Goal: Information Seeking & Learning: Learn about a topic

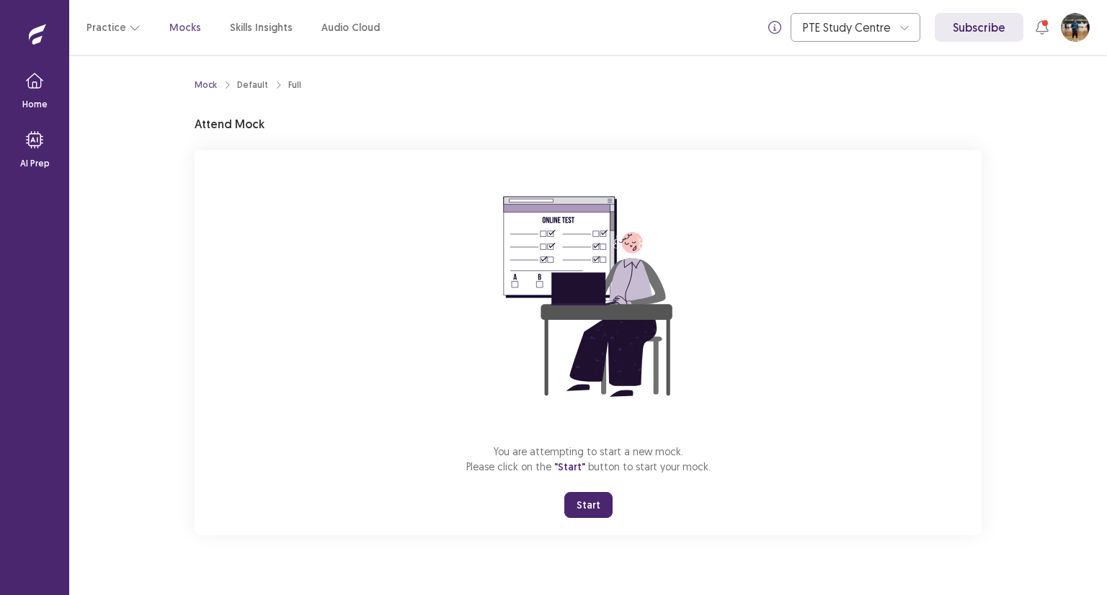
click at [597, 504] on button "Start" at bounding box center [588, 505] width 48 height 26
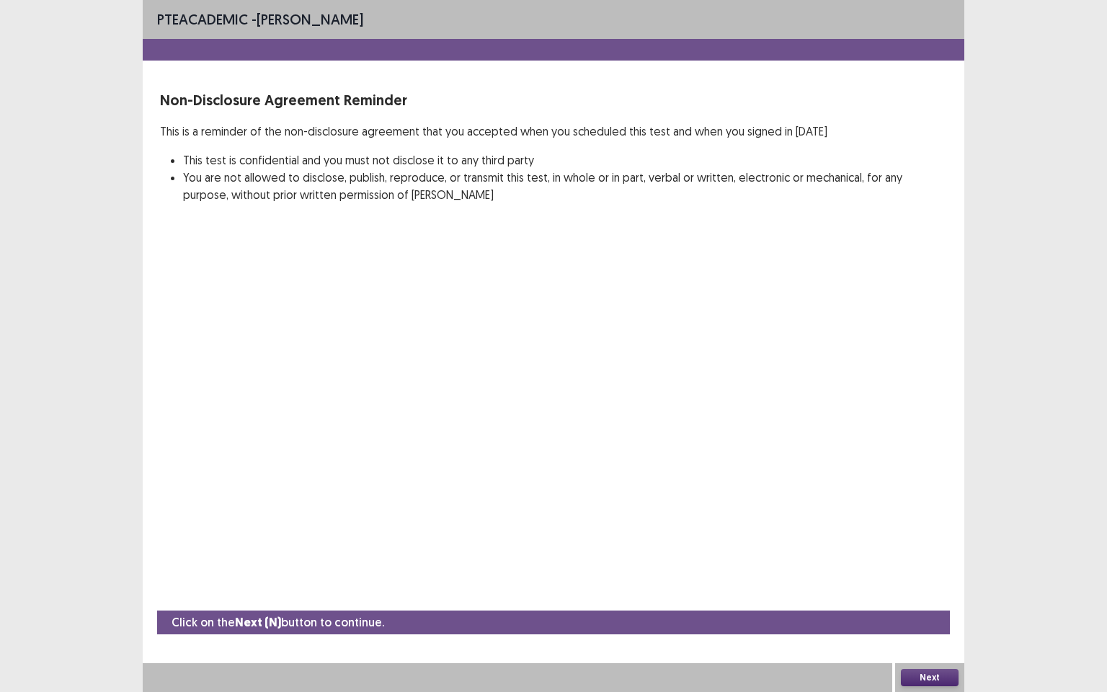
click at [922, 595] on button "Next" at bounding box center [930, 677] width 58 height 17
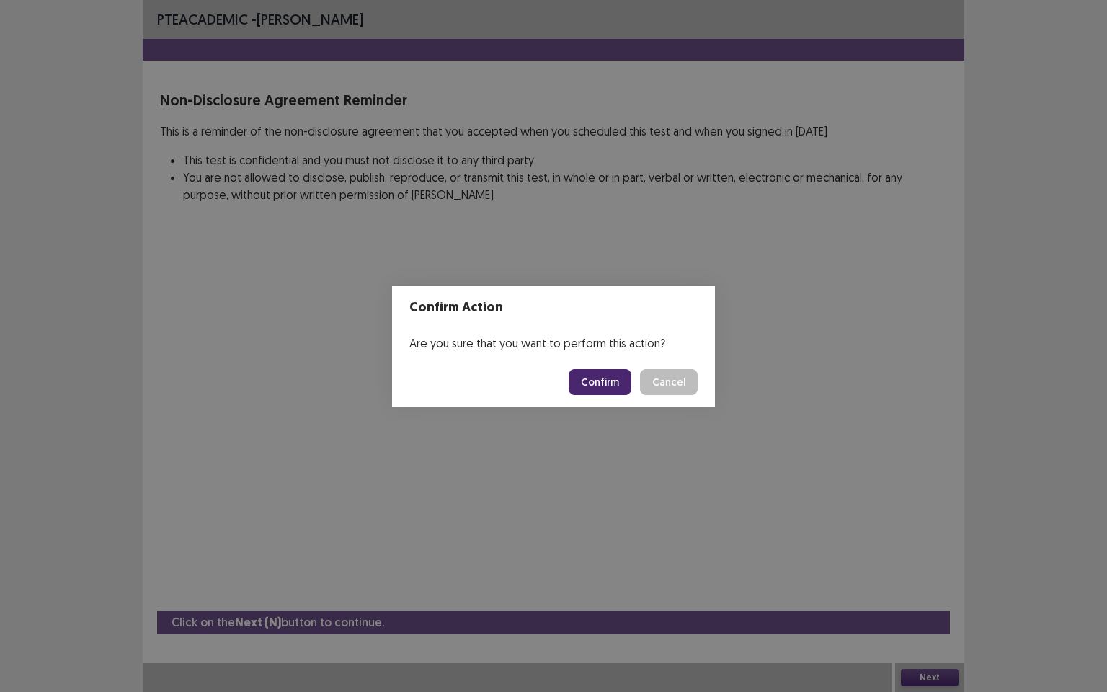
click at [612, 386] on button "Confirm" at bounding box center [600, 382] width 63 height 26
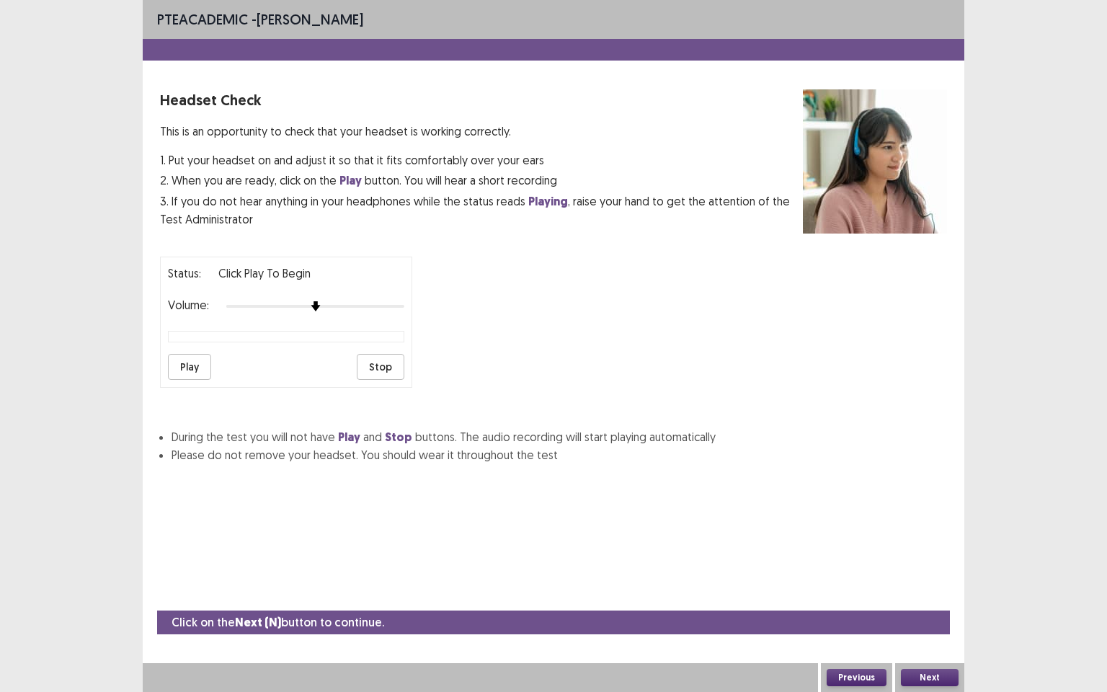
click at [195, 357] on button "Play" at bounding box center [189, 367] width 43 height 26
click at [929, 595] on button "Next" at bounding box center [930, 677] width 58 height 17
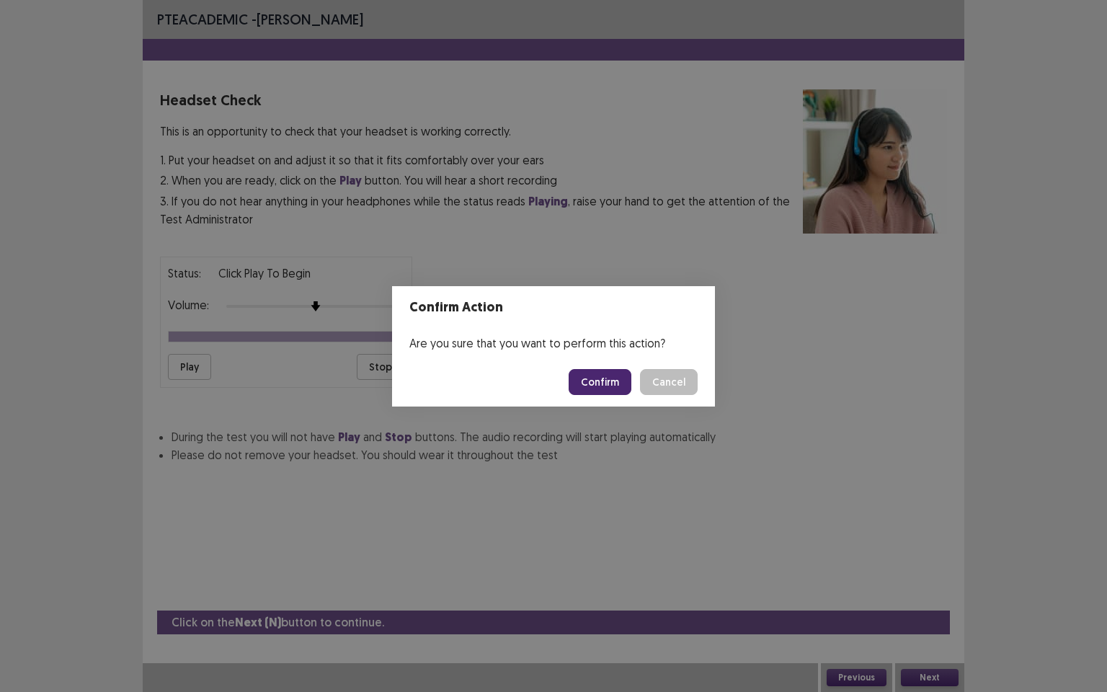
click at [606, 386] on button "Confirm" at bounding box center [600, 382] width 63 height 26
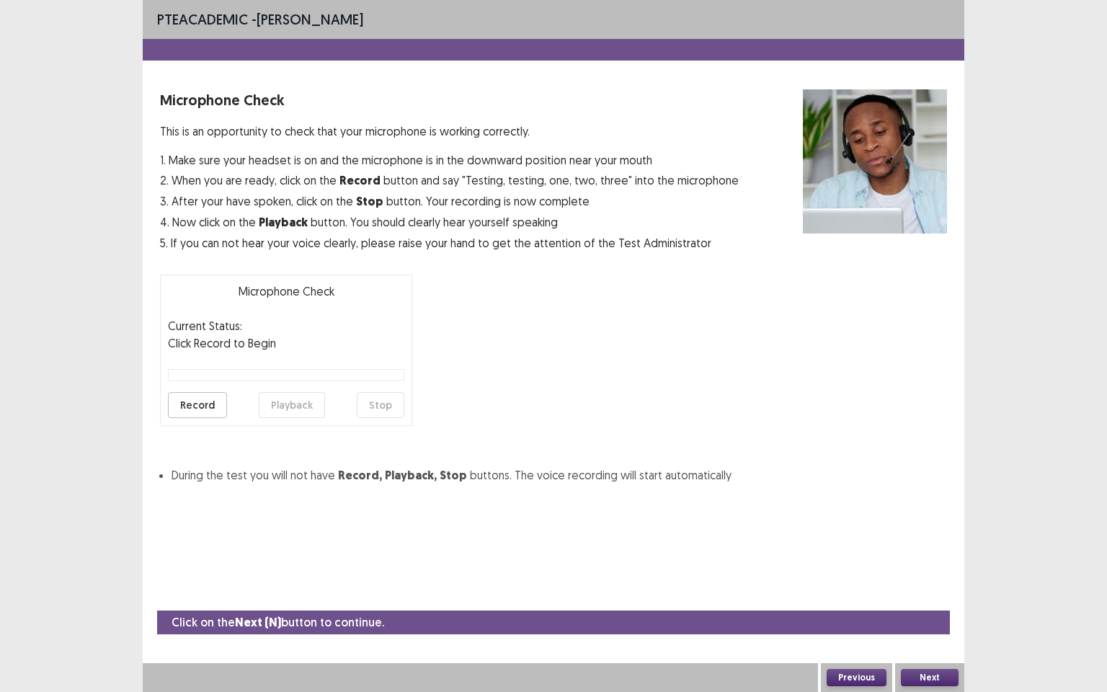
click at [199, 402] on button "Record" at bounding box center [197, 405] width 59 height 26
click at [376, 402] on button "Stop" at bounding box center [381, 405] width 48 height 26
click at [278, 404] on button "Playback" at bounding box center [292, 405] width 66 height 26
click at [939, 595] on button "Next" at bounding box center [930, 677] width 58 height 17
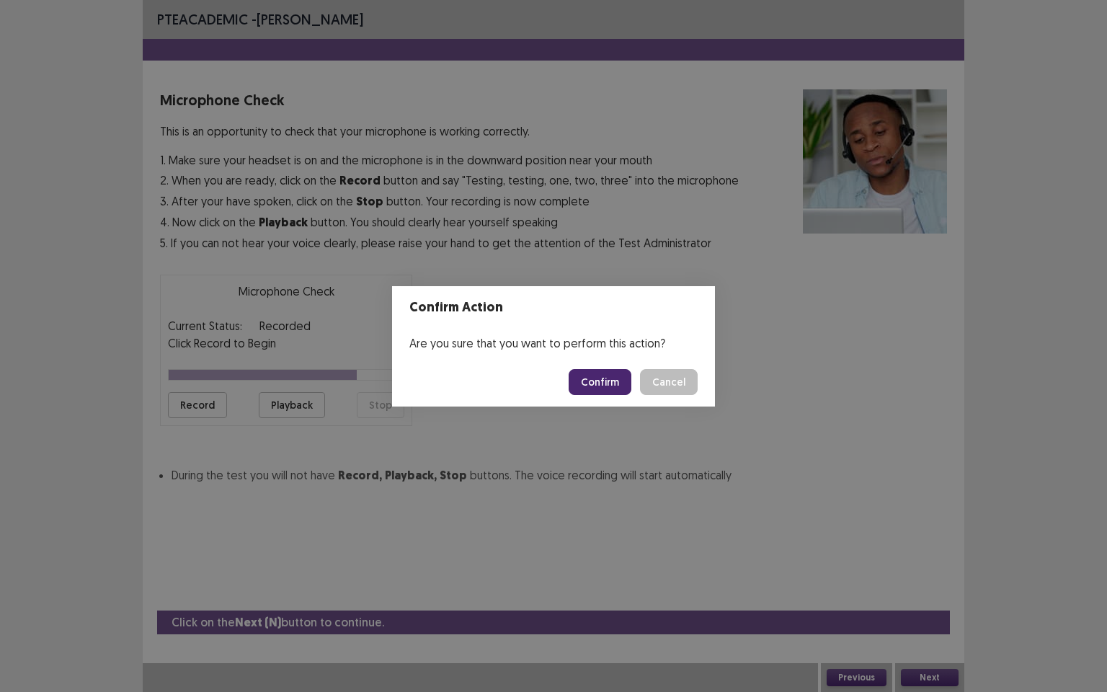
click at [614, 386] on button "Confirm" at bounding box center [600, 382] width 63 height 26
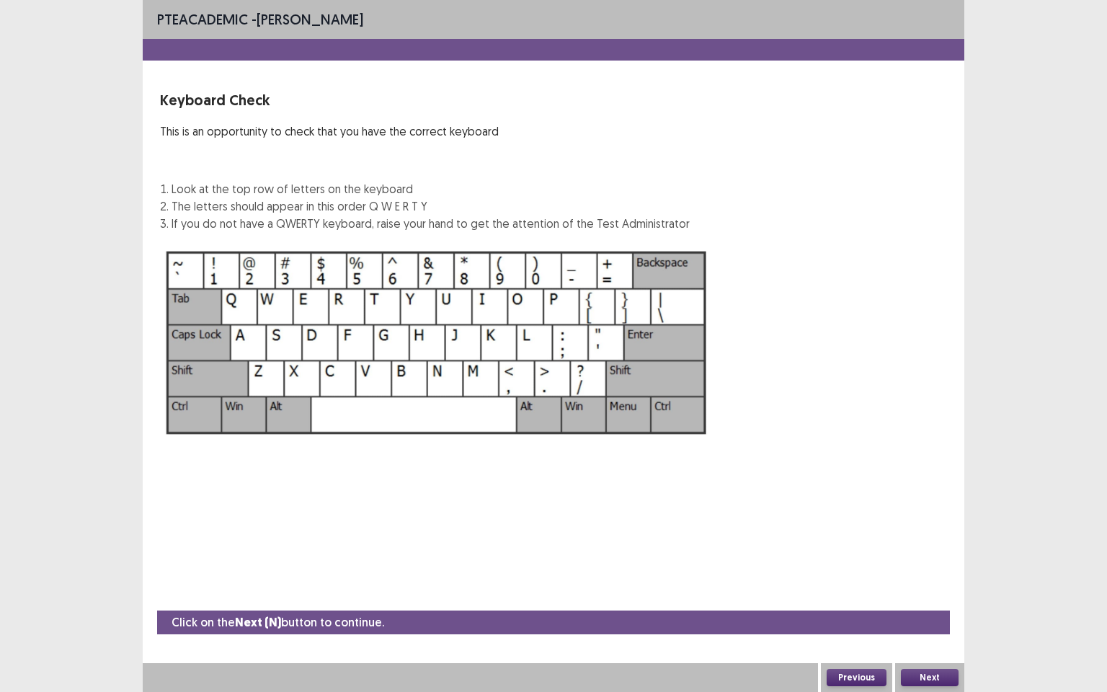
click at [927, 595] on button "Next" at bounding box center [930, 677] width 58 height 17
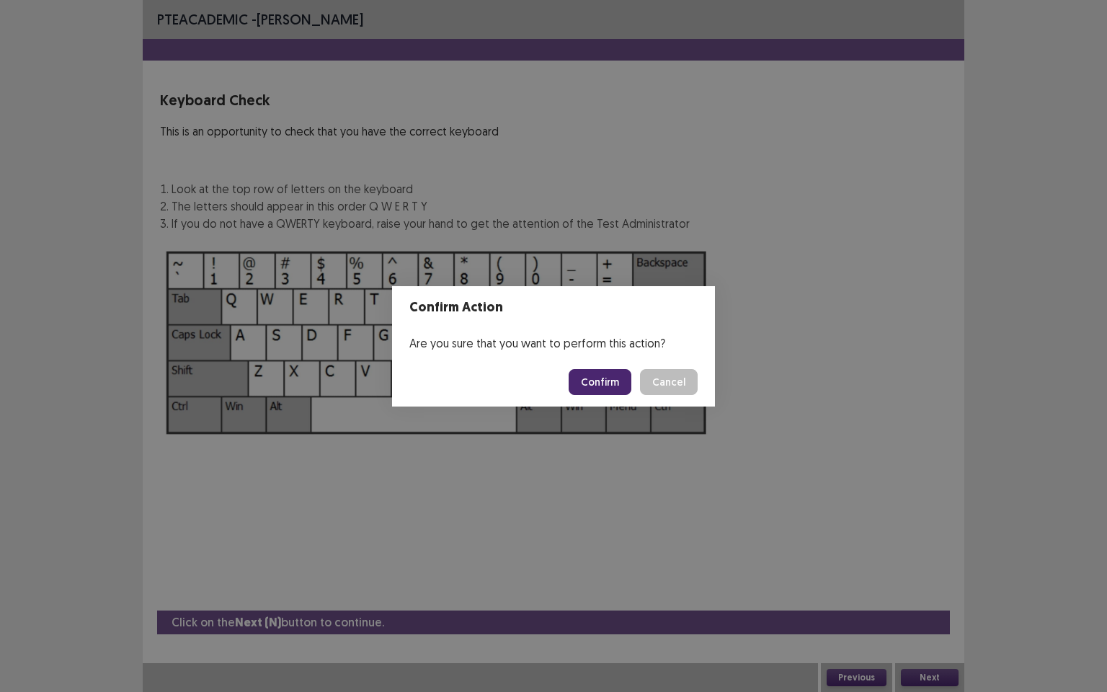
click at [600, 381] on button "Confirm" at bounding box center [600, 382] width 63 height 26
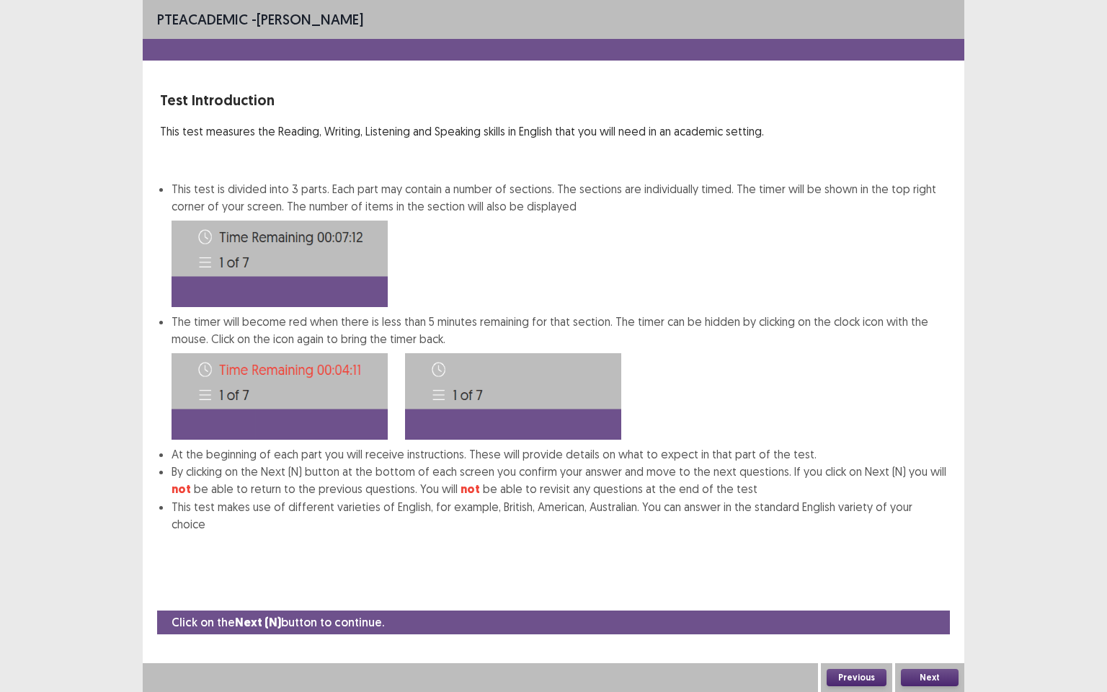
click at [939, 595] on button "Next" at bounding box center [930, 677] width 58 height 17
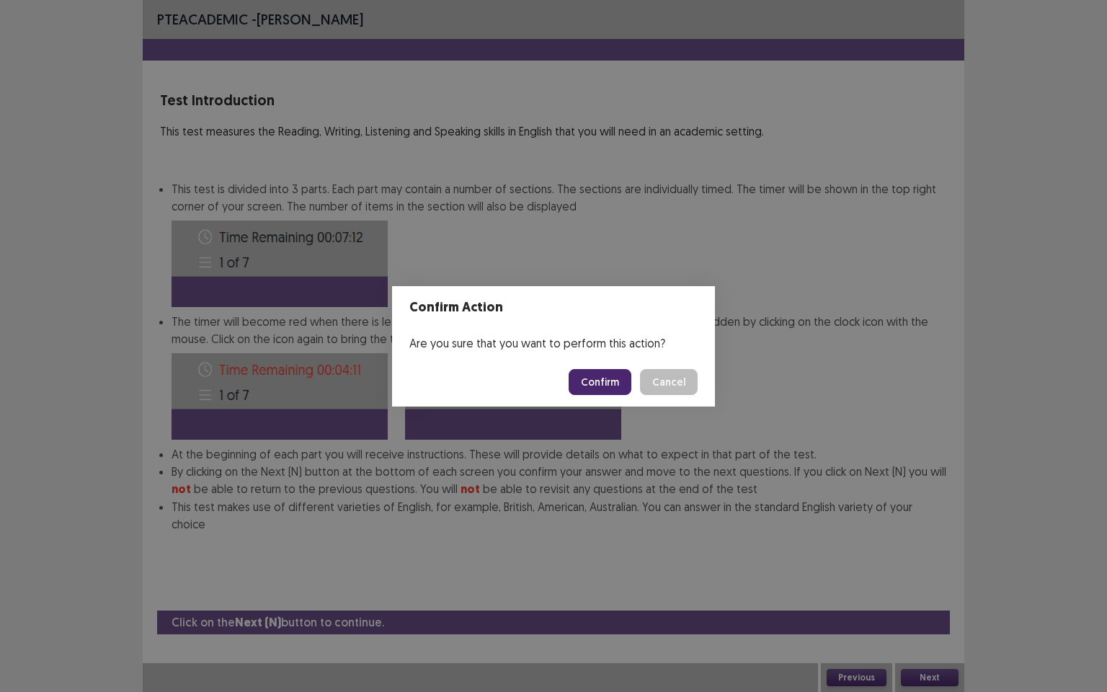
click at [597, 383] on button "Confirm" at bounding box center [600, 382] width 63 height 26
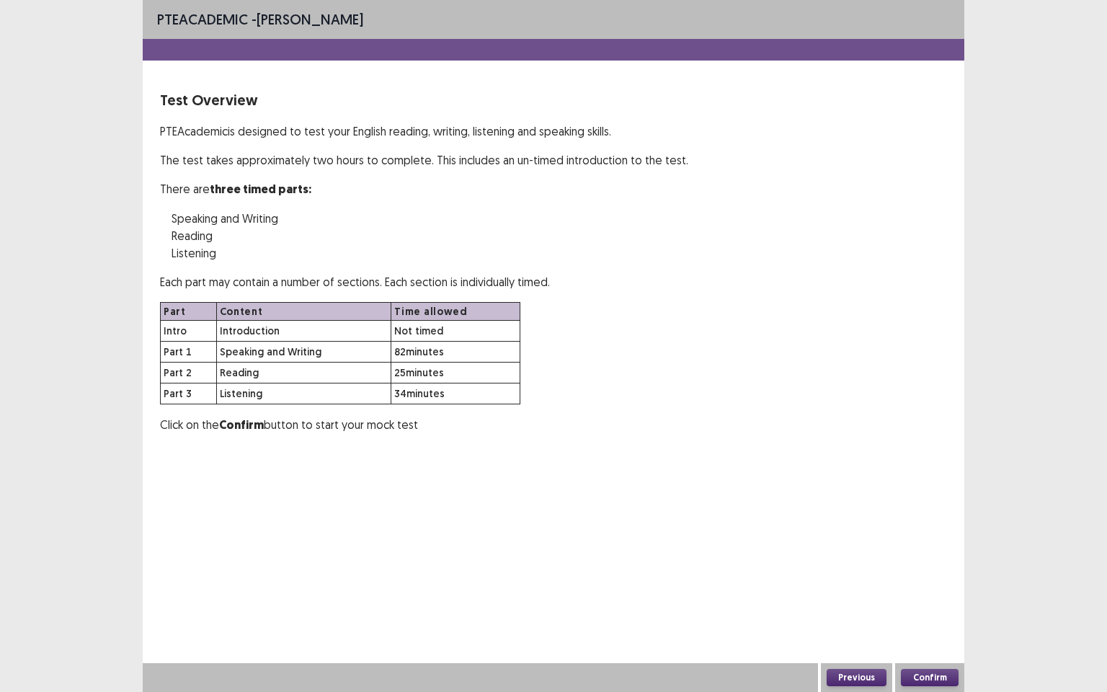
click at [932, 595] on button "Confirm" at bounding box center [930, 677] width 58 height 17
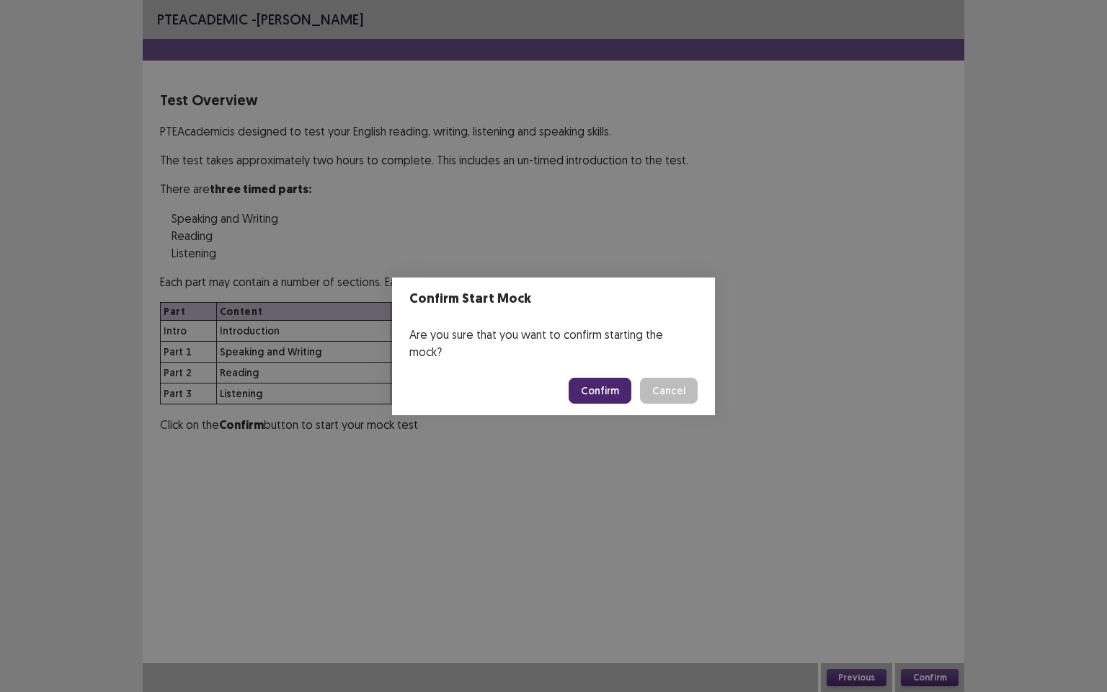
click at [605, 378] on button "Confirm" at bounding box center [600, 391] width 63 height 26
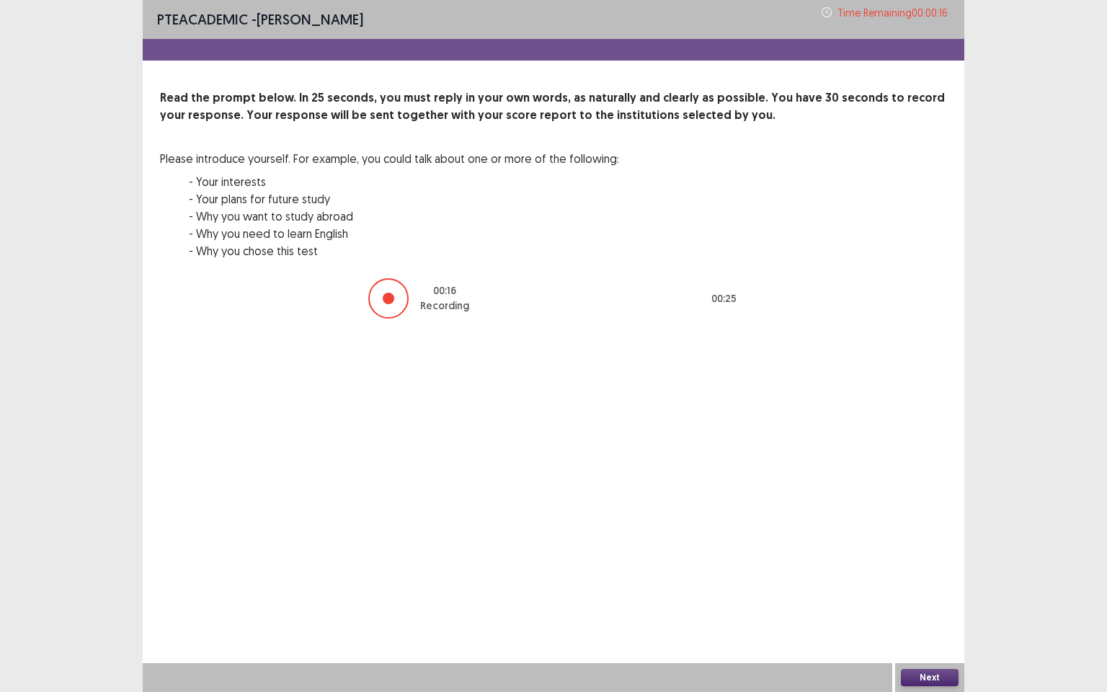
click at [923, 595] on button "Next" at bounding box center [930, 677] width 58 height 17
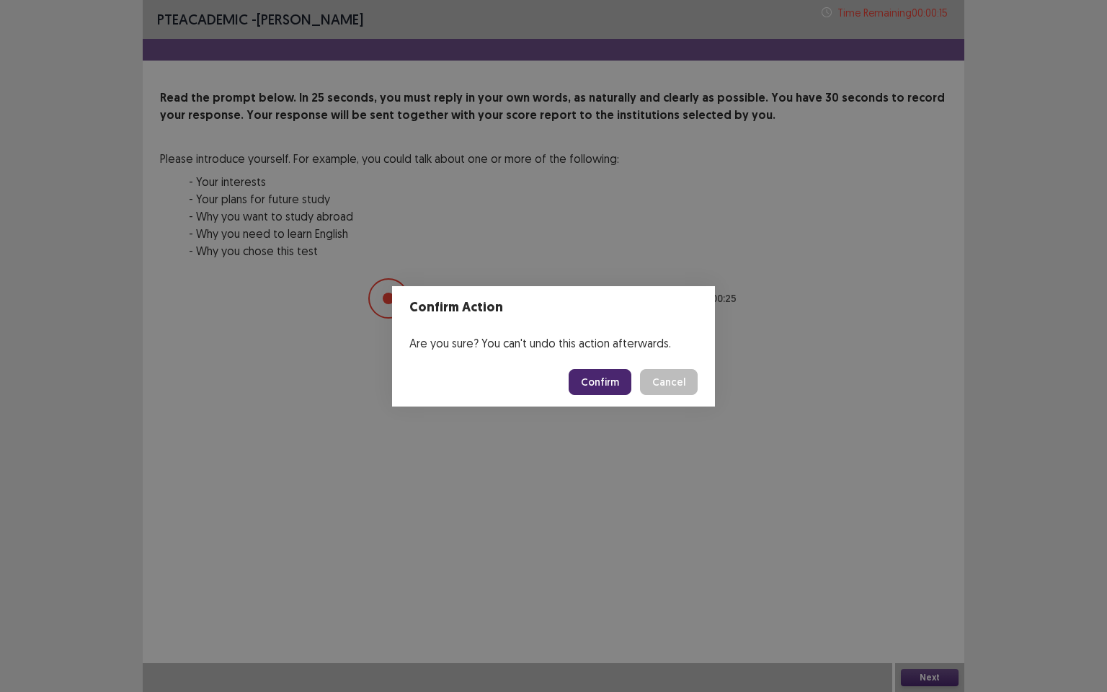
click at [630, 384] on button "Confirm" at bounding box center [600, 382] width 63 height 26
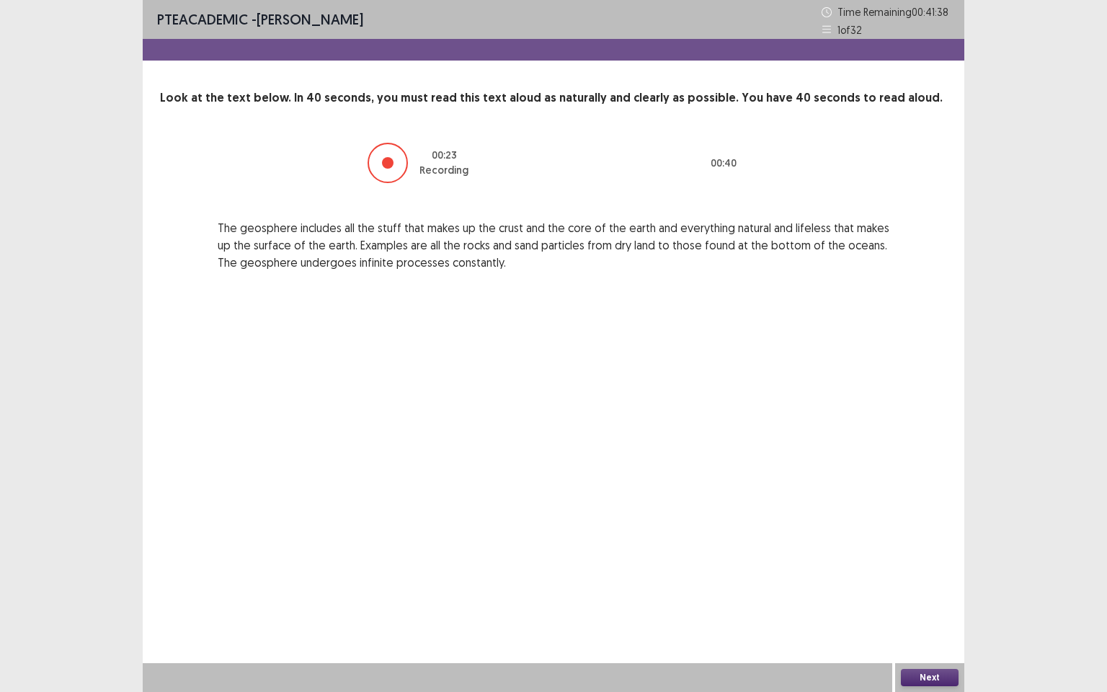
click at [913, 595] on button "Next" at bounding box center [930, 677] width 58 height 17
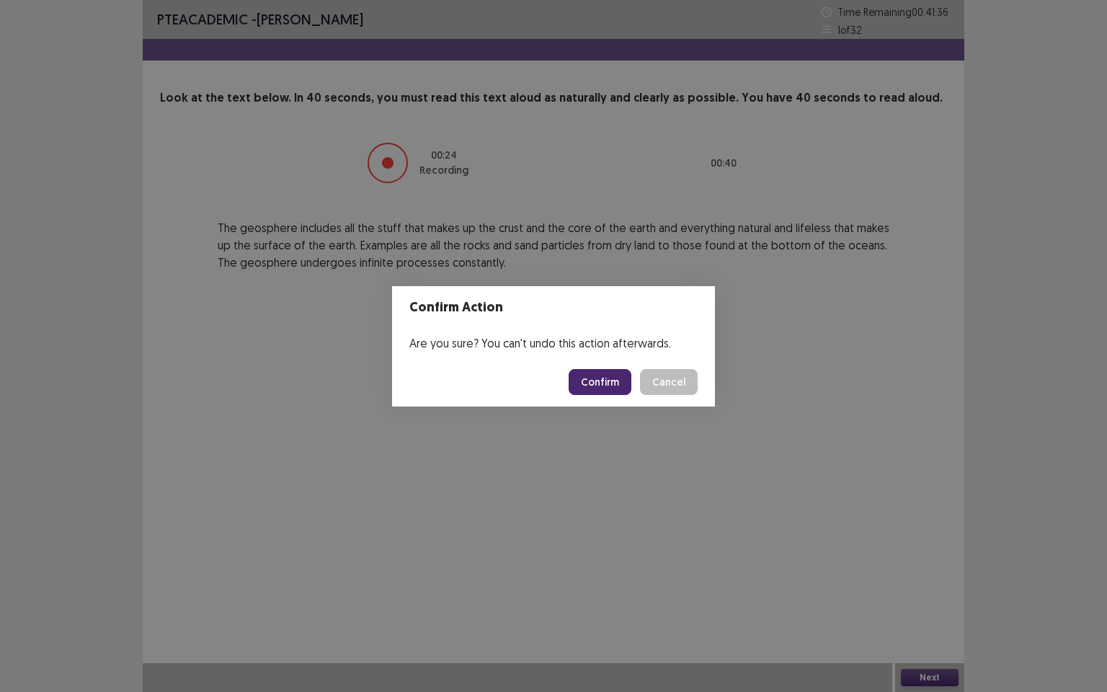
click at [598, 376] on button "Confirm" at bounding box center [600, 382] width 63 height 26
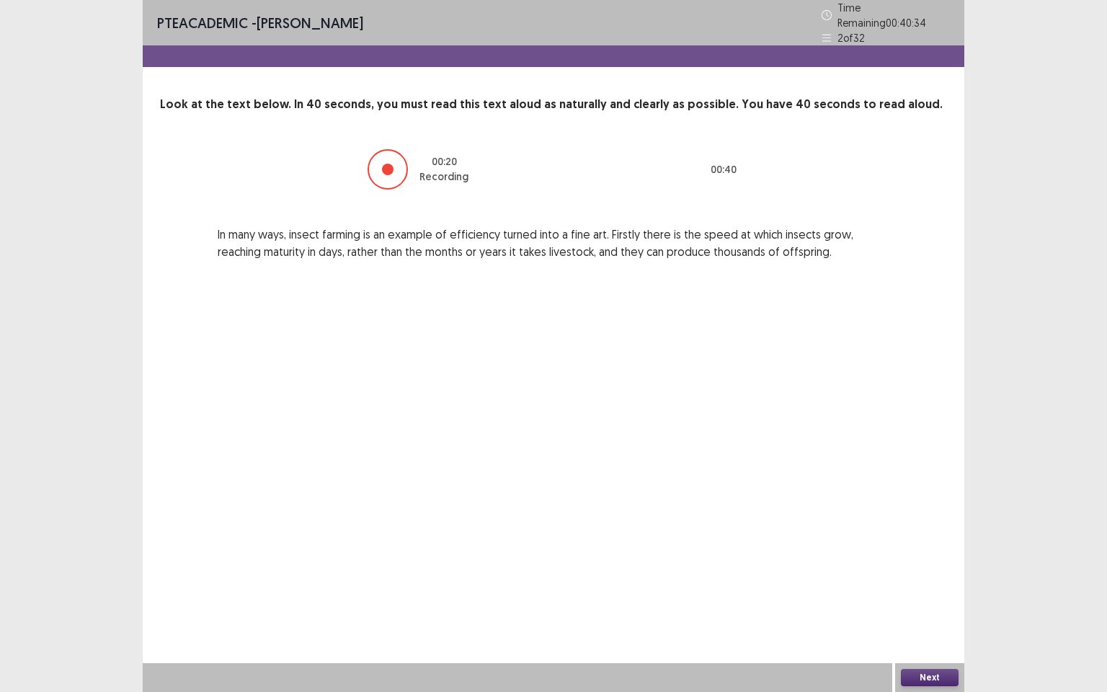
click at [926, 595] on button "Next" at bounding box center [930, 677] width 58 height 17
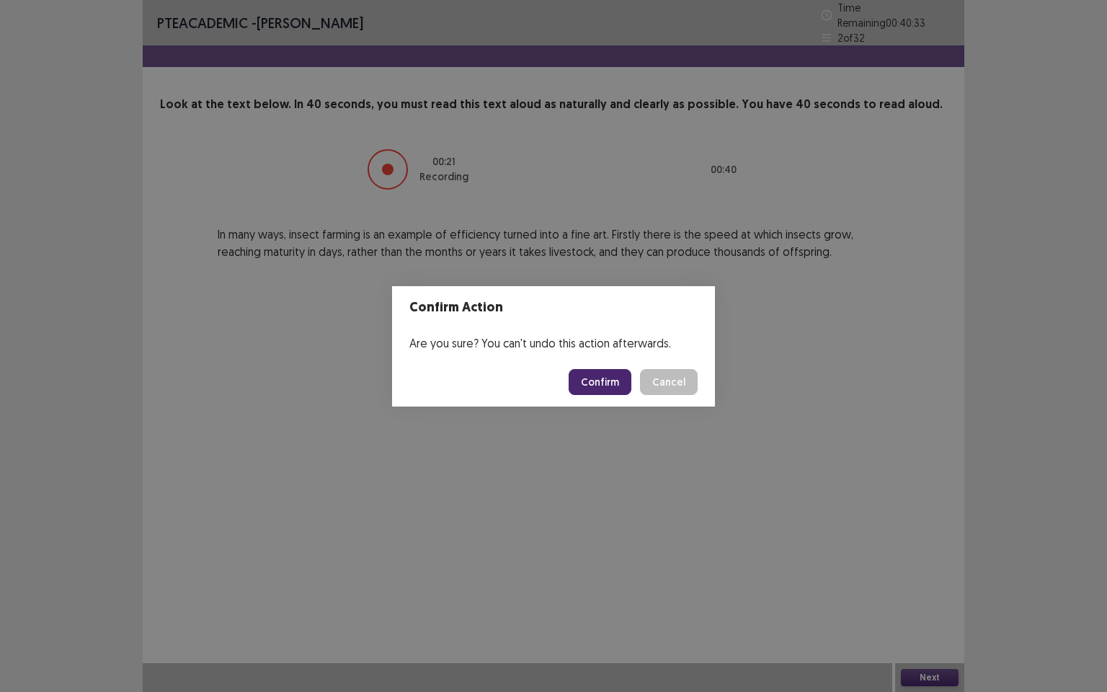
click at [602, 378] on button "Confirm" at bounding box center [600, 382] width 63 height 26
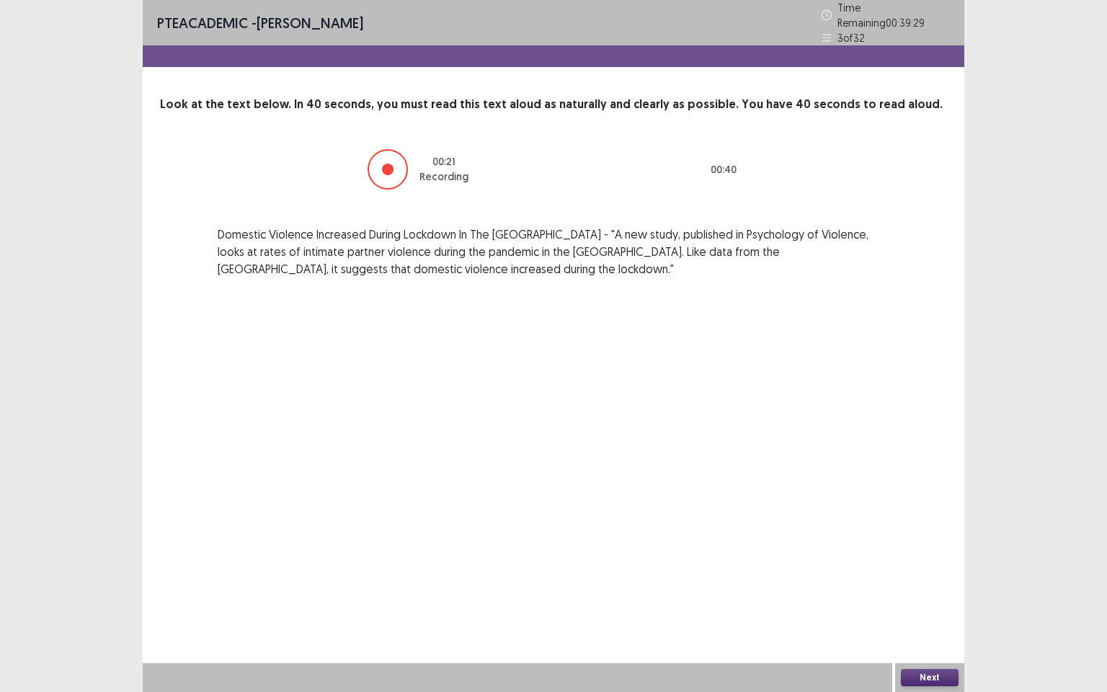
click at [935, 595] on button "Next" at bounding box center [930, 677] width 58 height 17
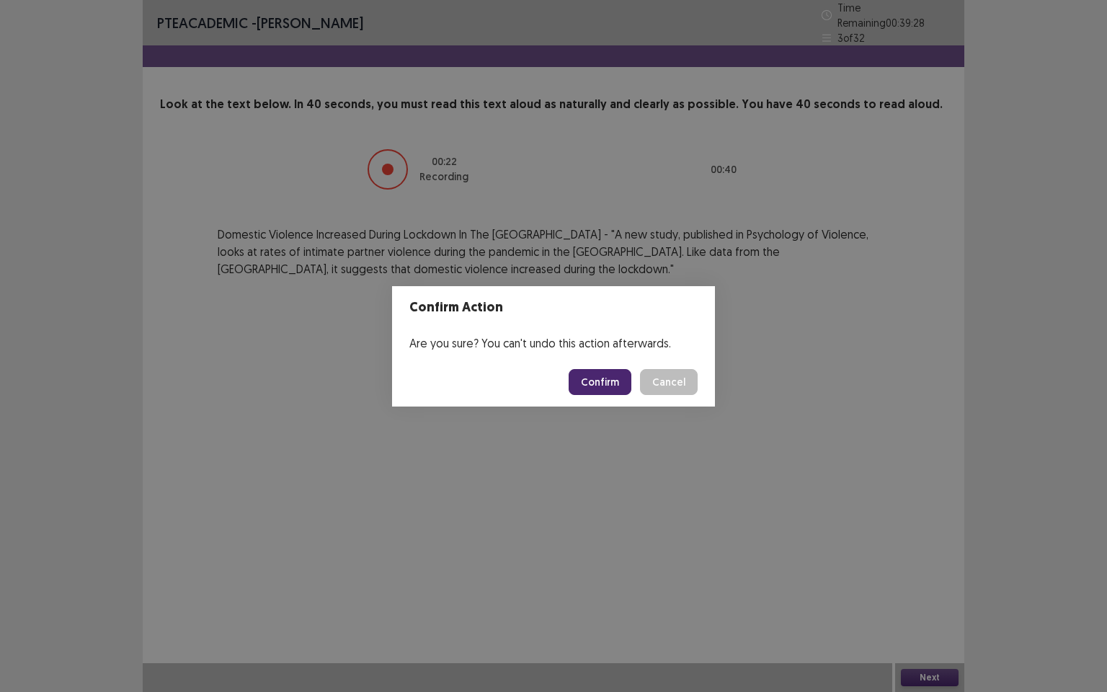
click at [600, 379] on button "Confirm" at bounding box center [600, 382] width 63 height 26
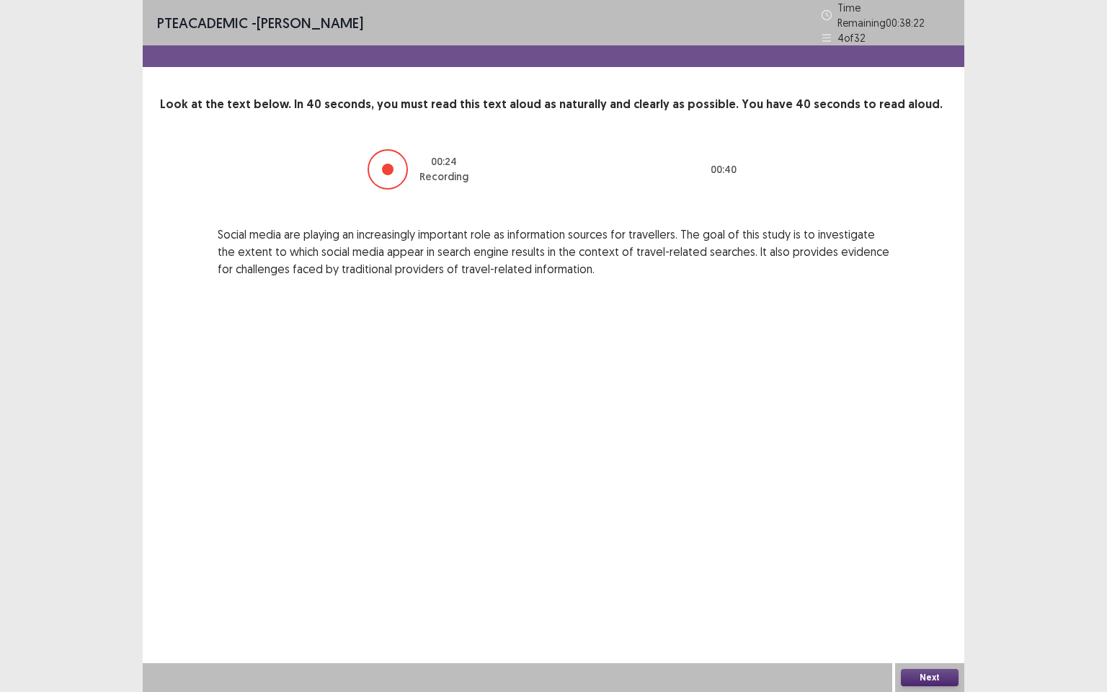
click at [919, 595] on button "Next" at bounding box center [930, 677] width 58 height 17
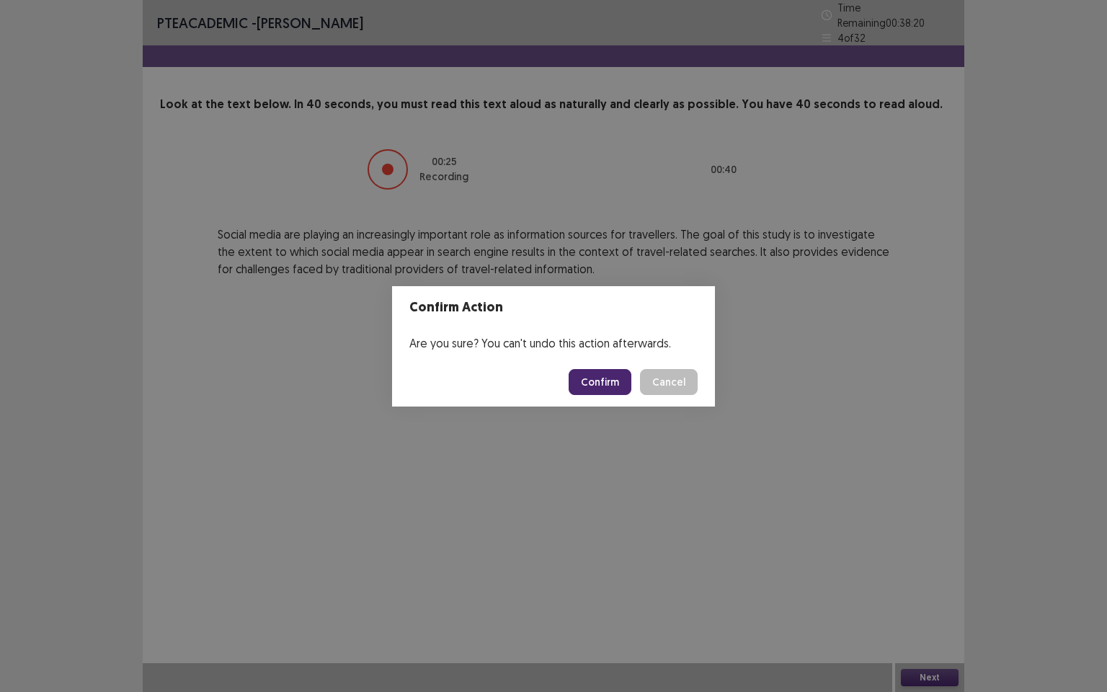
click at [595, 381] on button "Confirm" at bounding box center [600, 382] width 63 height 26
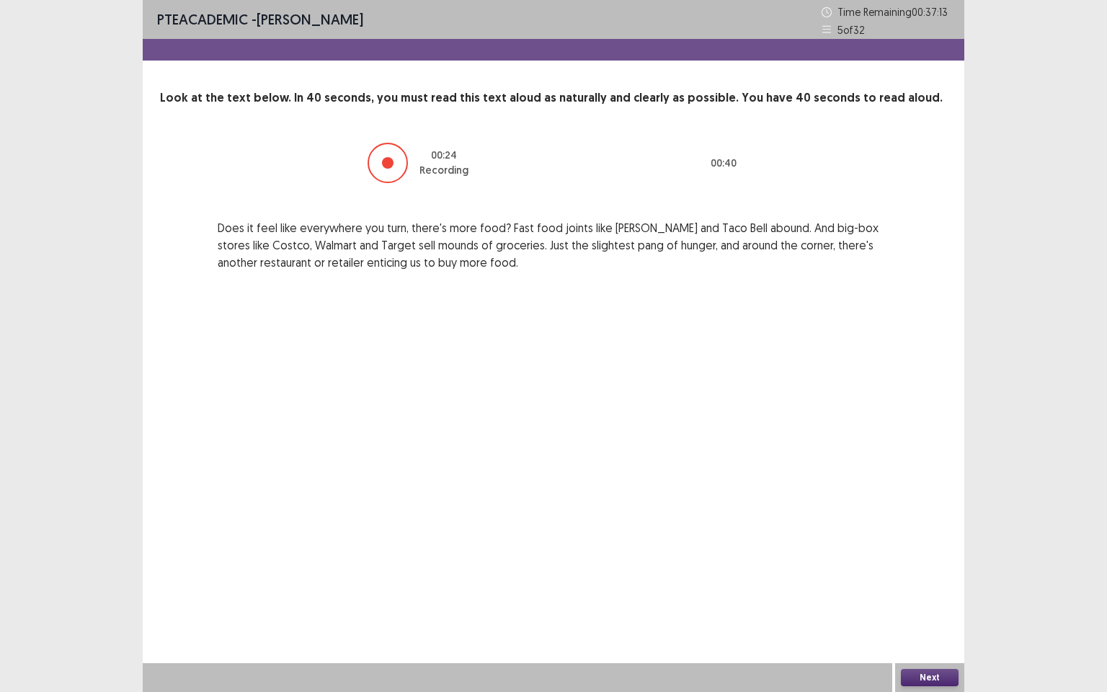
click at [927, 595] on button "Next" at bounding box center [930, 677] width 58 height 17
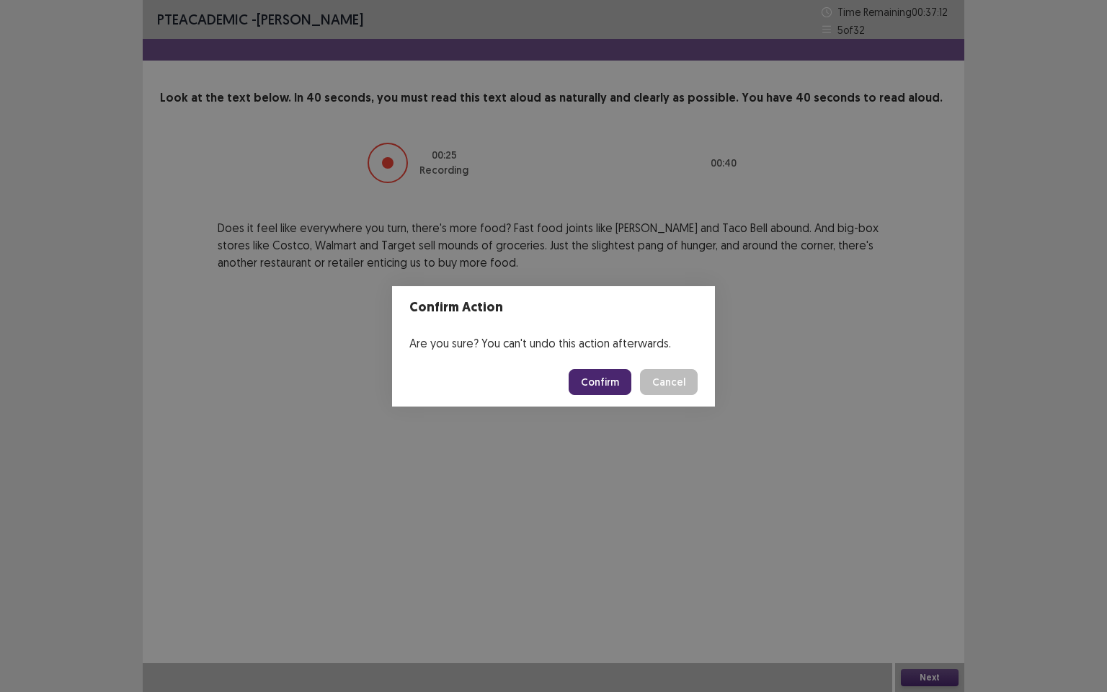
click at [612, 377] on button "Confirm" at bounding box center [600, 382] width 63 height 26
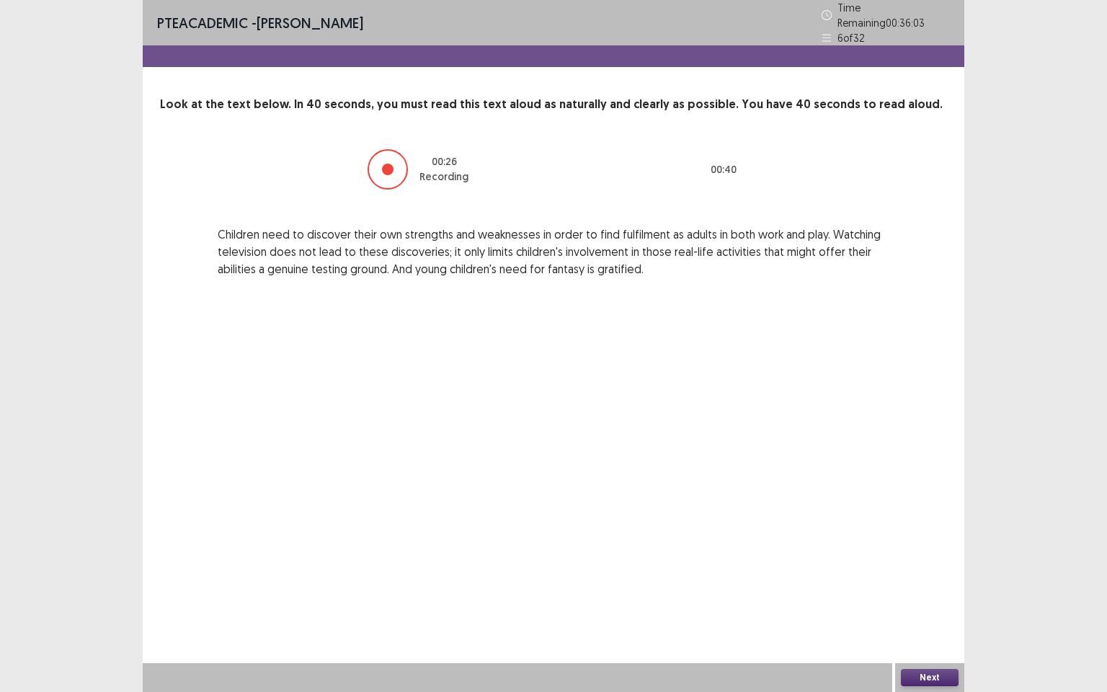
click at [926, 595] on button "Next" at bounding box center [930, 677] width 58 height 17
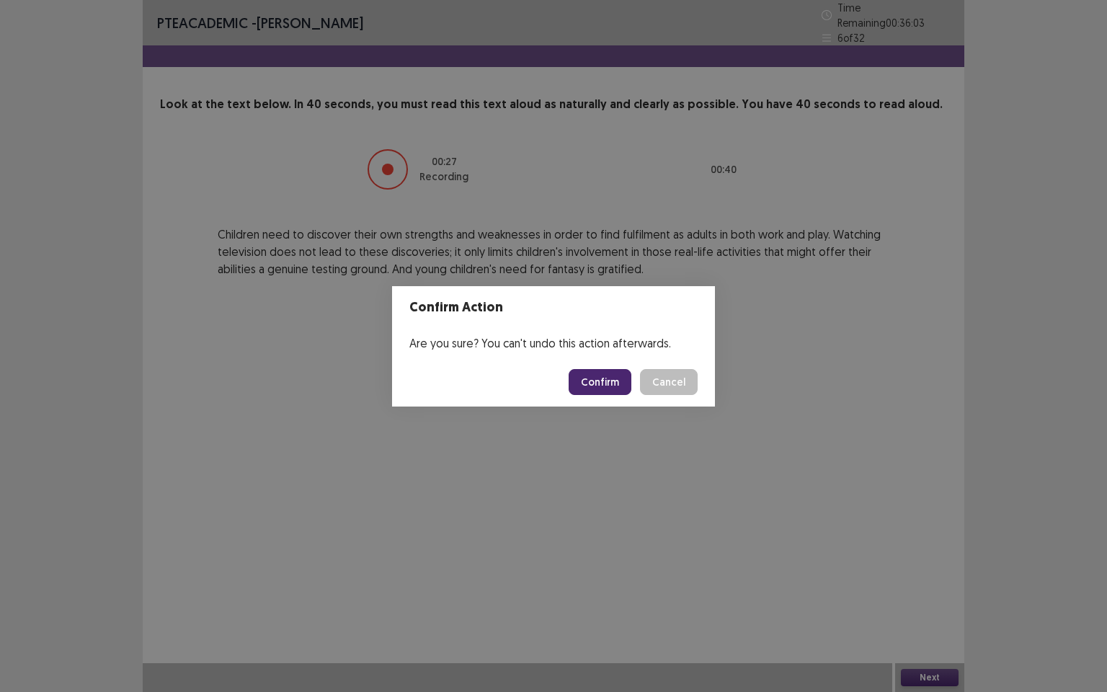
click at [606, 384] on button "Confirm" at bounding box center [600, 382] width 63 height 26
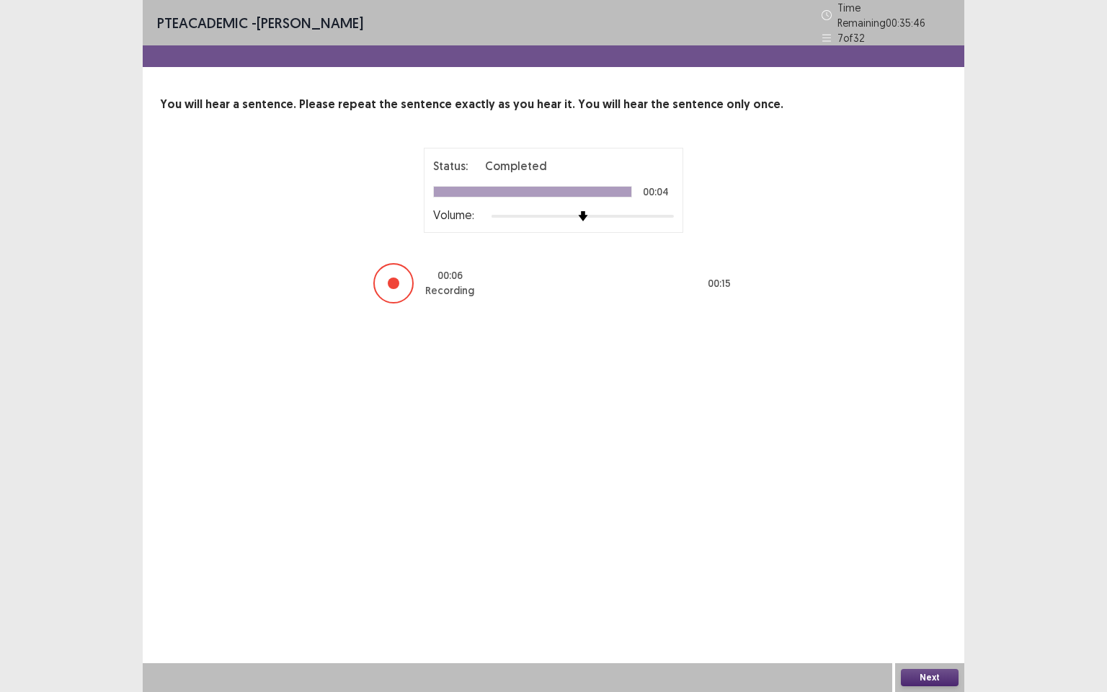
click at [948, 595] on button "Next" at bounding box center [930, 677] width 58 height 17
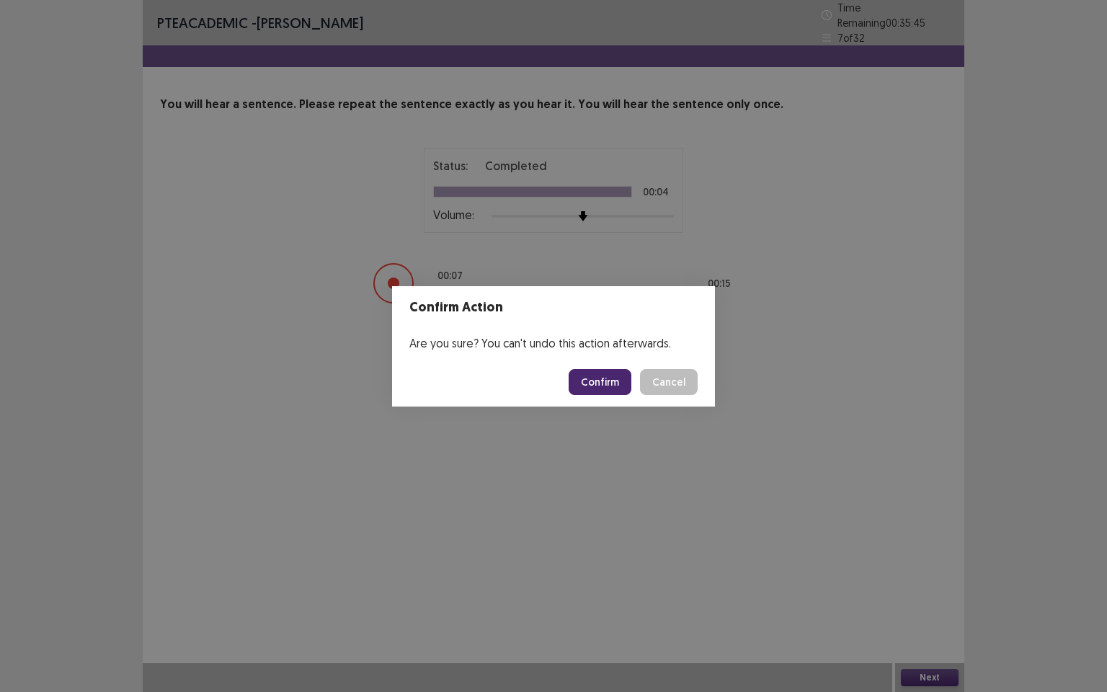
click at [617, 384] on button "Confirm" at bounding box center [600, 382] width 63 height 26
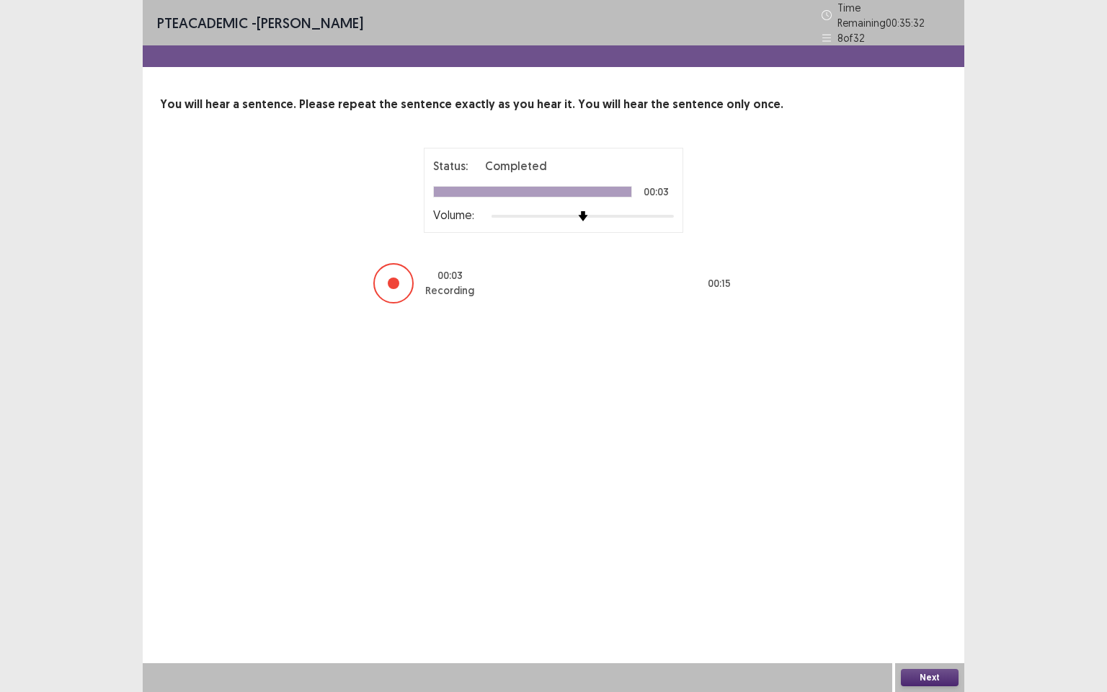
click at [936, 595] on button "Next" at bounding box center [930, 677] width 58 height 17
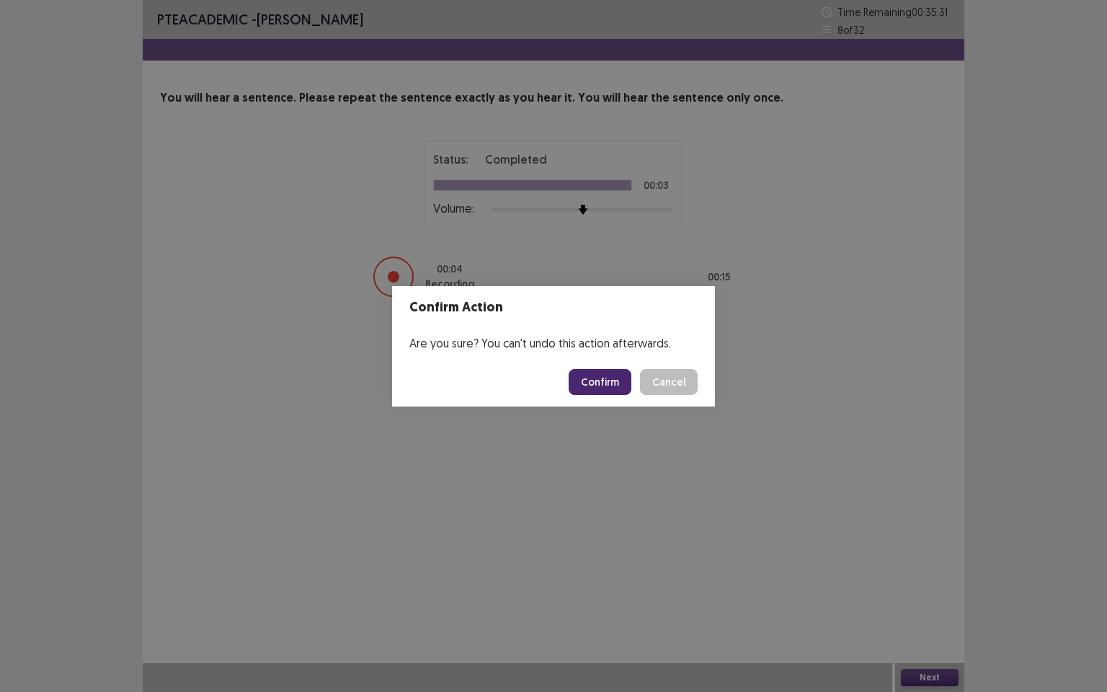
click at [614, 378] on button "Confirm" at bounding box center [600, 382] width 63 height 26
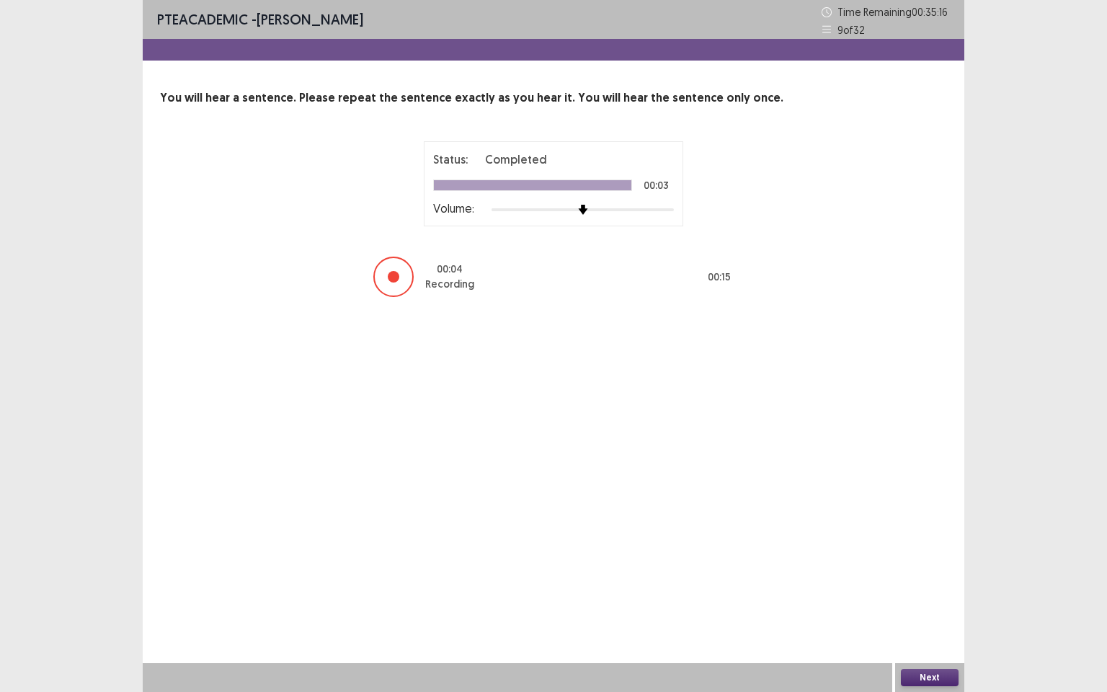
click at [930, 595] on button "Next" at bounding box center [930, 677] width 58 height 17
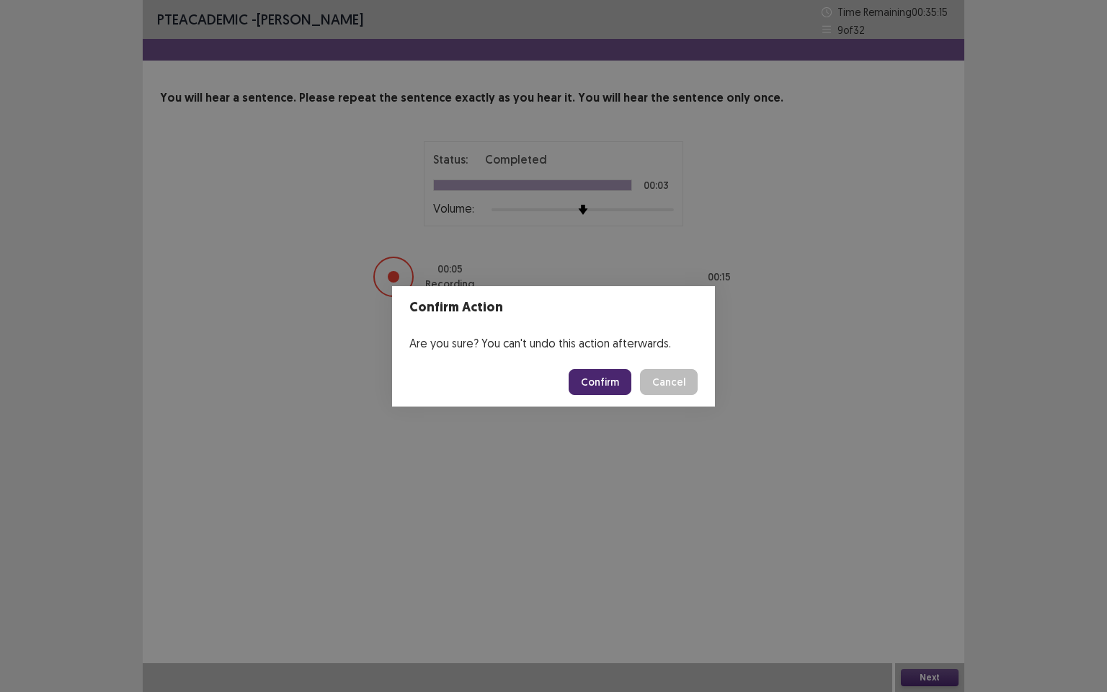
click at [601, 381] on button "Confirm" at bounding box center [600, 382] width 63 height 26
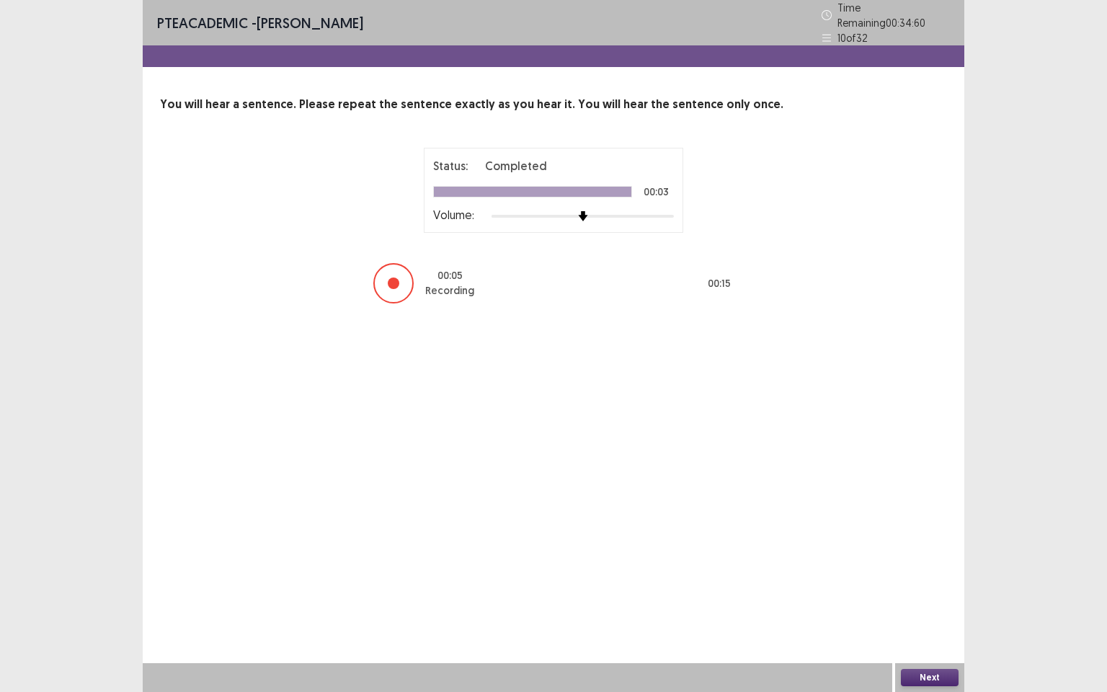
click at [922, 595] on button "Next" at bounding box center [930, 677] width 58 height 17
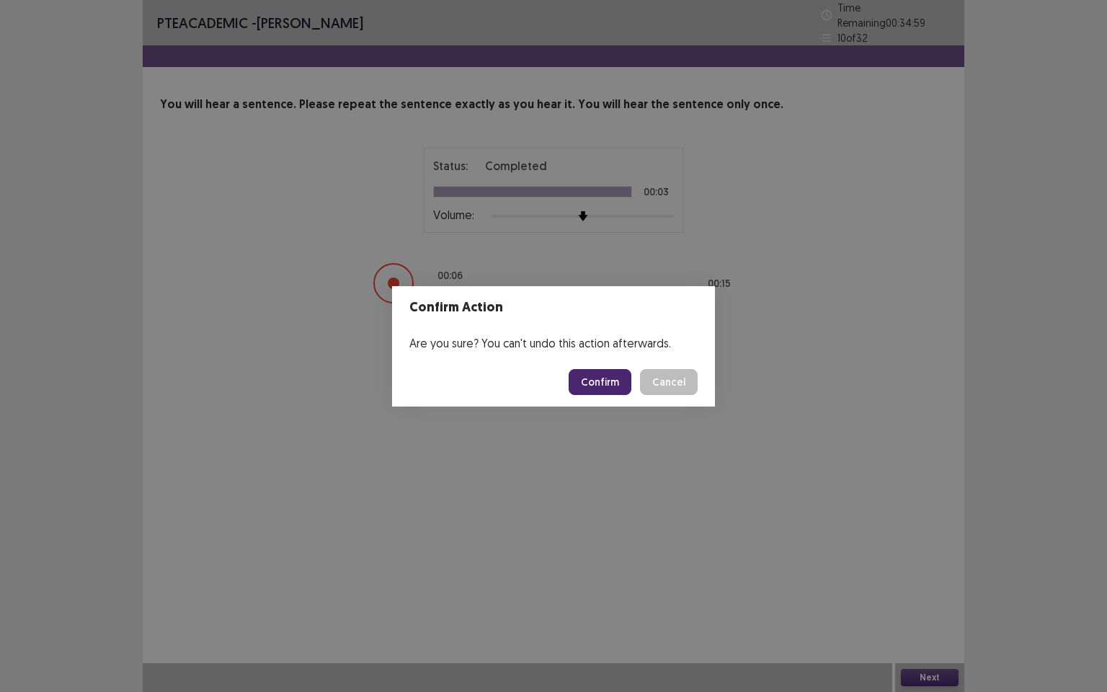
click at [616, 386] on button "Confirm" at bounding box center [600, 382] width 63 height 26
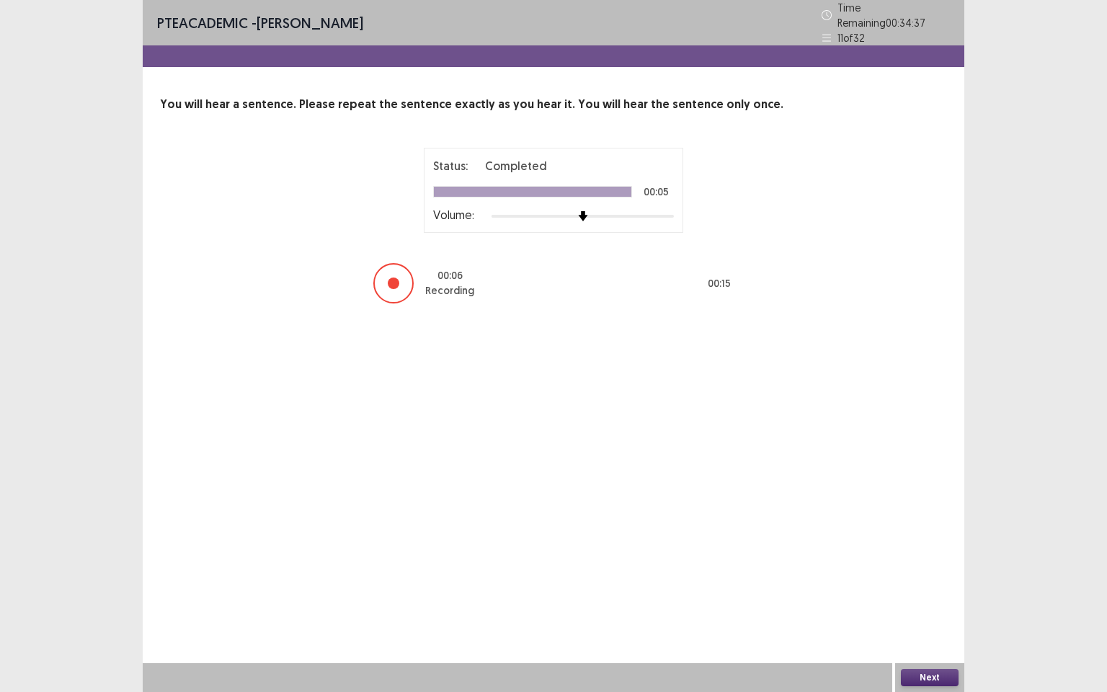
click at [924, 595] on button "Next" at bounding box center [930, 677] width 58 height 17
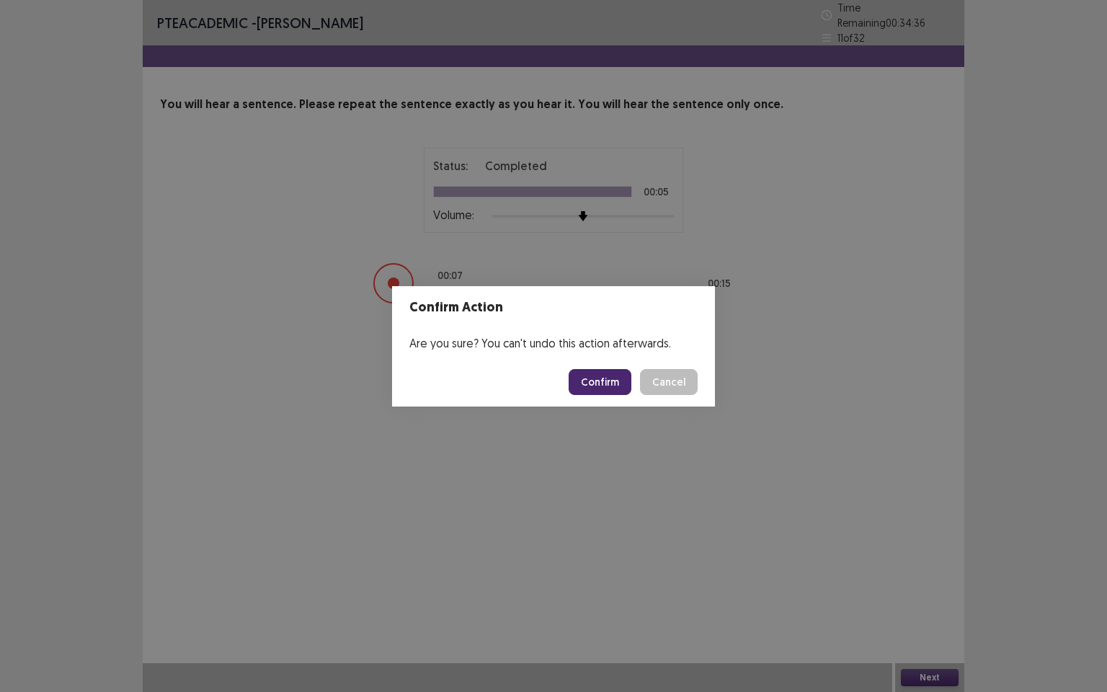
click at [608, 378] on button "Confirm" at bounding box center [600, 382] width 63 height 26
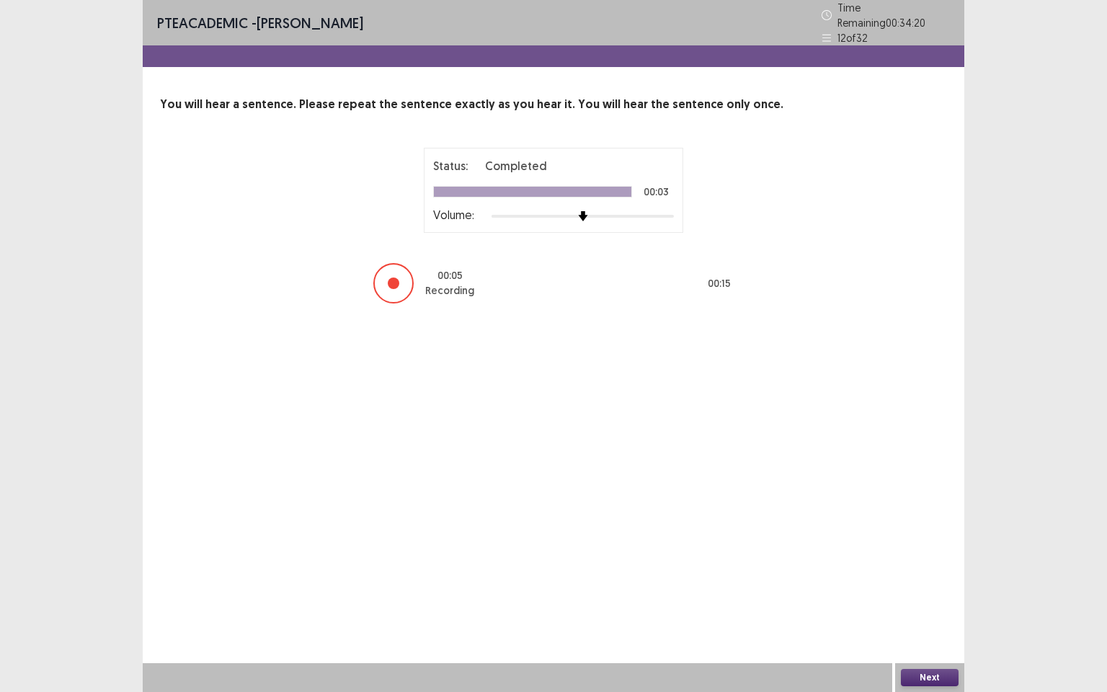
click at [921, 595] on button "Next" at bounding box center [930, 677] width 58 height 17
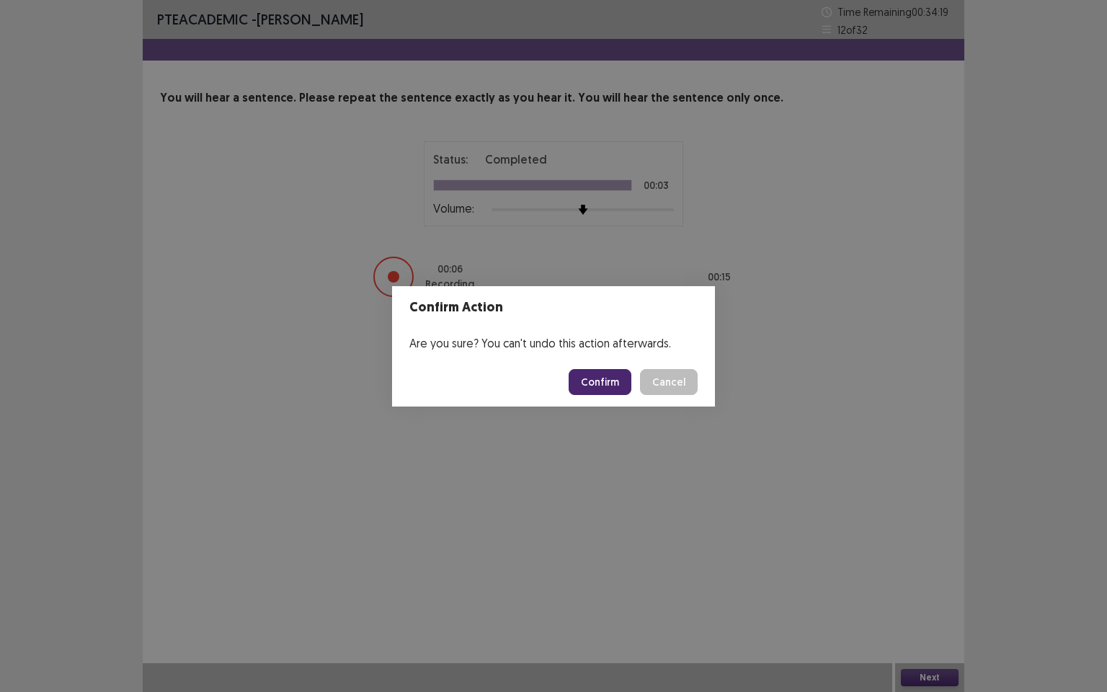
click at [615, 385] on button "Confirm" at bounding box center [600, 382] width 63 height 26
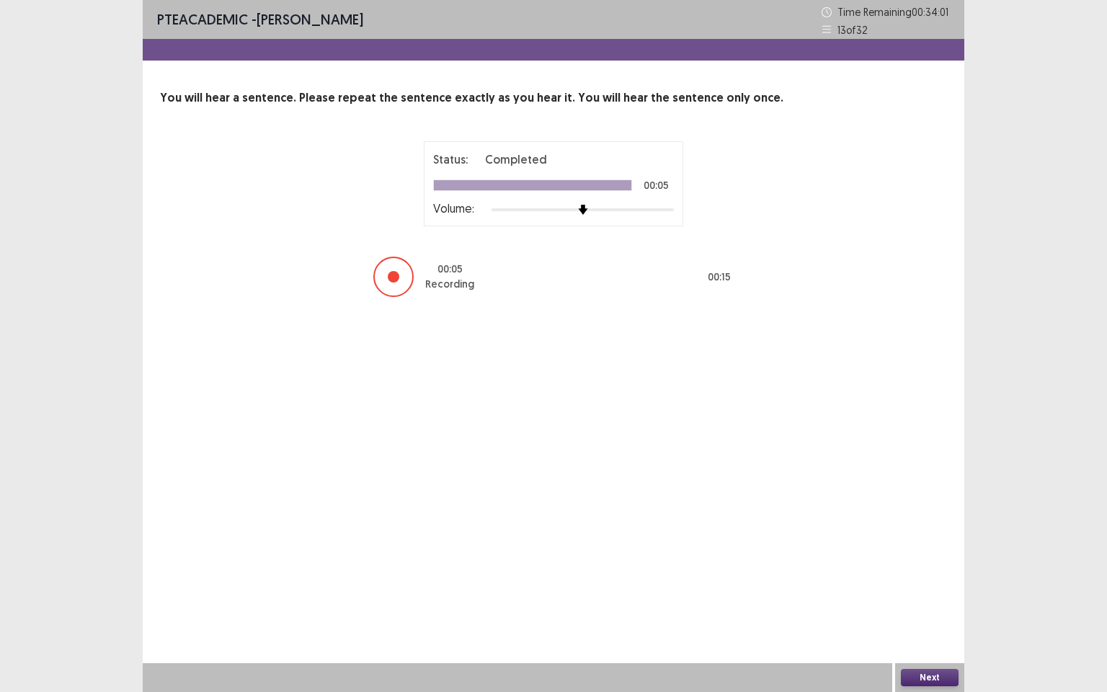
click at [926, 595] on button "Next" at bounding box center [930, 677] width 58 height 17
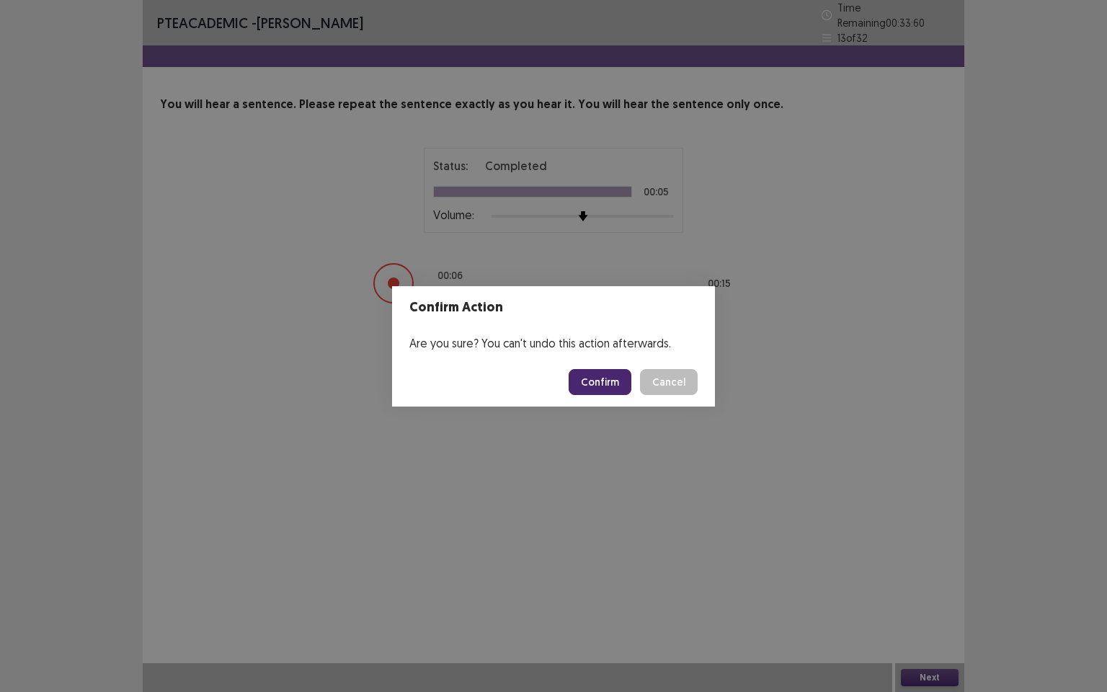
click at [619, 381] on button "Confirm" at bounding box center [600, 382] width 63 height 26
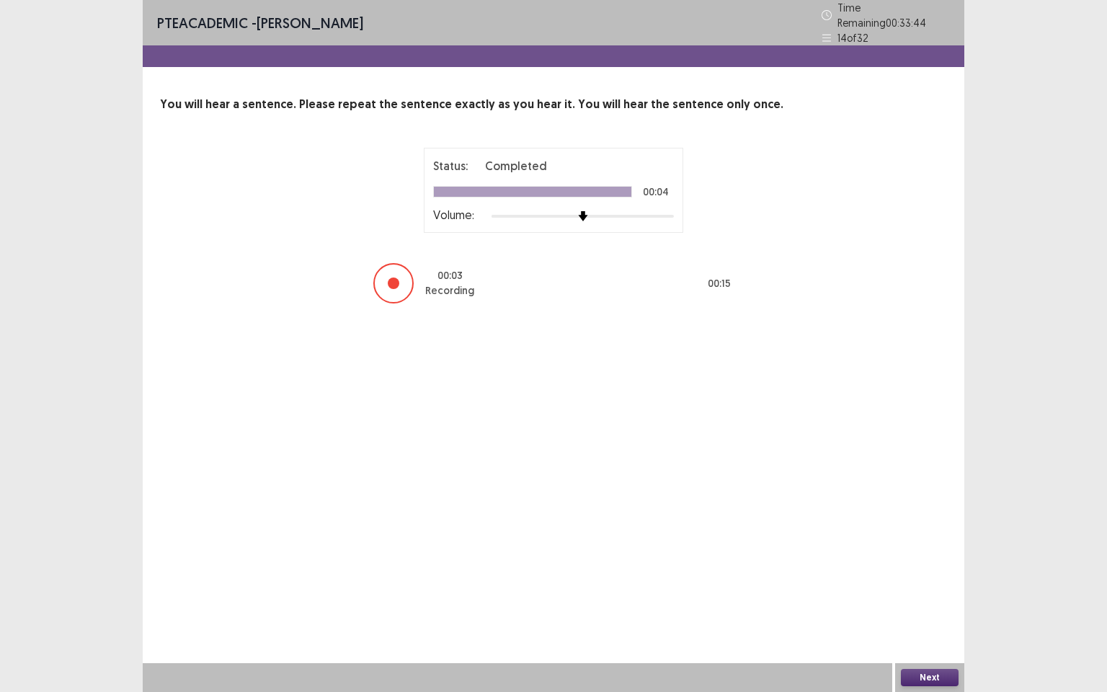
click at [909, 595] on button "Next" at bounding box center [930, 677] width 58 height 17
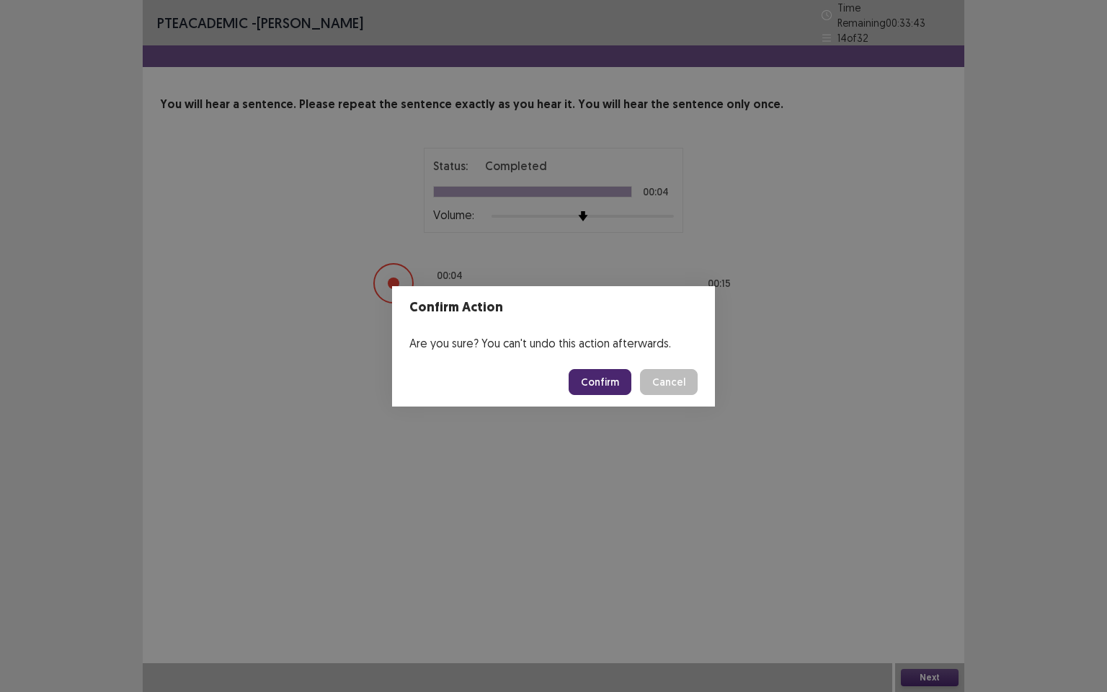
click at [595, 381] on button "Confirm" at bounding box center [600, 382] width 63 height 26
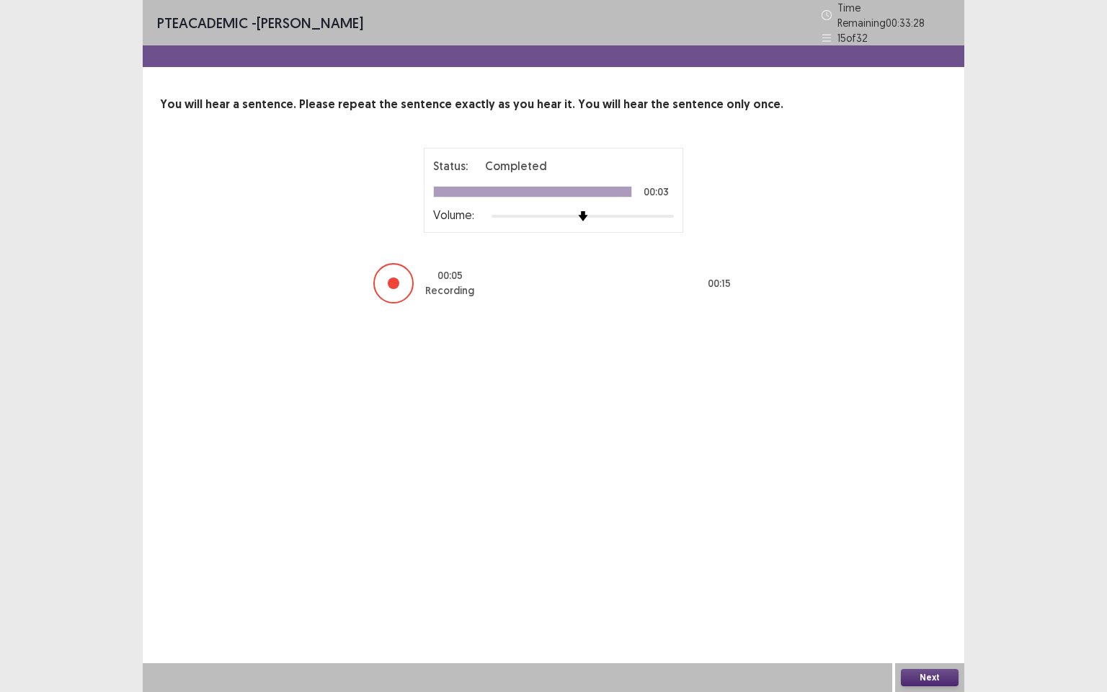
click at [910, 595] on button "Next" at bounding box center [930, 677] width 58 height 17
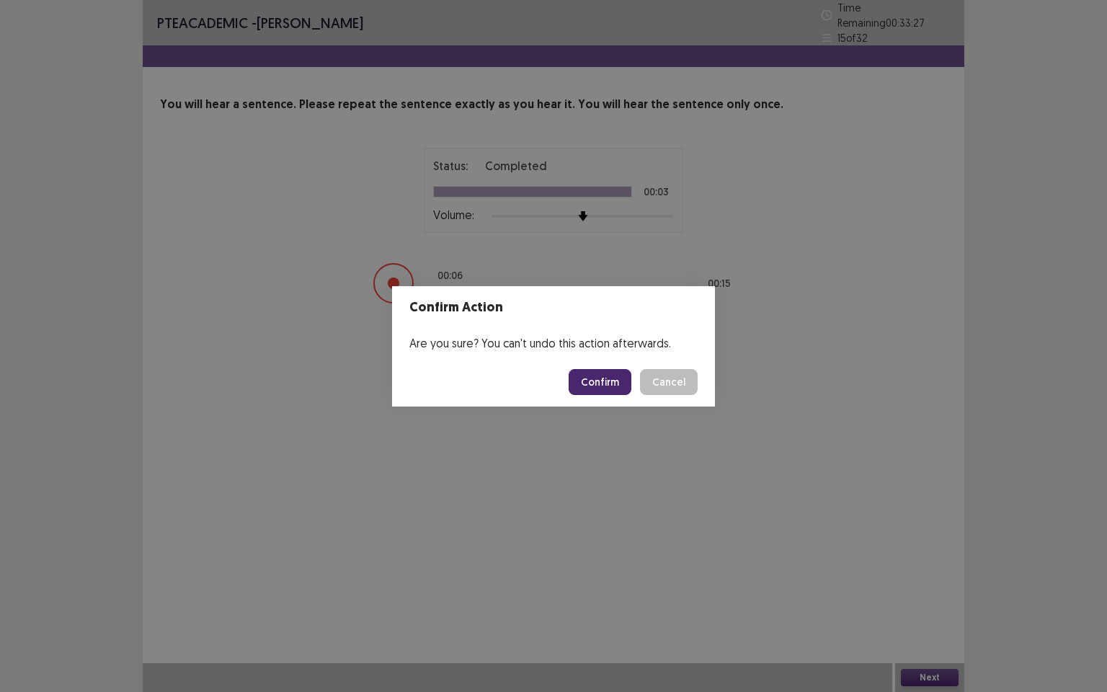
click at [612, 384] on button "Confirm" at bounding box center [600, 382] width 63 height 26
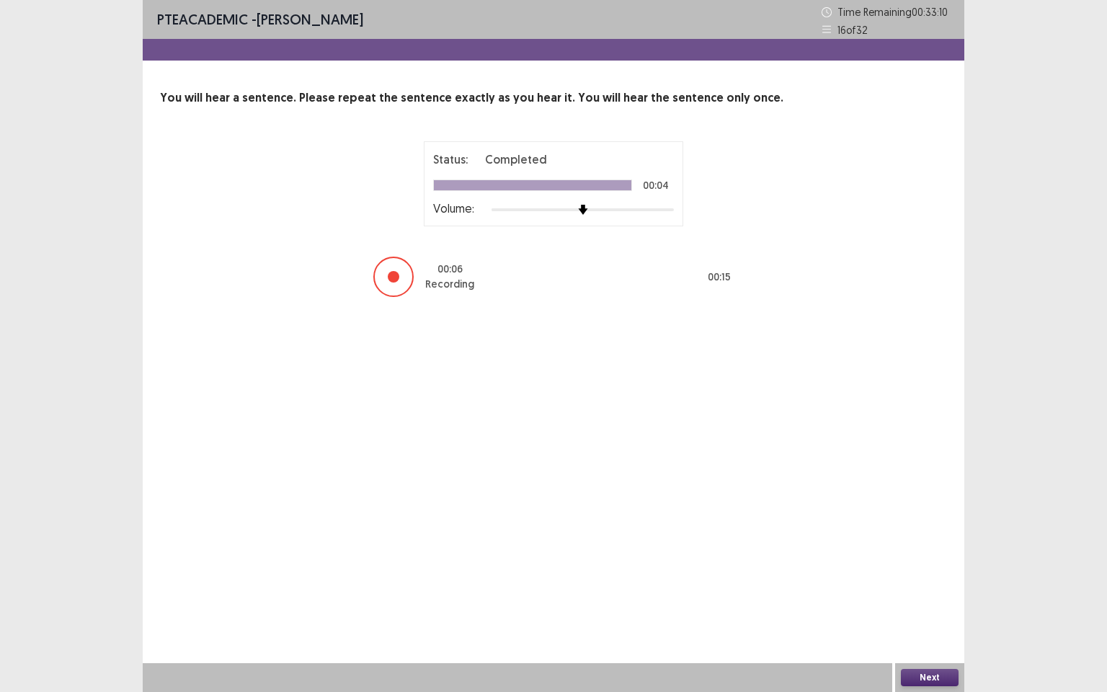
click at [921, 595] on button "Next" at bounding box center [930, 677] width 58 height 17
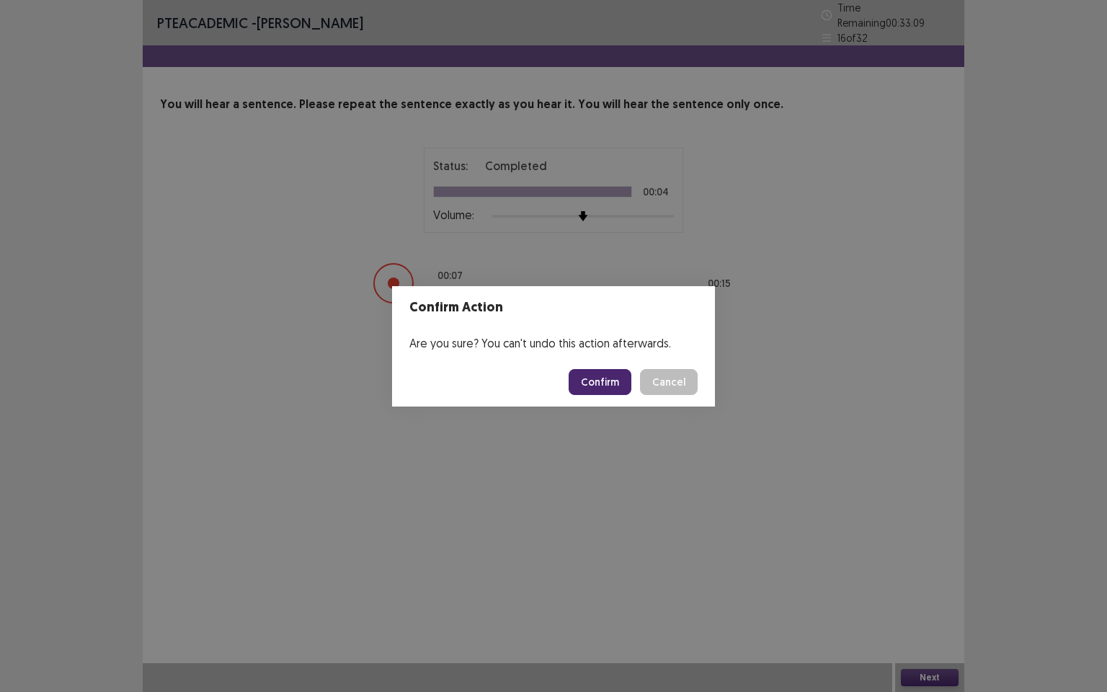
click at [604, 377] on button "Confirm" at bounding box center [600, 382] width 63 height 26
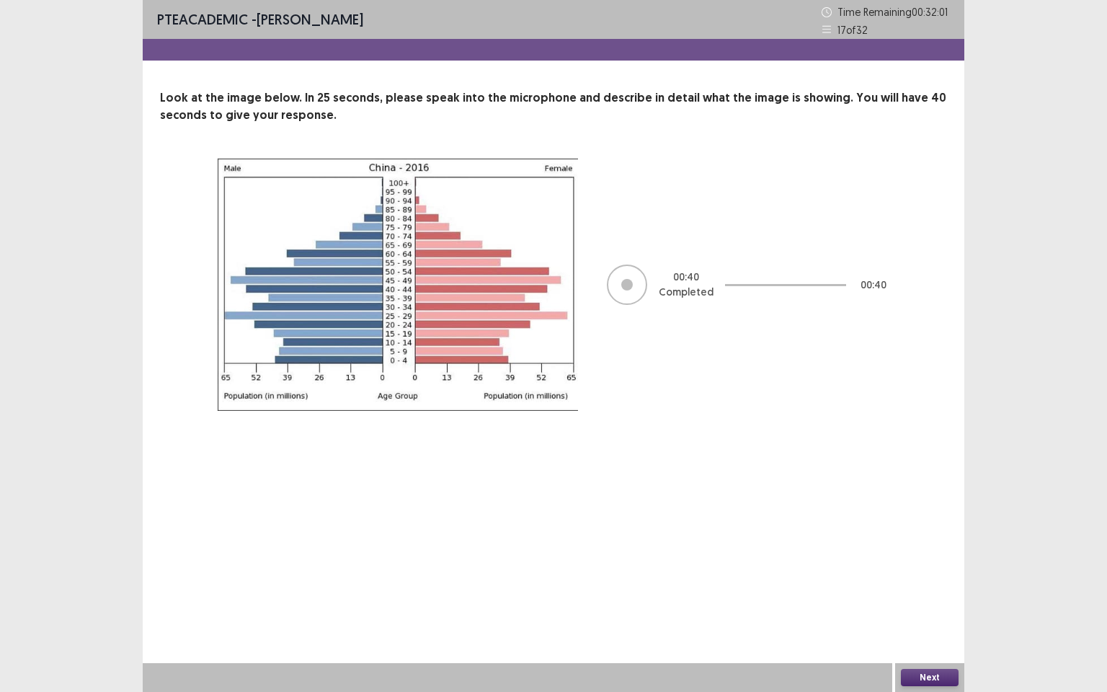
click at [923, 595] on button "Next" at bounding box center [930, 677] width 58 height 17
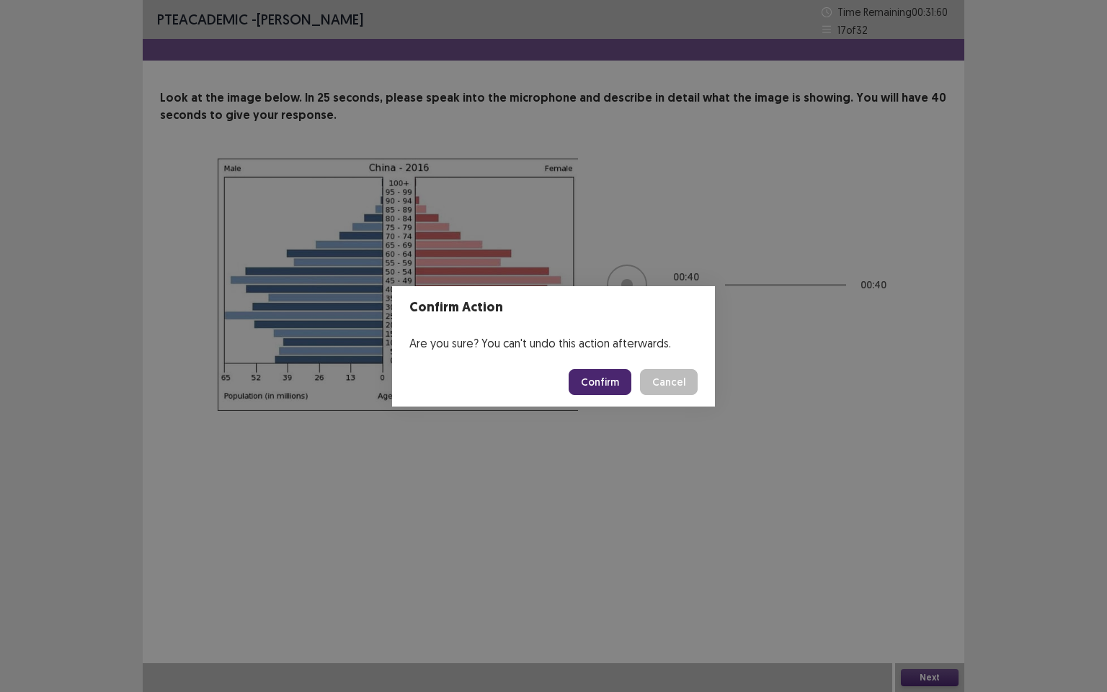
click at [609, 381] on button "Confirm" at bounding box center [600, 382] width 63 height 26
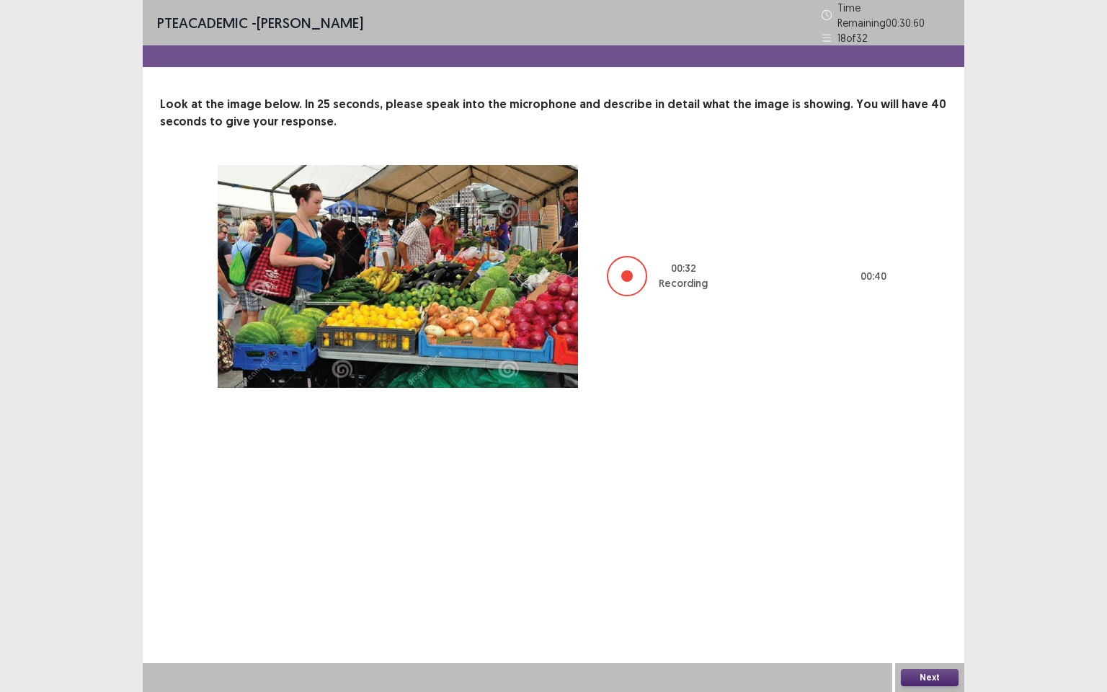
click at [916, 595] on button "Next" at bounding box center [930, 677] width 58 height 17
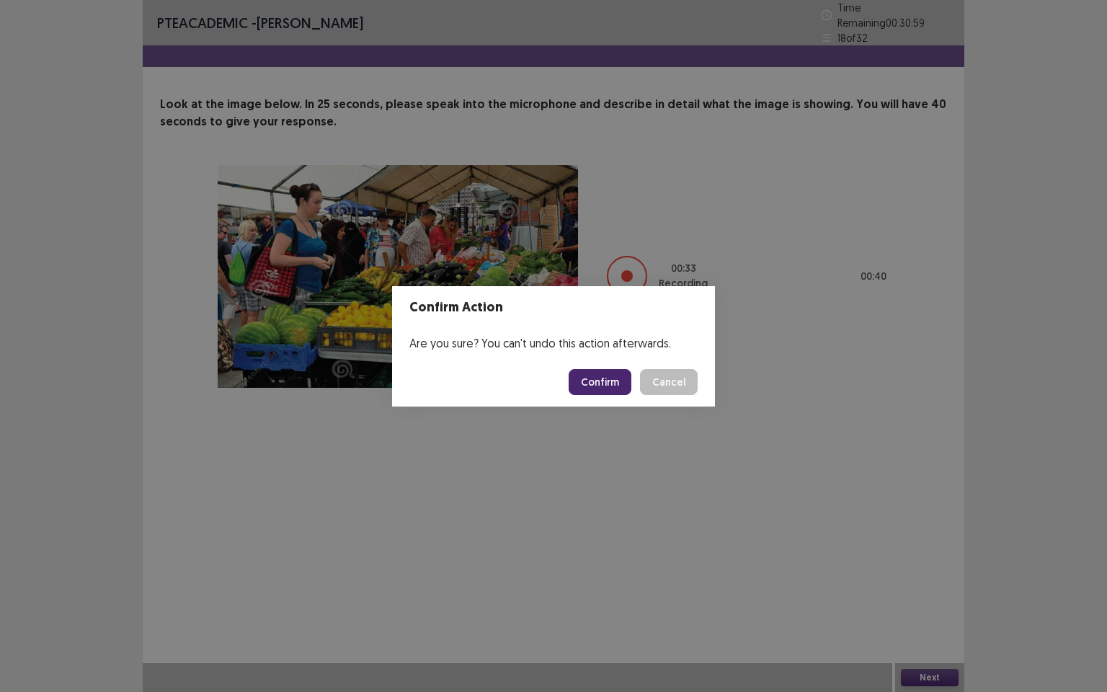
click at [617, 383] on button "Confirm" at bounding box center [600, 382] width 63 height 26
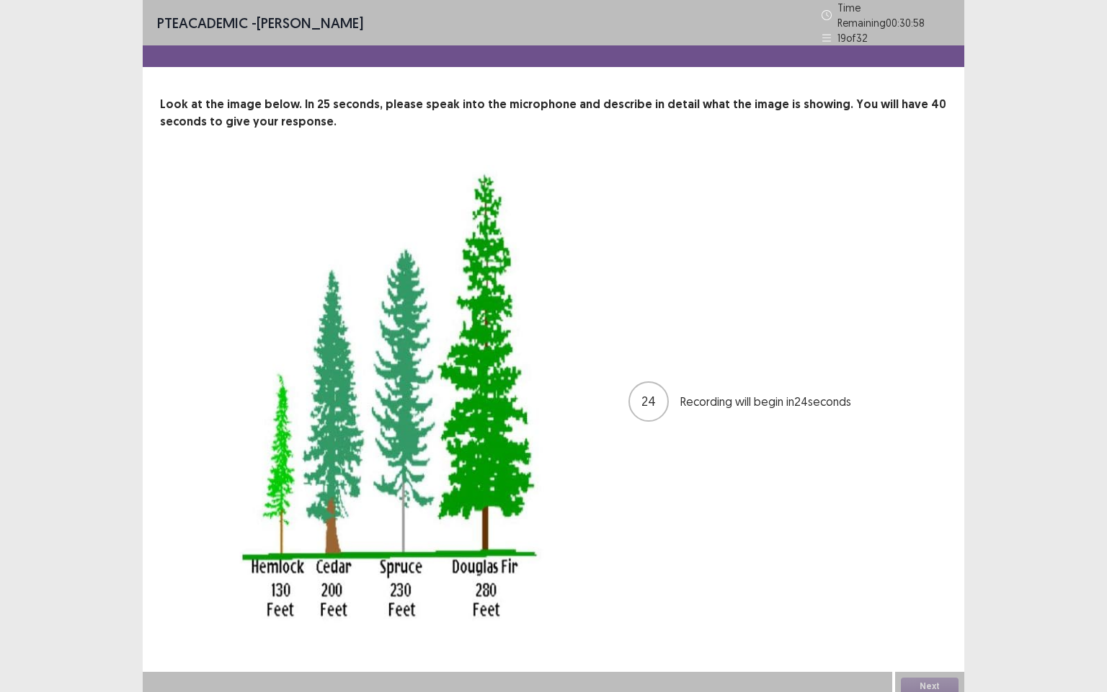
scroll to position [2, 0]
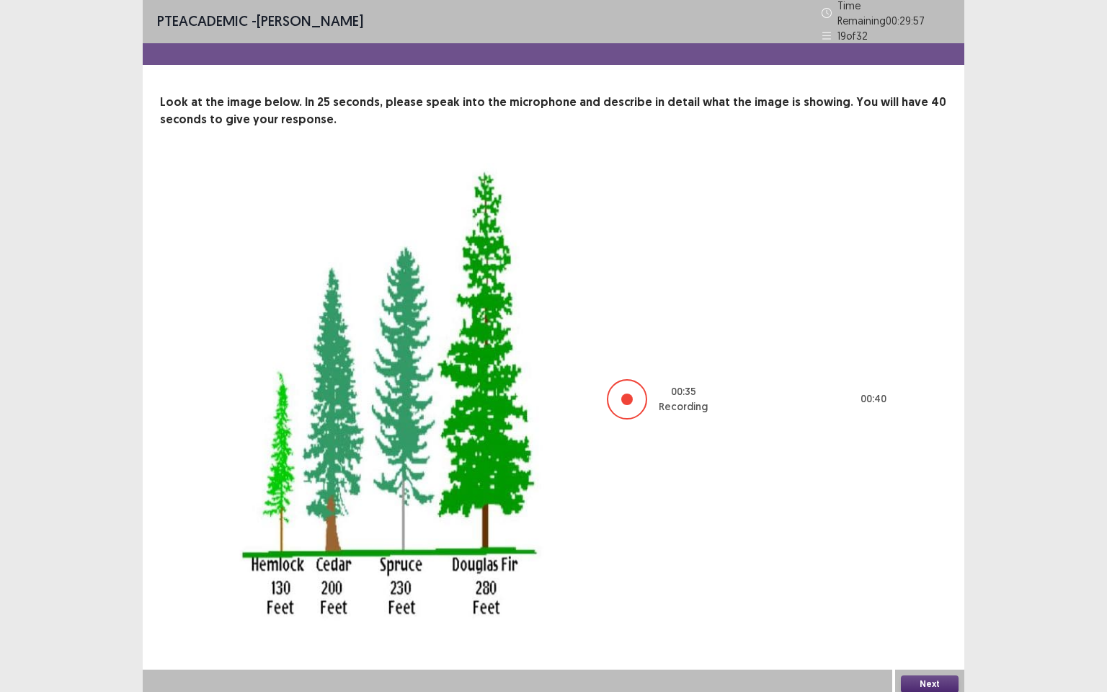
click at [939, 595] on button "Next" at bounding box center [930, 684] width 58 height 17
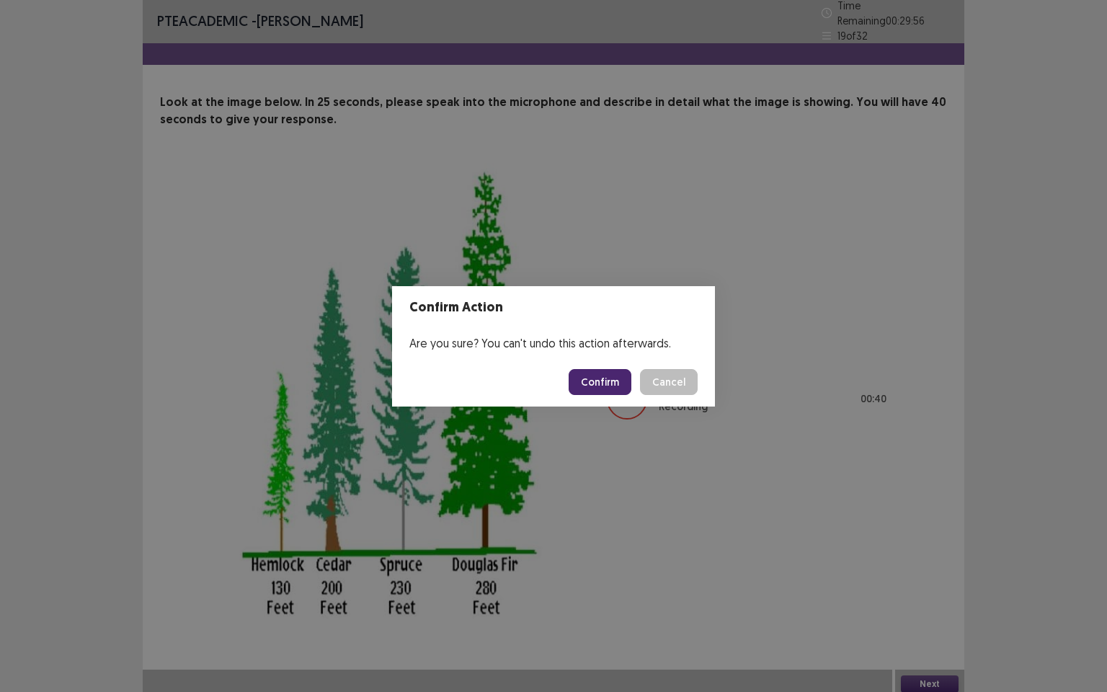
click at [598, 383] on button "Confirm" at bounding box center [600, 382] width 63 height 26
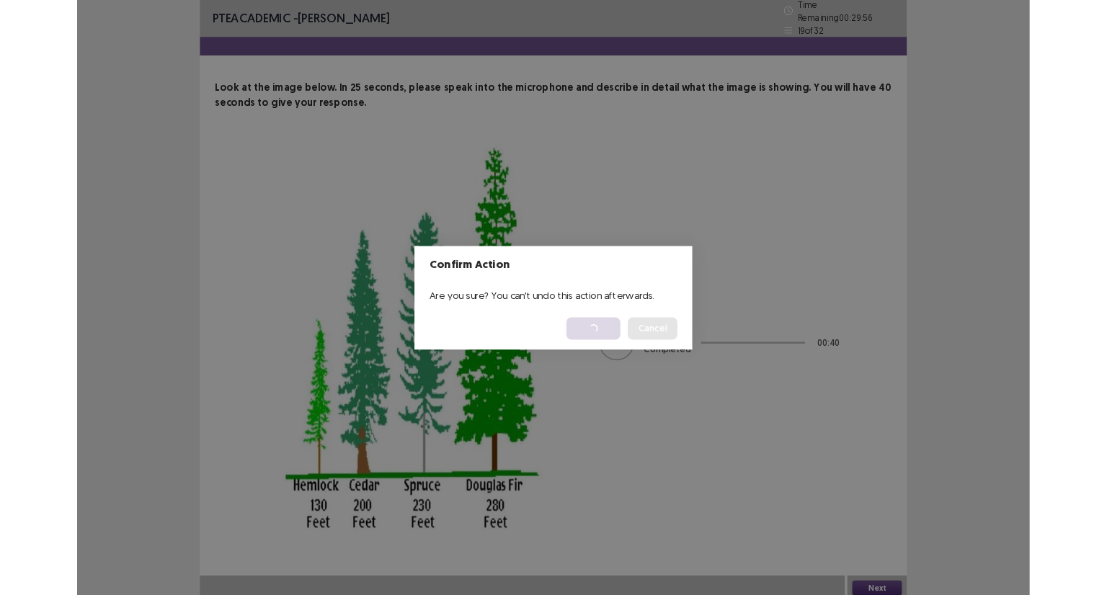
scroll to position [0, 0]
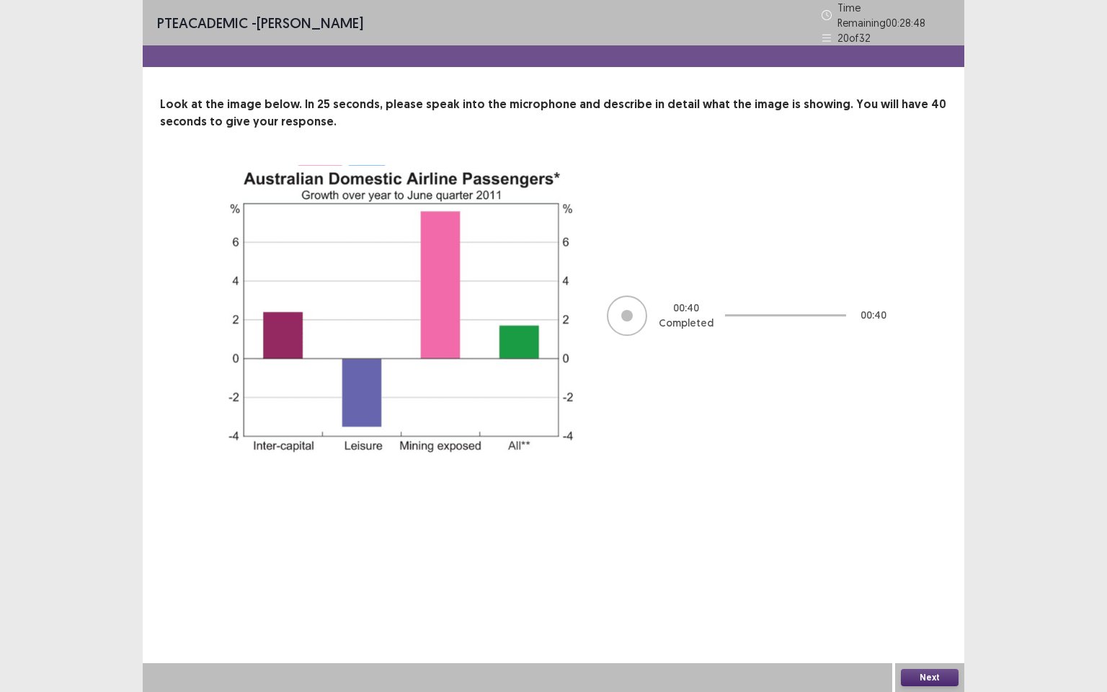
click at [924, 595] on button "Next" at bounding box center [930, 677] width 58 height 17
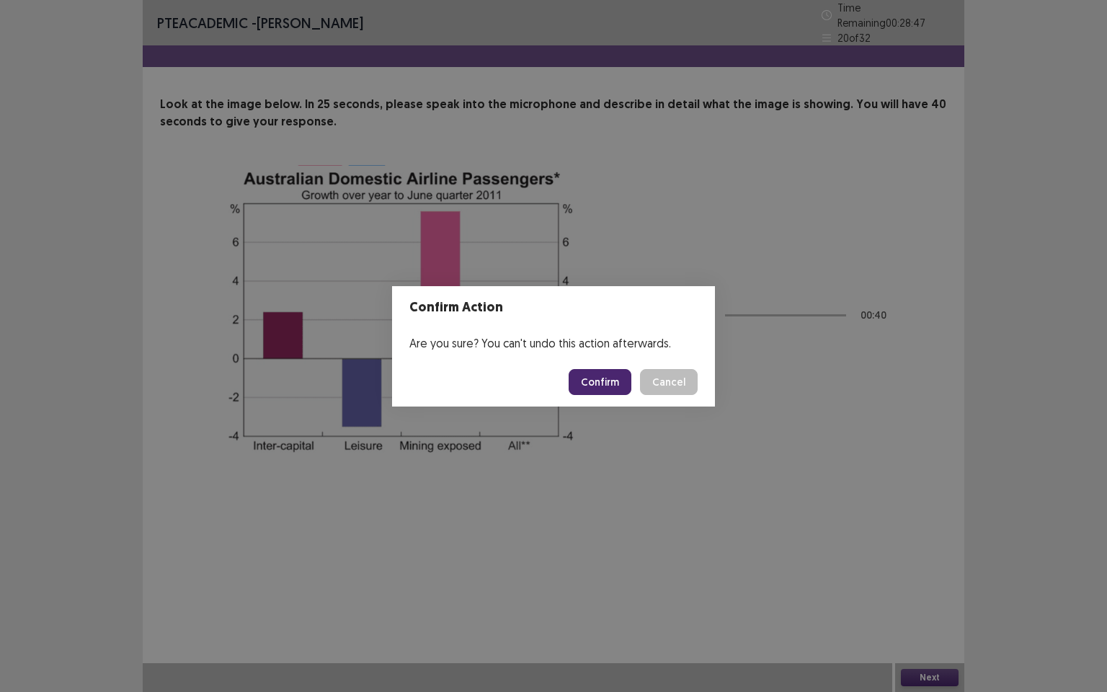
click at [618, 382] on button "Confirm" at bounding box center [600, 382] width 63 height 26
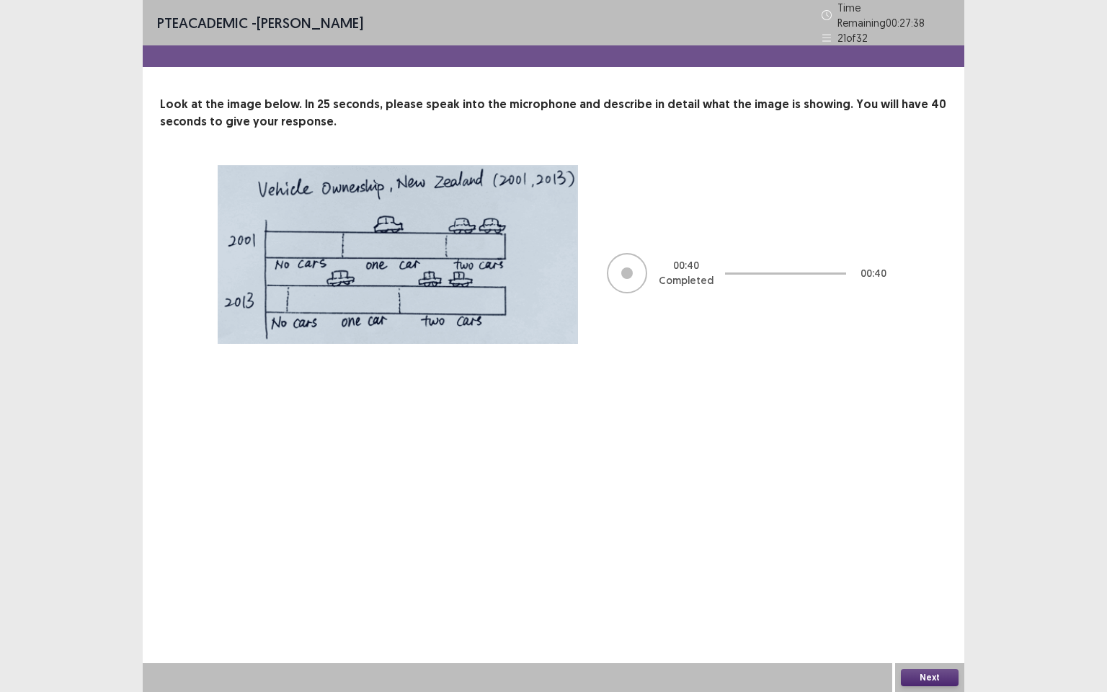
click at [927, 595] on button "Next" at bounding box center [930, 677] width 58 height 17
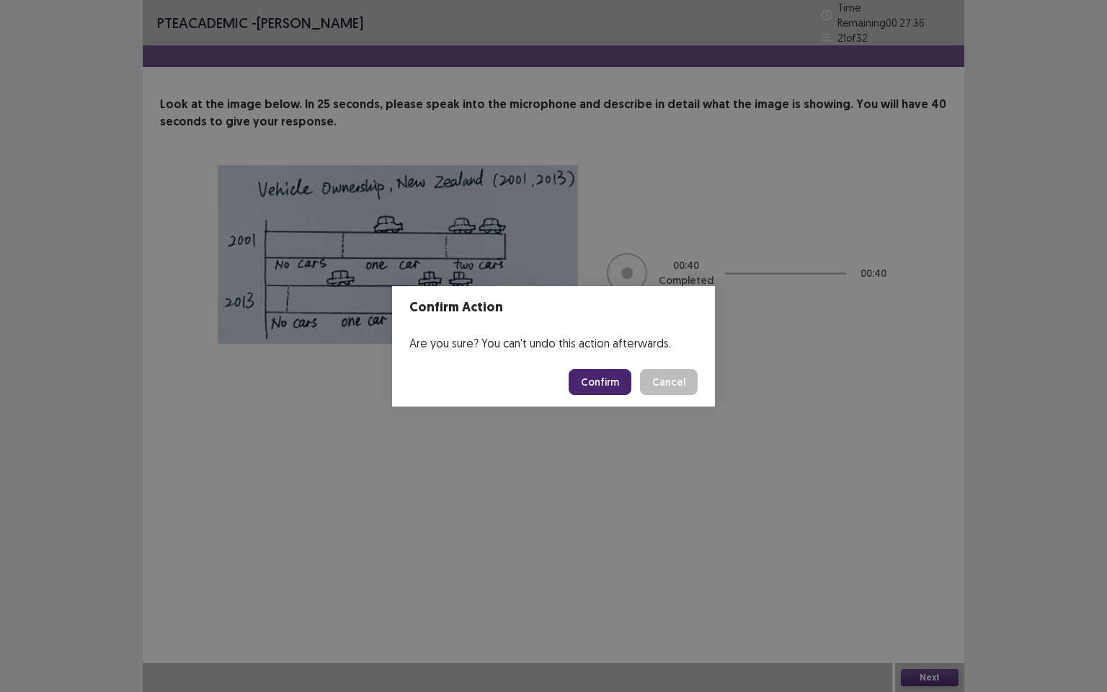
click at [620, 379] on button "Confirm" at bounding box center [600, 382] width 63 height 26
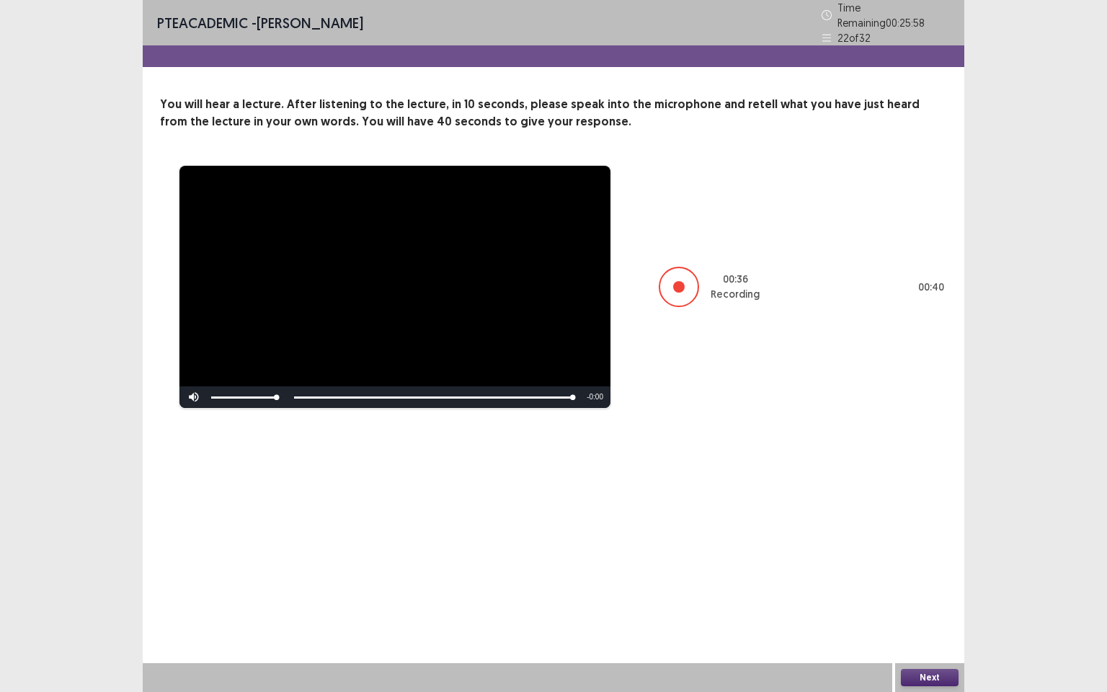
click at [934, 595] on button "Next" at bounding box center [930, 677] width 58 height 17
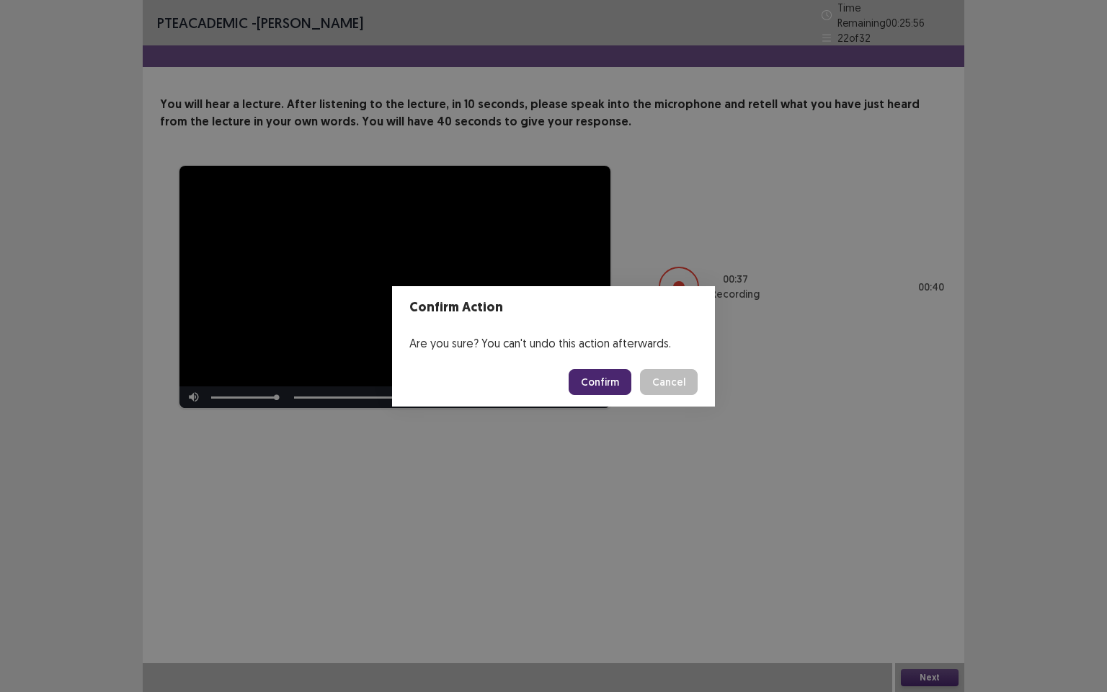
click at [613, 381] on button "Confirm" at bounding box center [600, 382] width 63 height 26
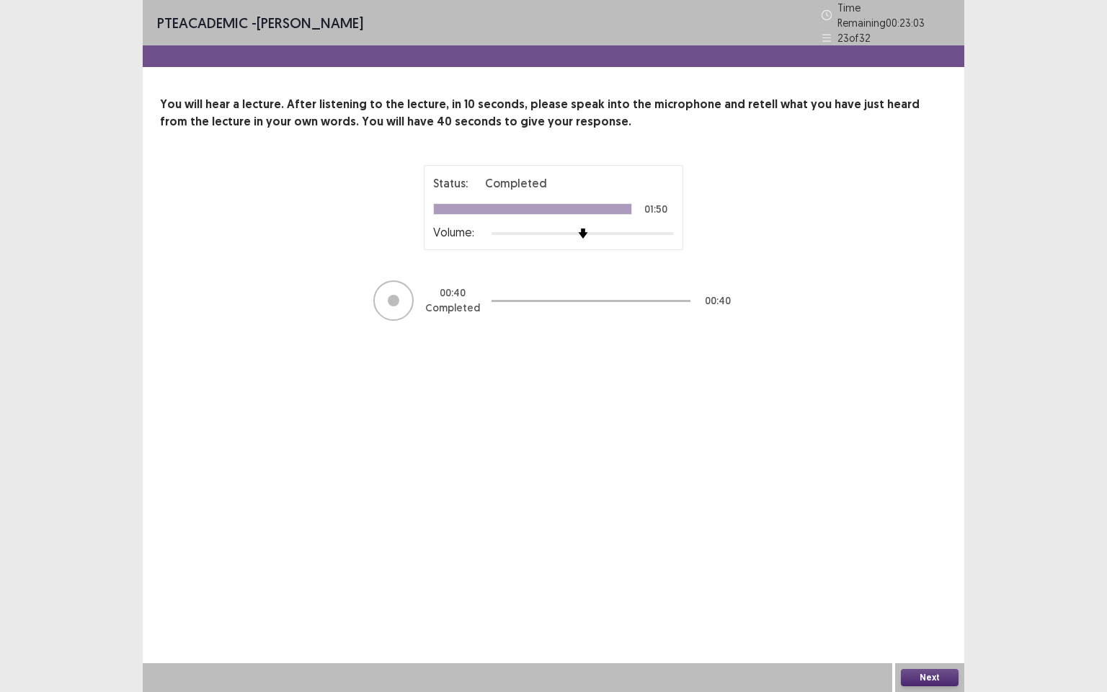
click at [929, 595] on button "Next" at bounding box center [930, 677] width 58 height 17
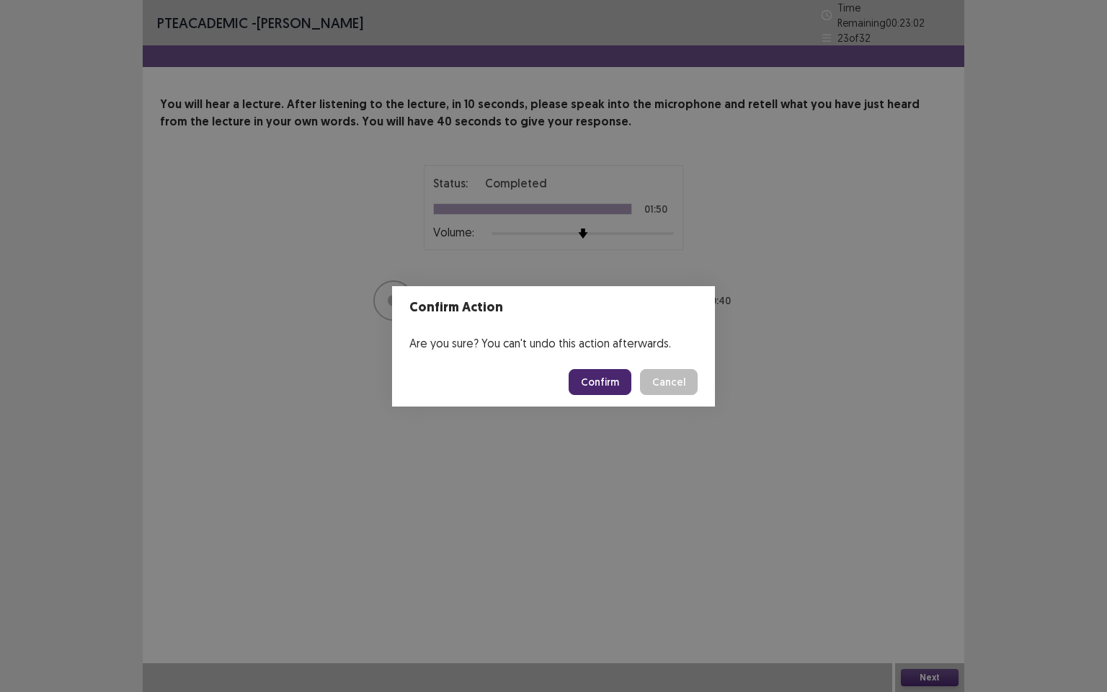
click at [600, 384] on button "Confirm" at bounding box center [600, 382] width 63 height 26
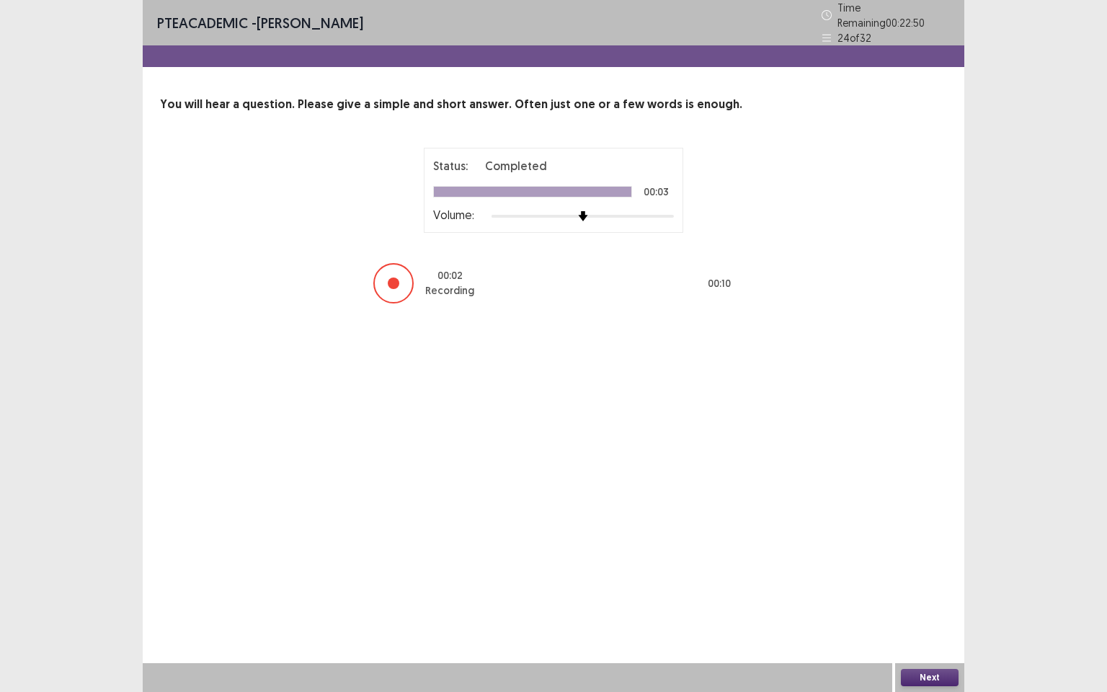
click at [926, 595] on button "Next" at bounding box center [930, 677] width 58 height 17
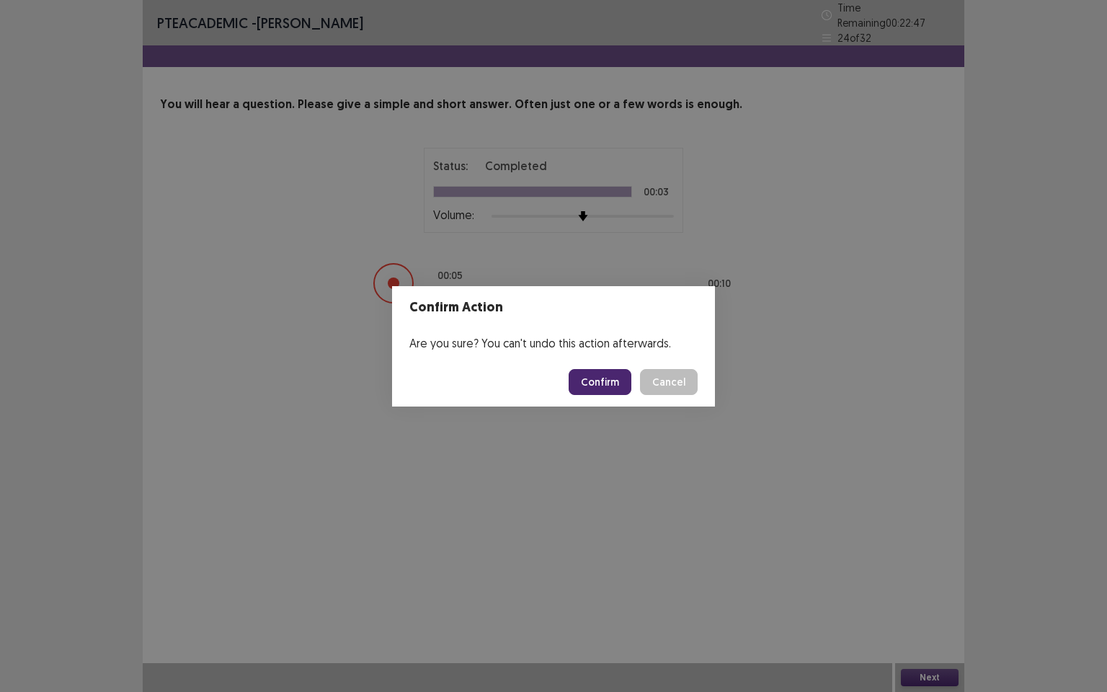
click at [601, 378] on button "Confirm" at bounding box center [600, 382] width 63 height 26
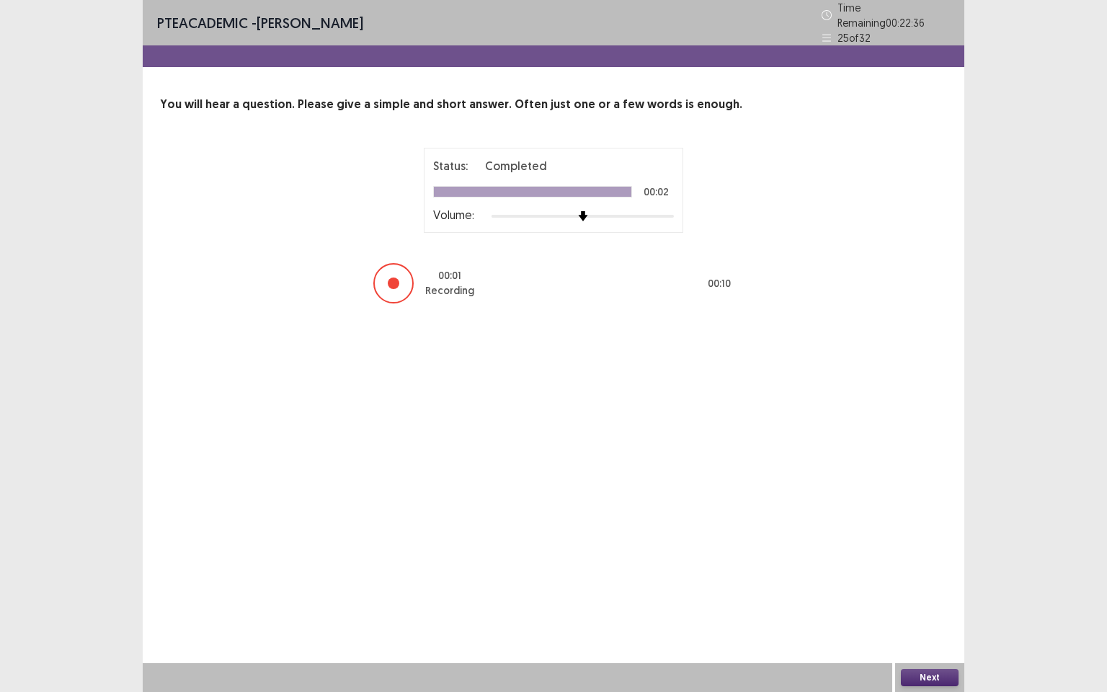
click at [930, 595] on button "Next" at bounding box center [930, 677] width 58 height 17
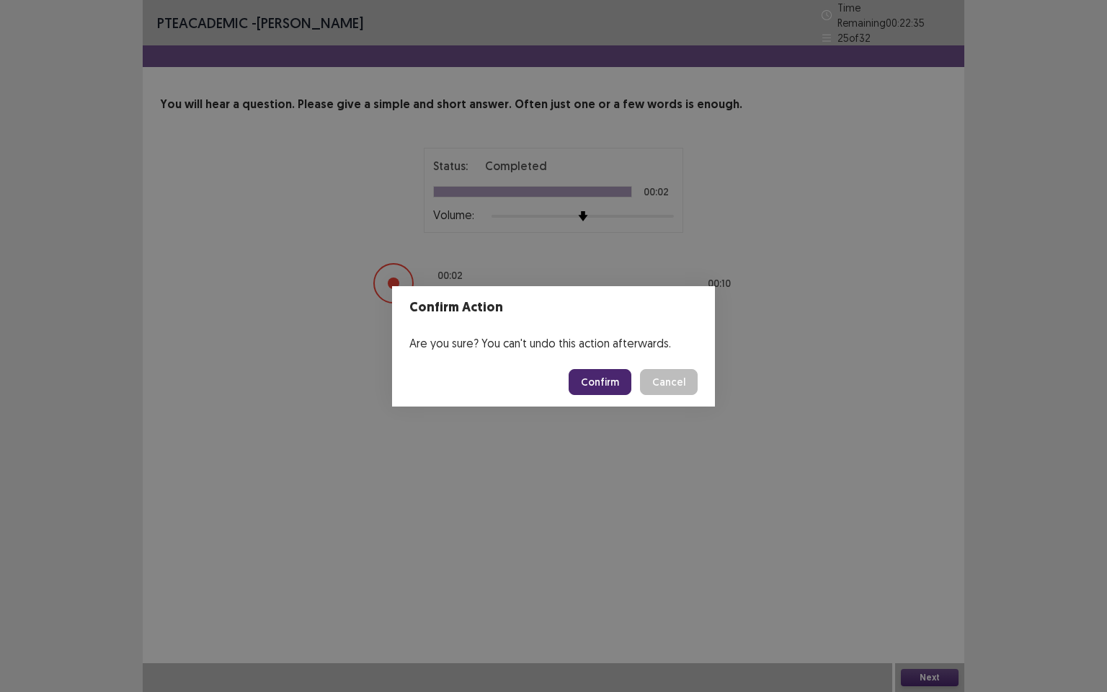
click at [616, 383] on button "Confirm" at bounding box center [600, 382] width 63 height 26
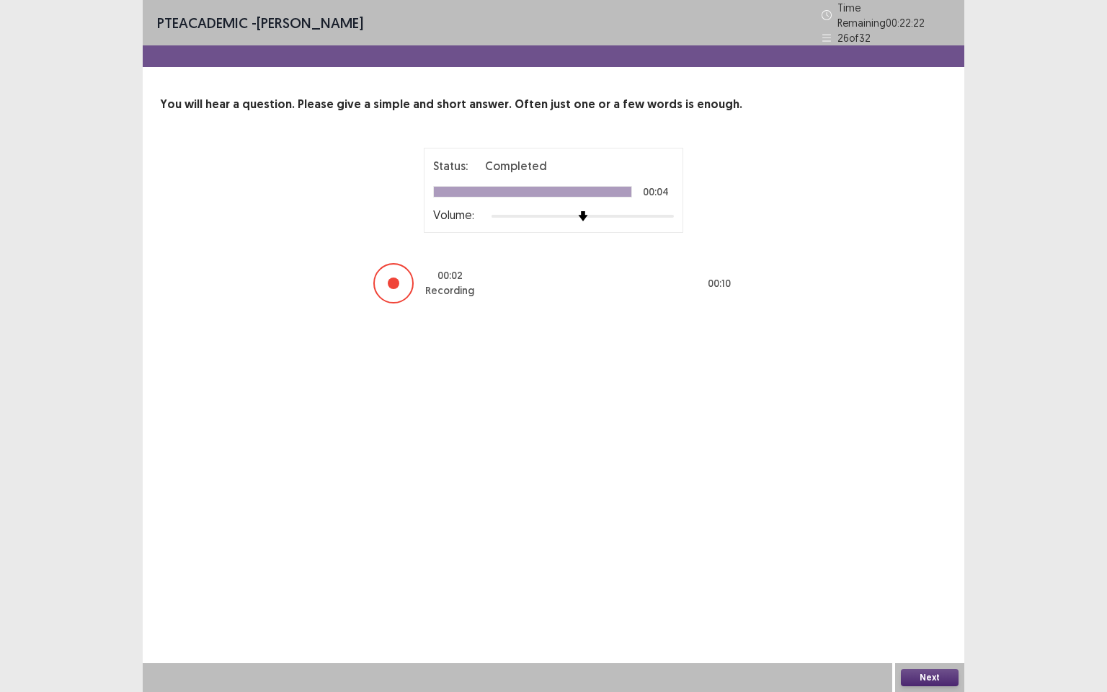
click at [946, 595] on button "Next" at bounding box center [930, 677] width 58 height 17
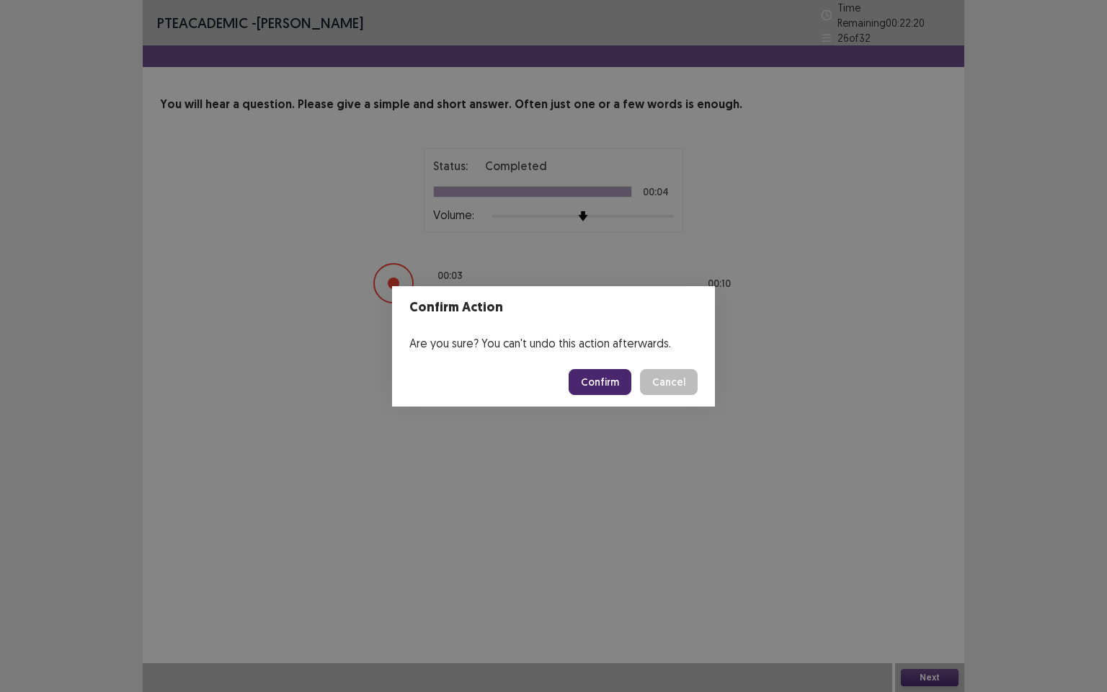
click at [600, 388] on button "Confirm" at bounding box center [600, 382] width 63 height 26
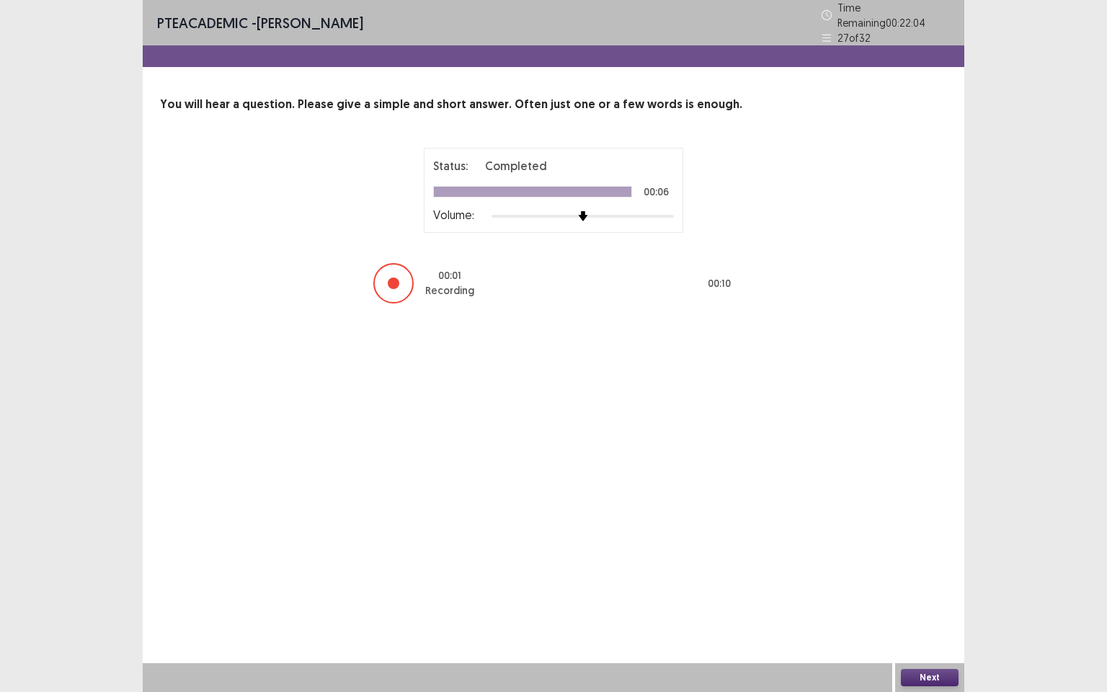
click at [928, 595] on button "Next" at bounding box center [930, 677] width 58 height 17
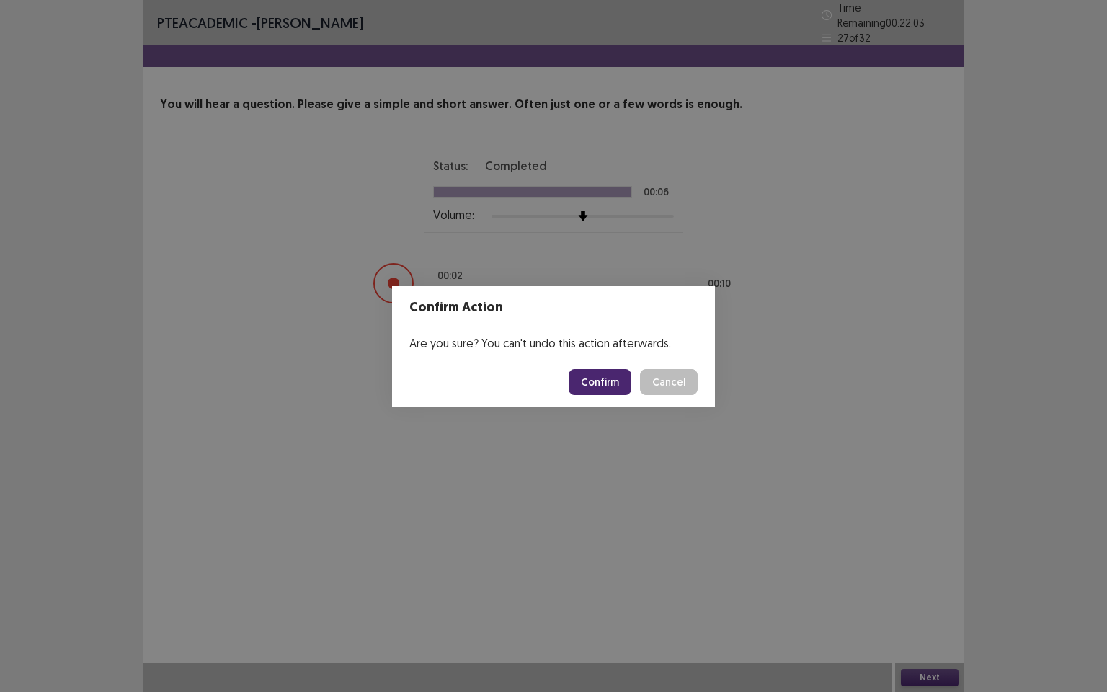
click at [615, 386] on button "Confirm" at bounding box center [600, 382] width 63 height 26
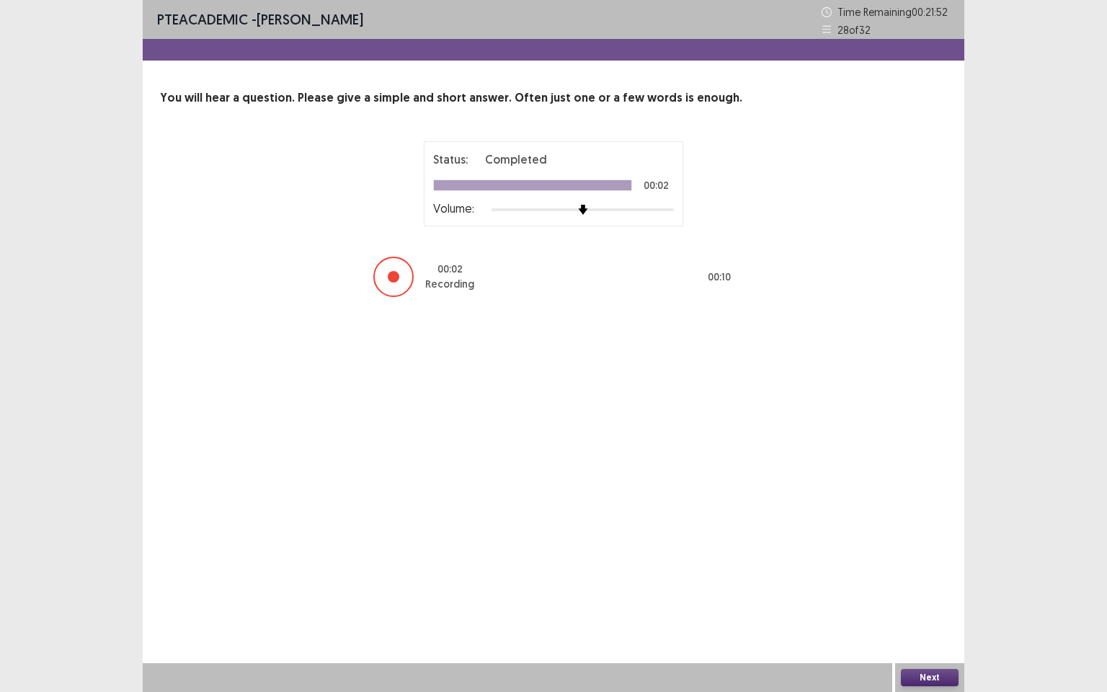
click at [937, 595] on button "Next" at bounding box center [930, 677] width 58 height 17
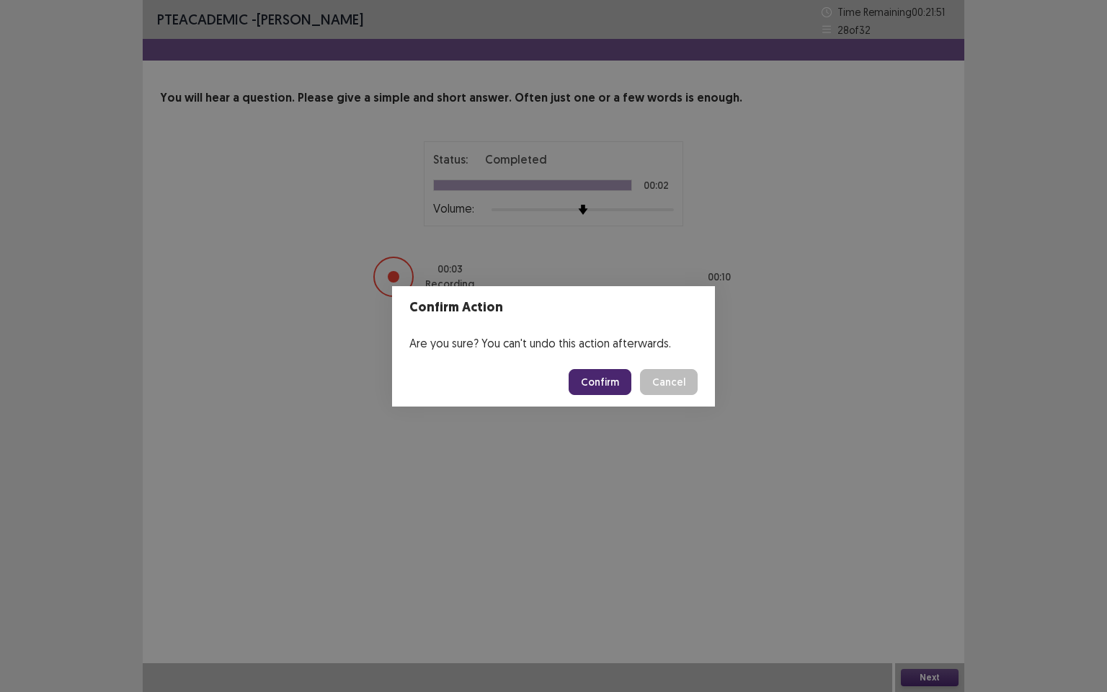
click at [611, 383] on button "Confirm" at bounding box center [600, 382] width 63 height 26
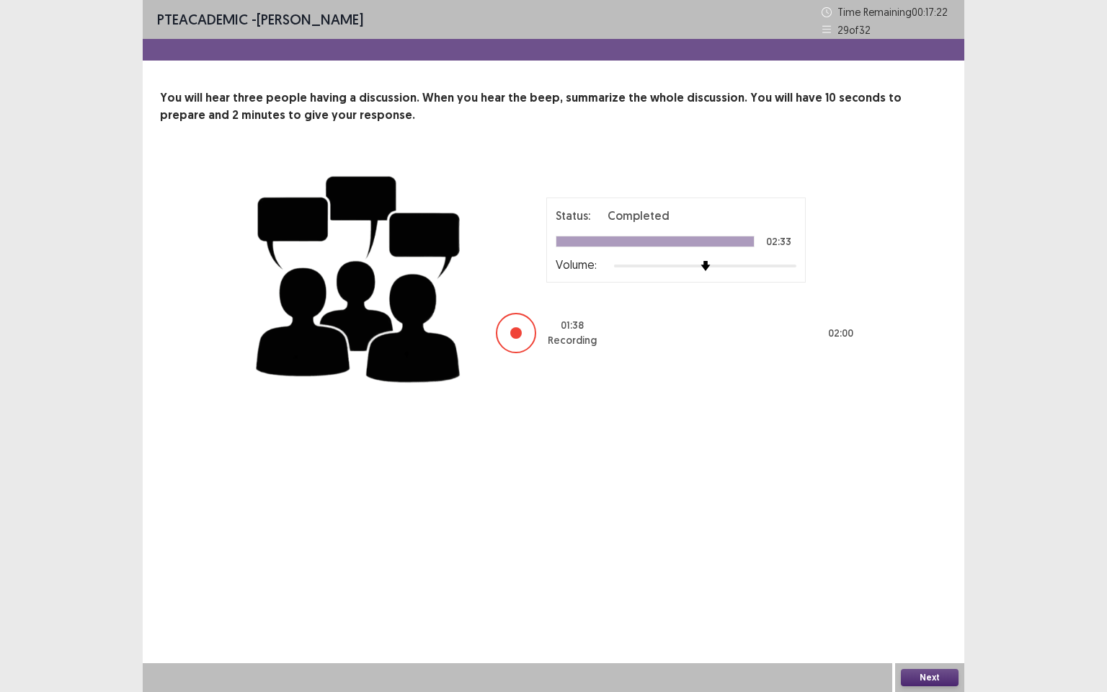
click at [920, 595] on button "Next" at bounding box center [930, 677] width 58 height 17
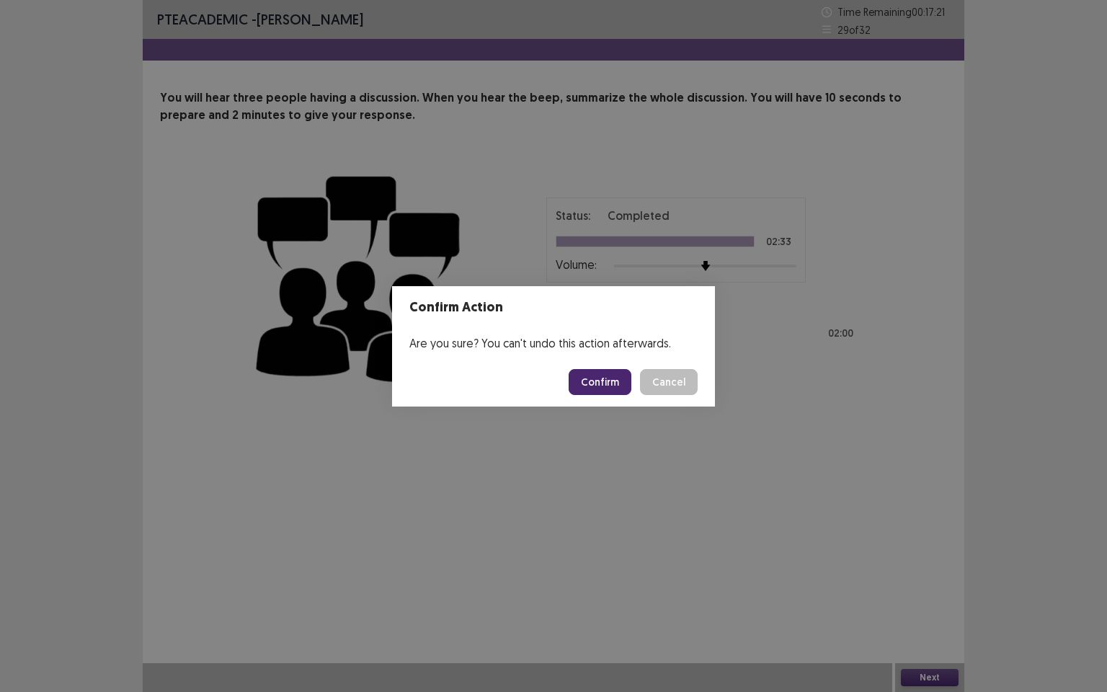
drag, startPoint x: 611, startPoint y: 381, endPoint x: 601, endPoint y: 419, distance: 38.8
click at [611, 381] on button "Confirm" at bounding box center [600, 382] width 63 height 26
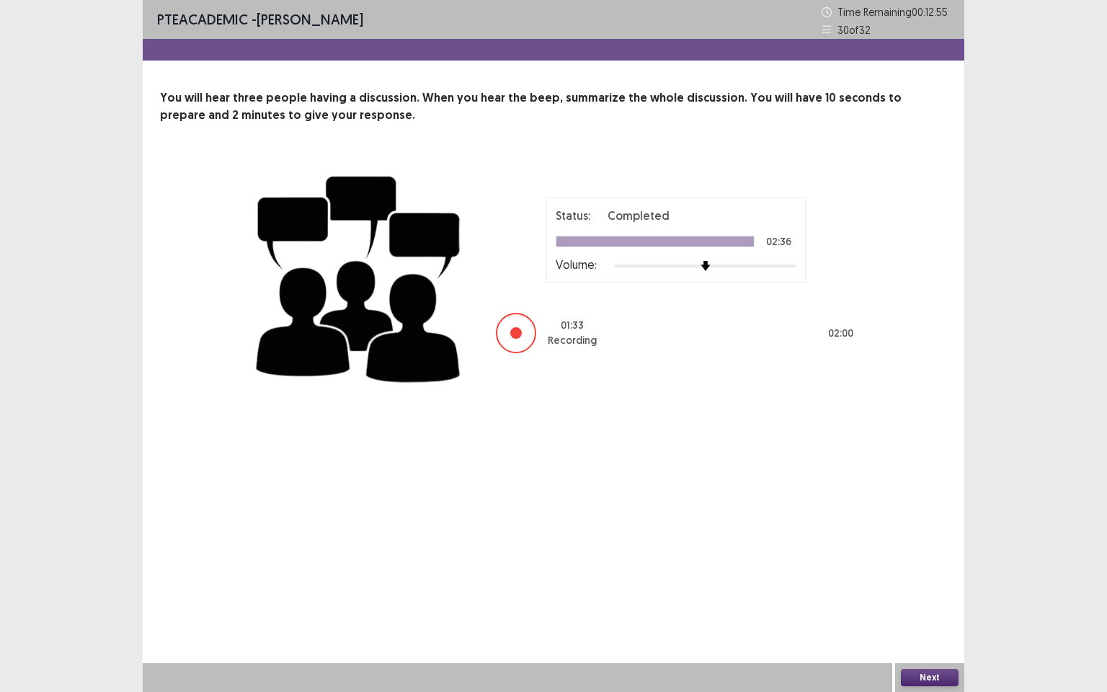
click at [922, 595] on button "Next" at bounding box center [930, 677] width 58 height 17
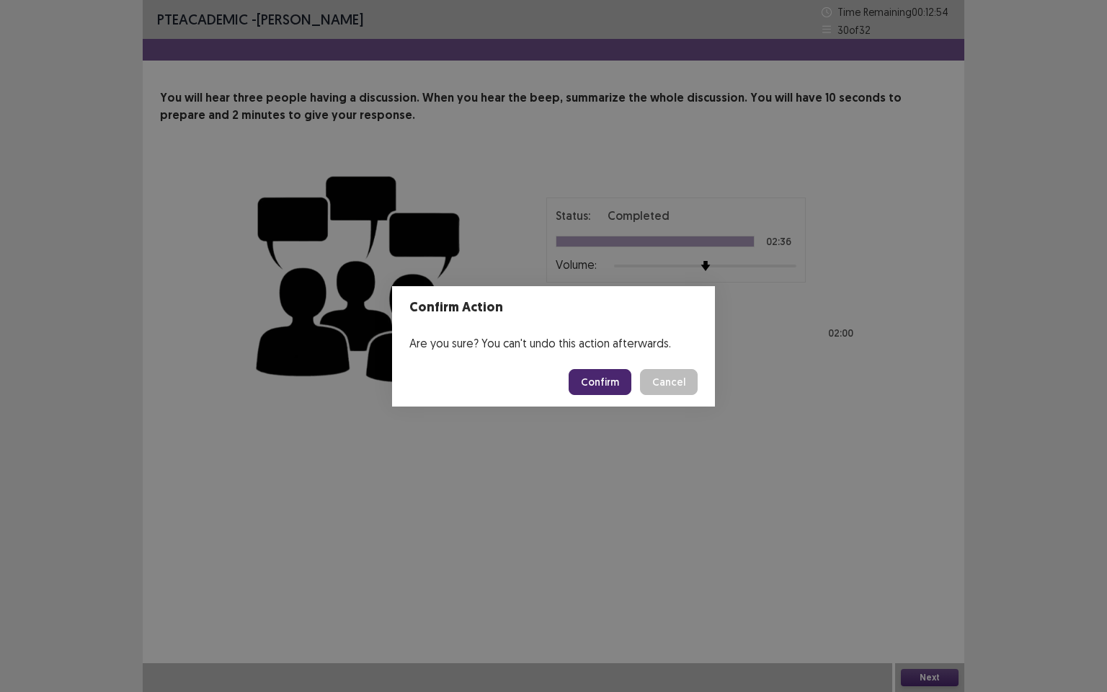
click at [612, 386] on button "Confirm" at bounding box center [600, 382] width 63 height 26
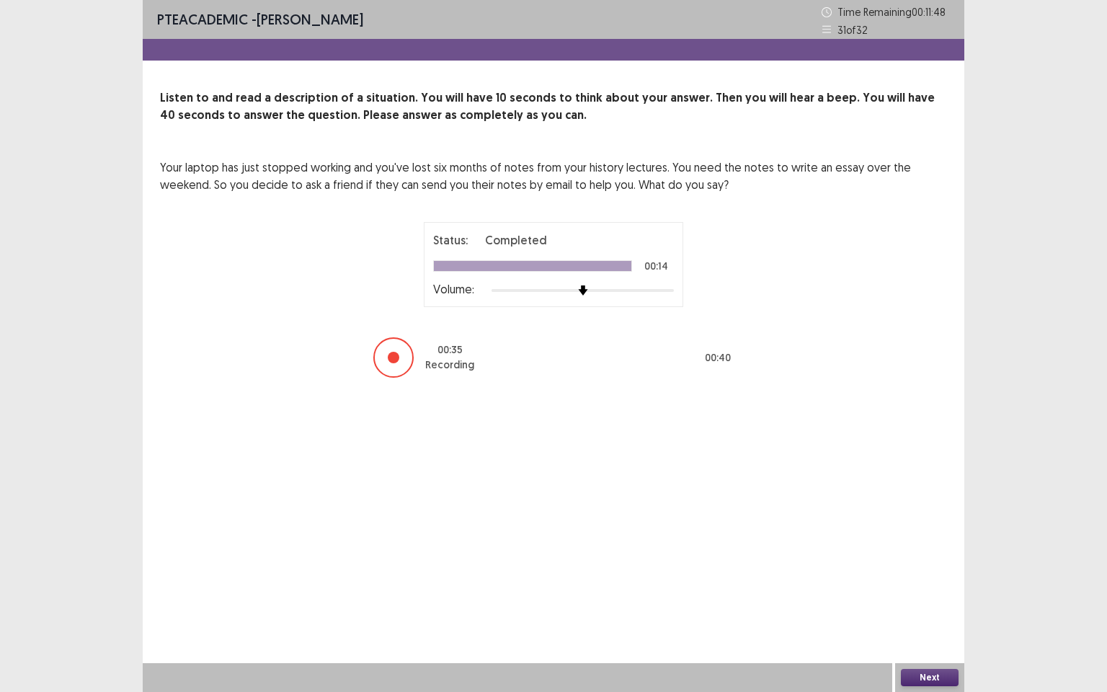
click at [914, 595] on button "Next" at bounding box center [930, 677] width 58 height 17
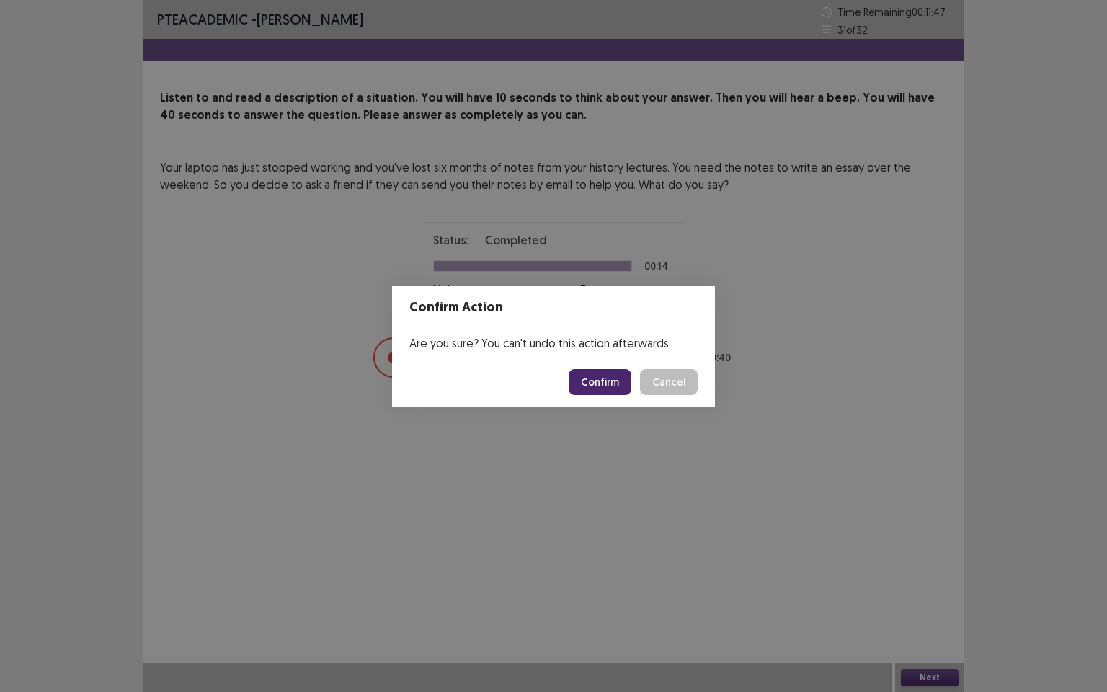
click at [601, 386] on button "Confirm" at bounding box center [600, 382] width 63 height 26
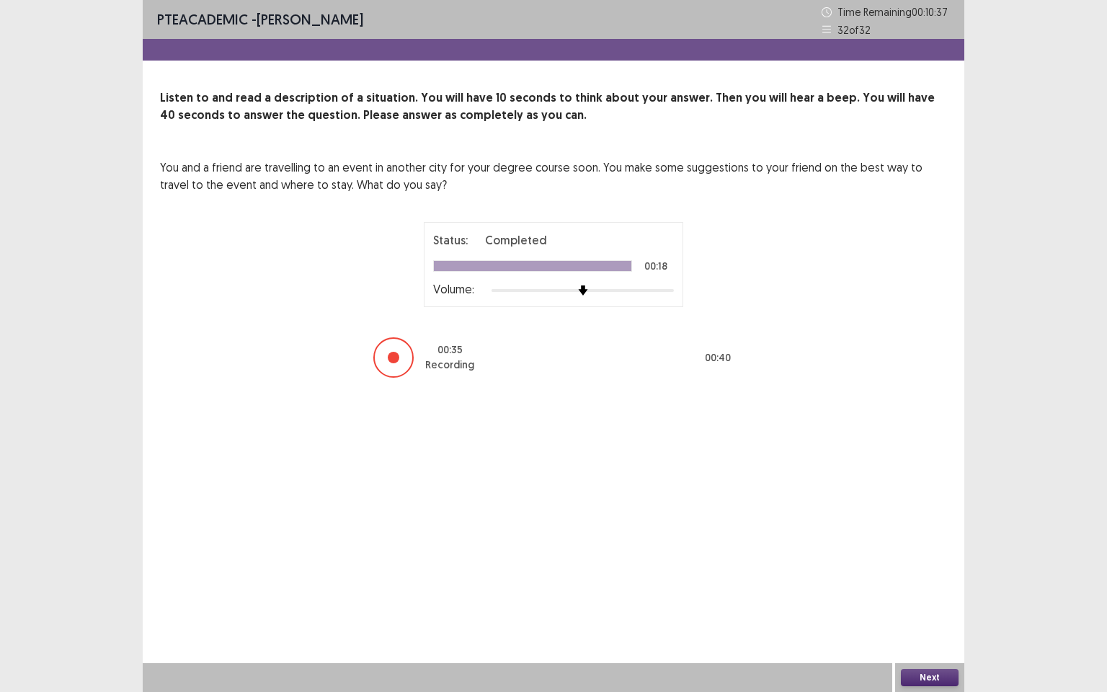
click at [923, 595] on button "Next" at bounding box center [930, 677] width 58 height 17
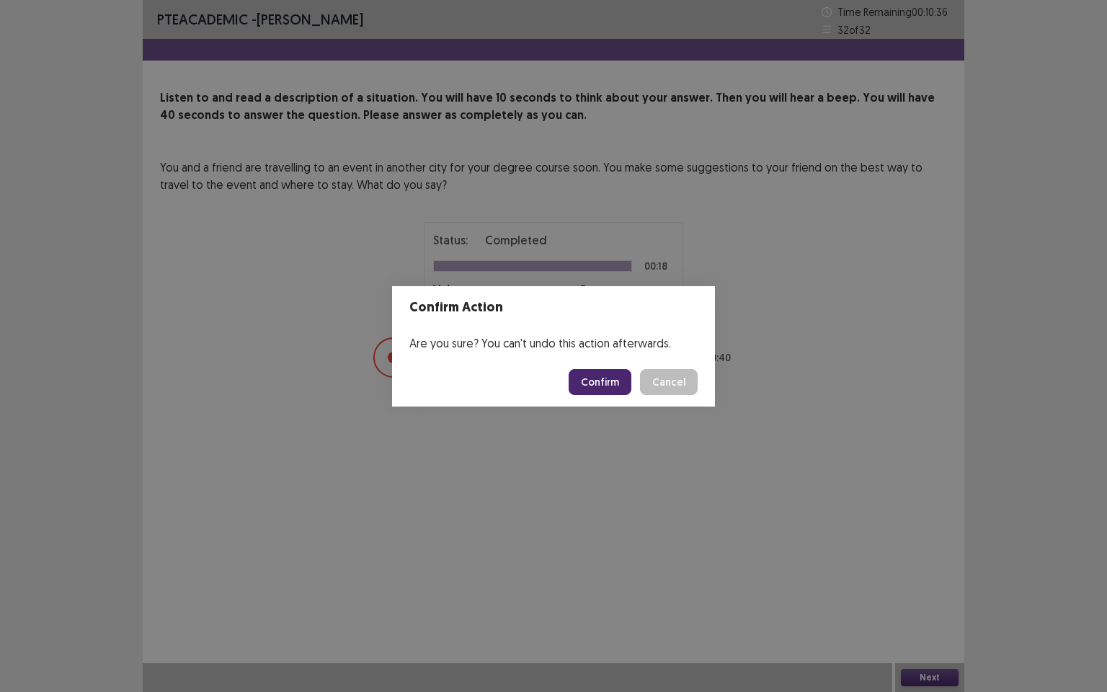
click at [614, 379] on button "Confirm" at bounding box center [600, 382] width 63 height 26
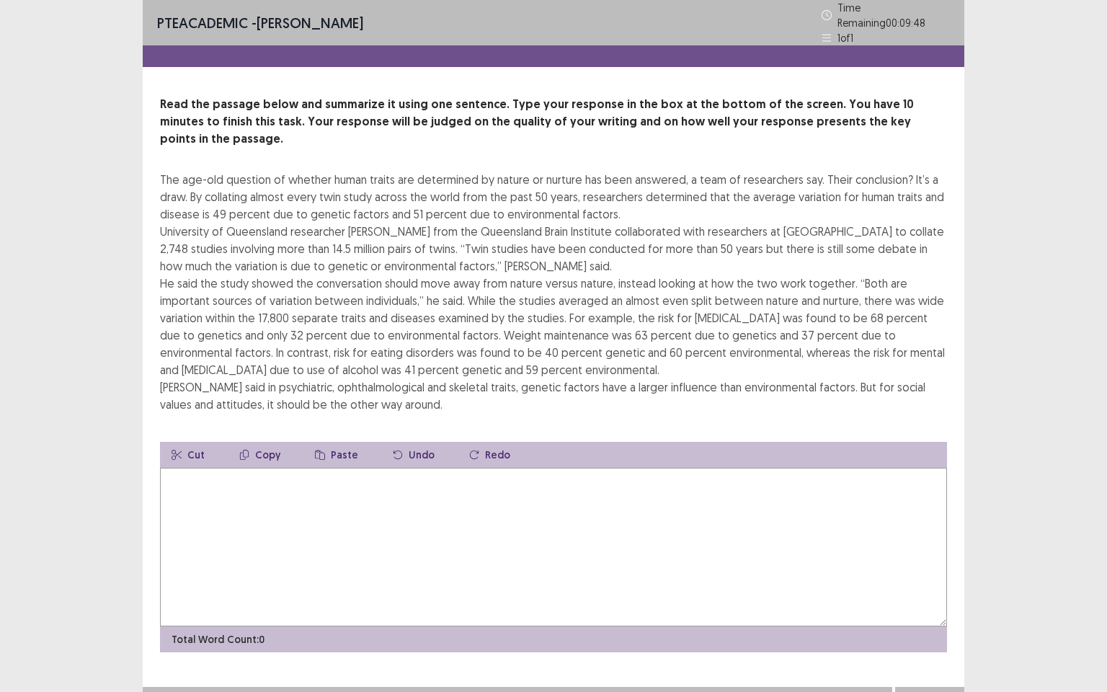
click at [254, 468] on textarea at bounding box center [553, 547] width 787 height 159
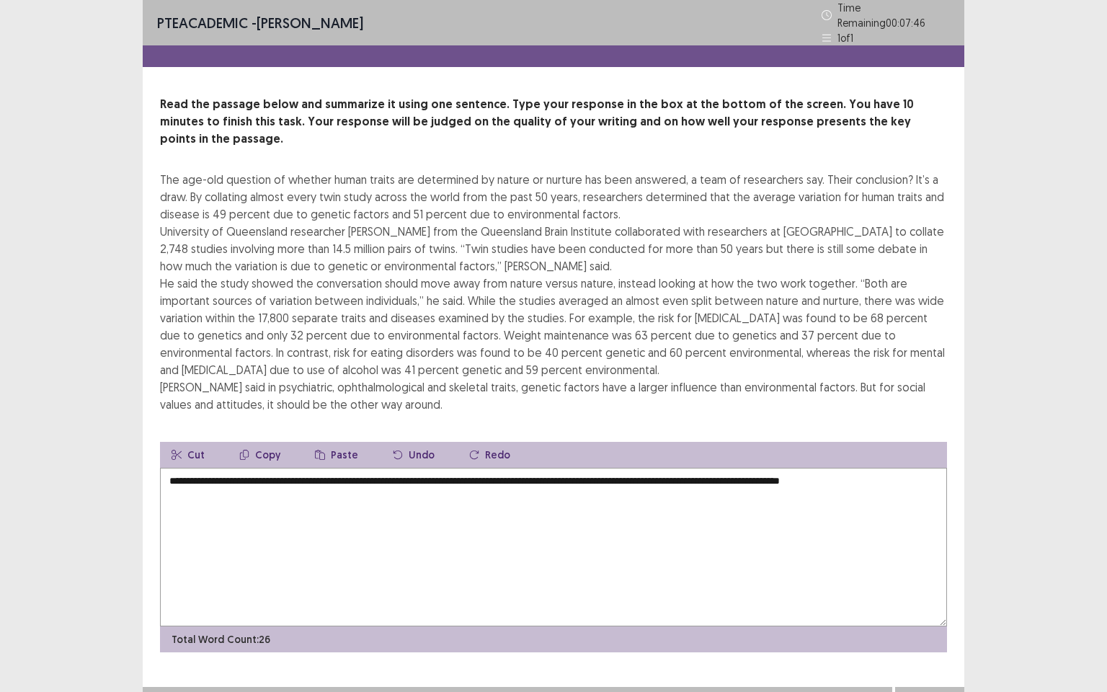
drag, startPoint x: 898, startPoint y: 457, endPoint x: 903, endPoint y: 496, distance: 39.3
click at [899, 468] on textarea "**********" at bounding box center [553, 547] width 787 height 159
click at [935, 468] on textarea "**********" at bounding box center [553, 547] width 787 height 159
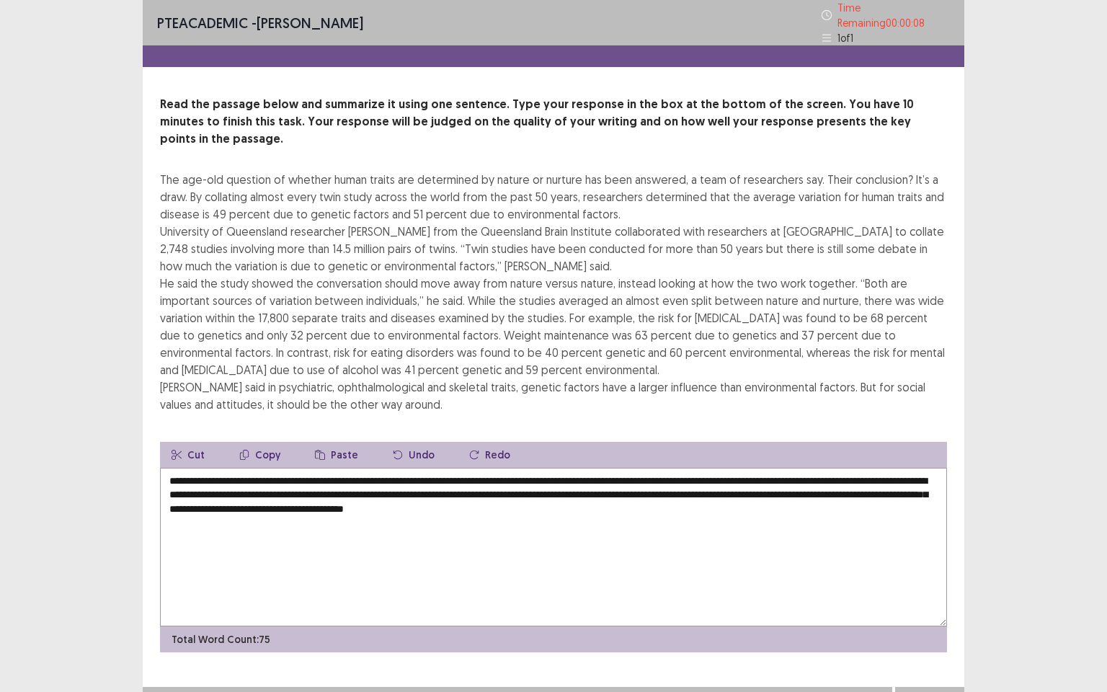
type textarea "**********"
click at [918, 595] on button "Next" at bounding box center [930, 701] width 58 height 17
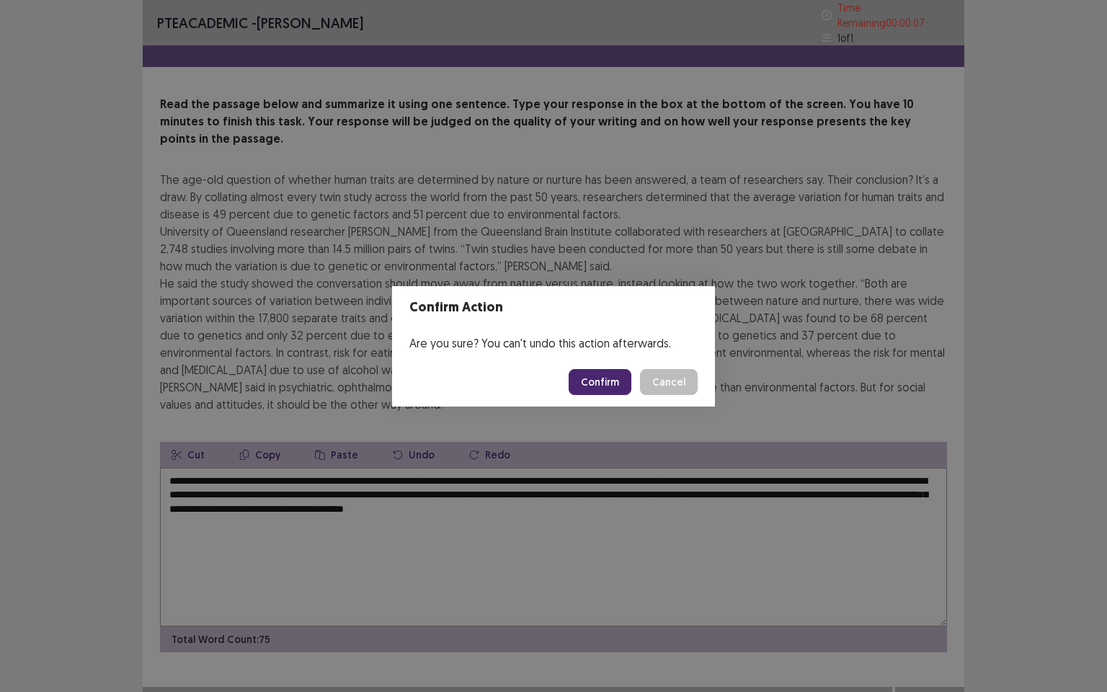
click at [603, 386] on button "Confirm" at bounding box center [600, 382] width 63 height 26
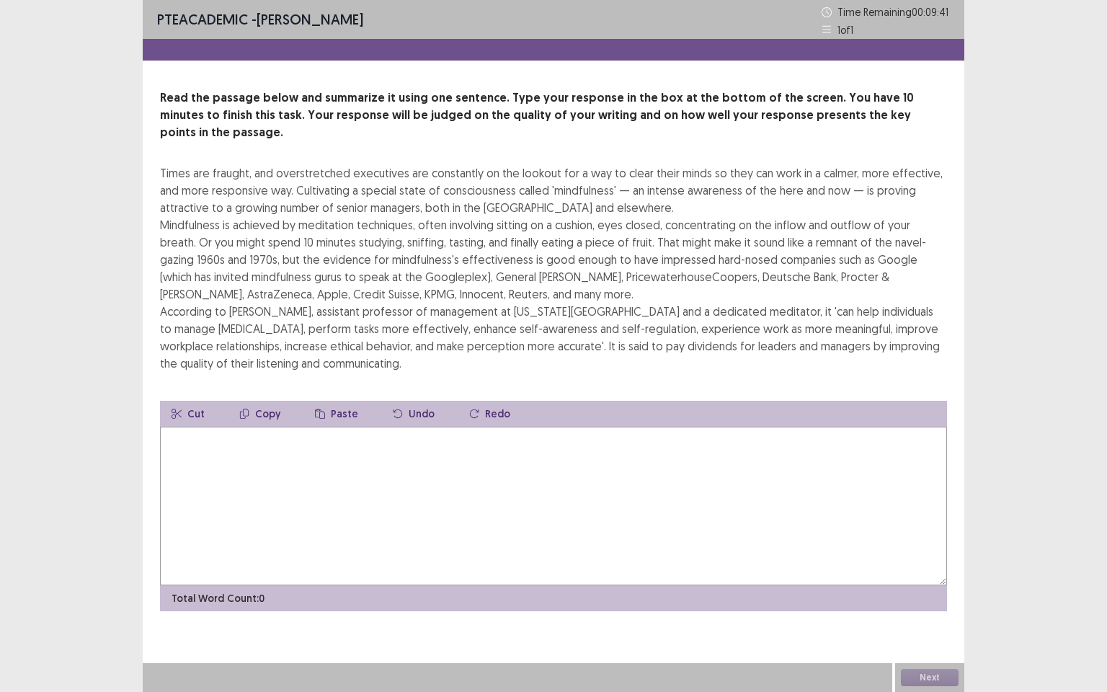
drag, startPoint x: 242, startPoint y: 433, endPoint x: 239, endPoint y: 414, distance: 19.8
click at [242, 430] on textarea at bounding box center [553, 506] width 787 height 159
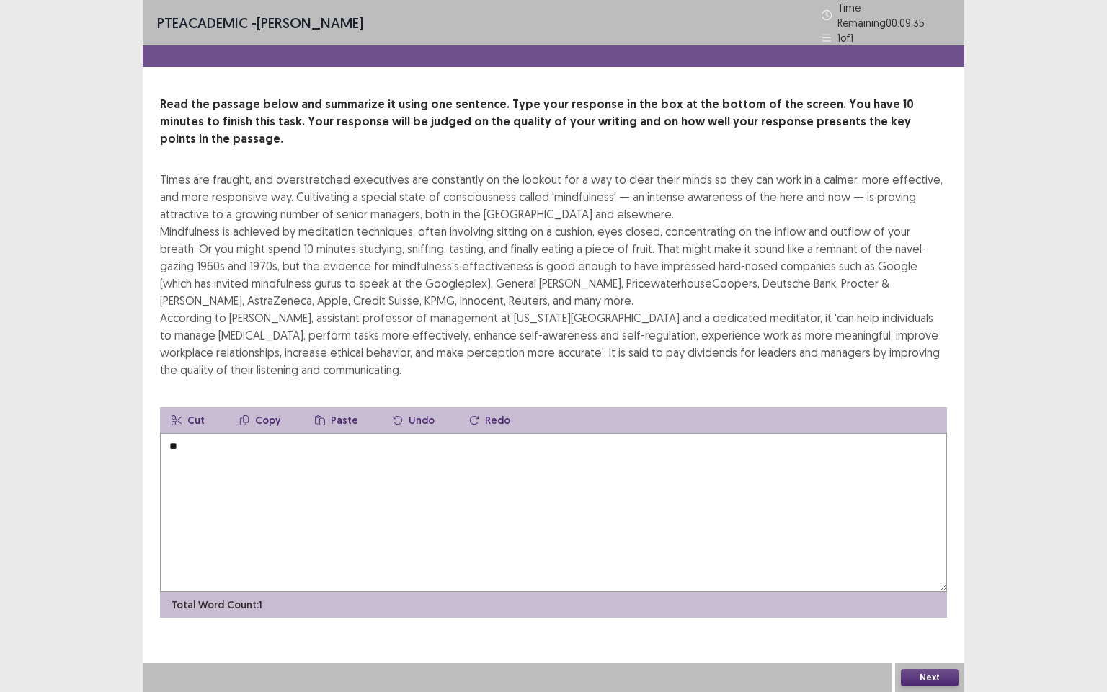
type textarea "*"
drag, startPoint x: 306, startPoint y: 420, endPoint x: 311, endPoint y: 478, distance: 58.6
click at [306, 433] on textarea "**********" at bounding box center [553, 512] width 787 height 159
click at [336, 433] on textarea "**********" at bounding box center [553, 512] width 787 height 159
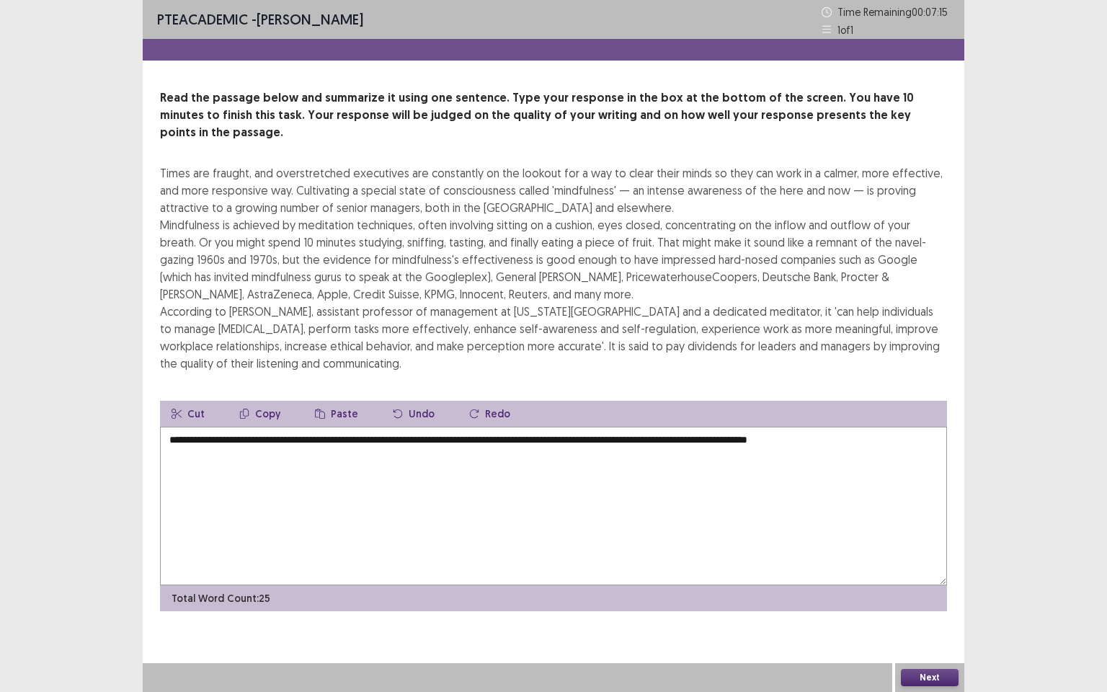
click at [847, 427] on textarea "**********" at bounding box center [553, 506] width 787 height 159
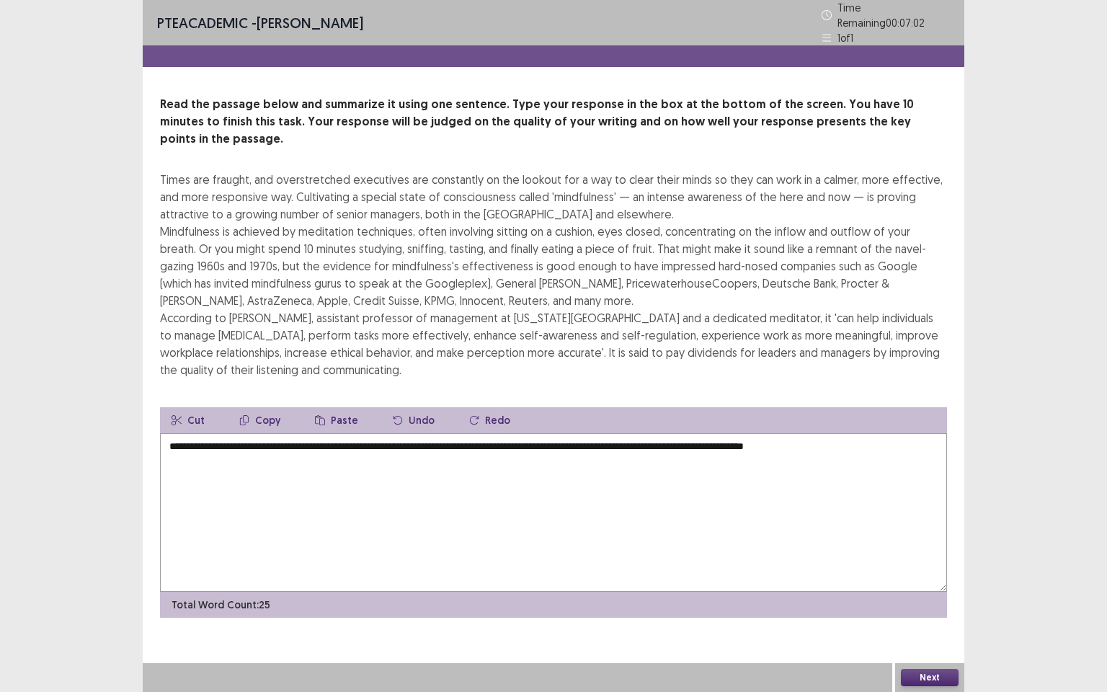
click at [879, 433] on textarea "**********" at bounding box center [553, 512] width 787 height 159
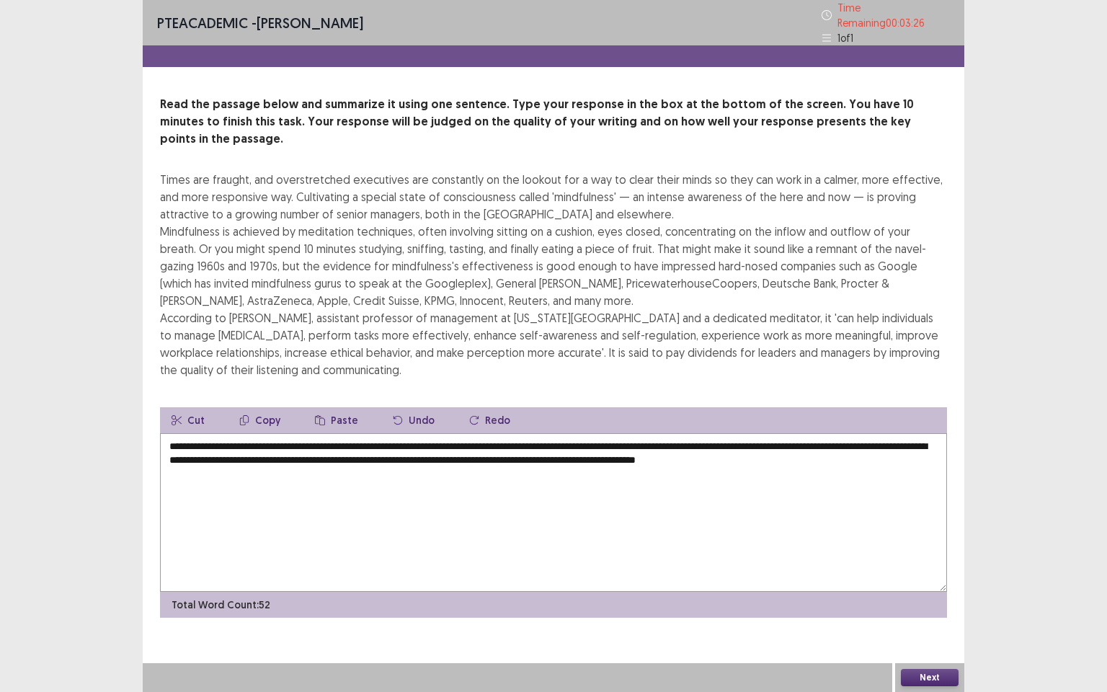
drag, startPoint x: 820, startPoint y: 435, endPoint x: 815, endPoint y: 490, distance: 55.0
click at [820, 436] on textarea "**********" at bounding box center [553, 512] width 787 height 159
click at [203, 458] on textarea "**********" at bounding box center [553, 512] width 787 height 159
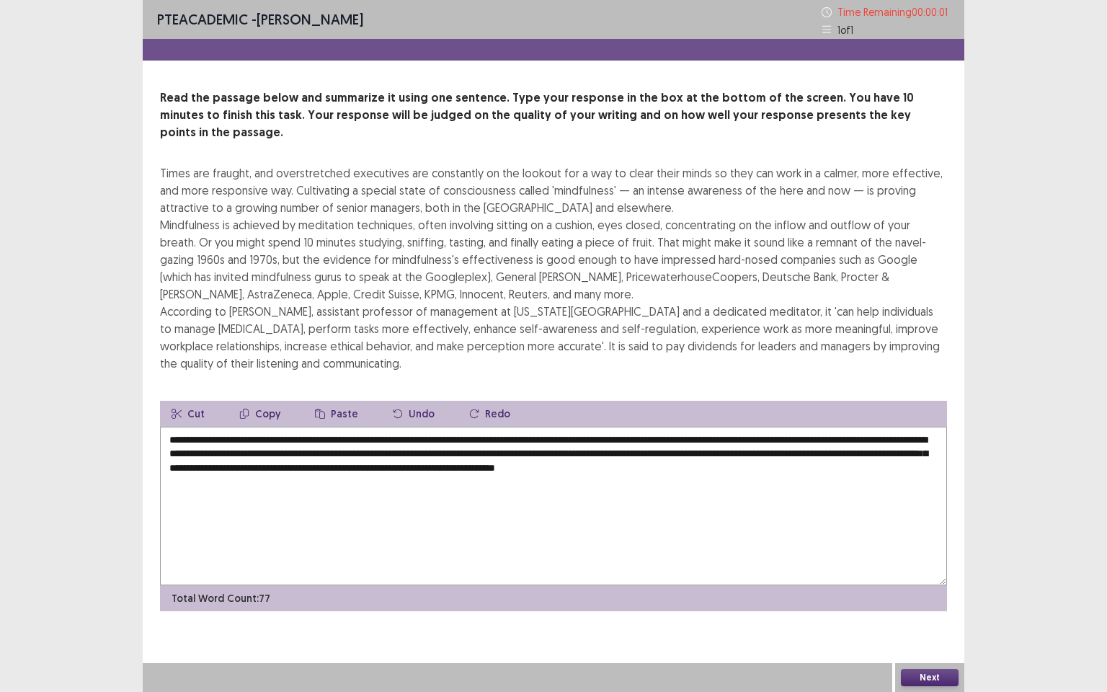
type textarea "**********"
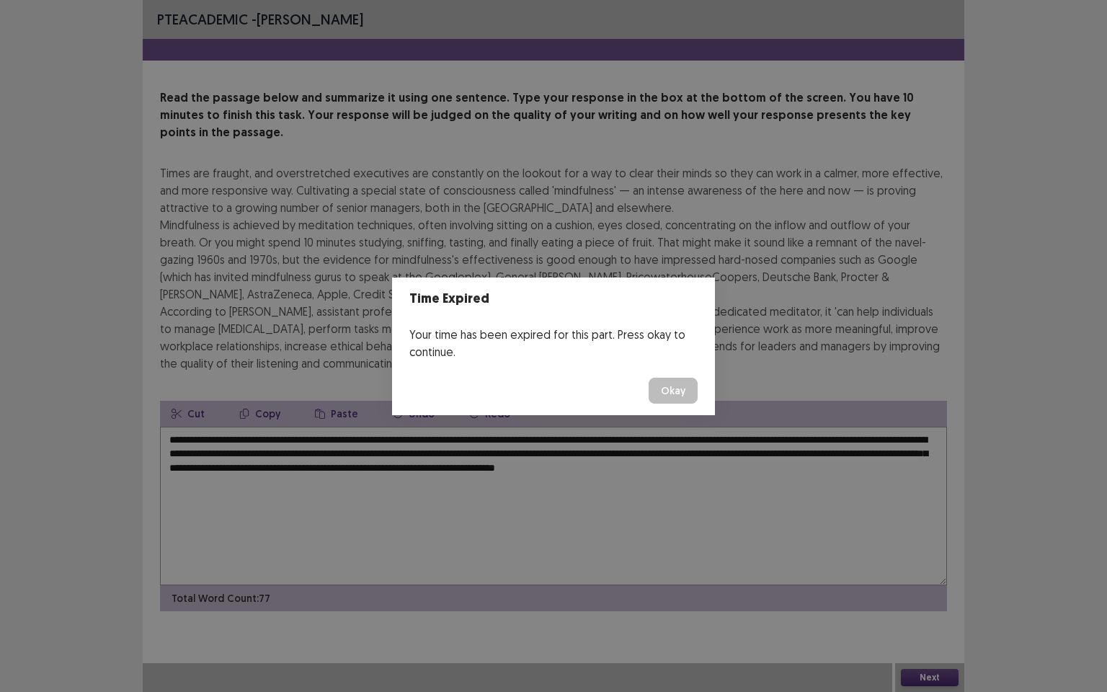
click at [672, 381] on button "Okay" at bounding box center [673, 391] width 49 height 26
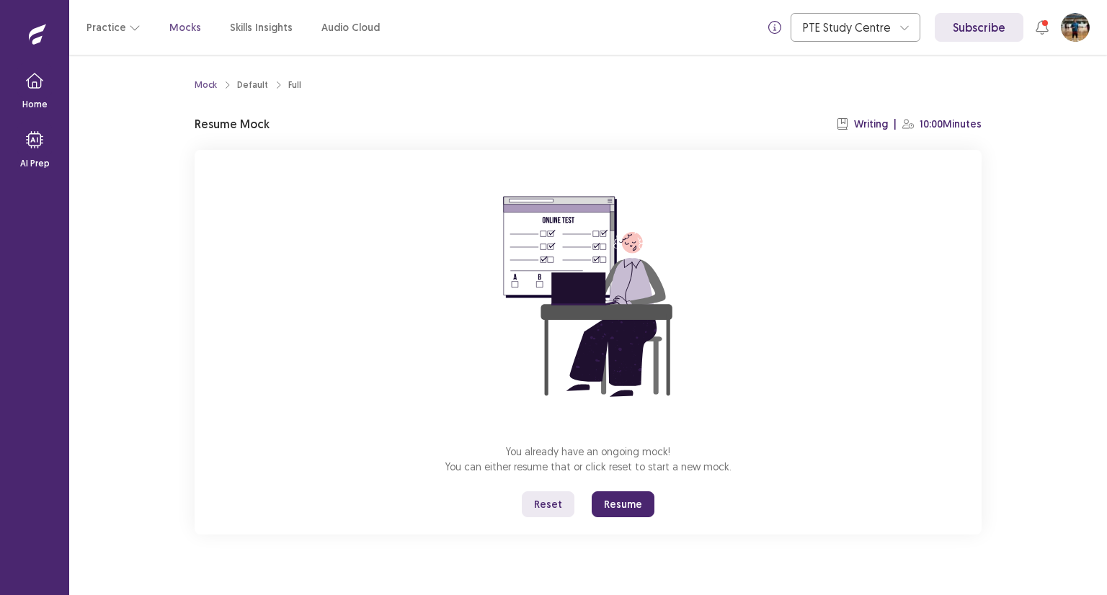
click at [624, 508] on button "Resume" at bounding box center [623, 505] width 63 height 26
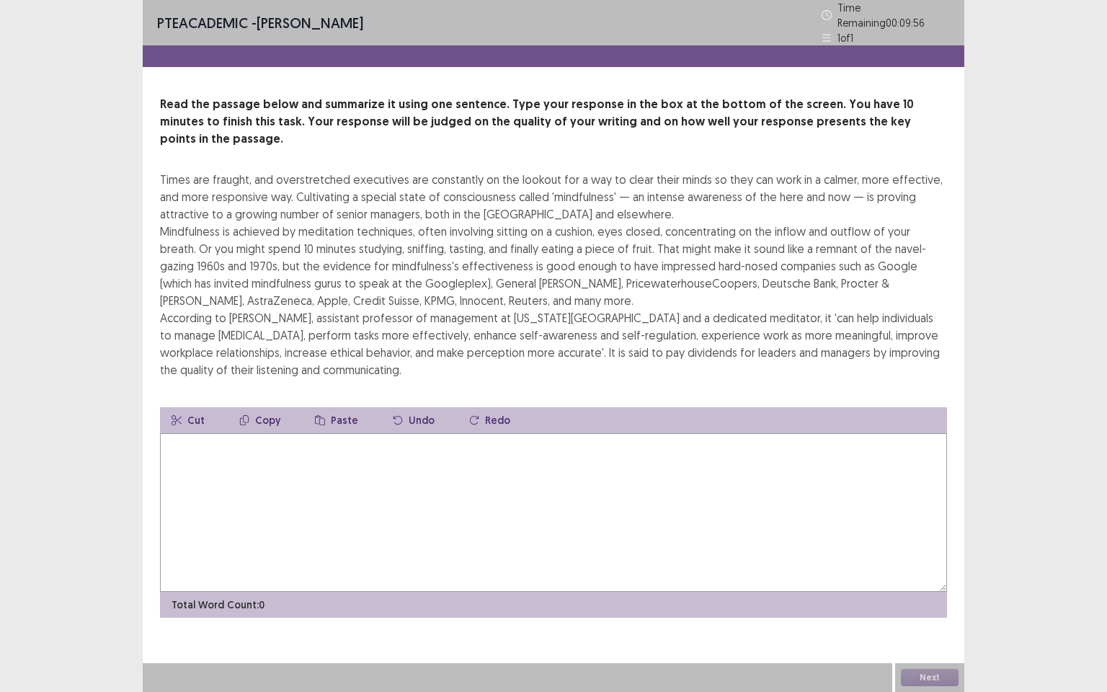
click at [187, 437] on textarea at bounding box center [553, 512] width 787 height 159
type textarea "*"
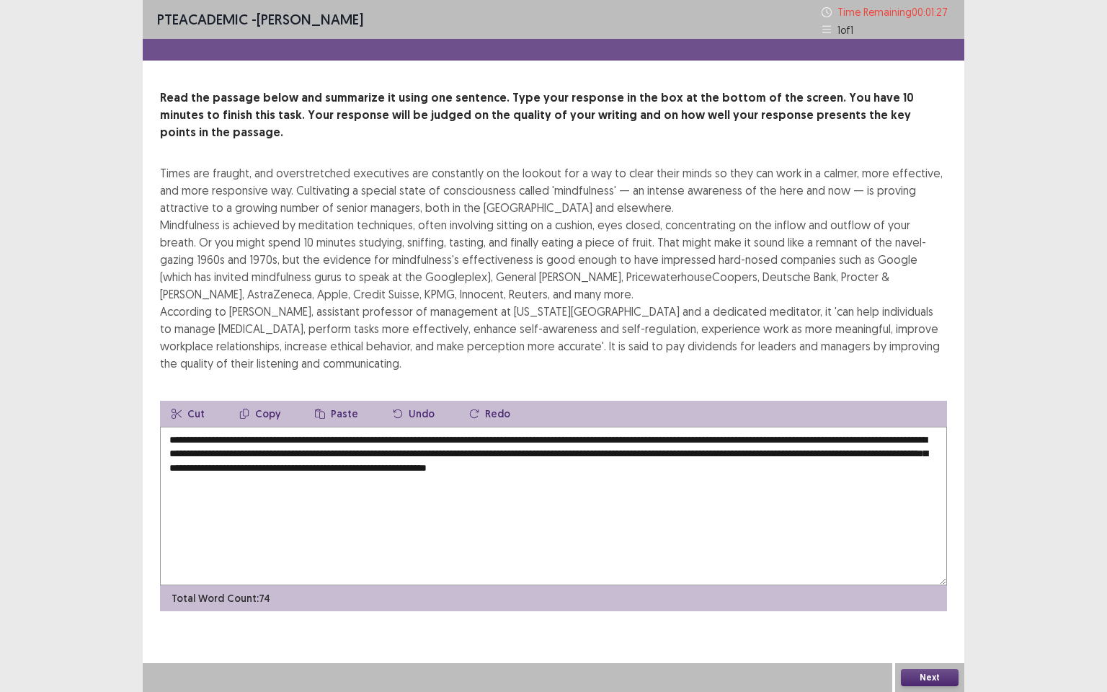
type textarea "**********"
click at [933, 595] on button "Next" at bounding box center [930, 677] width 58 height 17
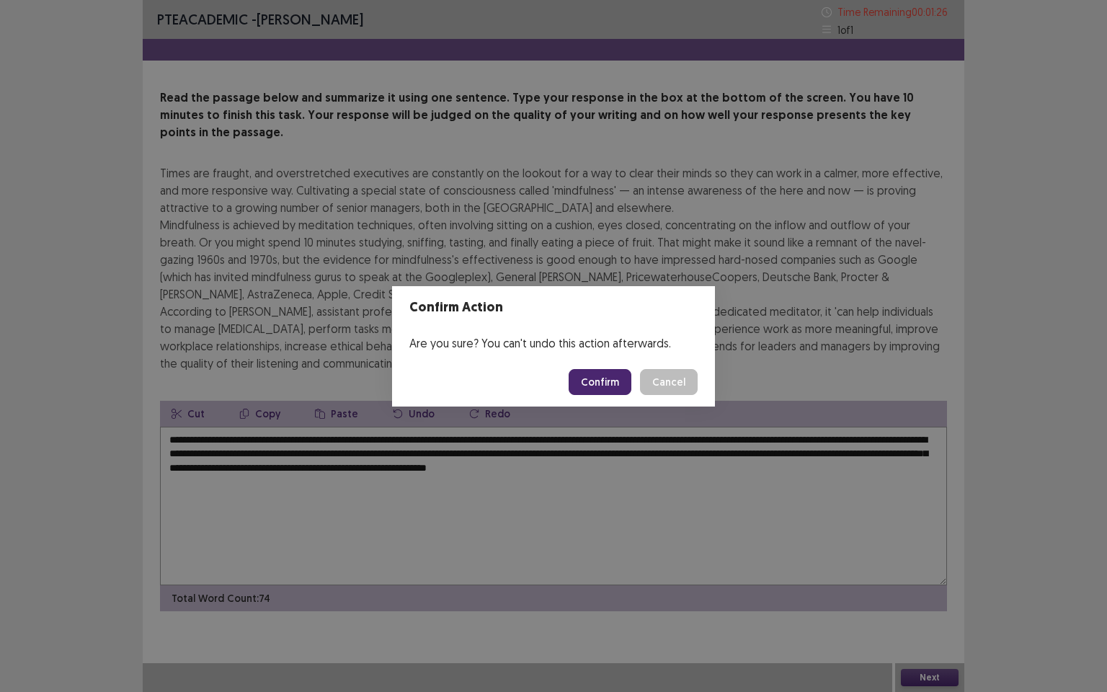
click at [608, 384] on button "Confirm" at bounding box center [600, 382] width 63 height 26
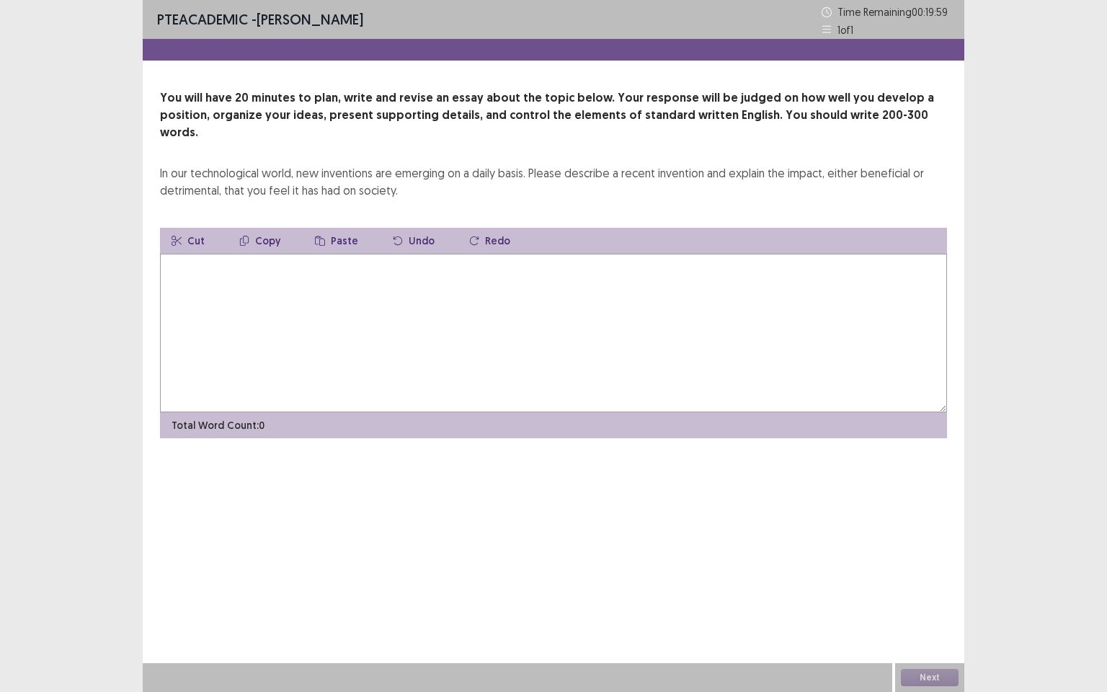
click at [219, 254] on textarea at bounding box center [553, 333] width 787 height 159
click at [262, 278] on textarea at bounding box center [553, 333] width 787 height 159
click at [545, 254] on textarea "**********" at bounding box center [553, 333] width 787 height 159
click at [626, 254] on textarea "**********" at bounding box center [553, 333] width 787 height 159
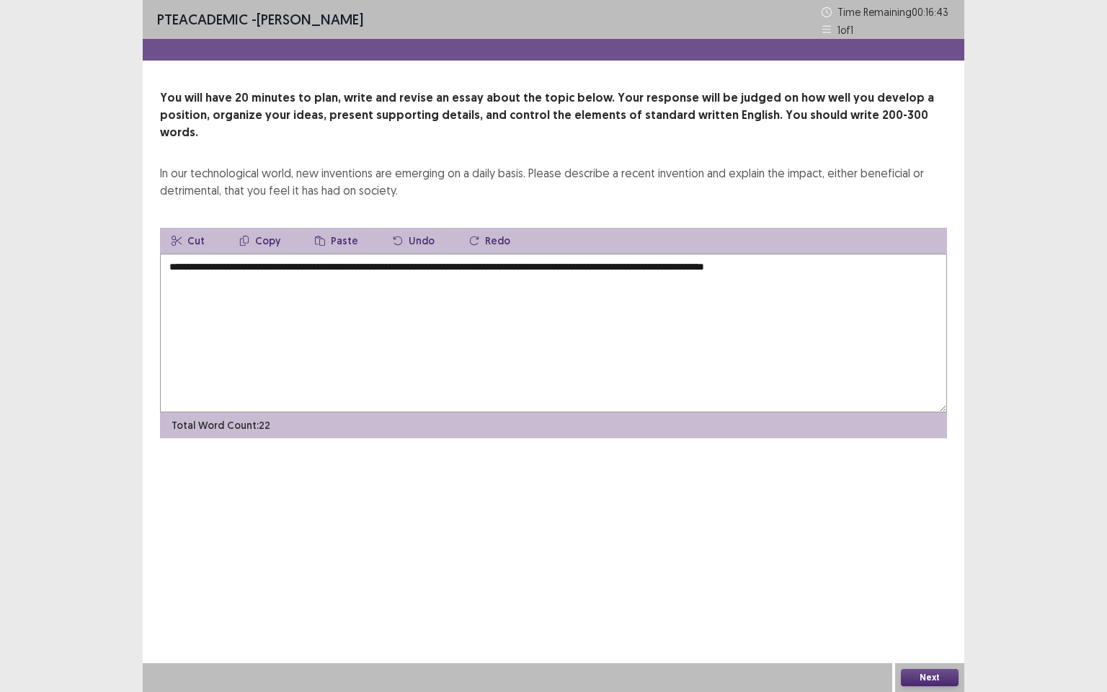
drag, startPoint x: 249, startPoint y: 249, endPoint x: 539, endPoint y: 260, distance: 290.0
click at [540, 262] on textarea "**********" at bounding box center [553, 333] width 787 height 159
click at [861, 257] on textarea "**********" at bounding box center [553, 333] width 787 height 159
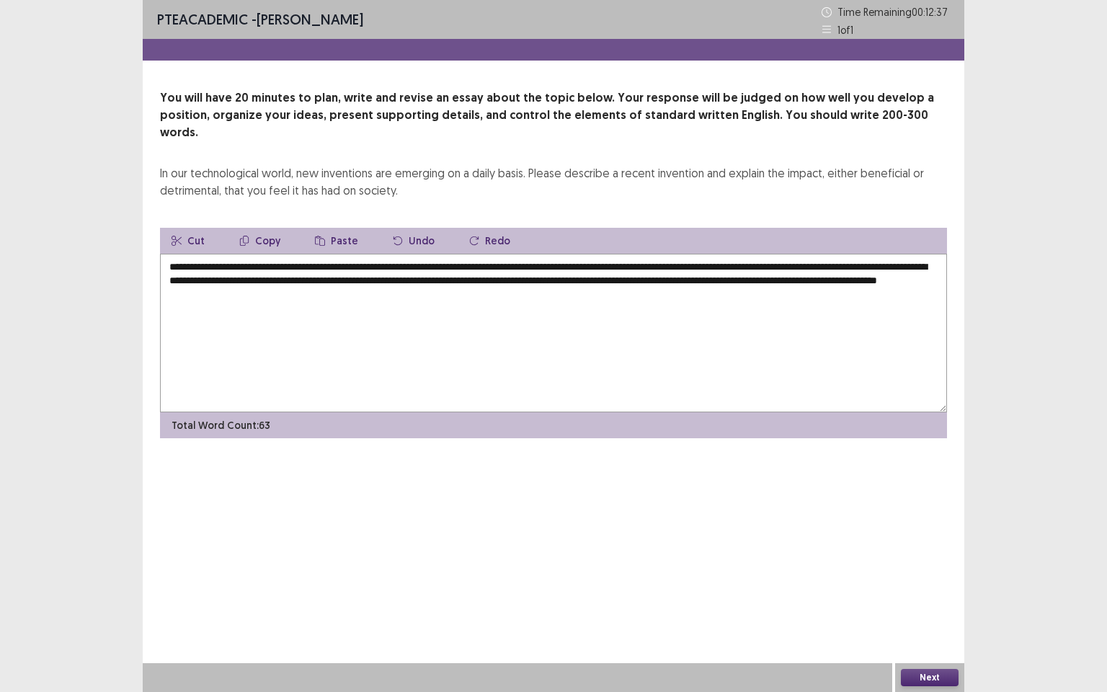
drag, startPoint x: 364, startPoint y: 248, endPoint x: 409, endPoint y: 252, distance: 45.6
click at [409, 254] on textarea "**********" at bounding box center [553, 333] width 787 height 159
click at [459, 280] on textarea "**********" at bounding box center [553, 333] width 787 height 159
paste textarea "**********"
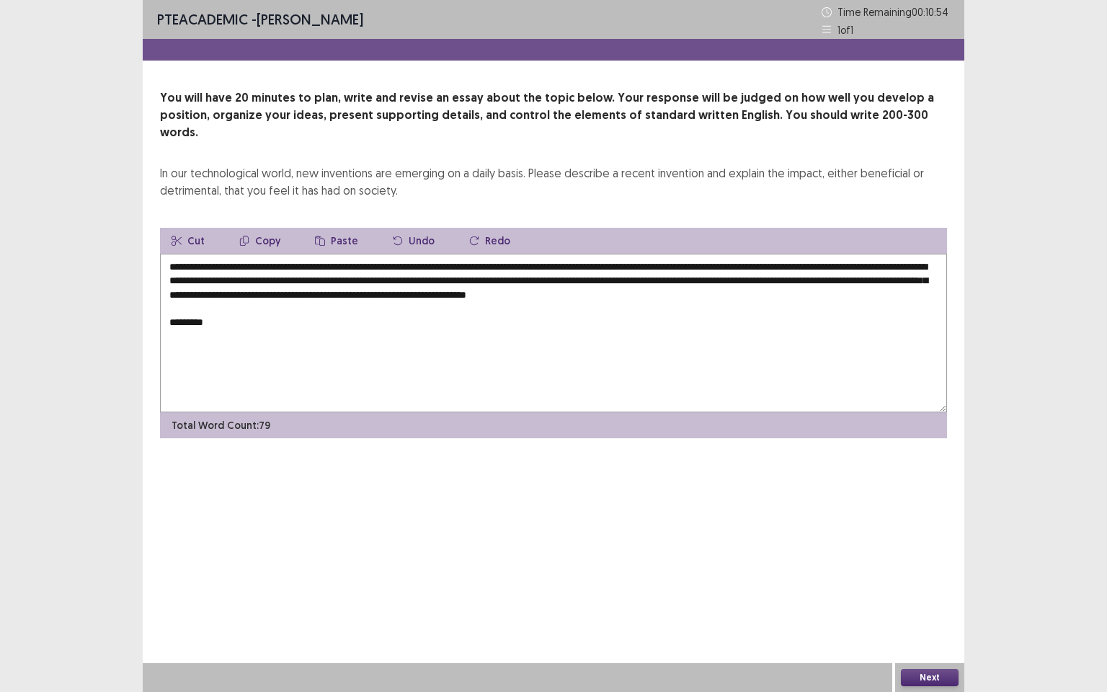
drag, startPoint x: 250, startPoint y: 248, endPoint x: 543, endPoint y: 255, distance: 292.8
click at [543, 255] on textarea "**********" at bounding box center [553, 333] width 787 height 159
click at [221, 300] on textarea "**********" at bounding box center [553, 333] width 787 height 159
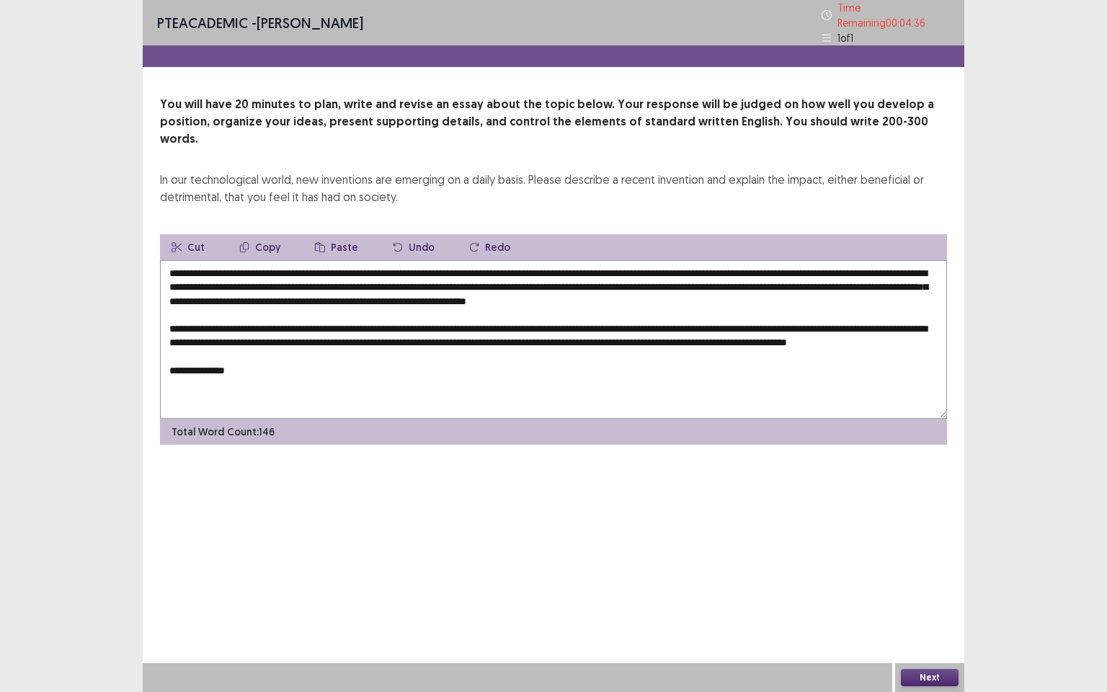
click at [188, 361] on textarea "**********" at bounding box center [553, 339] width 787 height 159
click at [271, 365] on textarea "**********" at bounding box center [553, 339] width 787 height 159
click at [248, 360] on textarea "**********" at bounding box center [553, 339] width 787 height 159
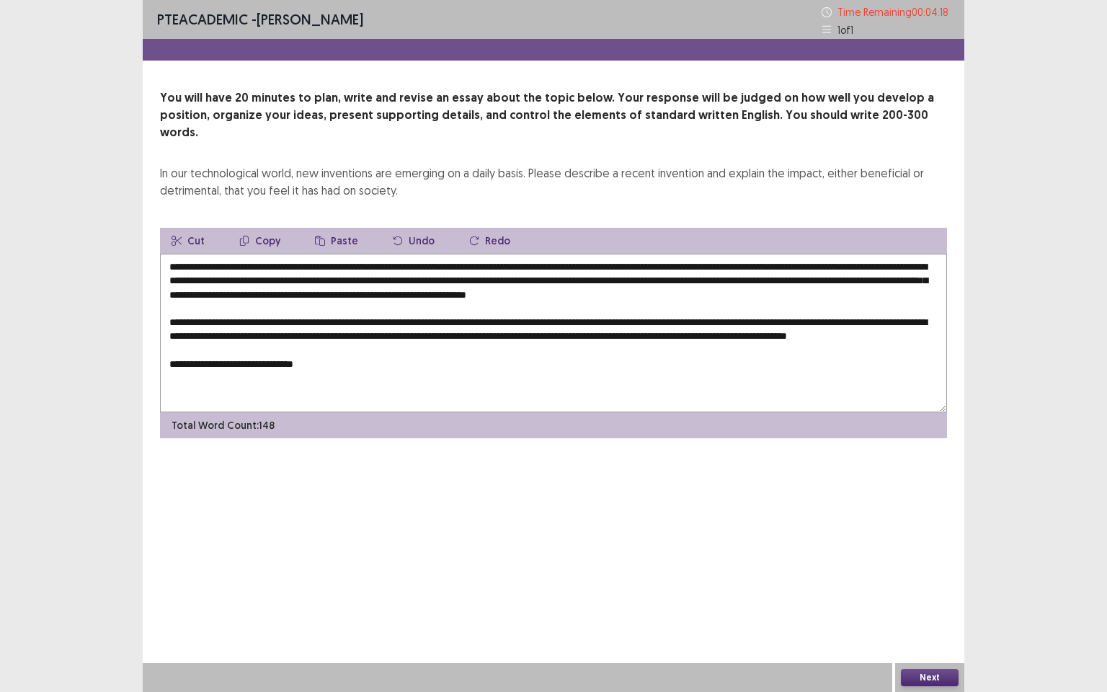
drag, startPoint x: 285, startPoint y: 360, endPoint x: 280, endPoint y: 384, distance: 23.8
click at [285, 368] on textarea "**********" at bounding box center [553, 333] width 787 height 159
click at [283, 363] on textarea "**********" at bounding box center [553, 333] width 787 height 159
drag, startPoint x: 368, startPoint y: 365, endPoint x: 377, endPoint y: 363, distance: 8.8
click at [371, 365] on textarea "**********" at bounding box center [553, 333] width 787 height 159
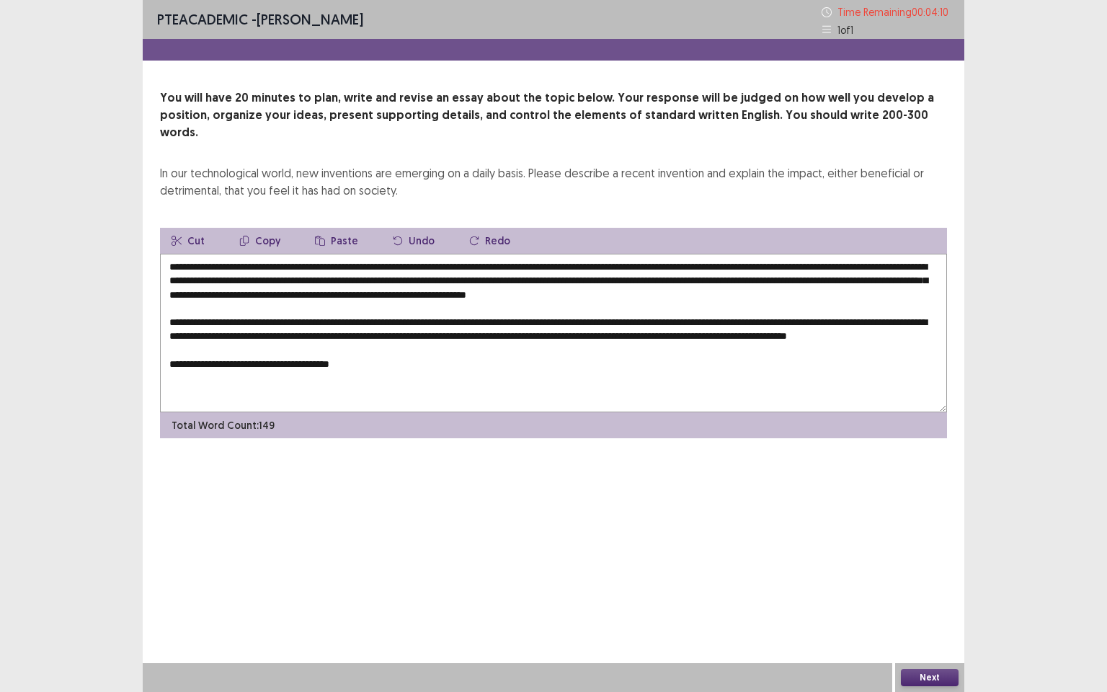
click at [401, 382] on textarea "**********" at bounding box center [553, 333] width 787 height 159
drag, startPoint x: 398, startPoint y: 366, endPoint x: 394, endPoint y: 358, distance: 9.4
click at [398, 366] on textarea "**********" at bounding box center [553, 333] width 787 height 159
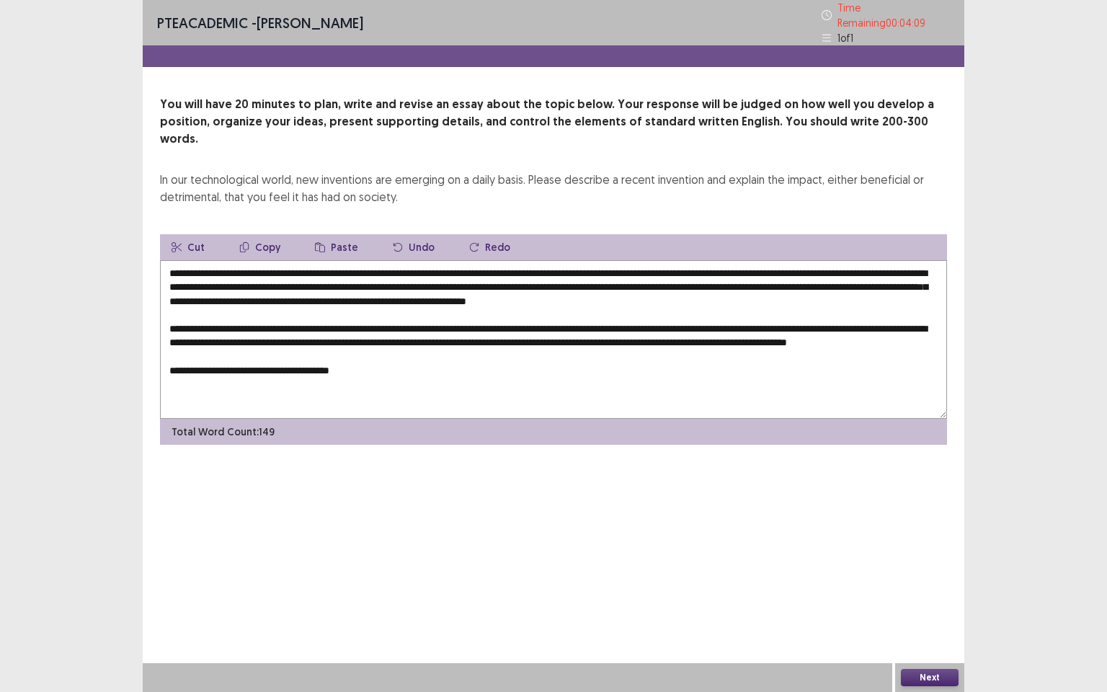
click at [370, 363] on textarea "**********" at bounding box center [553, 339] width 787 height 159
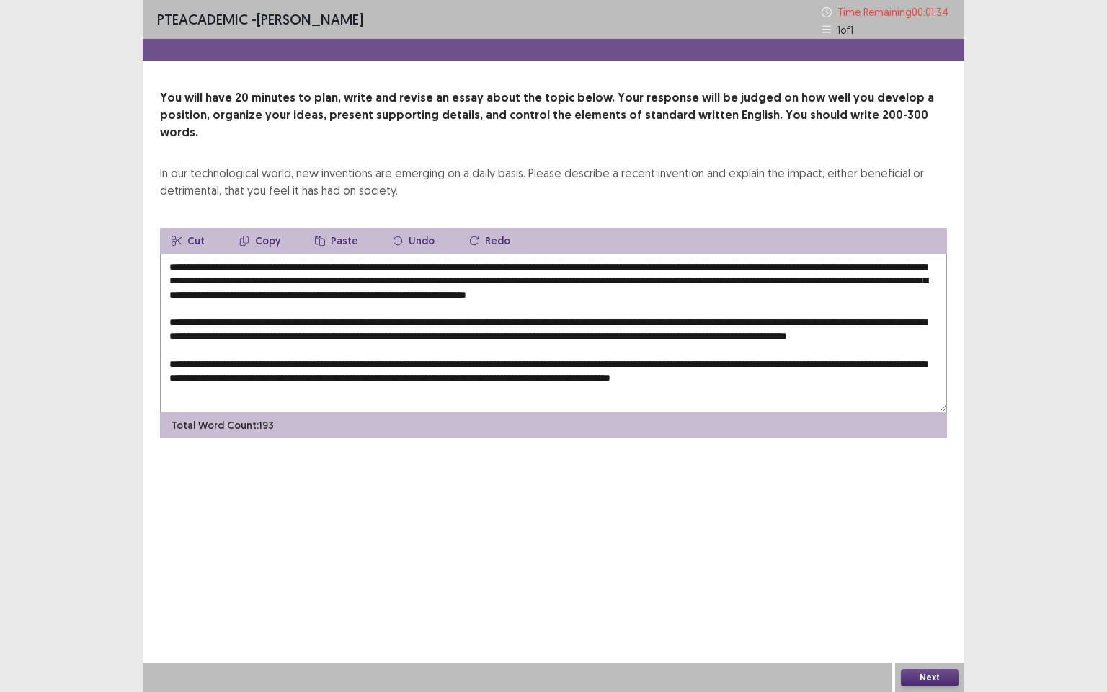
scroll to position [14, 0]
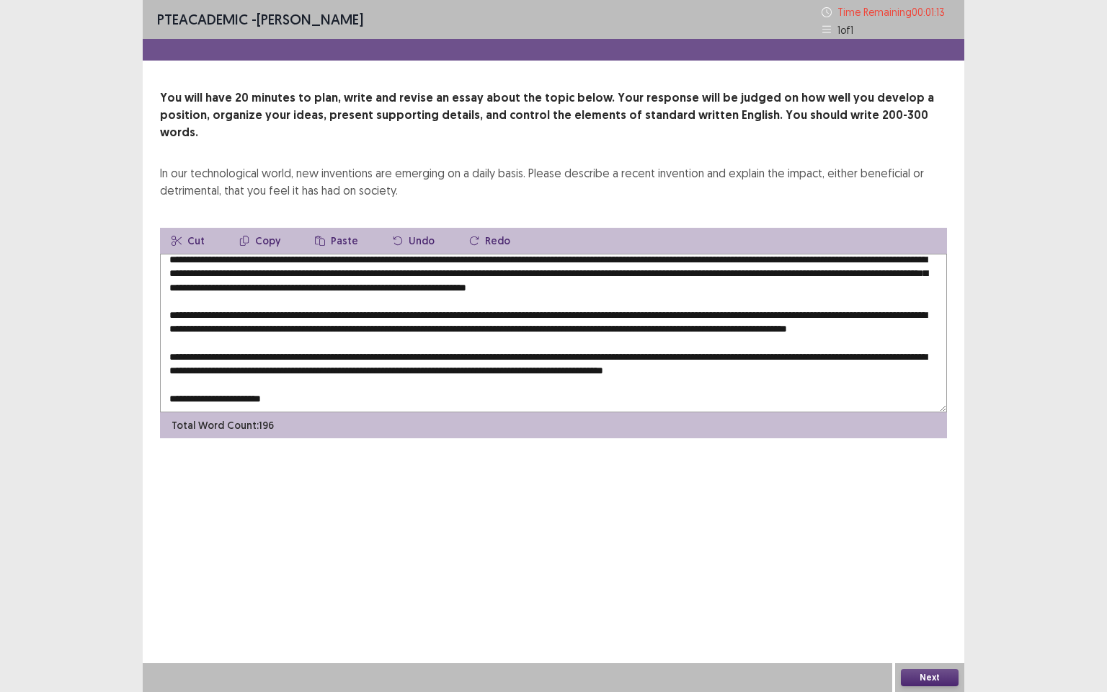
click at [296, 378] on textarea at bounding box center [553, 333] width 787 height 159
paste textarea "**********"
click at [592, 384] on textarea at bounding box center [553, 333] width 787 height 159
click at [588, 366] on textarea at bounding box center [553, 333] width 787 height 159
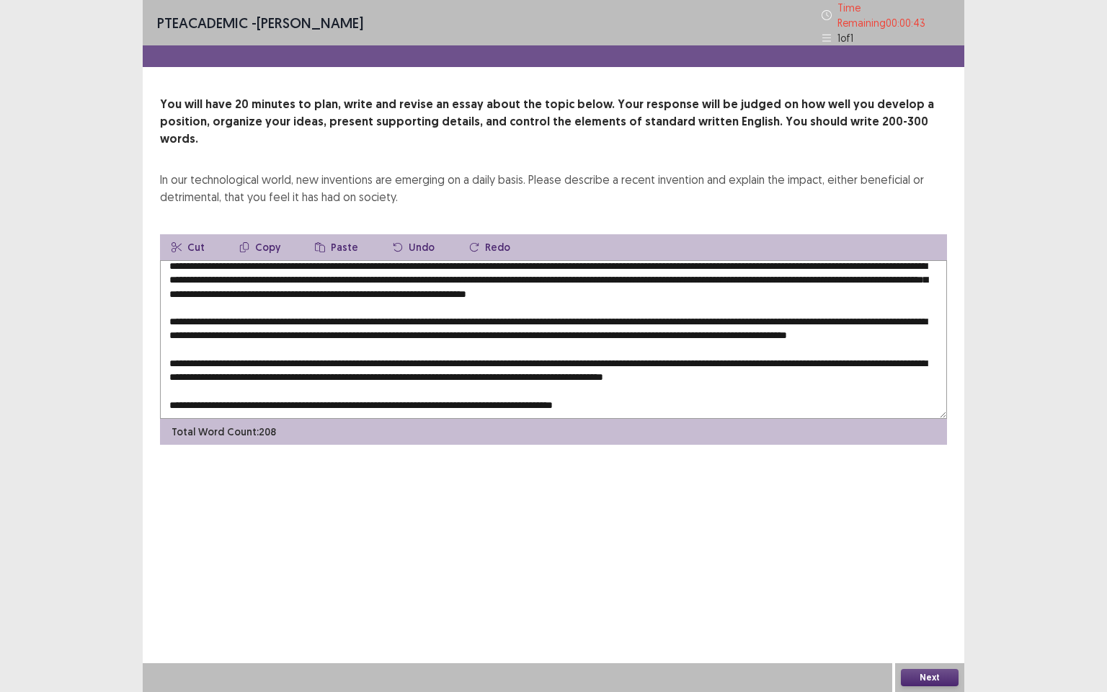
click at [595, 381] on textarea at bounding box center [553, 339] width 787 height 159
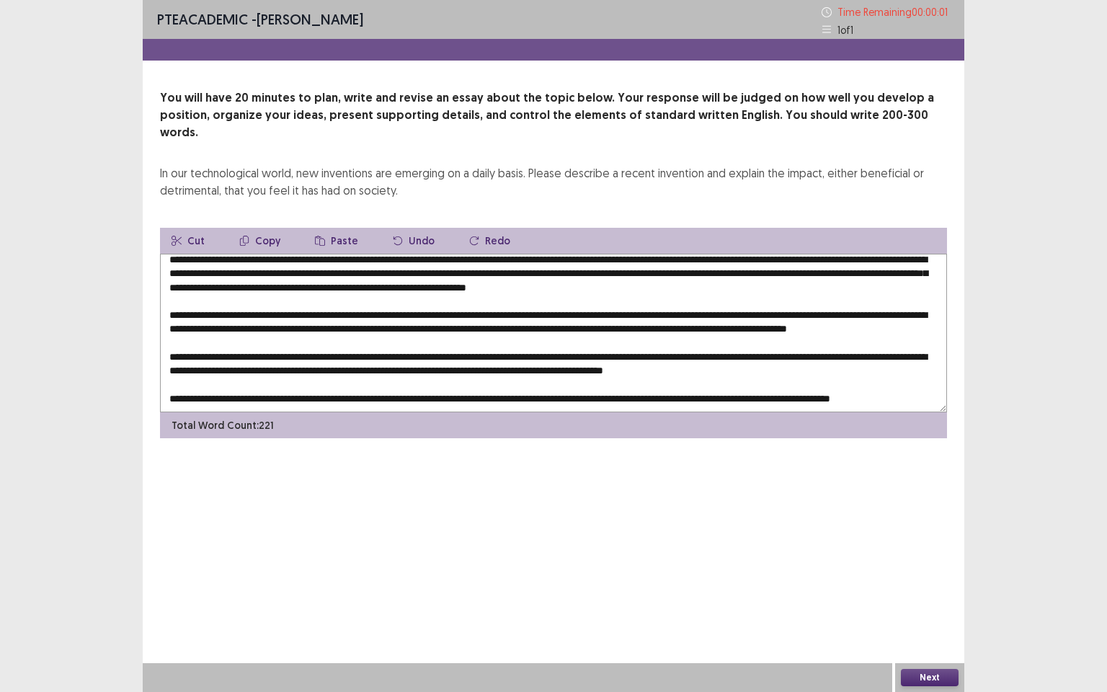
type textarea "**********"
click at [649, 377] on button "Okay" at bounding box center [673, 390] width 49 height 26
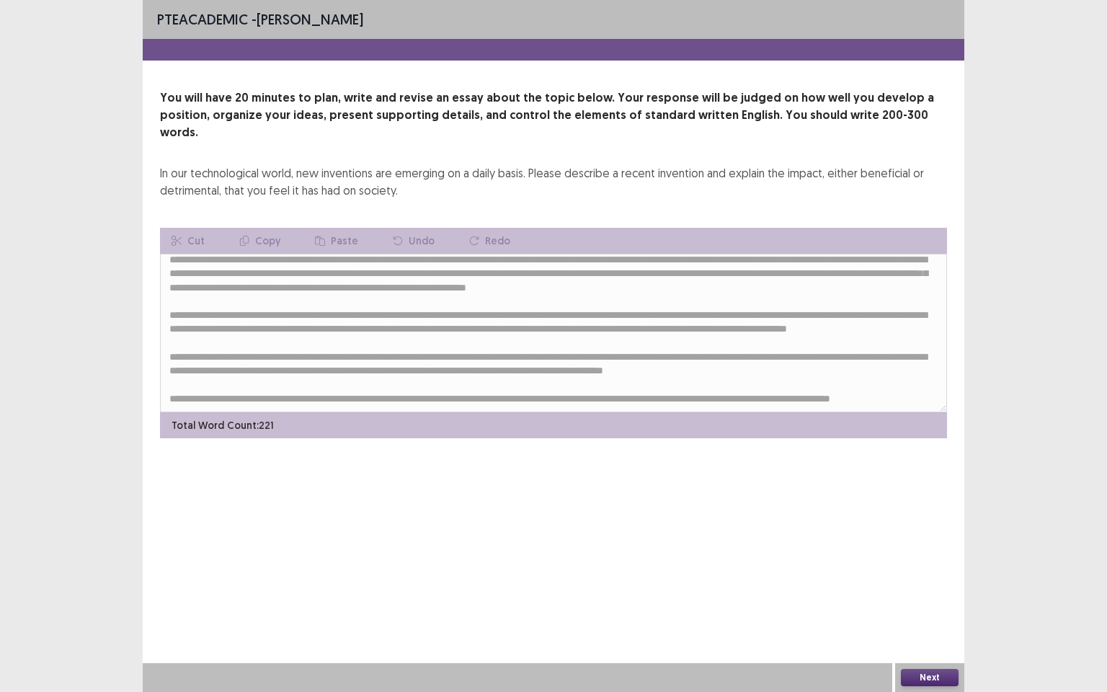
click at [921, 595] on button "Next" at bounding box center [930, 677] width 58 height 17
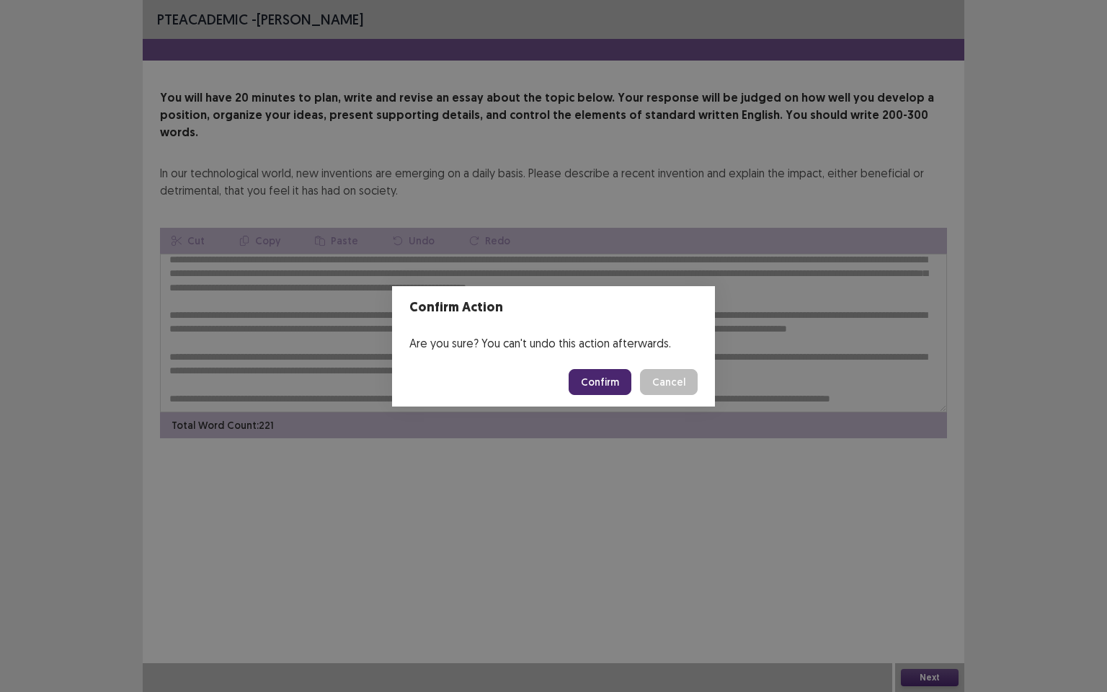
click at [608, 384] on button "Confirm" at bounding box center [600, 382] width 63 height 26
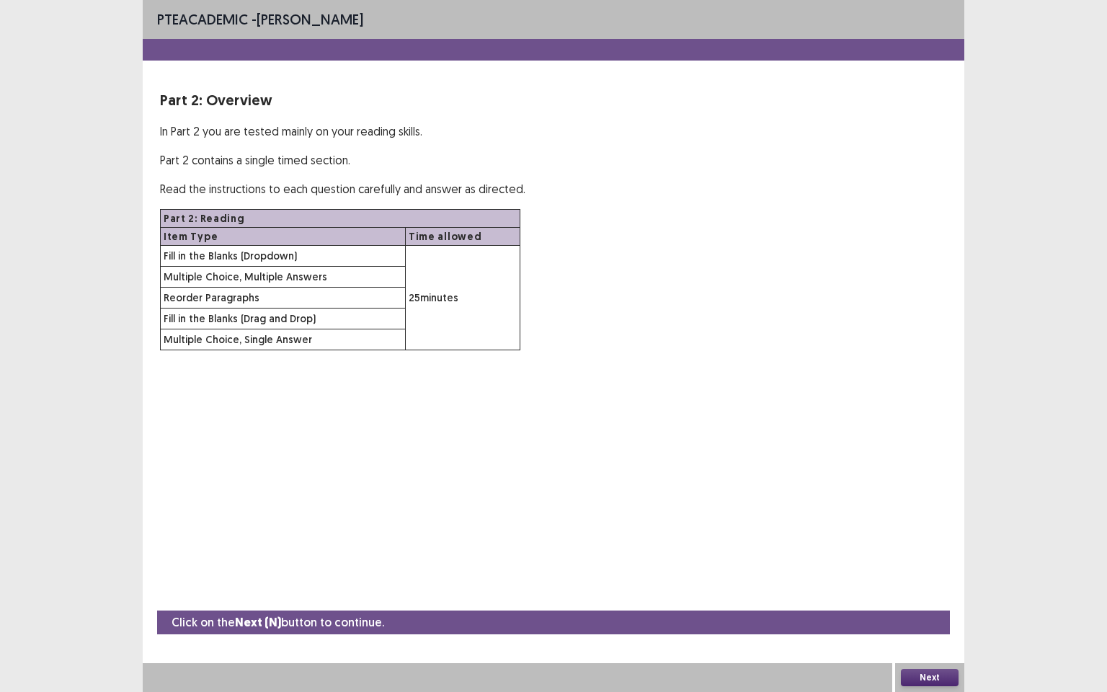
click at [923, 595] on button "Next" at bounding box center [930, 677] width 58 height 17
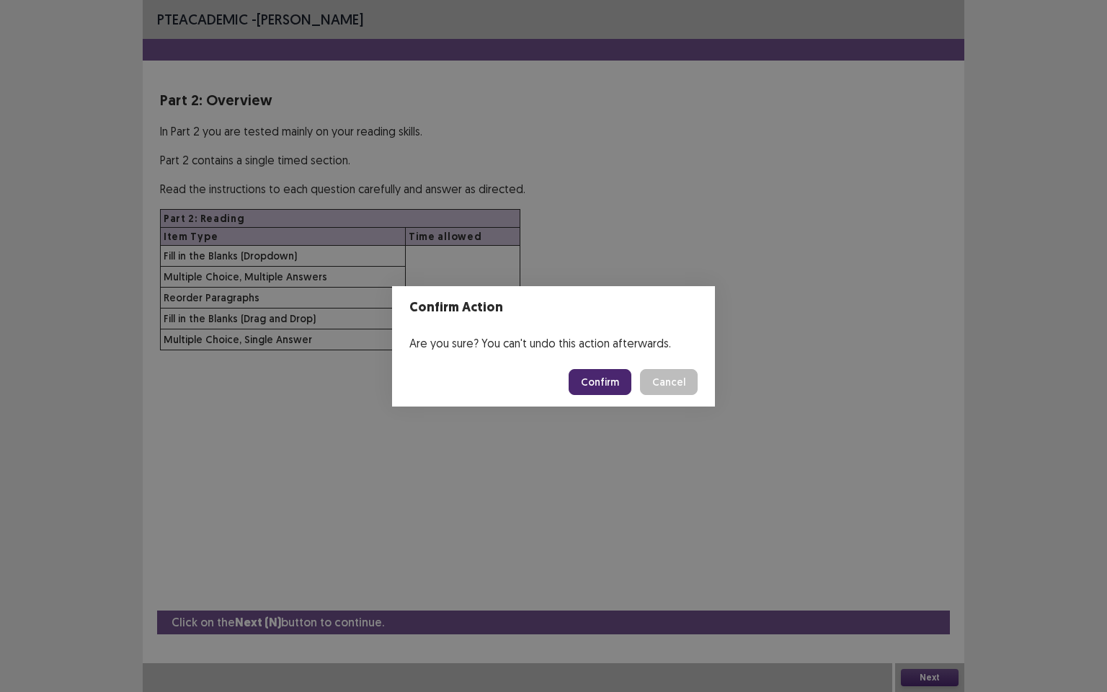
click at [602, 385] on button "Confirm" at bounding box center [600, 382] width 63 height 26
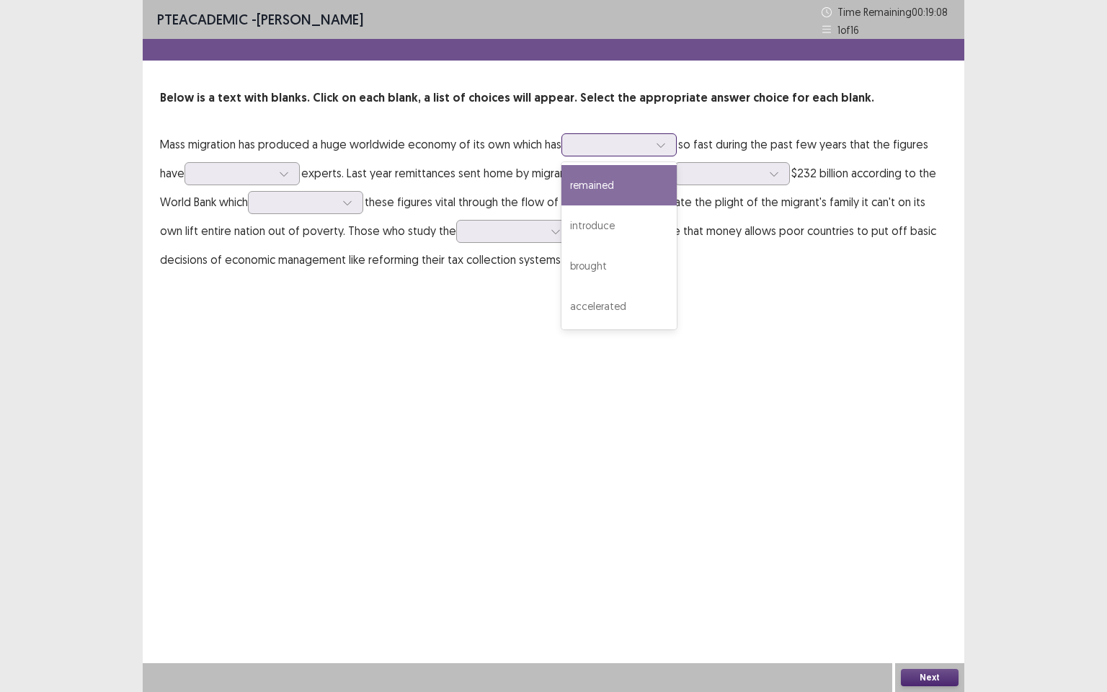
click at [666, 144] on icon at bounding box center [661, 145] width 10 height 10
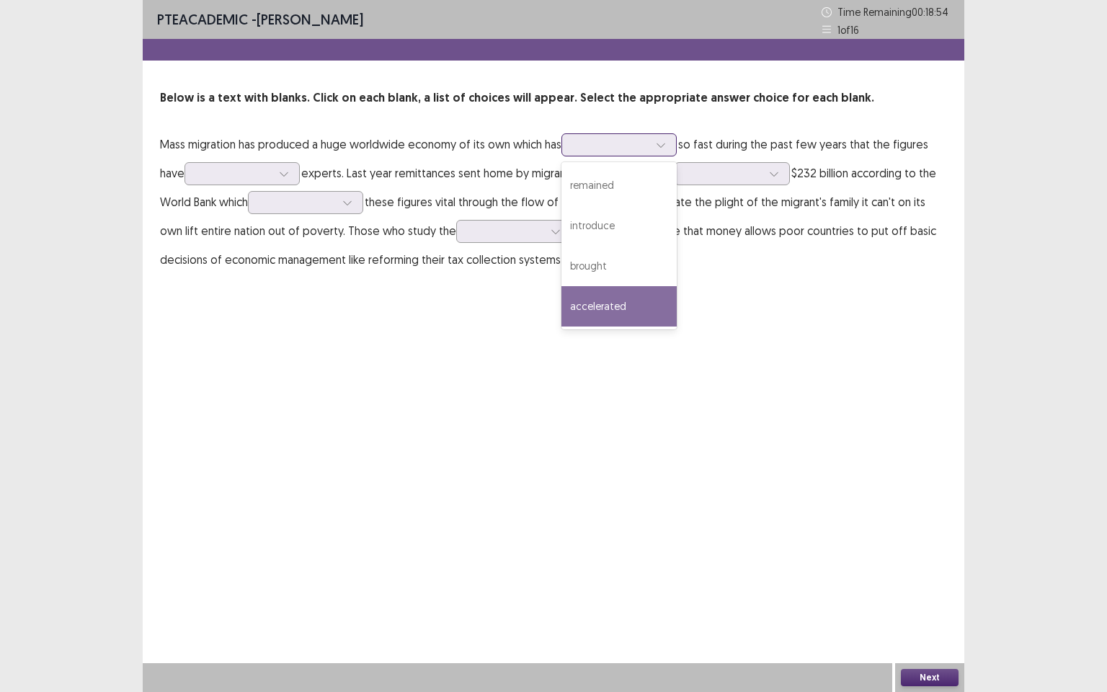
click at [647, 303] on div "accelerated" at bounding box center [619, 306] width 115 height 40
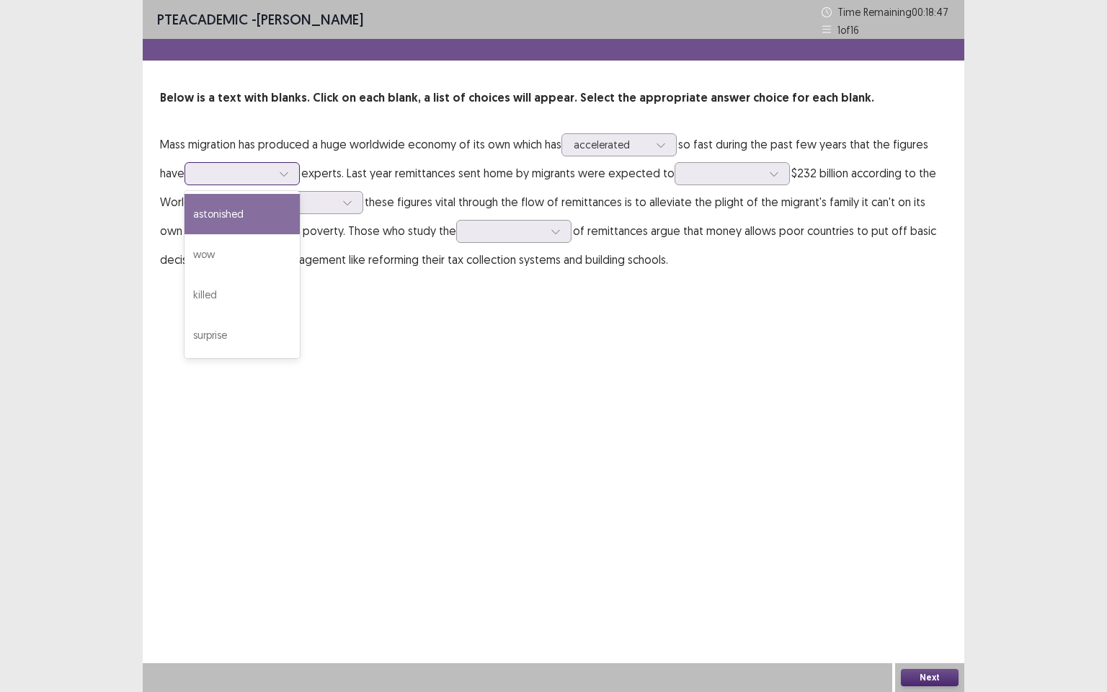
click at [285, 173] on icon at bounding box center [284, 174] width 10 height 10
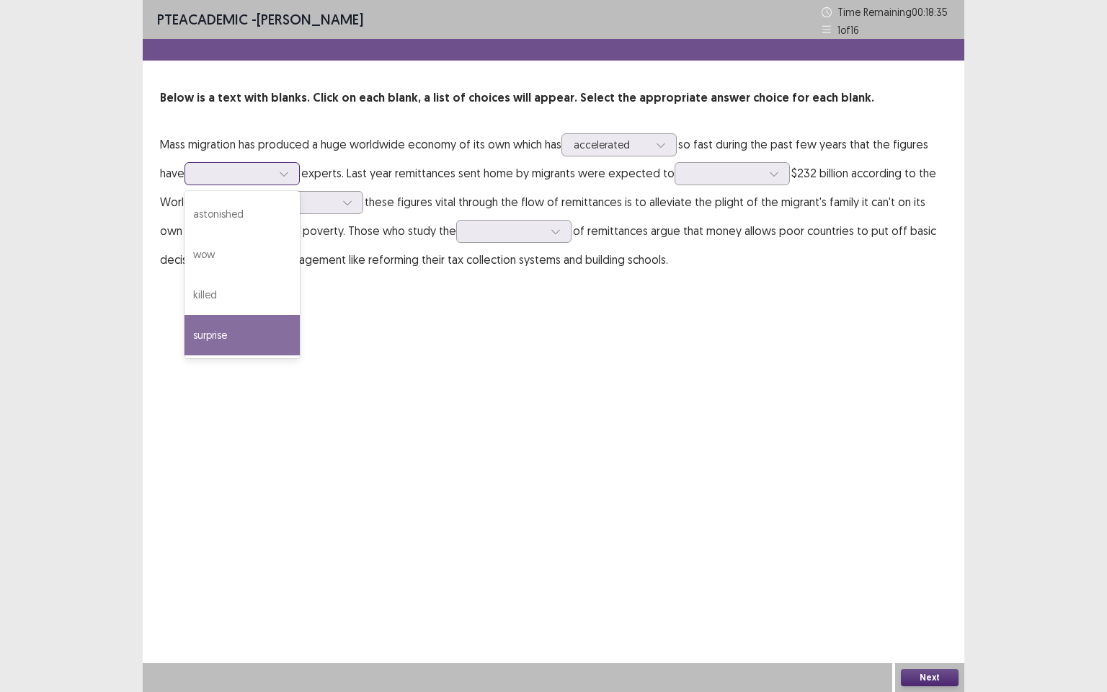
click at [234, 331] on div "surprise" at bounding box center [242, 335] width 115 height 40
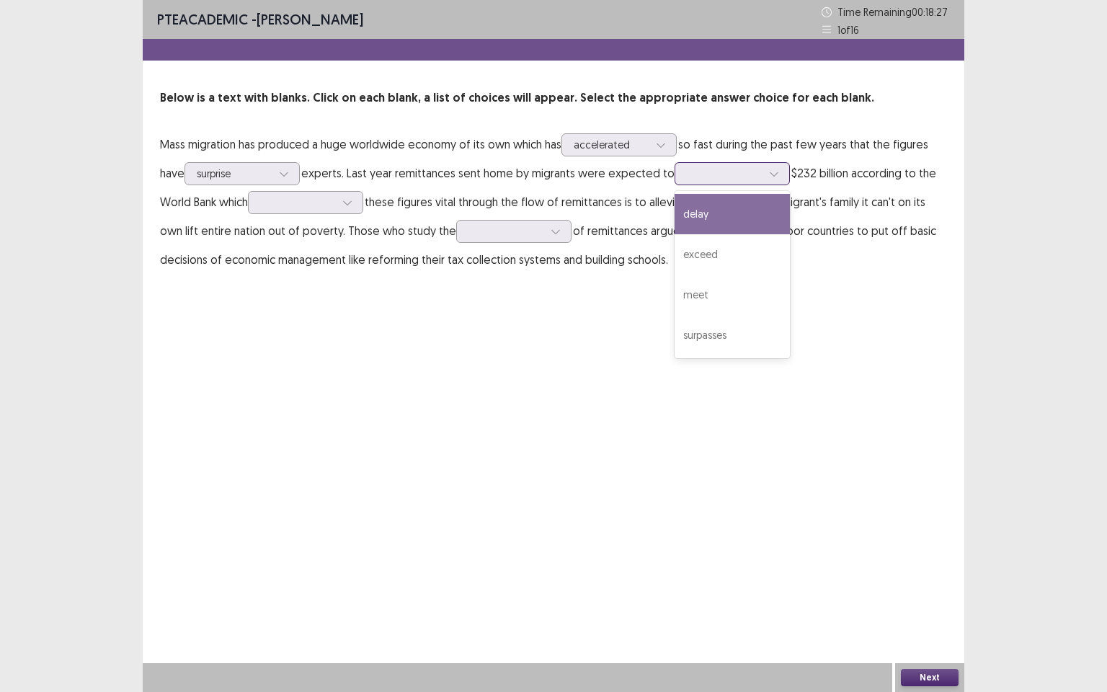
click at [774, 177] on icon at bounding box center [774, 174] width 10 height 10
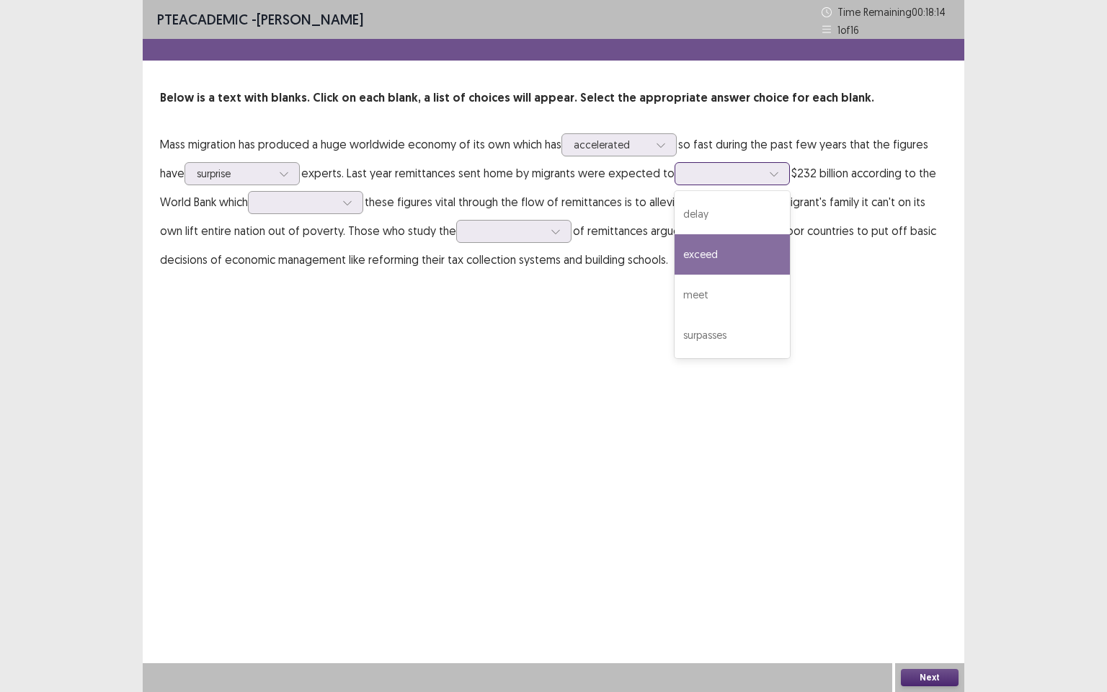
click at [761, 254] on div "exceed" at bounding box center [732, 254] width 115 height 40
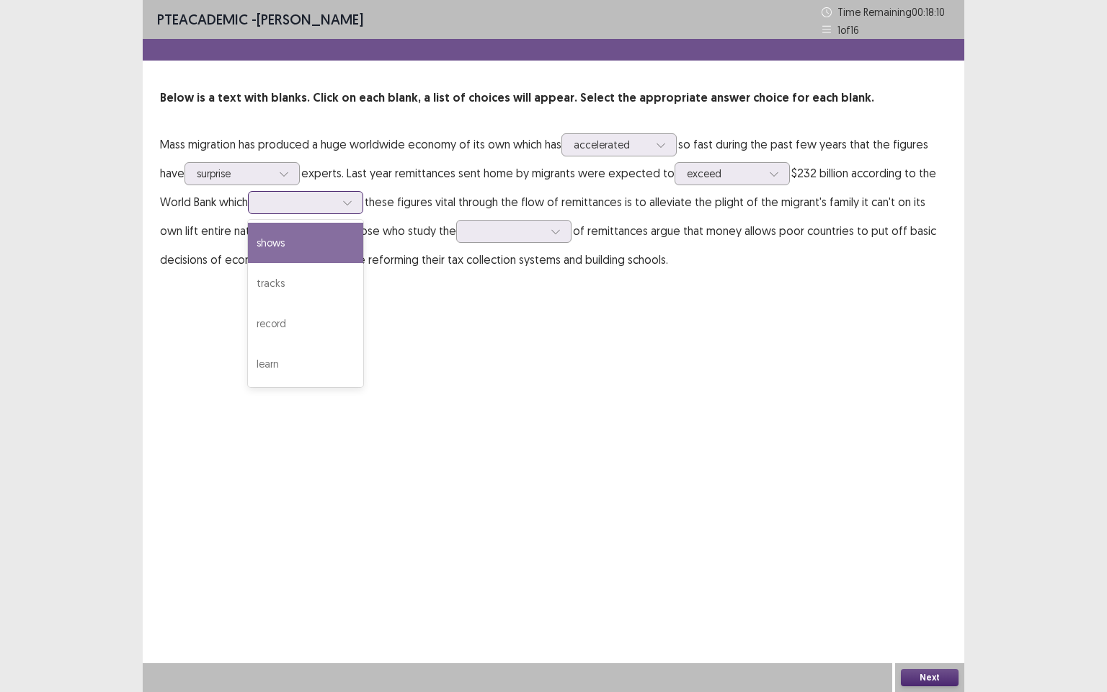
click at [358, 205] on div at bounding box center [348, 203] width 22 height 22
click at [280, 242] on div "shows" at bounding box center [305, 243] width 115 height 40
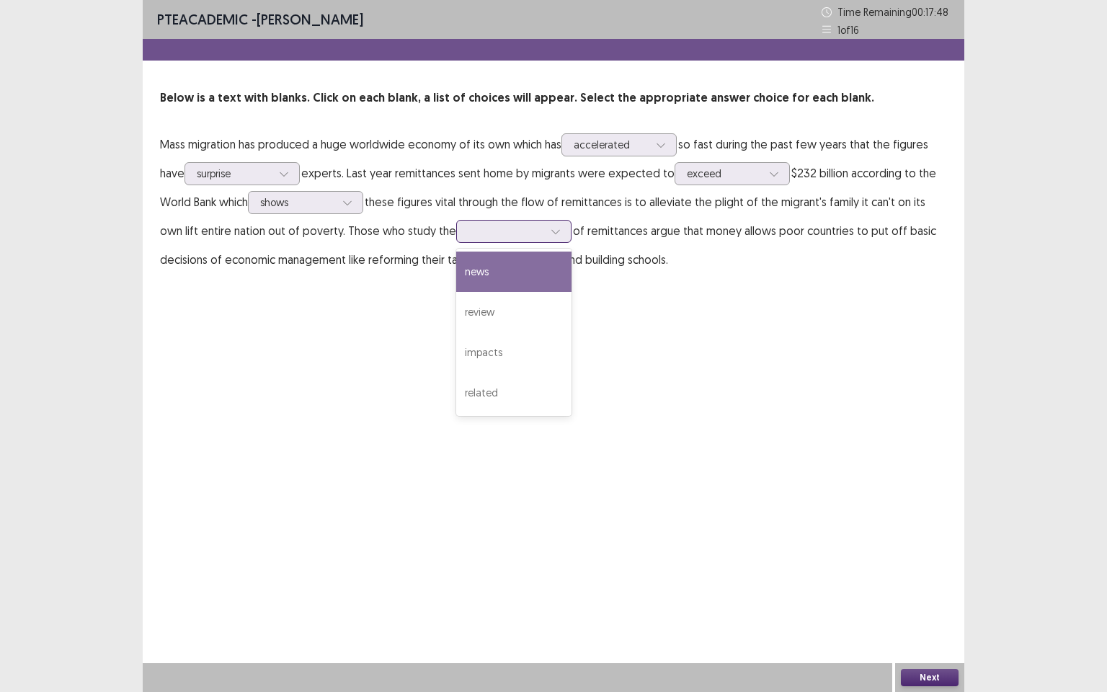
click at [551, 234] on icon at bounding box center [556, 231] width 10 height 10
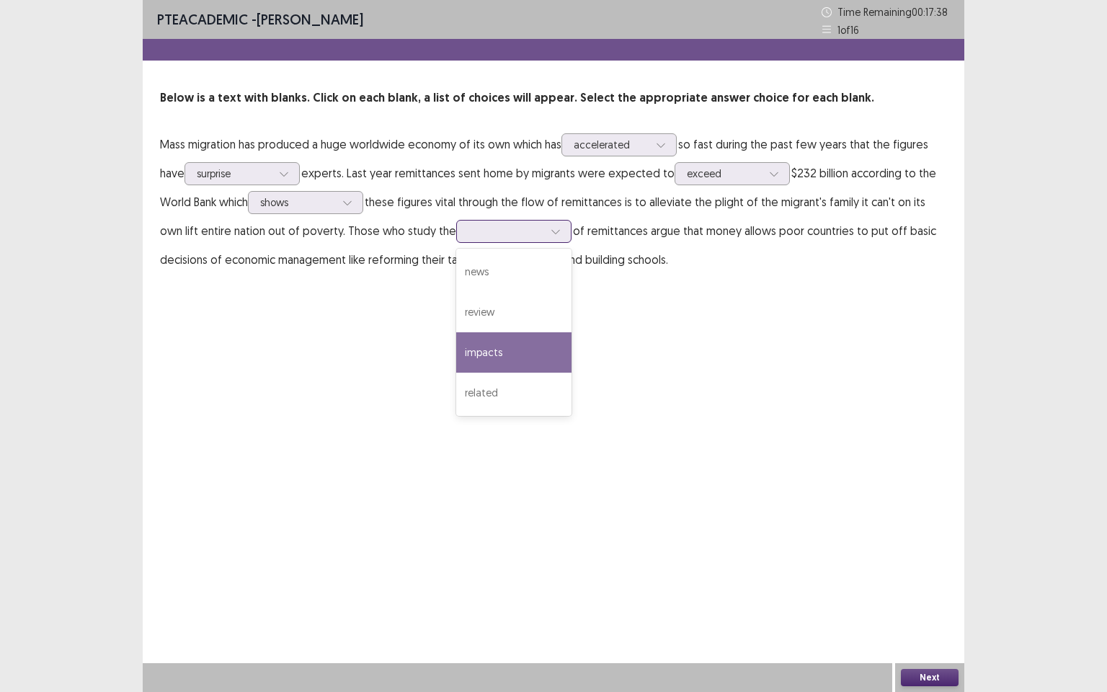
click at [456, 347] on div "impacts" at bounding box center [513, 352] width 115 height 40
click at [936, 595] on button "Next" at bounding box center [930, 677] width 58 height 17
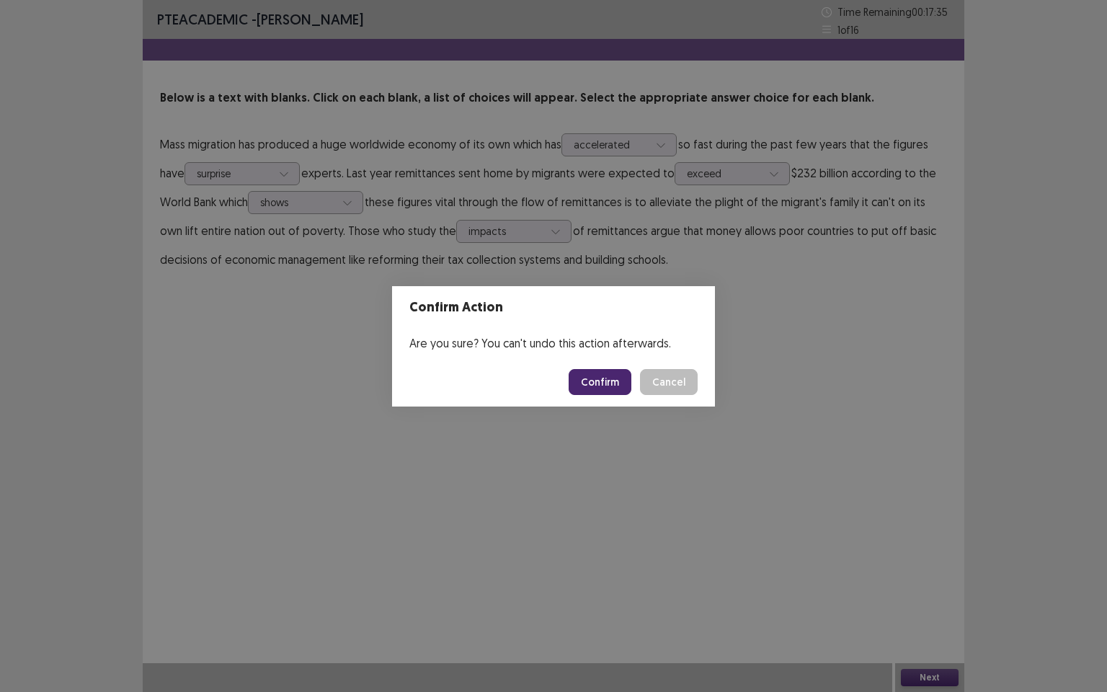
click at [588, 381] on button "Confirm" at bounding box center [600, 382] width 63 height 26
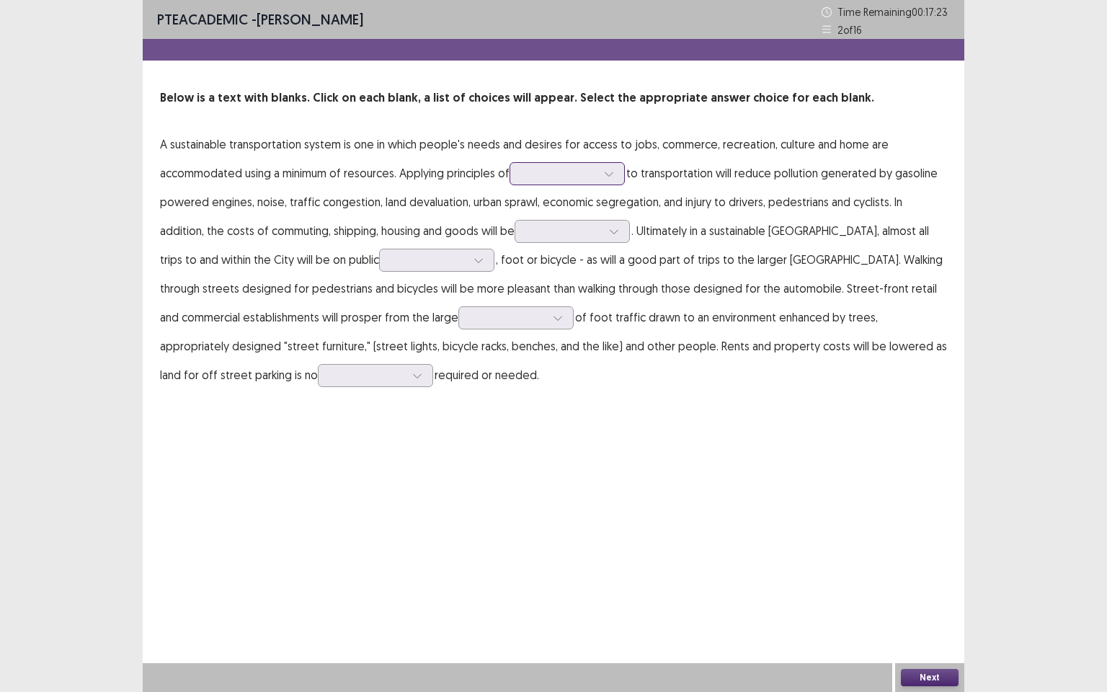
click at [611, 177] on icon at bounding box center [609, 174] width 10 height 10
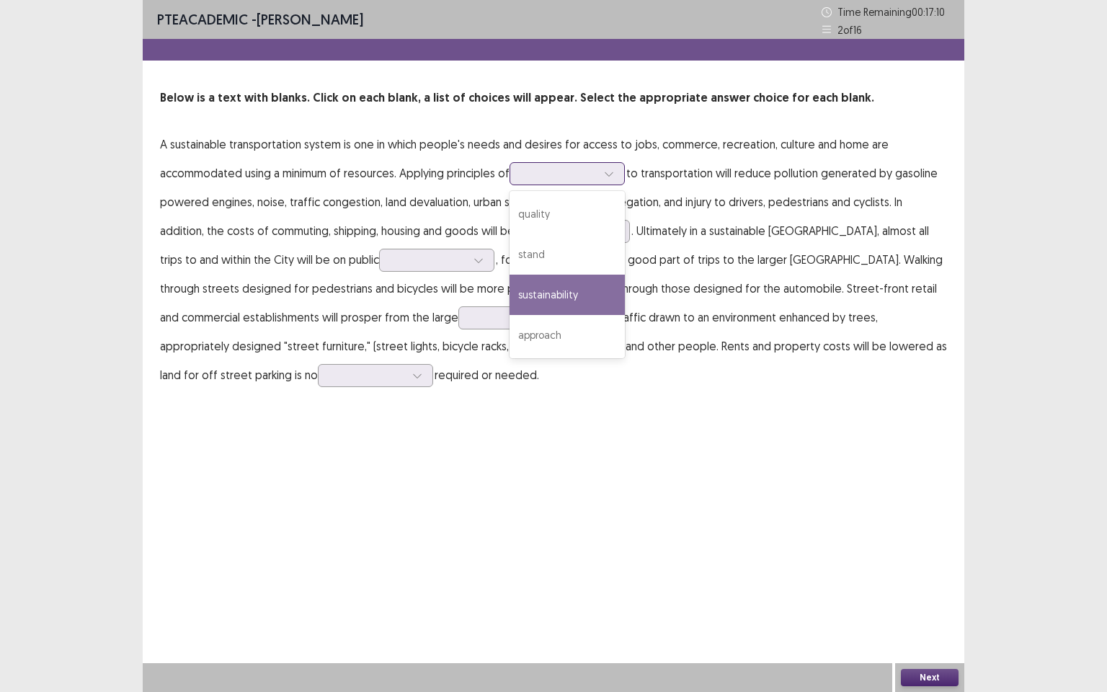
click at [580, 294] on div "sustainability" at bounding box center [567, 295] width 115 height 40
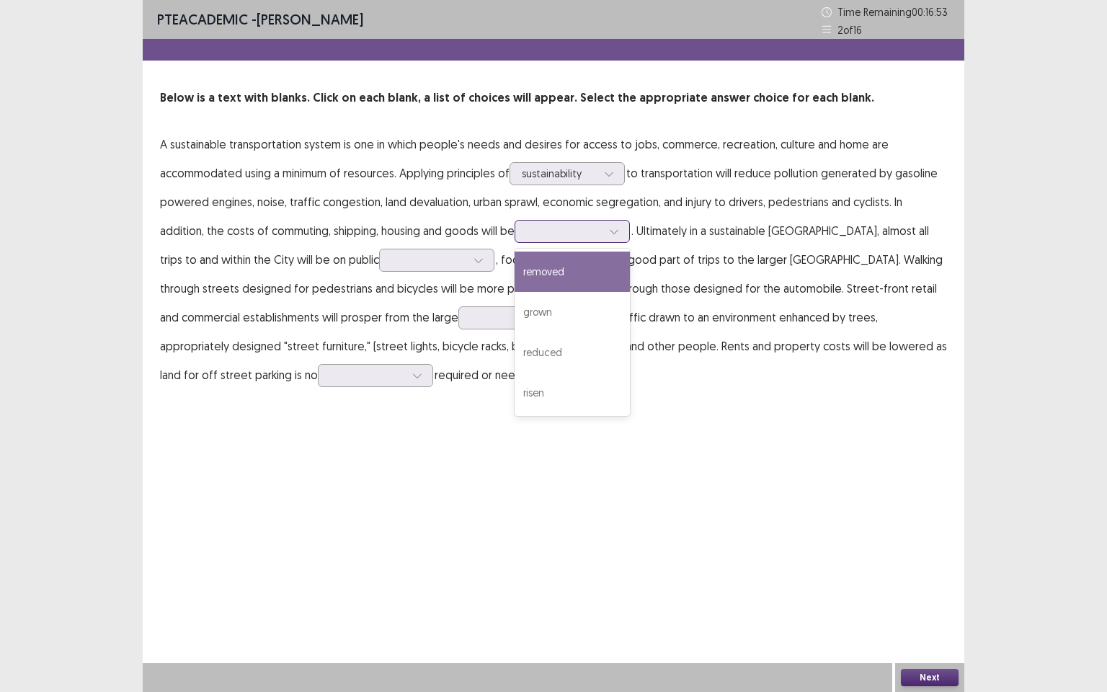
click at [603, 234] on div at bounding box center [614, 232] width 22 height 22
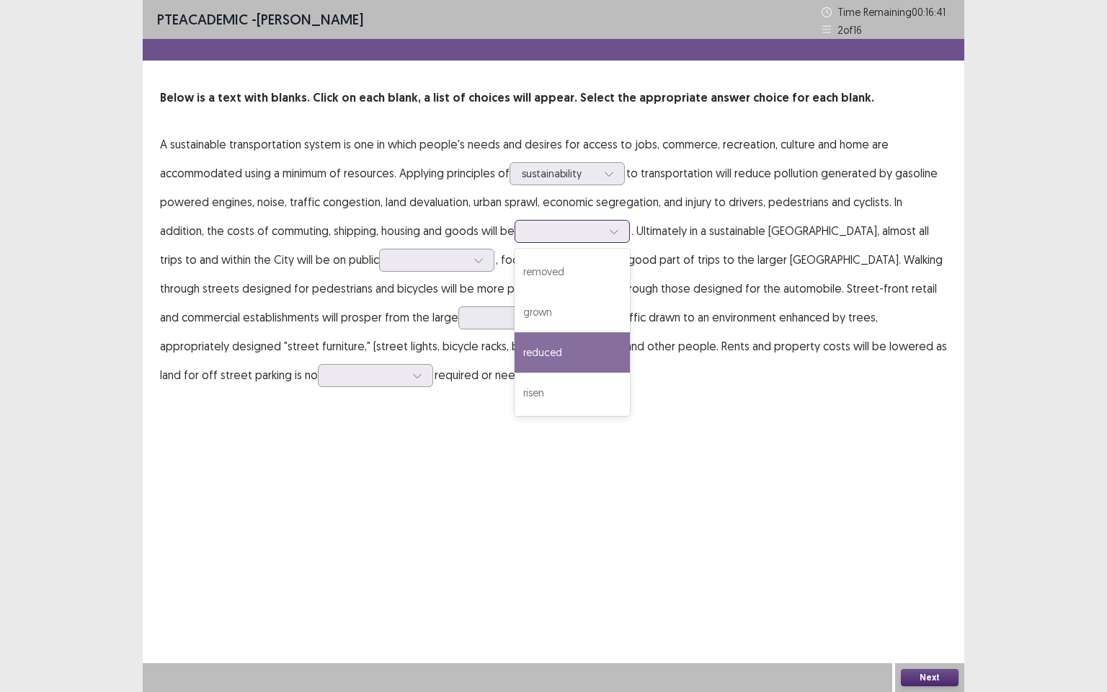
click at [515, 353] on div "reduced" at bounding box center [572, 352] width 115 height 40
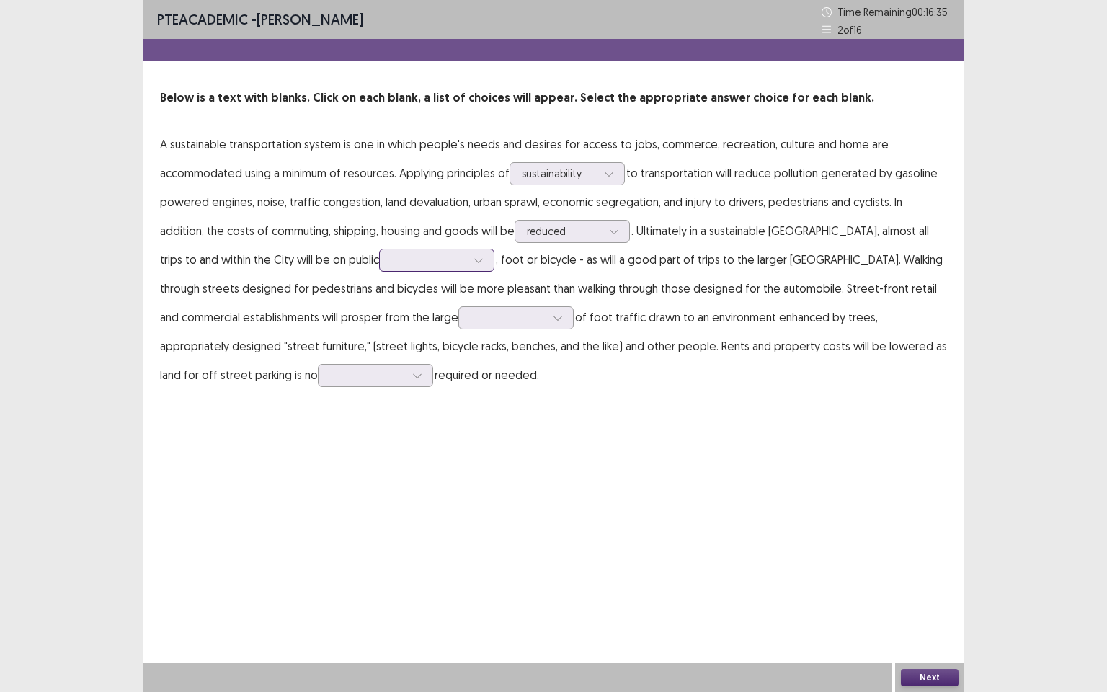
click at [468, 255] on div at bounding box center [479, 260] width 22 height 22
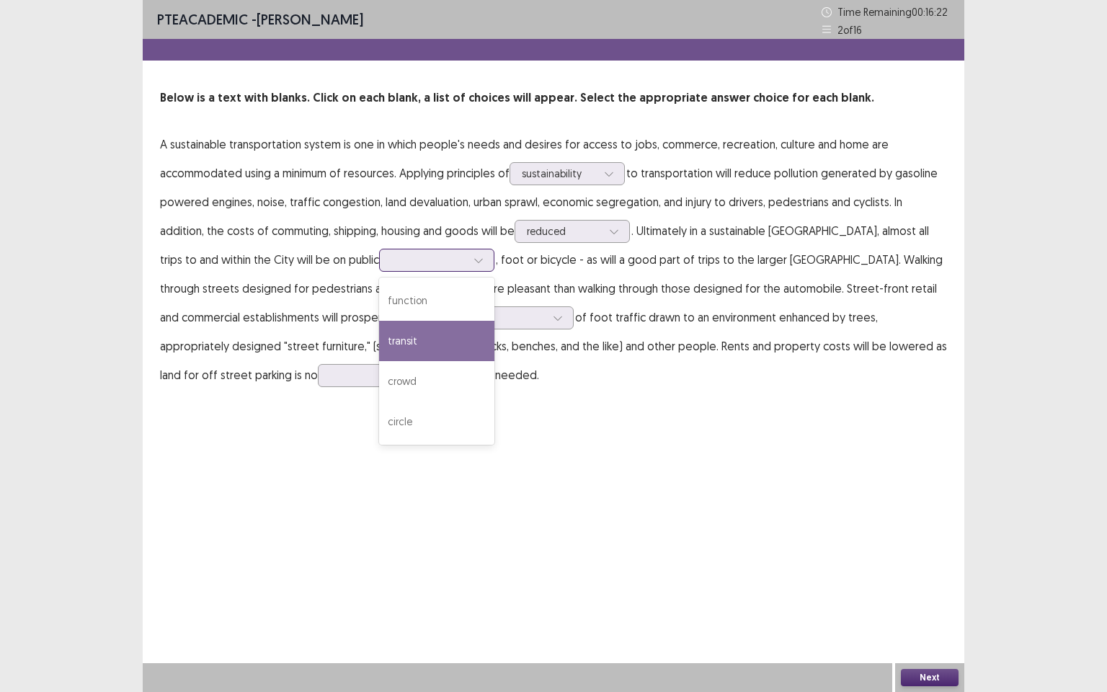
click at [379, 339] on div "transit" at bounding box center [436, 341] width 115 height 40
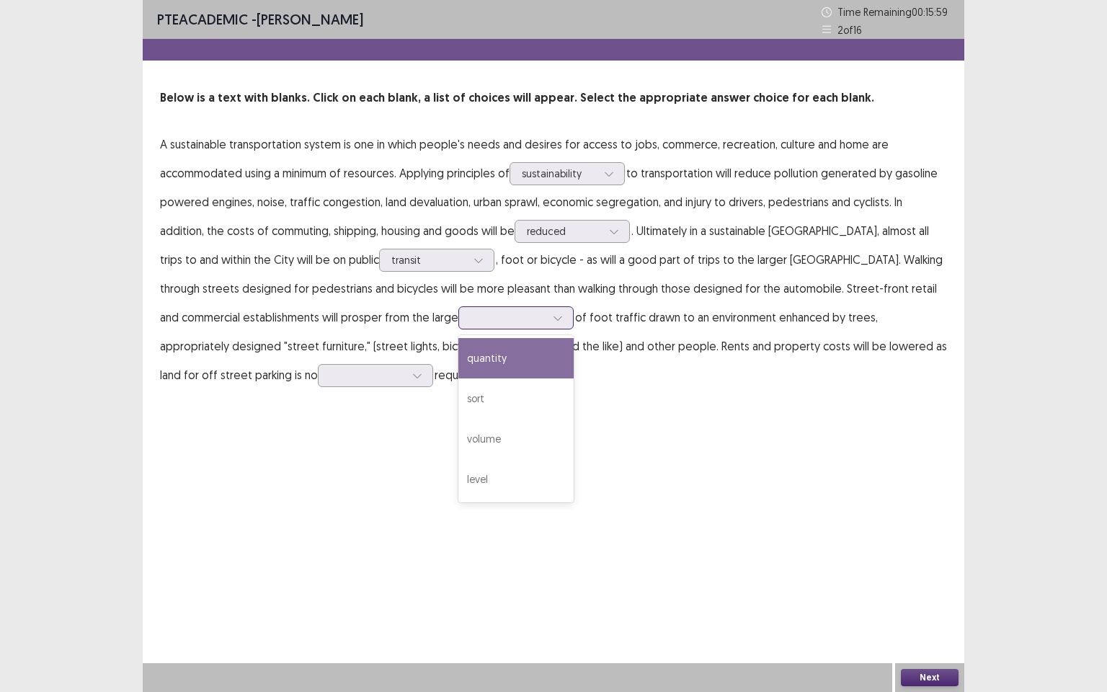
click at [459, 318] on div at bounding box center [516, 317] width 115 height 23
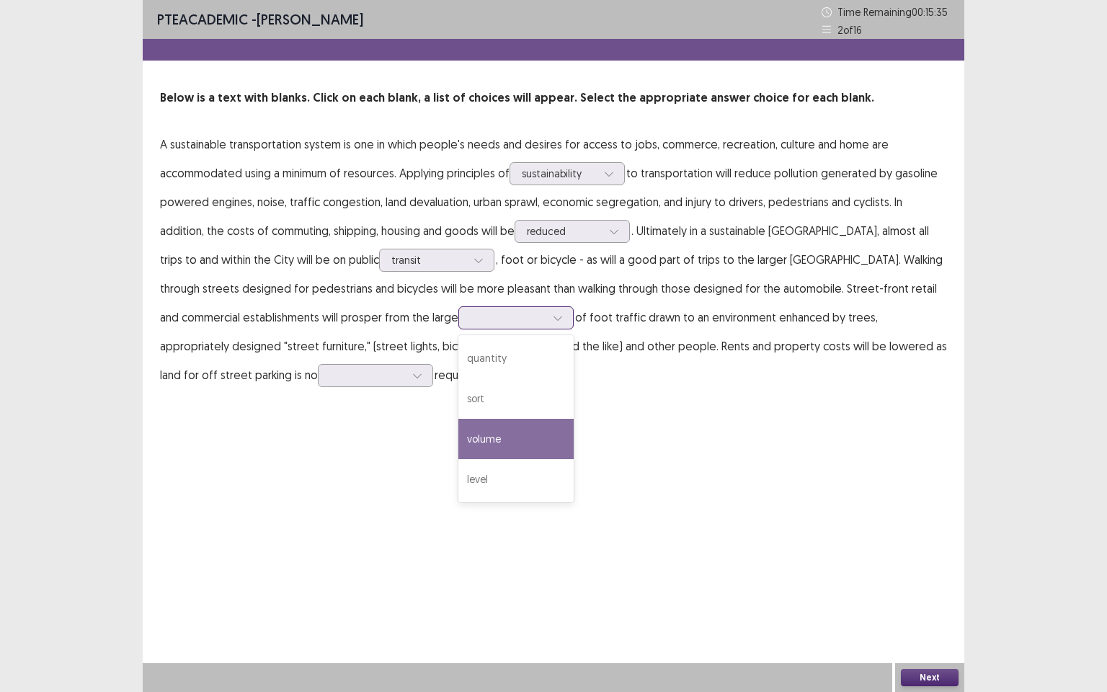
click at [459, 435] on div "volume" at bounding box center [516, 439] width 115 height 40
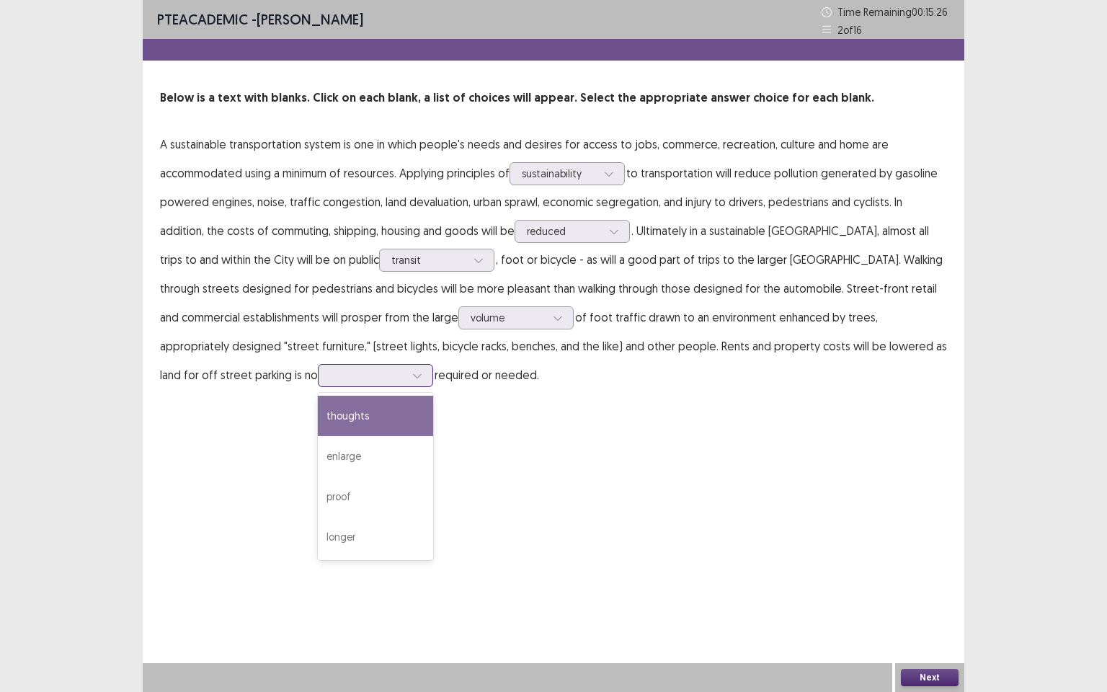
click at [412, 371] on icon at bounding box center [417, 376] width 10 height 10
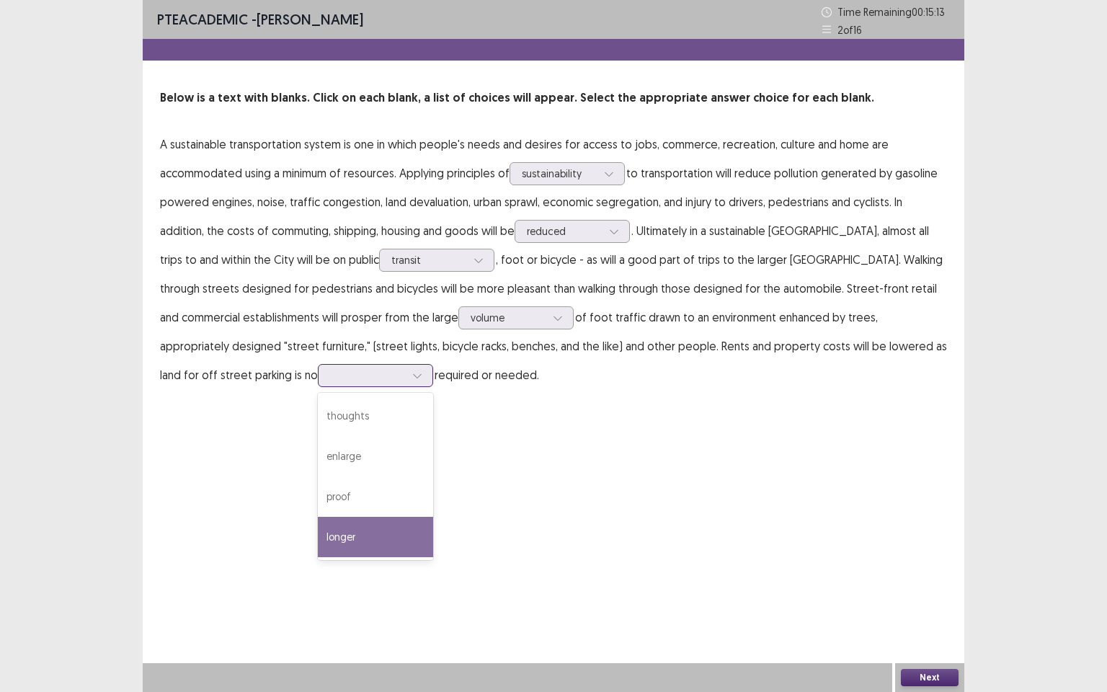
click at [318, 533] on div "longer" at bounding box center [375, 537] width 115 height 40
click at [920, 595] on button "Next" at bounding box center [930, 677] width 58 height 17
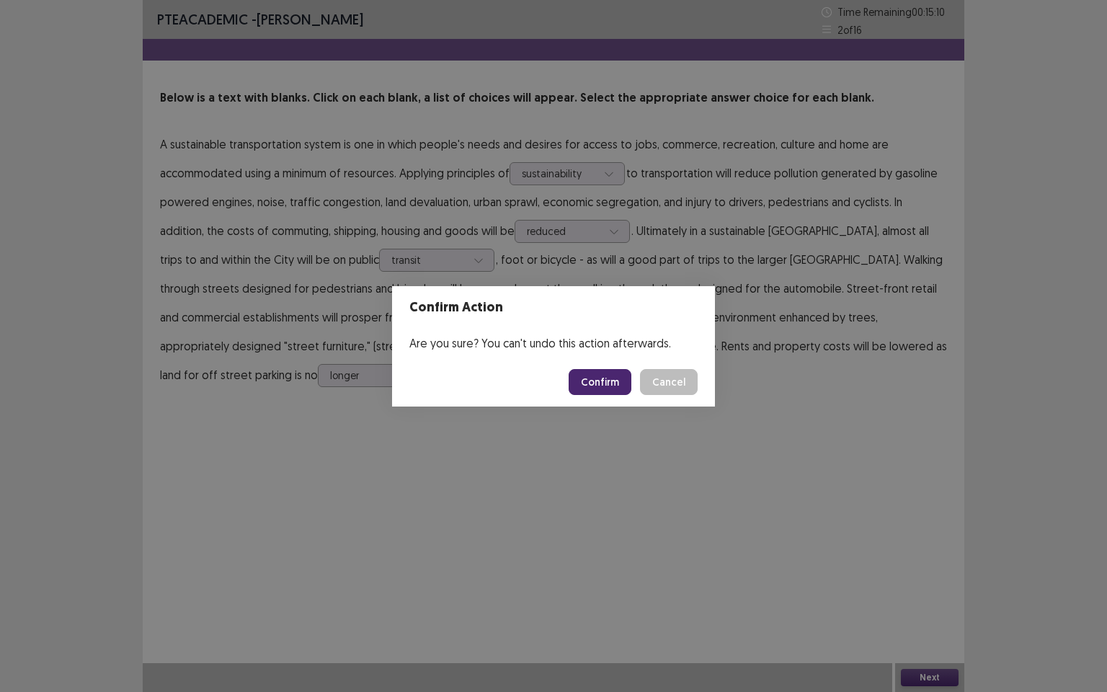
click at [602, 385] on button "Confirm" at bounding box center [600, 382] width 63 height 26
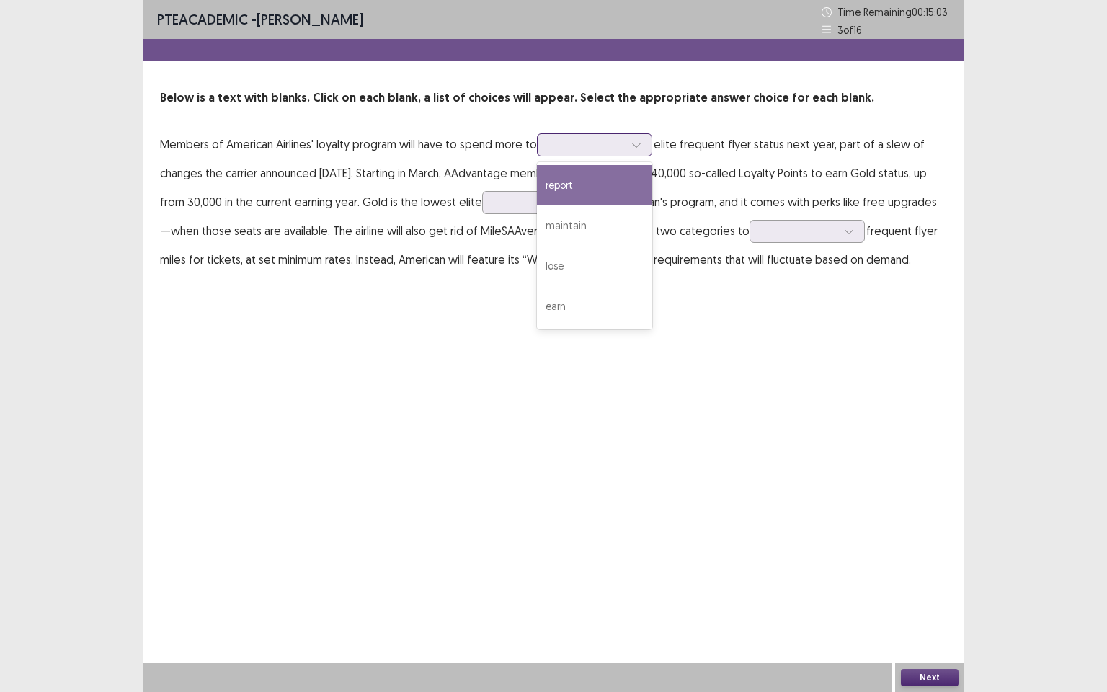
click at [643, 143] on div at bounding box center [637, 145] width 22 height 22
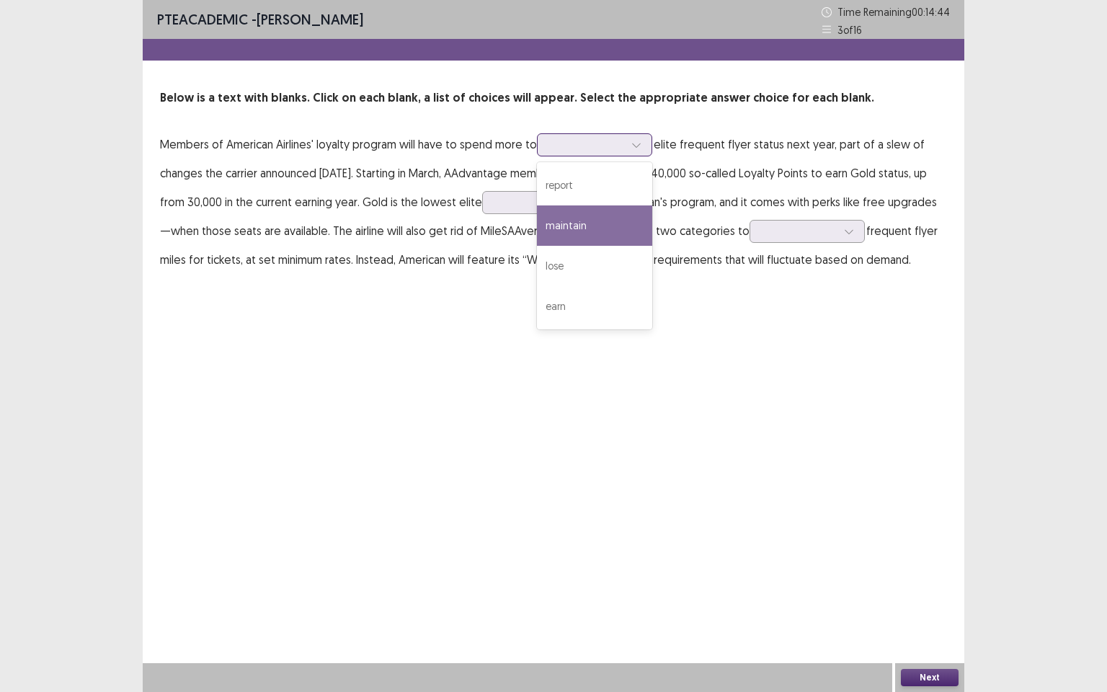
click at [571, 221] on div "maintain" at bounding box center [594, 225] width 115 height 40
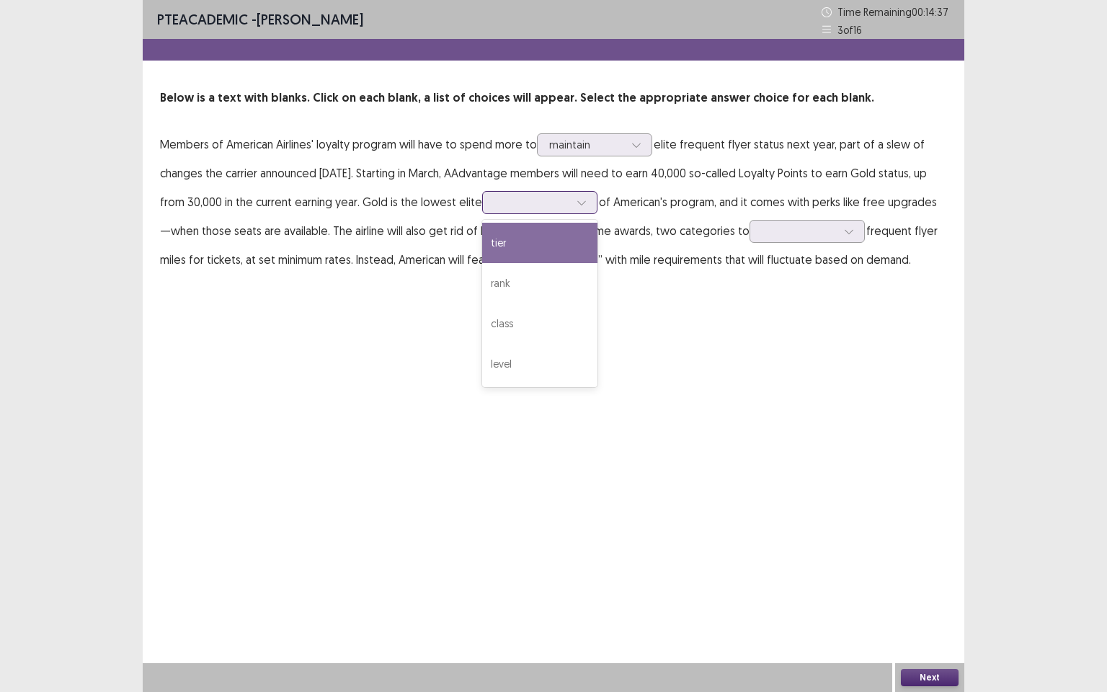
click at [579, 205] on icon at bounding box center [582, 203] width 10 height 10
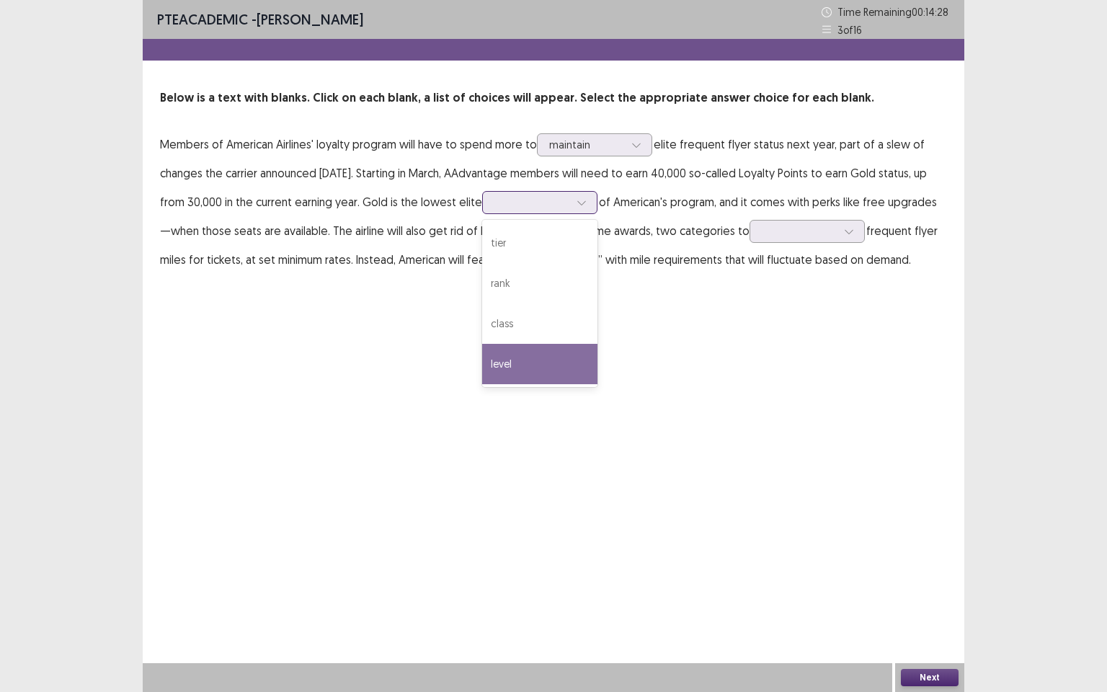
click at [531, 363] on div "level" at bounding box center [539, 364] width 115 height 40
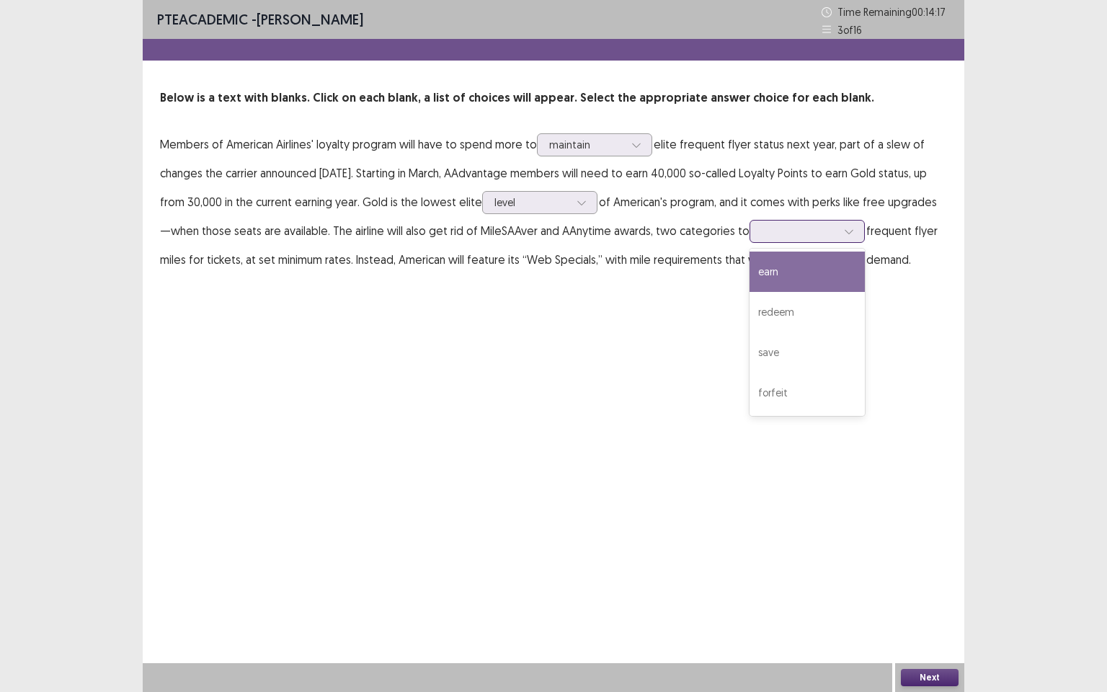
click at [821, 236] on div at bounding box center [799, 231] width 75 height 14
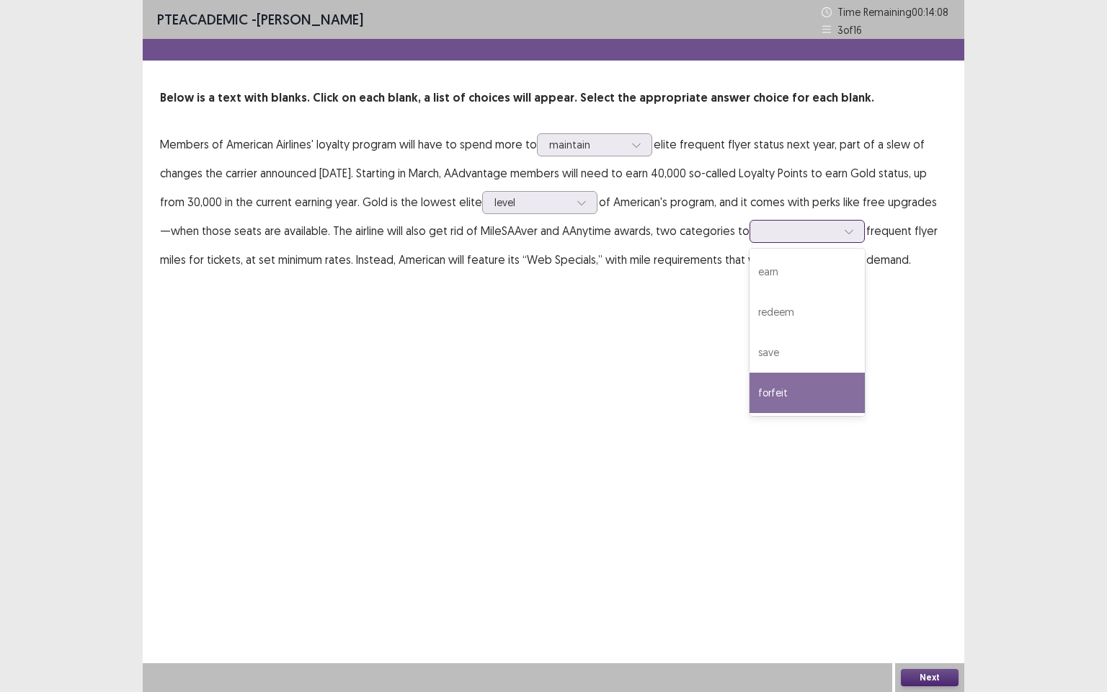
click at [790, 388] on div "forfeit" at bounding box center [807, 393] width 115 height 40
click at [937, 595] on button "Next" at bounding box center [930, 677] width 58 height 17
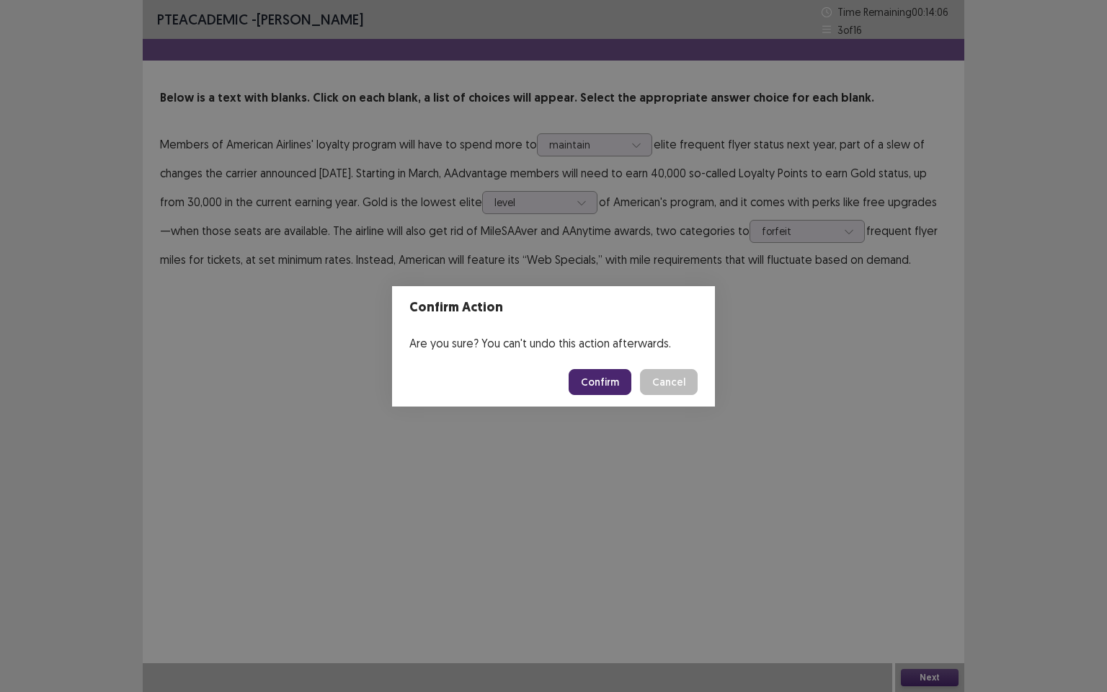
click at [626, 380] on button "Confirm" at bounding box center [600, 382] width 63 height 26
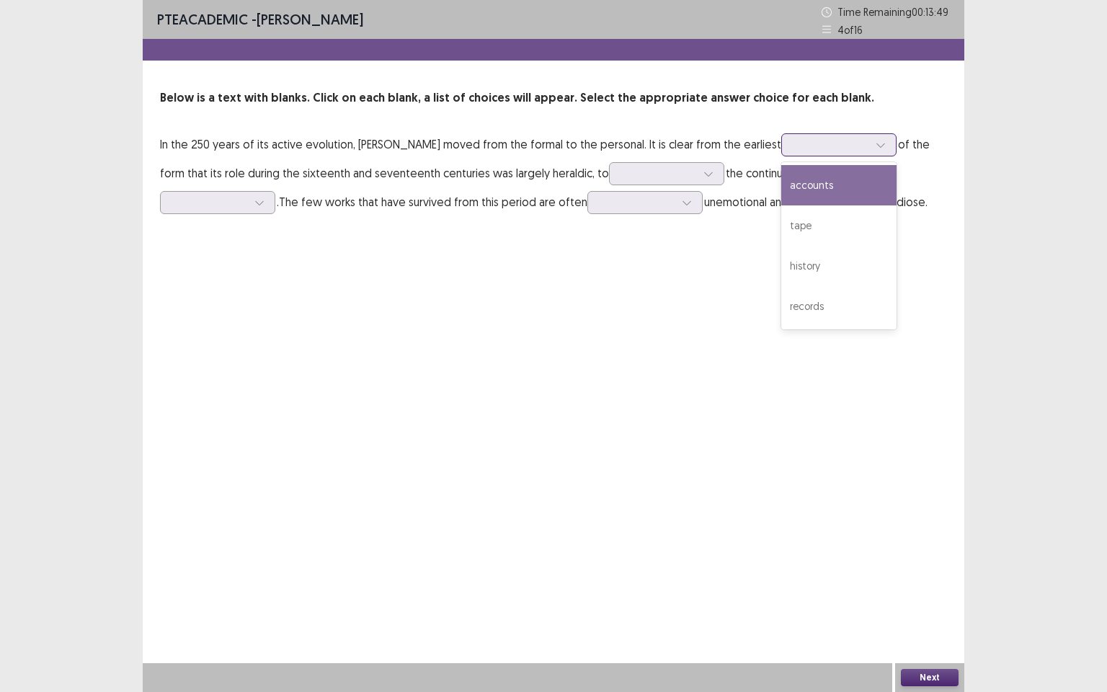
click at [876, 146] on icon at bounding box center [881, 145] width 10 height 10
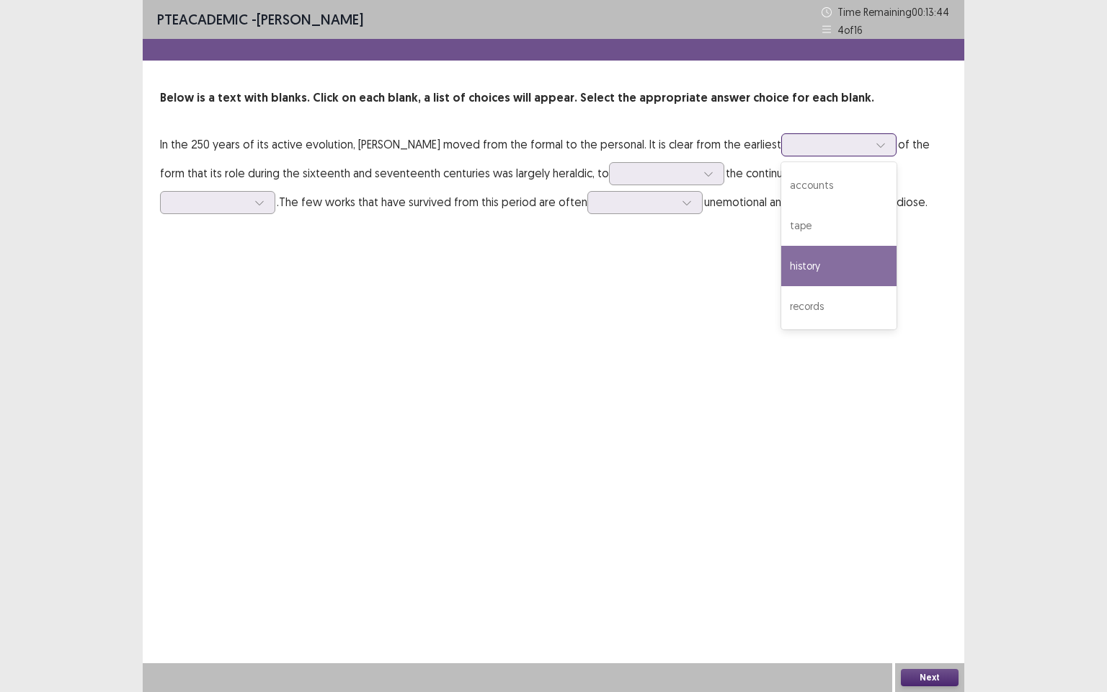
click at [828, 263] on div "history" at bounding box center [838, 266] width 115 height 40
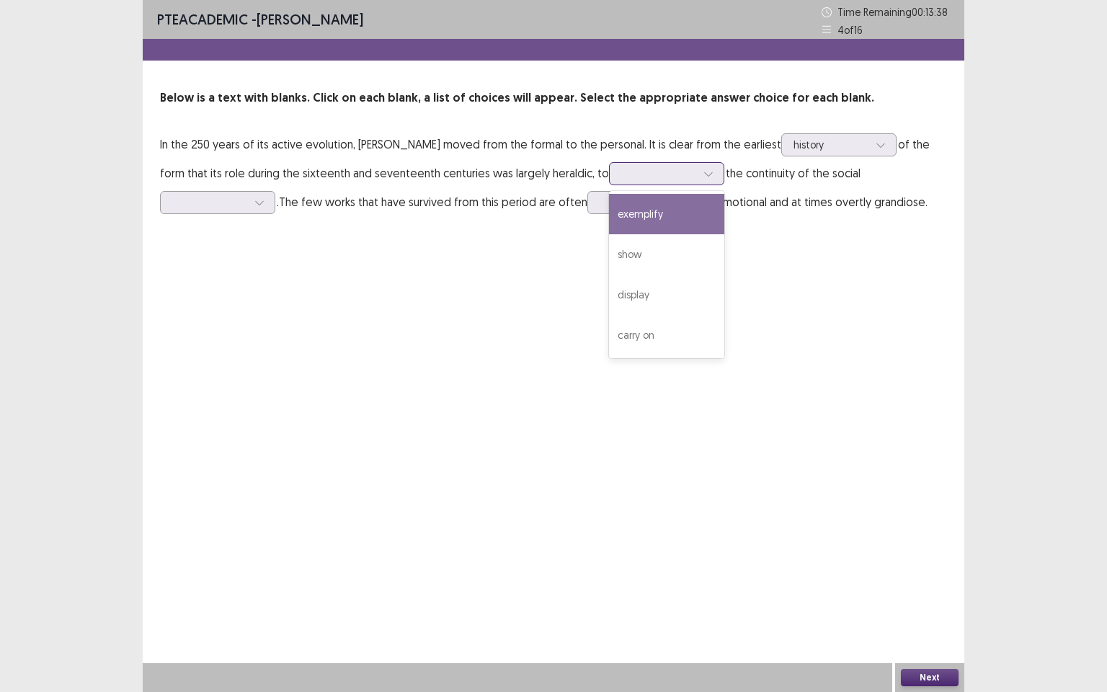
click at [698, 172] on div at bounding box center [709, 174] width 22 height 22
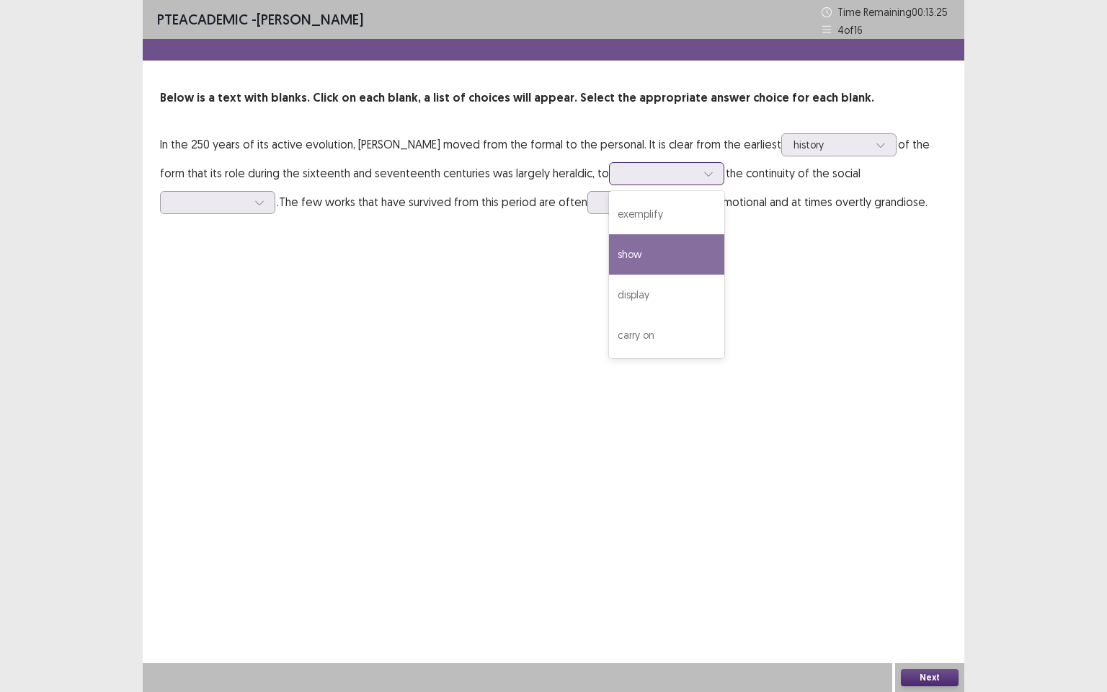
click at [618, 256] on div "show" at bounding box center [666, 254] width 115 height 40
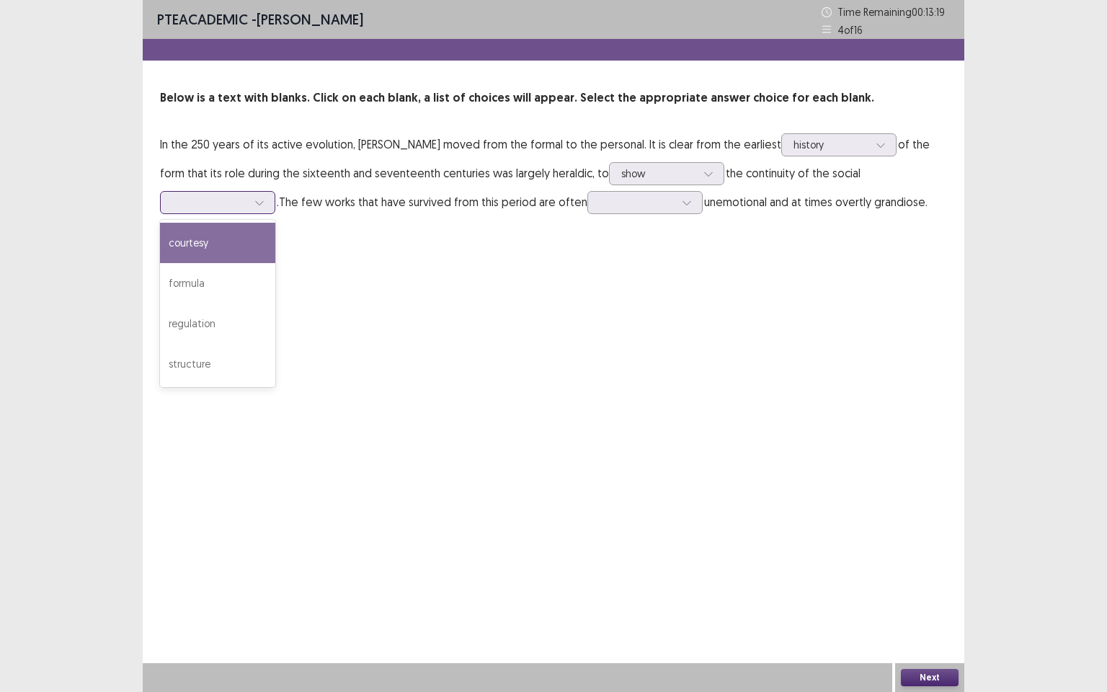
click at [258, 198] on icon at bounding box center [259, 203] width 10 height 10
drag, startPoint x: 208, startPoint y: 251, endPoint x: 234, endPoint y: 239, distance: 28.1
click at [218, 247] on div "courtesy" at bounding box center [217, 243] width 115 height 40
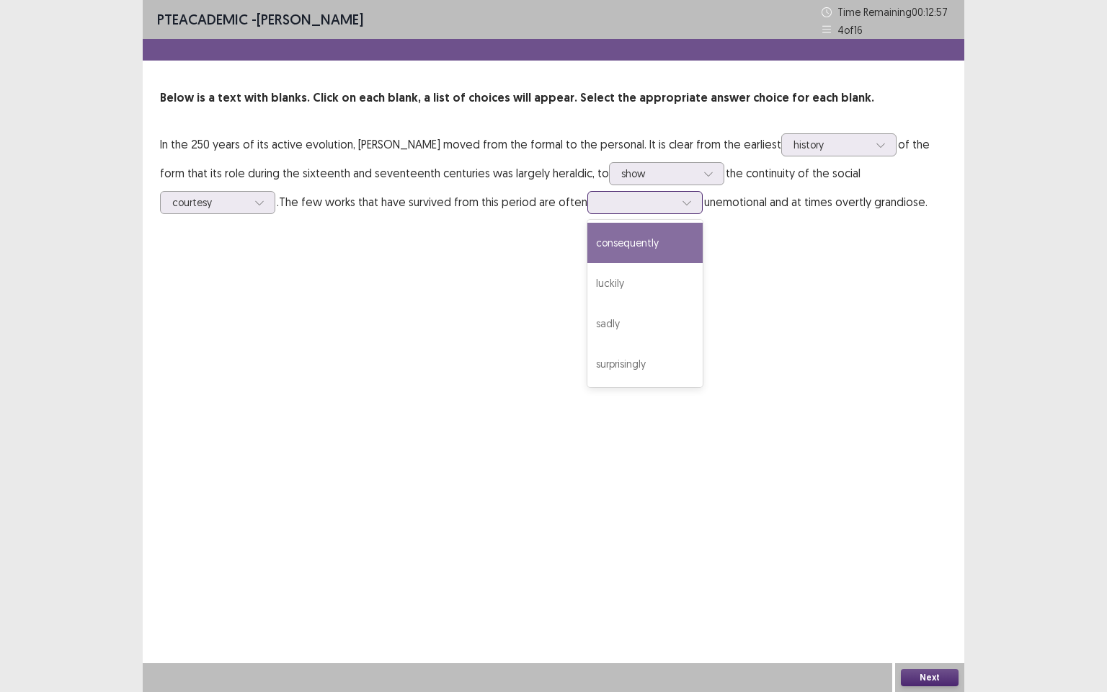
click at [688, 201] on icon at bounding box center [687, 203] width 10 height 10
click at [686, 242] on div "consequently" at bounding box center [645, 243] width 115 height 40
click at [686, 204] on icon at bounding box center [687, 203] width 8 height 4
click at [843, 332] on div "PTE academic - Michael Gabiana Time Remaining 00 : 12 : 42 4 of 16 Below is a t…" at bounding box center [554, 346] width 822 height 692
click at [259, 200] on icon at bounding box center [259, 203] width 10 height 10
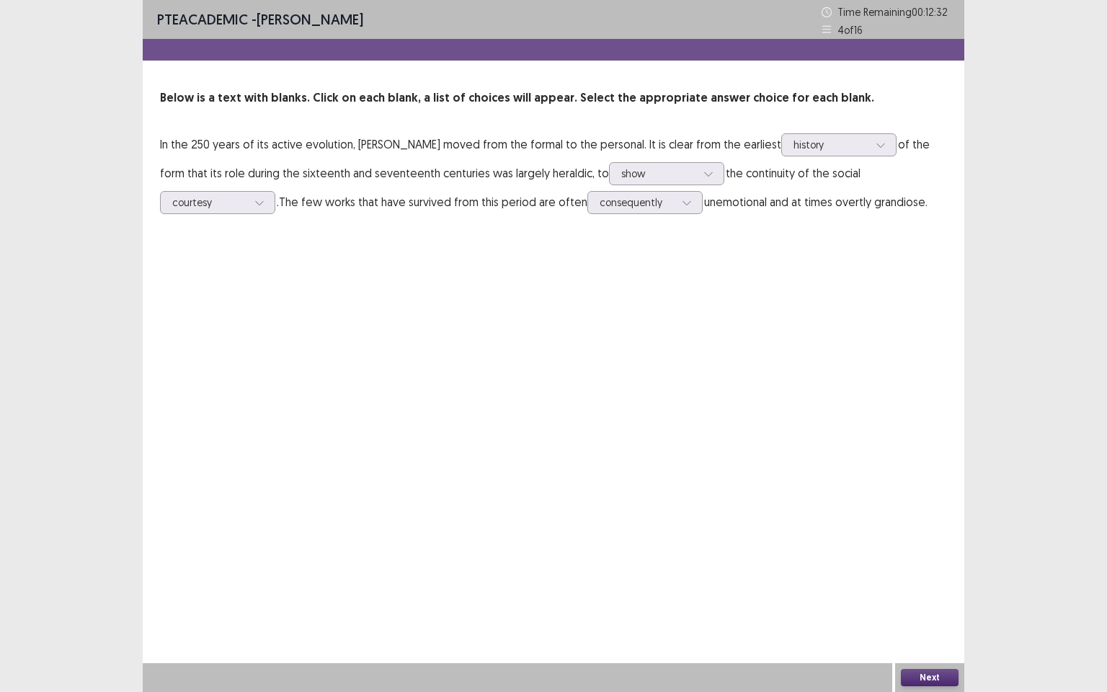
click at [349, 279] on div "PTE academic - Michael Gabiana Time Remaining 00 : 12 : 32 4 of 16 Below is a t…" at bounding box center [554, 346] width 822 height 692
drag, startPoint x: 924, startPoint y: 686, endPoint x: 923, endPoint y: 678, distance: 8.1
click at [923, 595] on button "Next" at bounding box center [930, 677] width 58 height 17
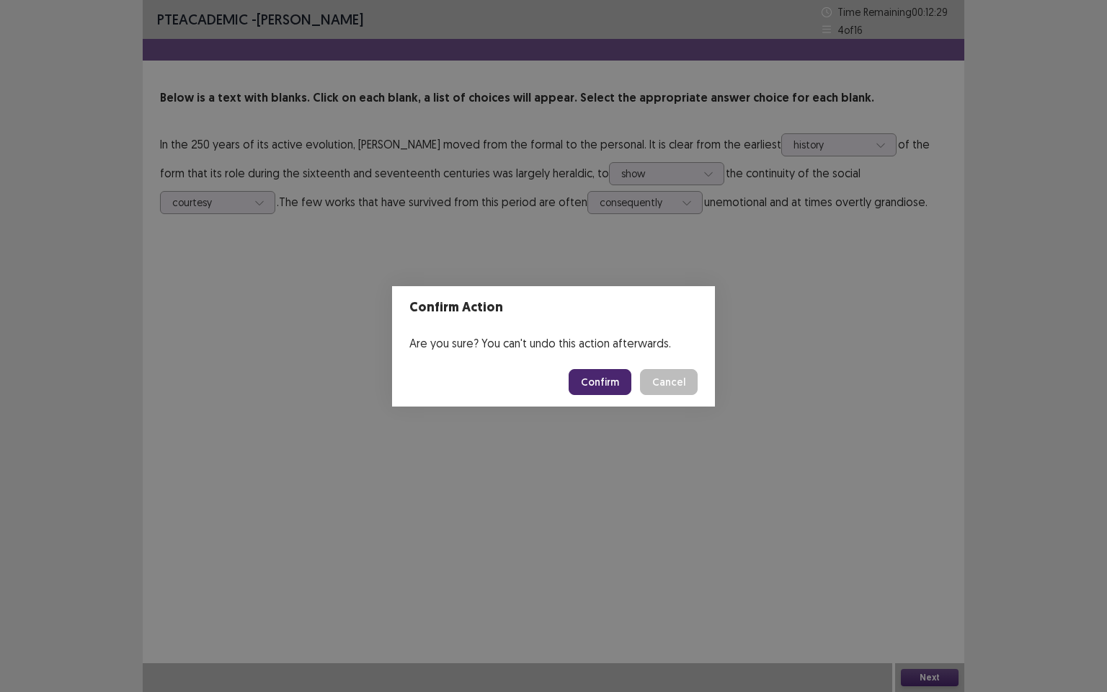
click at [608, 386] on button "Confirm" at bounding box center [600, 382] width 63 height 26
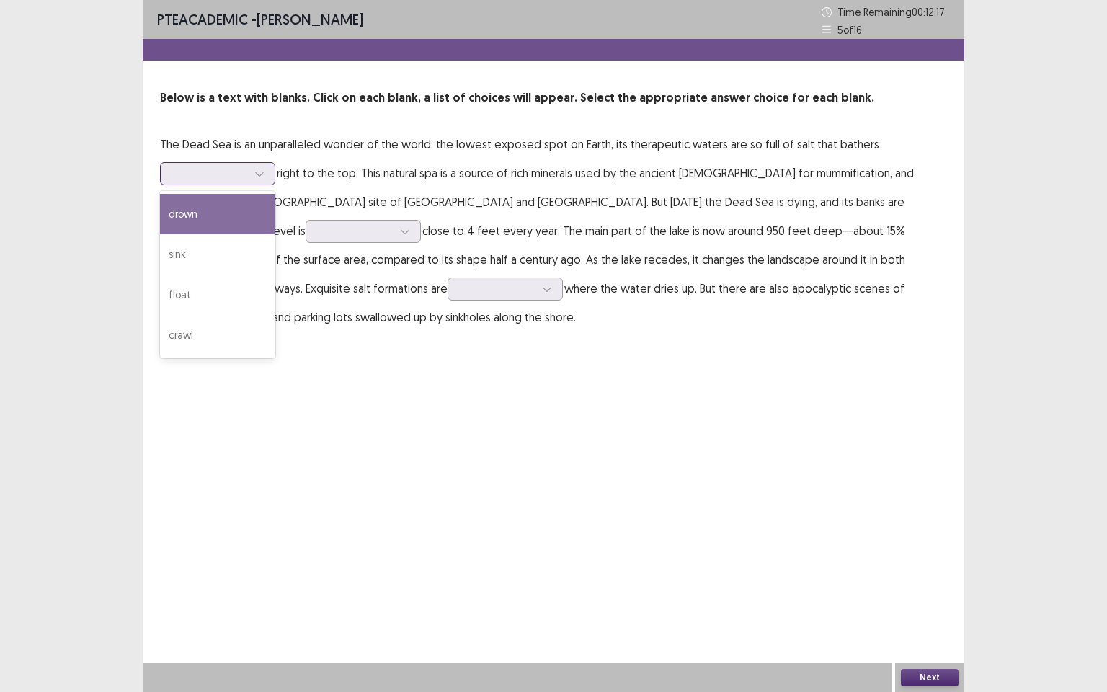
click at [261, 176] on icon at bounding box center [259, 174] width 10 height 10
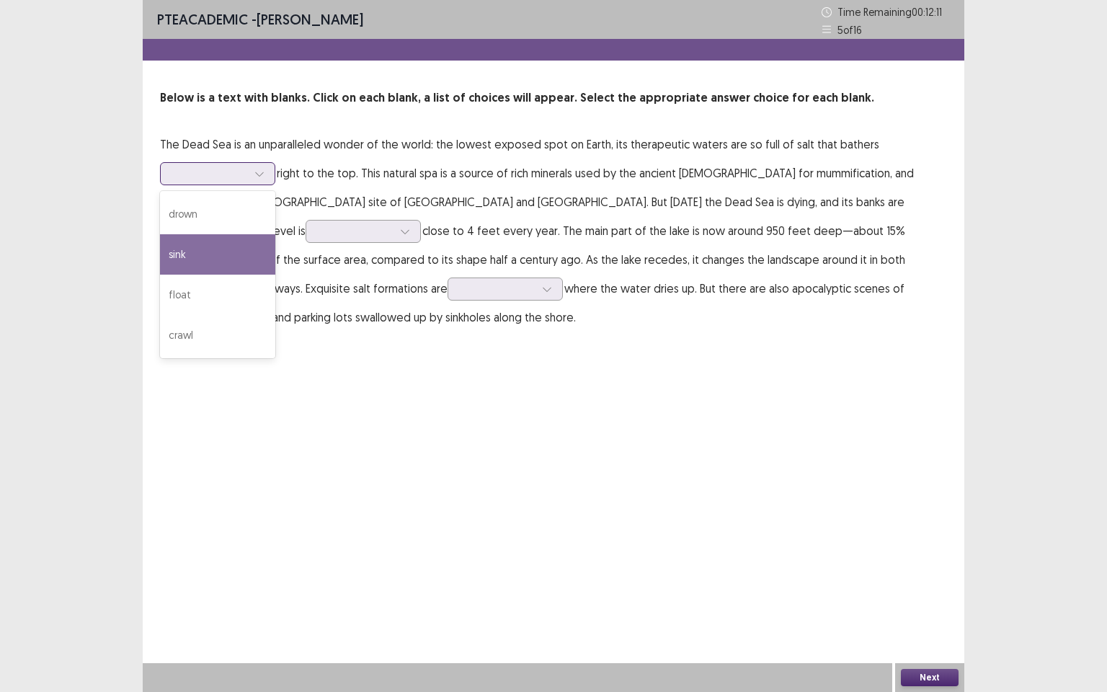
click at [221, 249] on div "sink" at bounding box center [217, 254] width 115 height 40
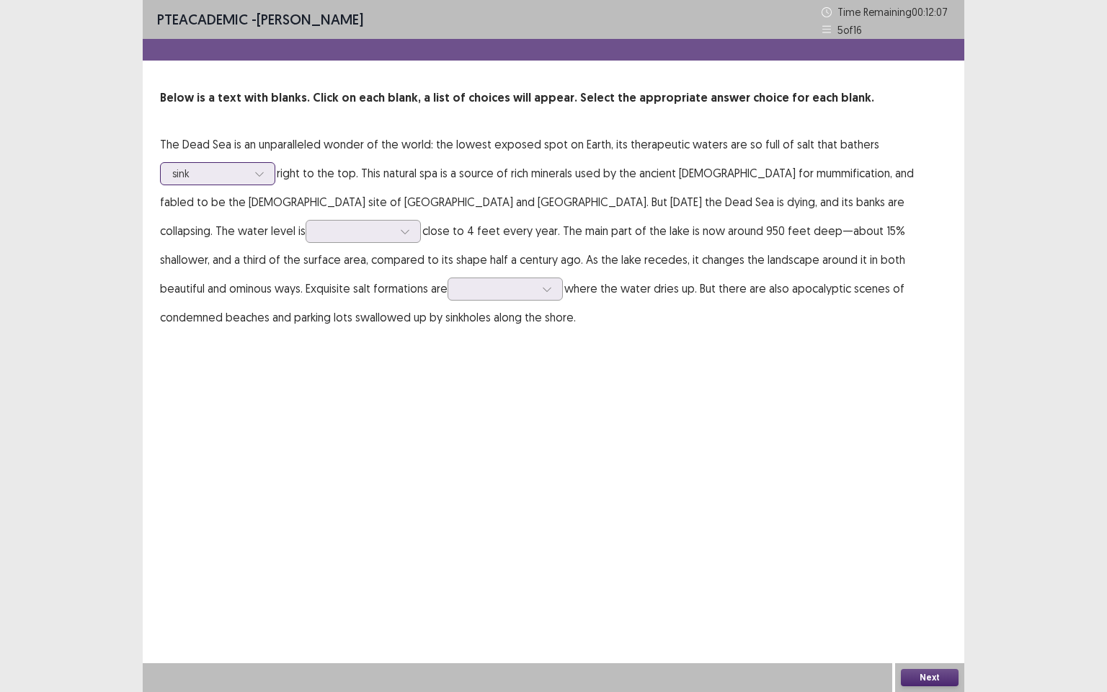
click at [269, 173] on div at bounding box center [260, 174] width 22 height 22
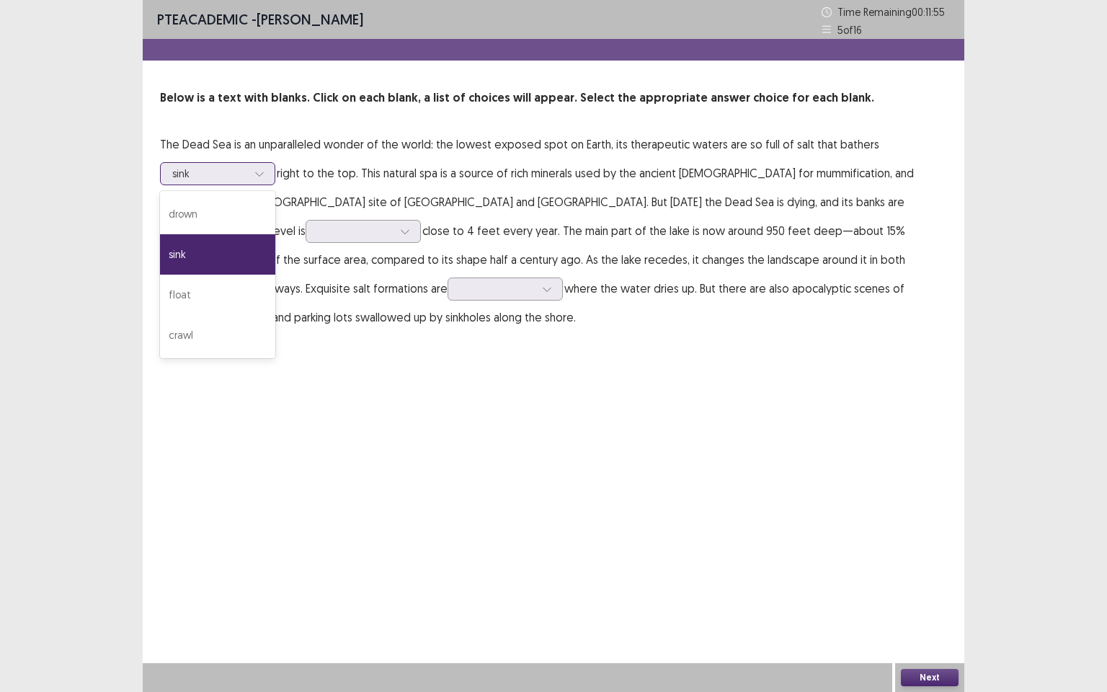
click at [228, 249] on div "sink" at bounding box center [217, 254] width 115 height 40
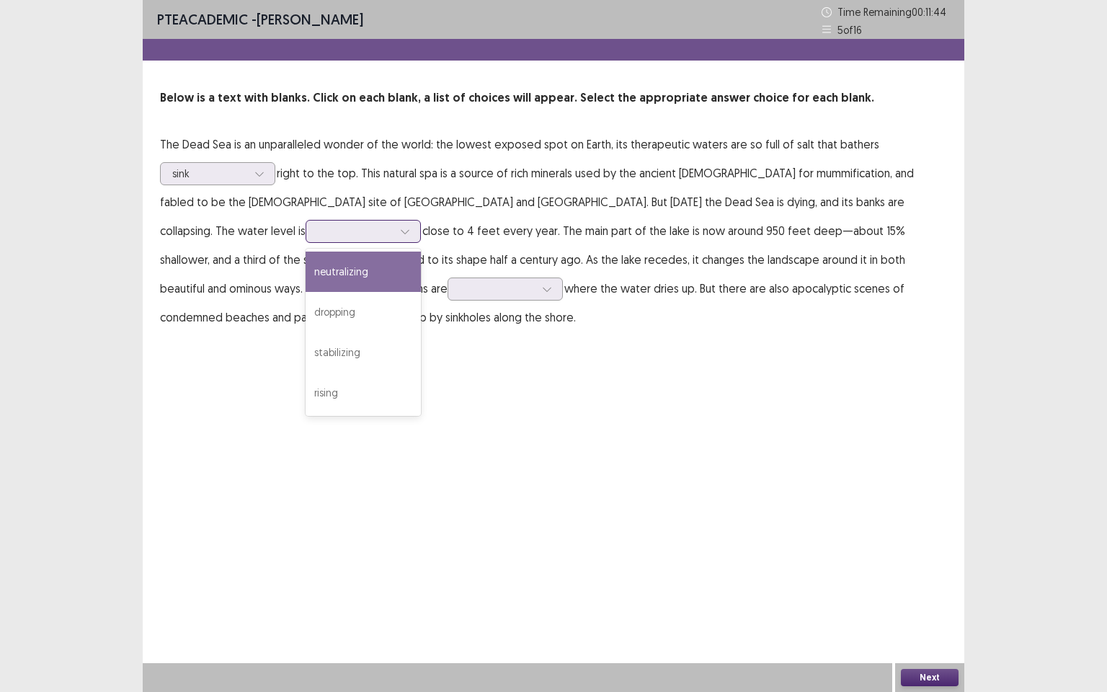
click at [410, 226] on icon at bounding box center [405, 231] width 10 height 10
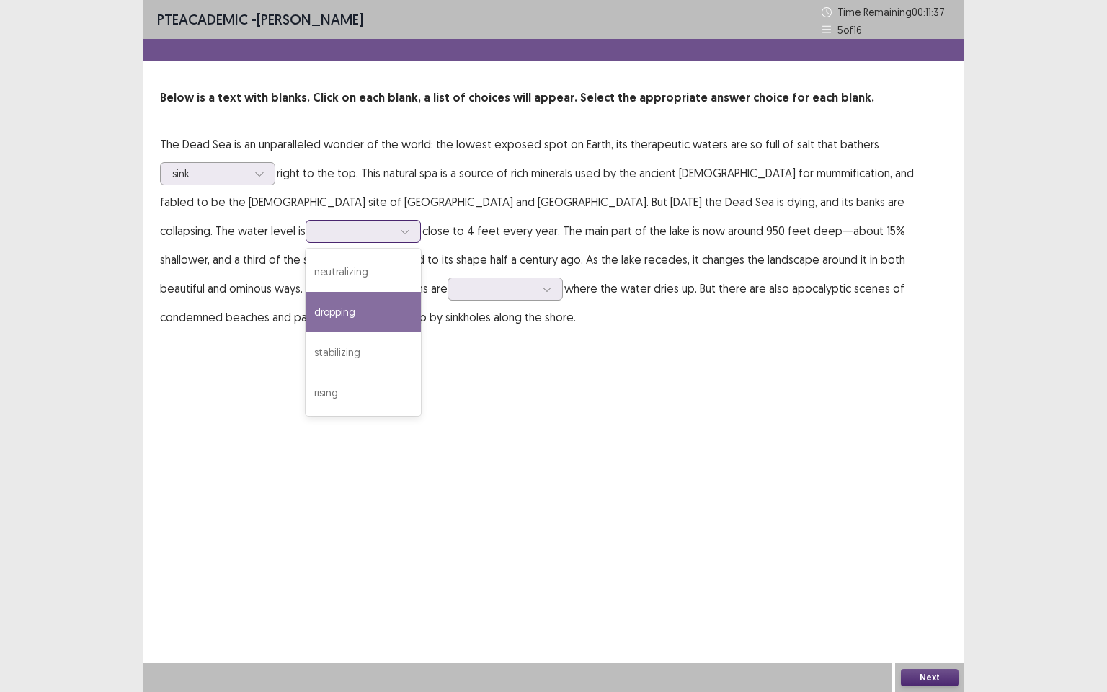
click at [421, 292] on div "dropping" at bounding box center [363, 312] width 115 height 40
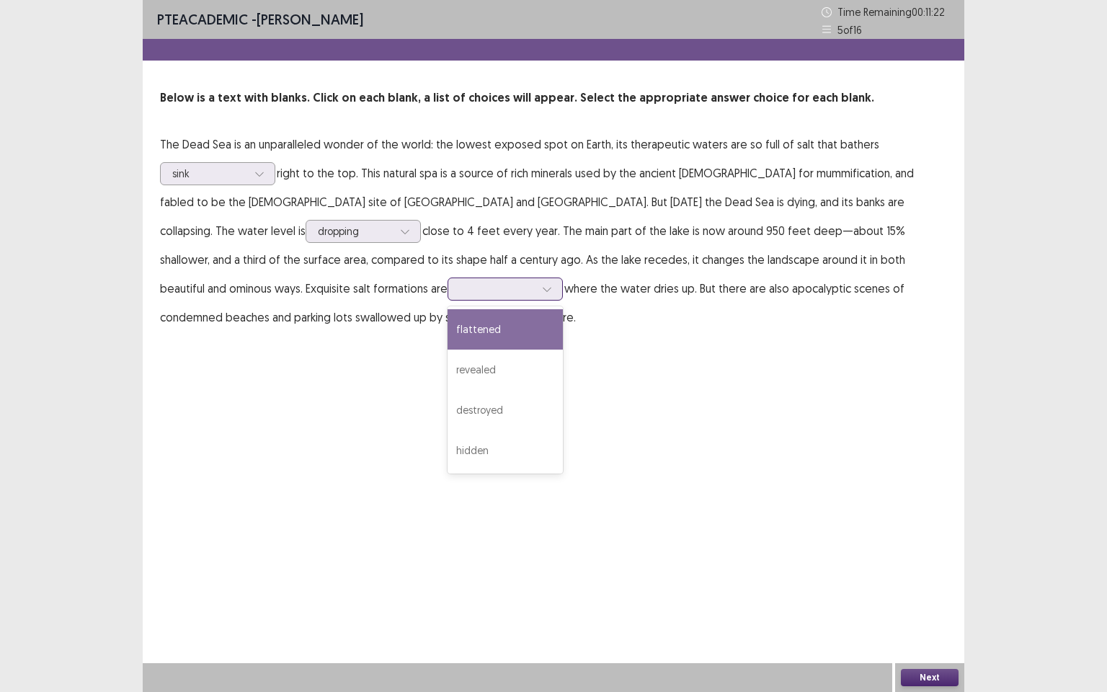
click at [542, 290] on icon at bounding box center [547, 289] width 10 height 10
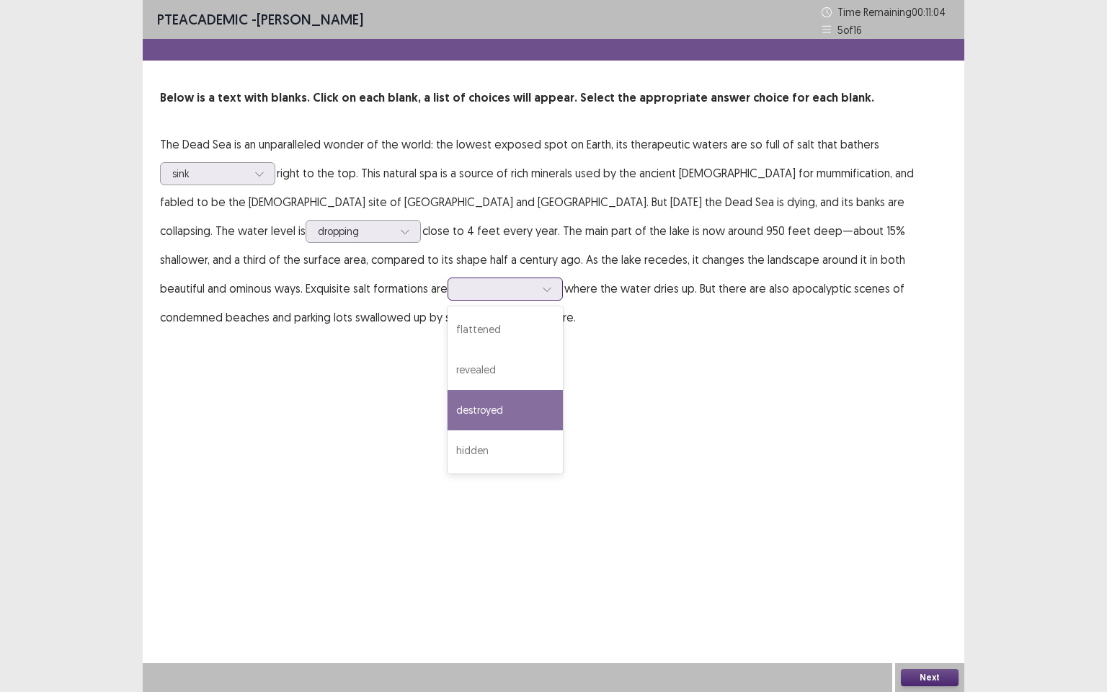
click at [448, 410] on div "destroyed" at bounding box center [505, 410] width 115 height 40
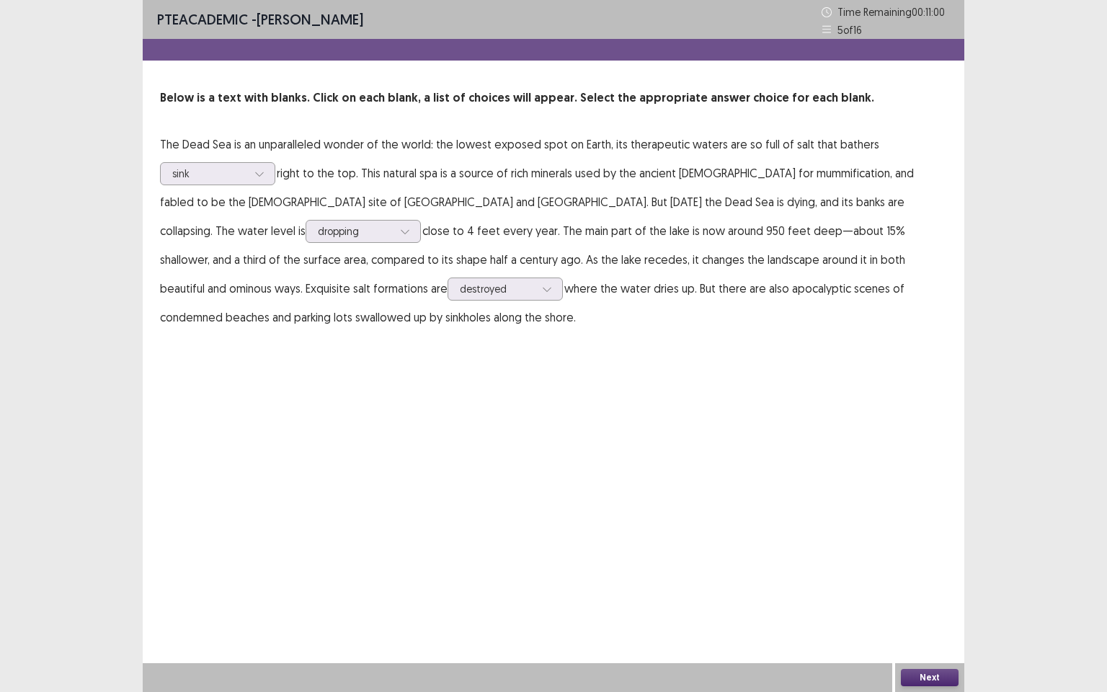
click at [926, 595] on button "Next" at bounding box center [930, 677] width 58 height 17
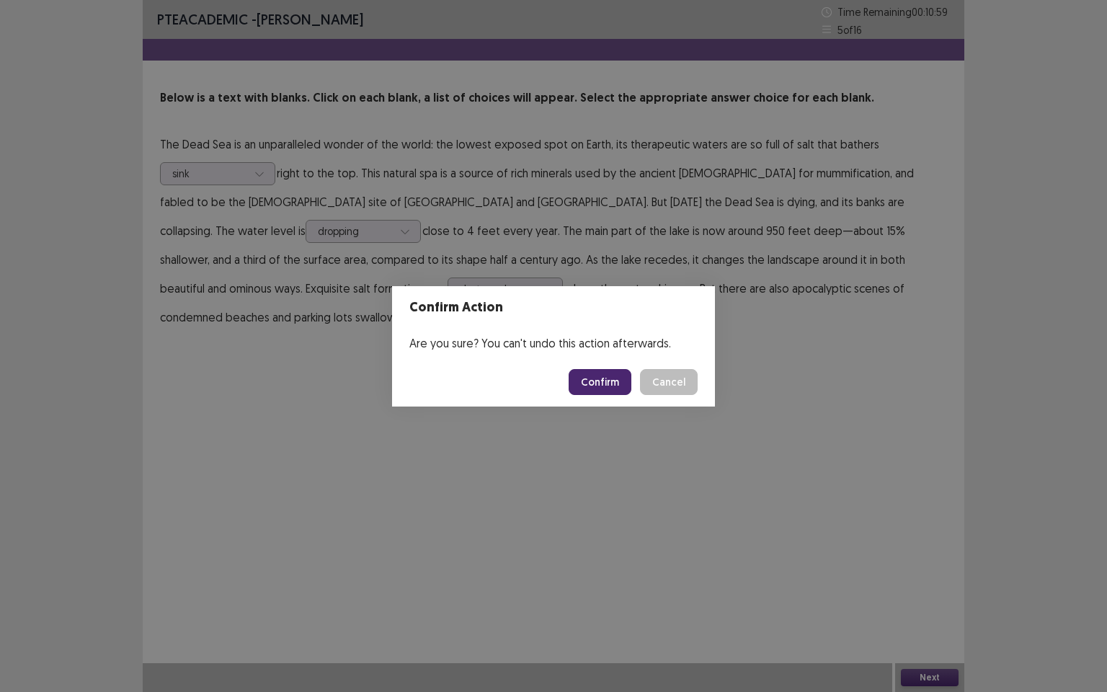
click at [601, 384] on button "Confirm" at bounding box center [600, 382] width 63 height 26
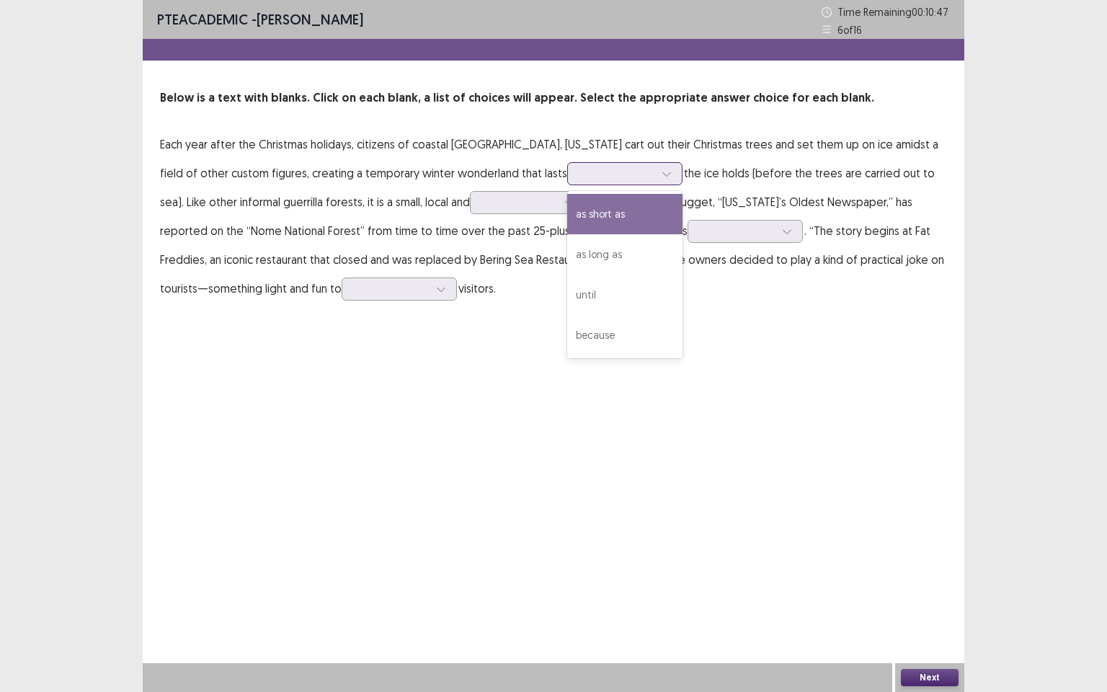
click at [662, 172] on icon at bounding box center [667, 174] width 10 height 10
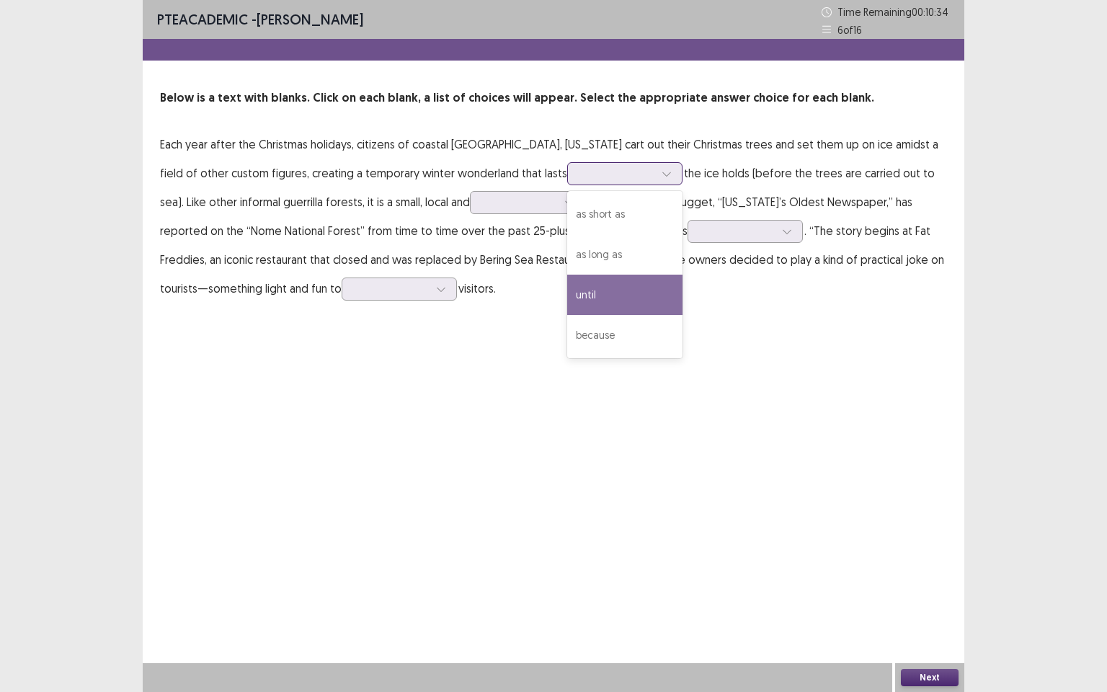
click at [567, 292] on div "until" at bounding box center [624, 295] width 115 height 40
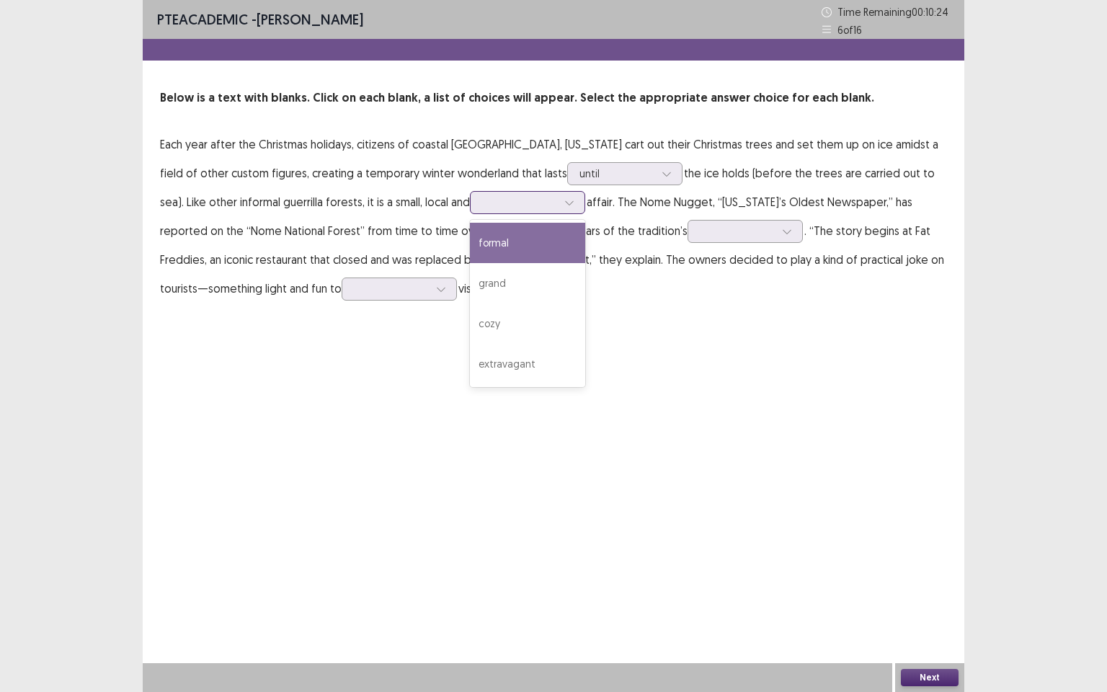
click at [559, 202] on div at bounding box center [570, 203] width 22 height 22
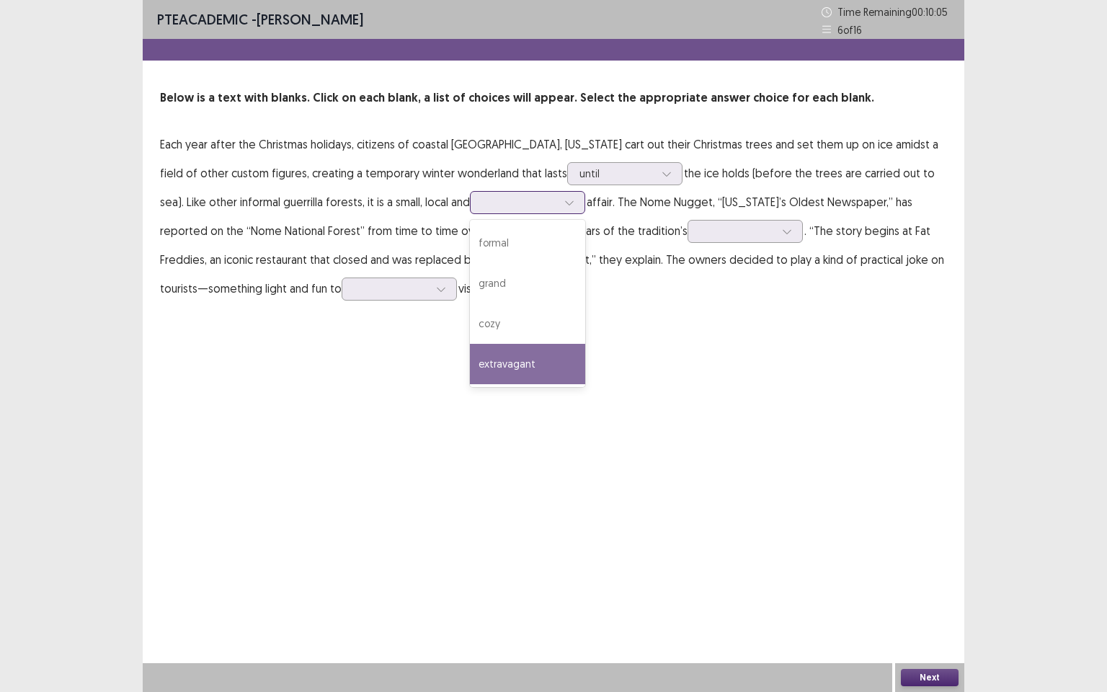
click at [470, 361] on div "extravagant" at bounding box center [527, 364] width 115 height 40
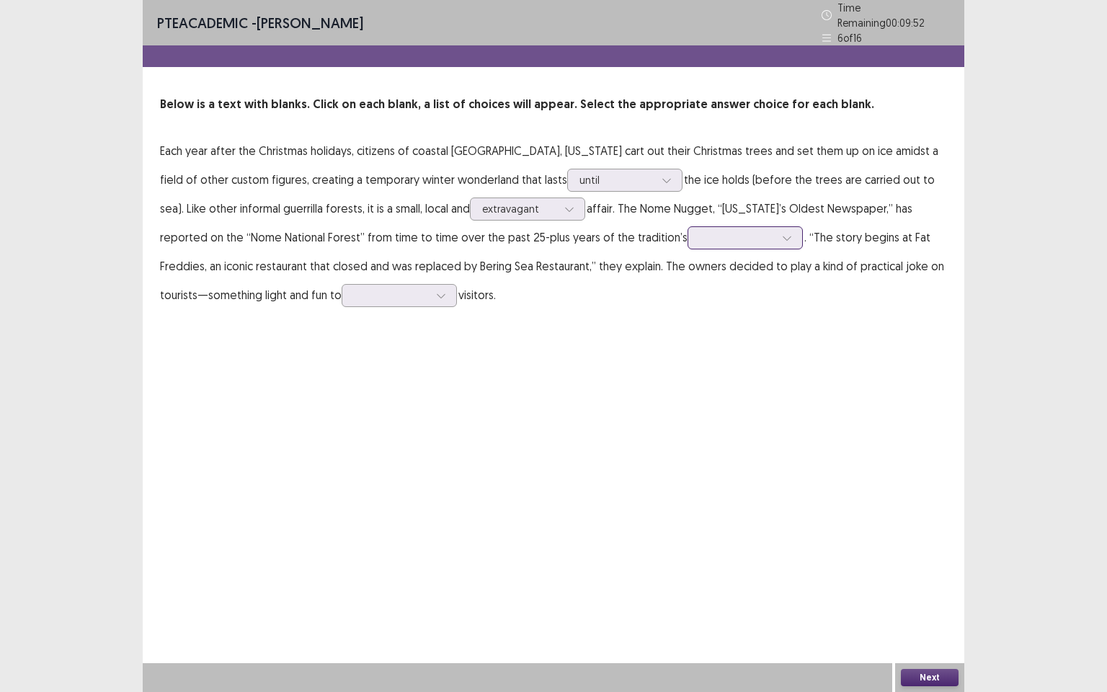
click at [782, 234] on icon at bounding box center [787, 238] width 10 height 10
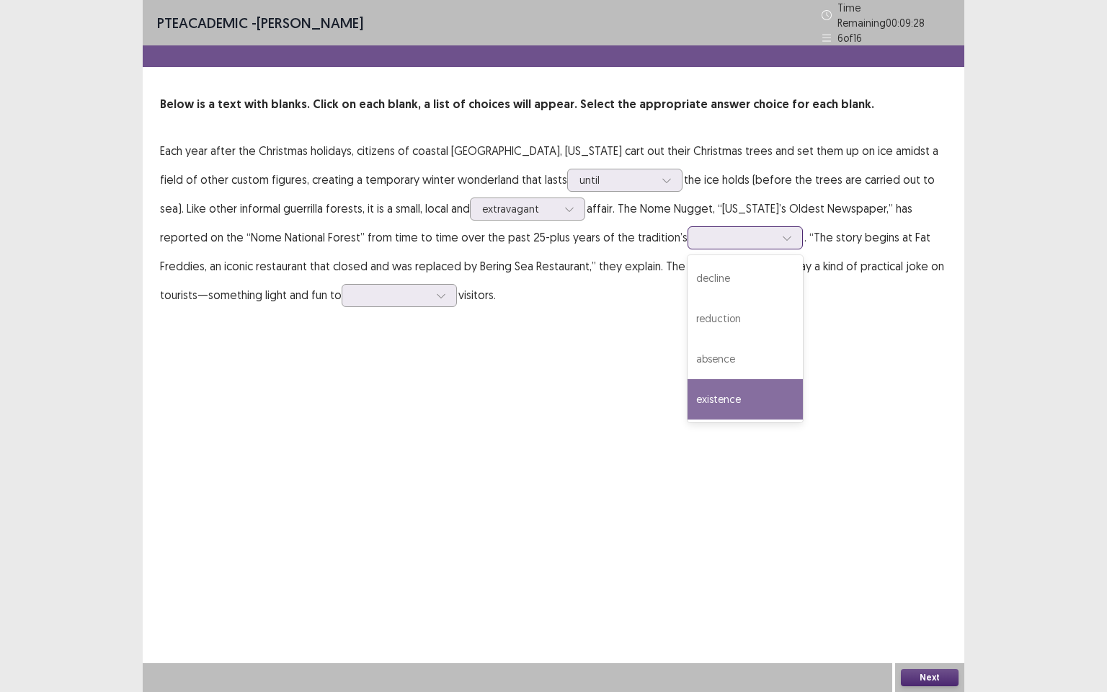
click at [688, 400] on div "existence" at bounding box center [745, 399] width 115 height 40
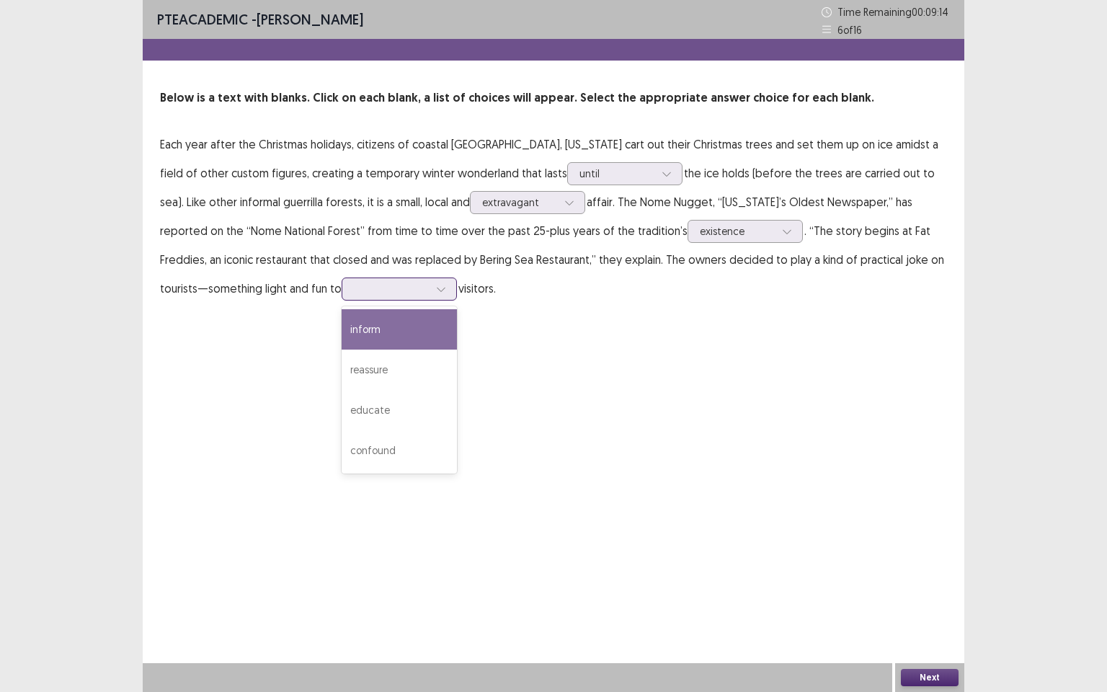
click at [436, 287] on icon at bounding box center [441, 289] width 10 height 10
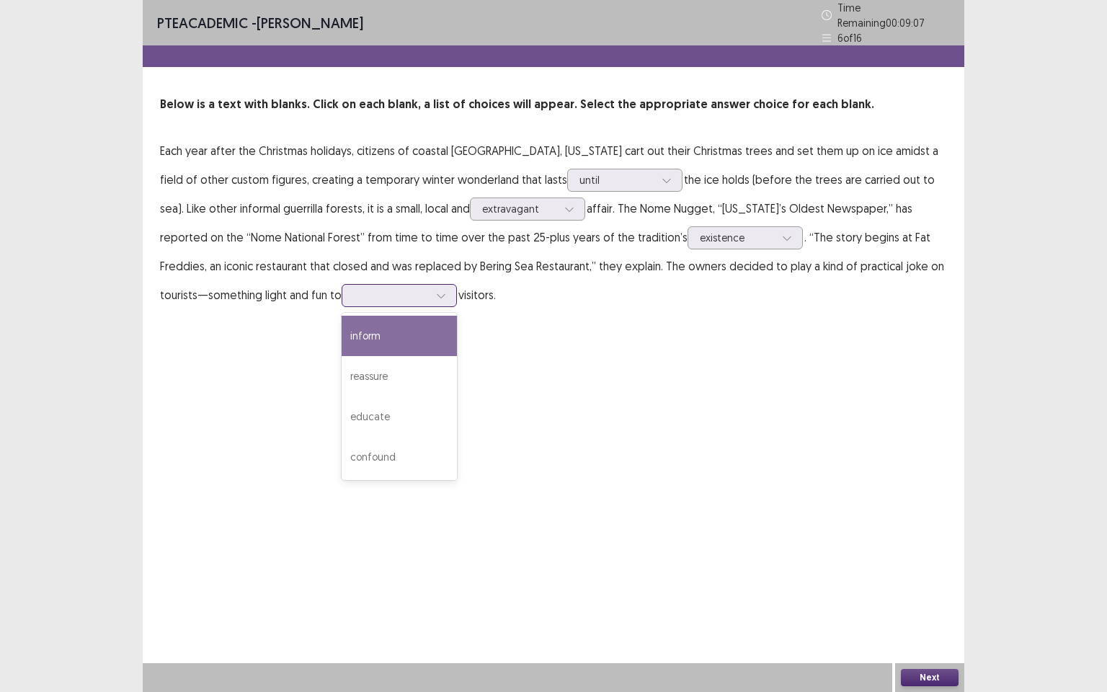
click at [342, 332] on div "inform" at bounding box center [399, 336] width 115 height 40
click at [947, 595] on button "Next" at bounding box center [930, 677] width 58 height 17
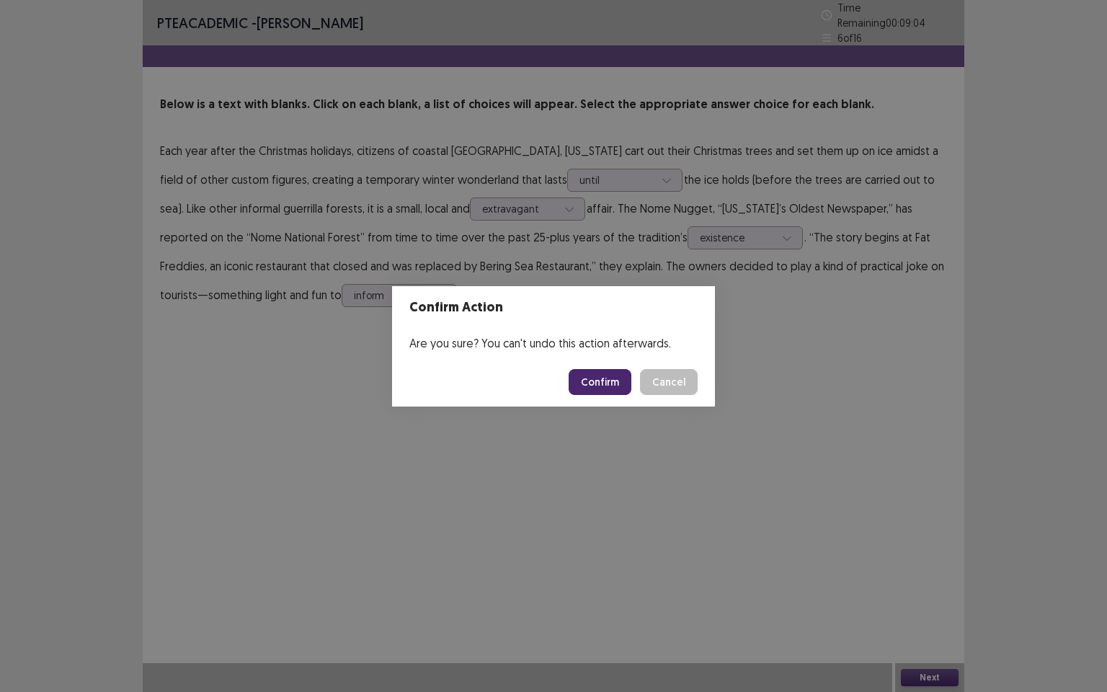
click at [622, 384] on button "Confirm" at bounding box center [600, 382] width 63 height 26
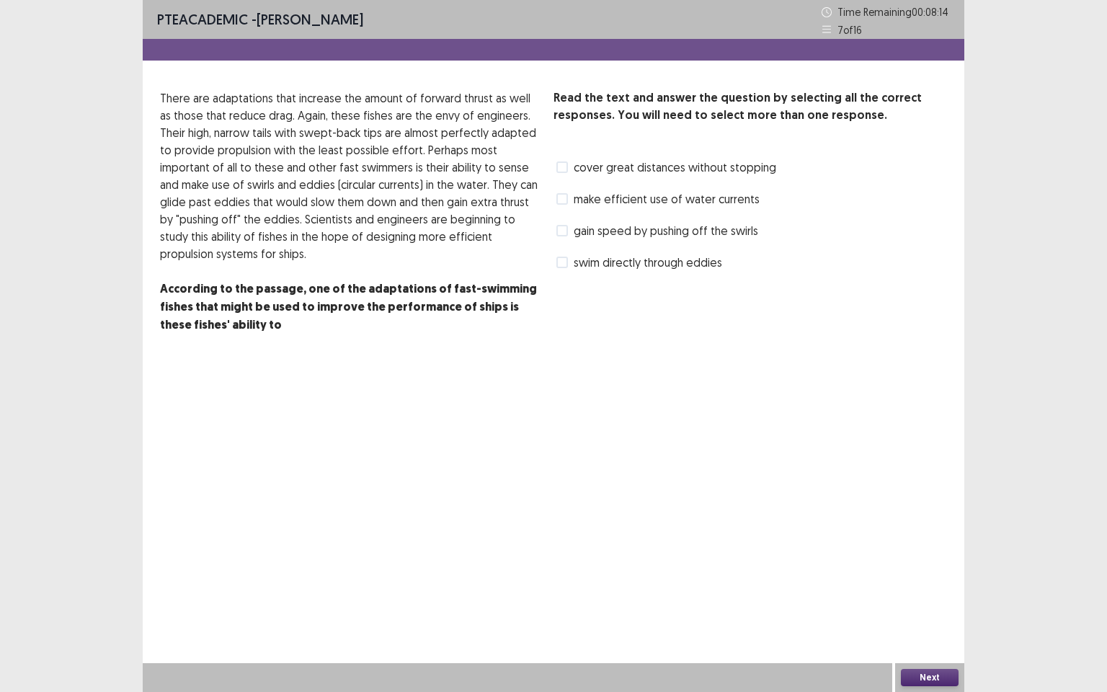
click at [559, 229] on span at bounding box center [563, 231] width 12 height 12
click at [916, 595] on button "Next" at bounding box center [930, 677] width 58 height 17
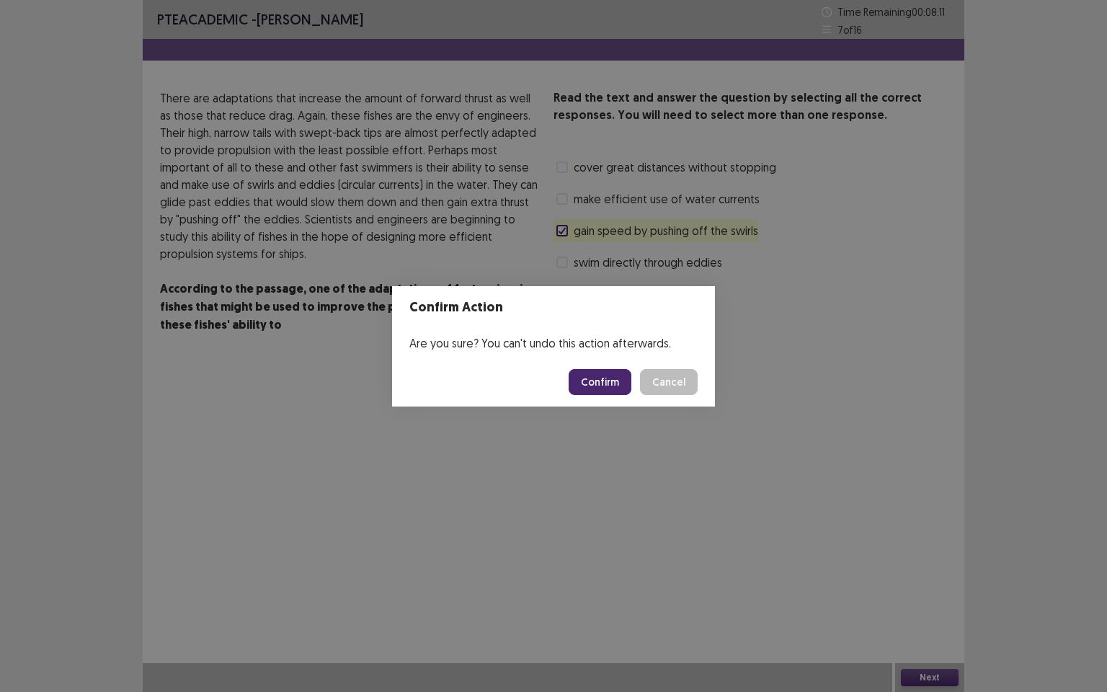
click at [608, 379] on button "Confirm" at bounding box center [600, 382] width 63 height 26
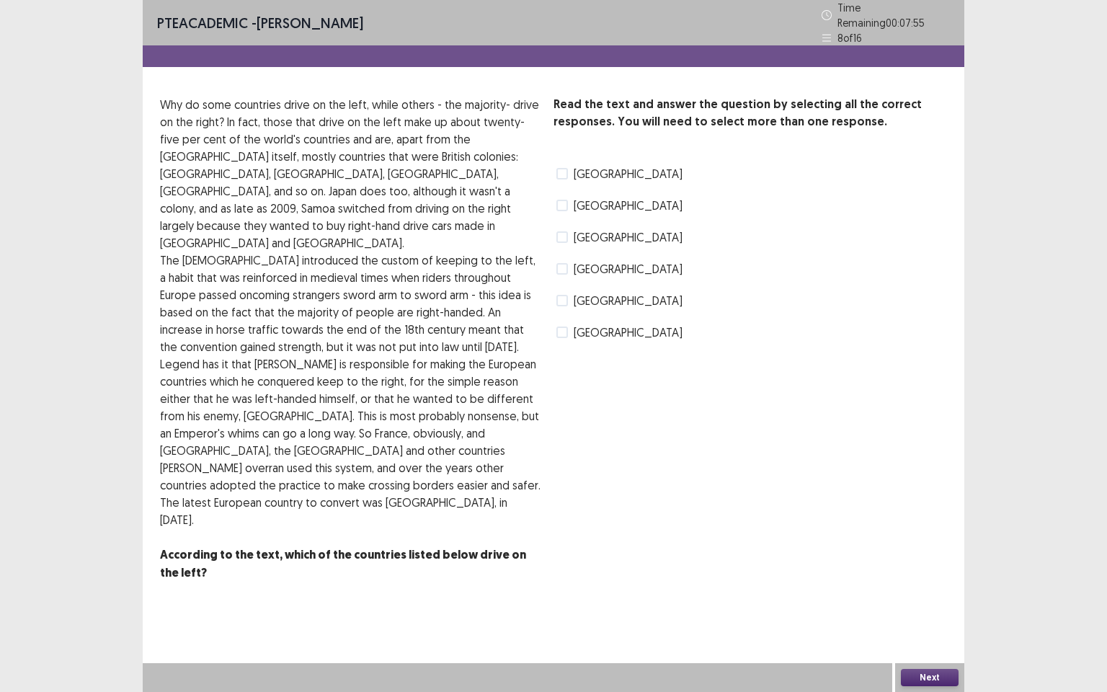
click at [566, 168] on span at bounding box center [563, 174] width 12 height 12
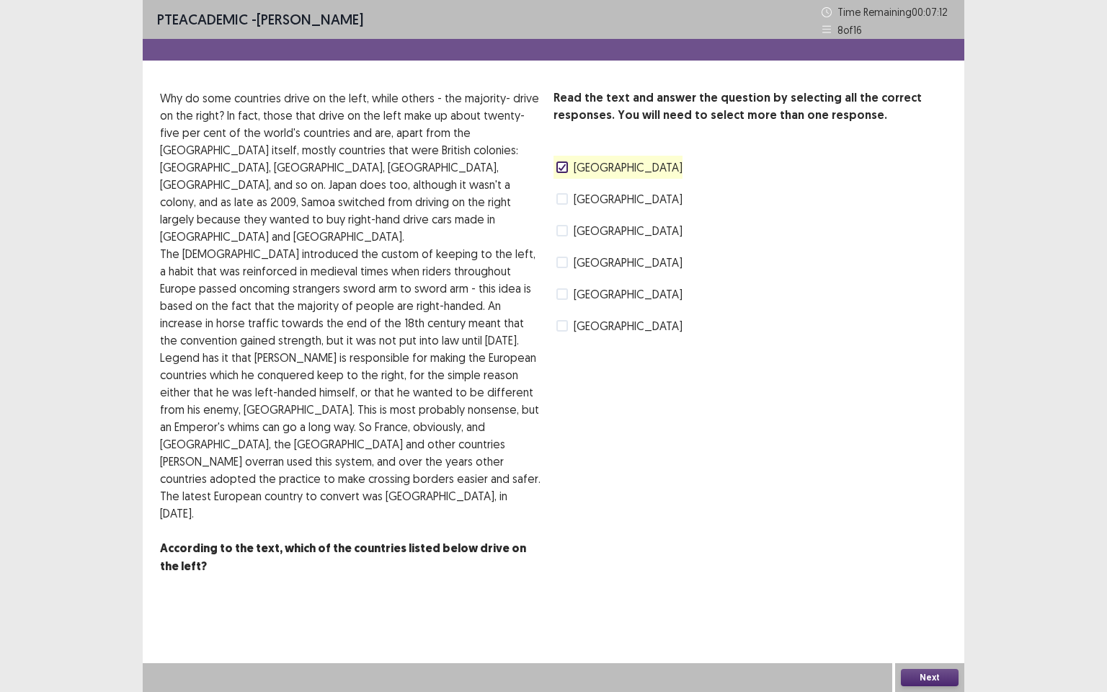
click at [913, 595] on button "Next" at bounding box center [930, 677] width 58 height 17
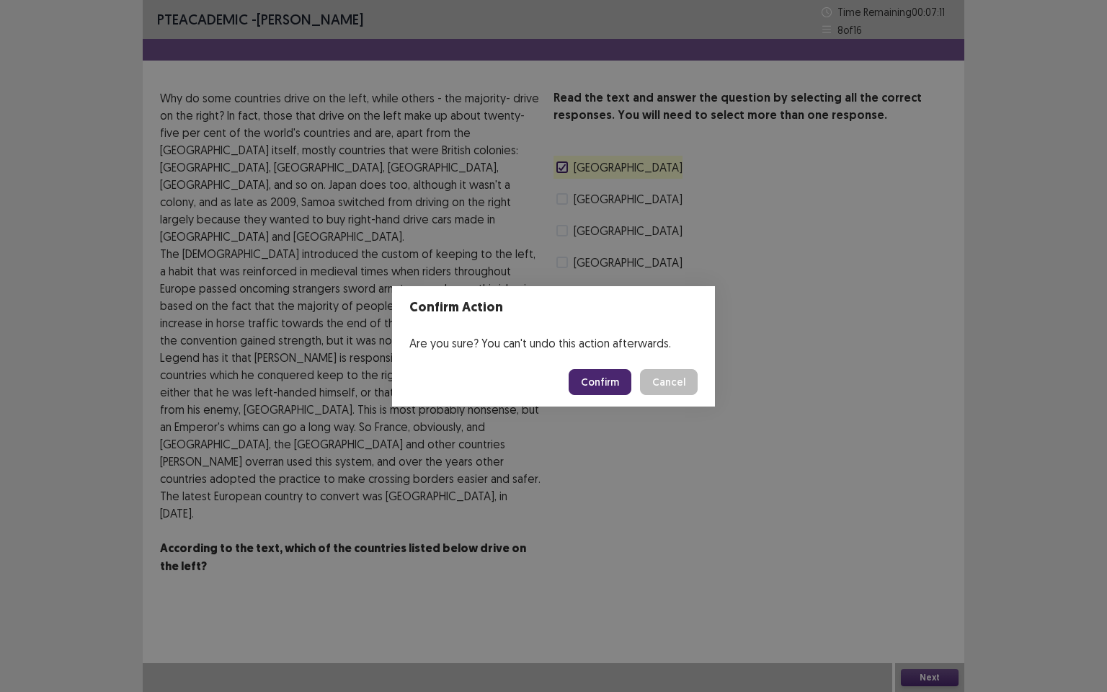
click at [608, 378] on button "Confirm" at bounding box center [600, 382] width 63 height 26
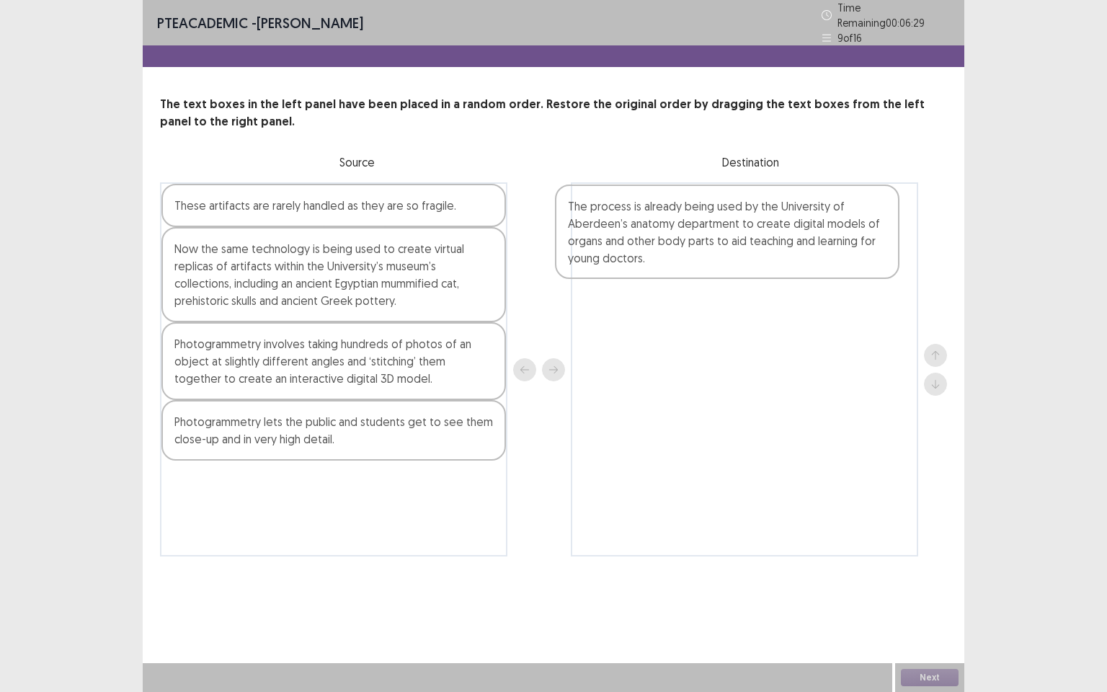
drag, startPoint x: 202, startPoint y: 380, endPoint x: 606, endPoint y: 245, distance: 426.3
click at [606, 245] on div "These artifacts are rarely handled as they are so fragile. Now the same technol…" at bounding box center [553, 369] width 787 height 374
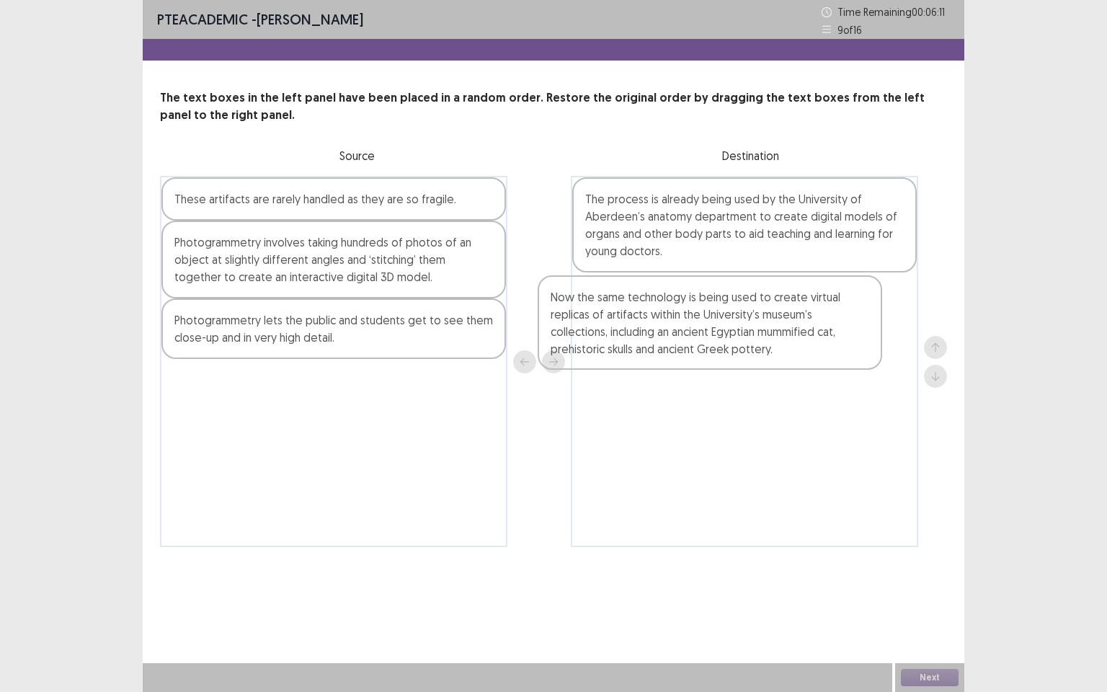
drag, startPoint x: 322, startPoint y: 286, endPoint x: 718, endPoint y: 345, distance: 400.9
click at [718, 345] on div "These artifacts are rarely handled as they are so fragile. Now the same technol…" at bounding box center [553, 361] width 787 height 371
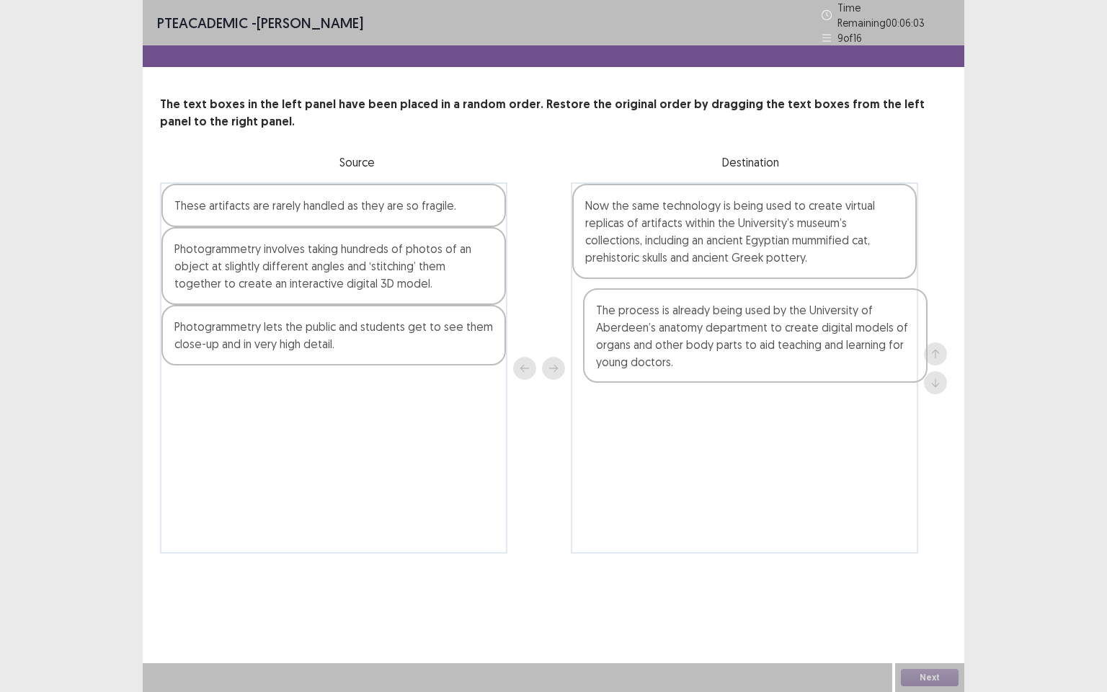
drag, startPoint x: 735, startPoint y: 229, endPoint x: 746, endPoint y: 337, distance: 108.8
click at [746, 337] on div "The process is already being used by the University of Aberdeen’s anatomy depar…" at bounding box center [744, 367] width 347 height 371
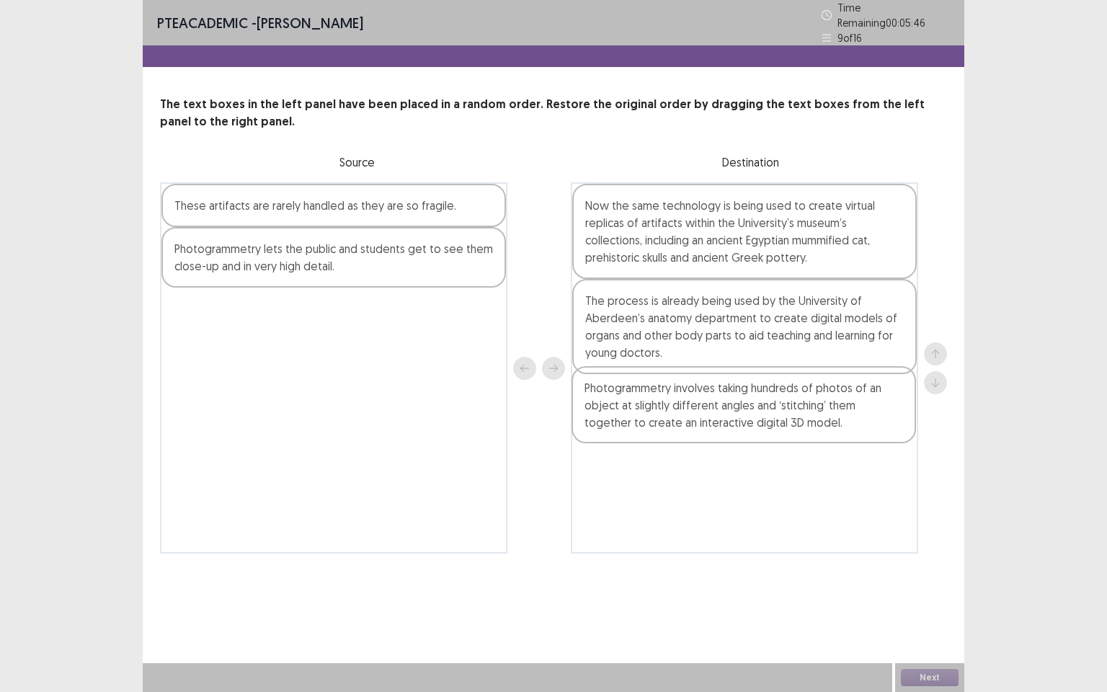
drag, startPoint x: 355, startPoint y: 278, endPoint x: 745, endPoint y: 411, distance: 412.0
click at [744, 412] on div "These artifacts are rarely handled as they are so fragile. Photogrammetry invol…" at bounding box center [553, 367] width 787 height 371
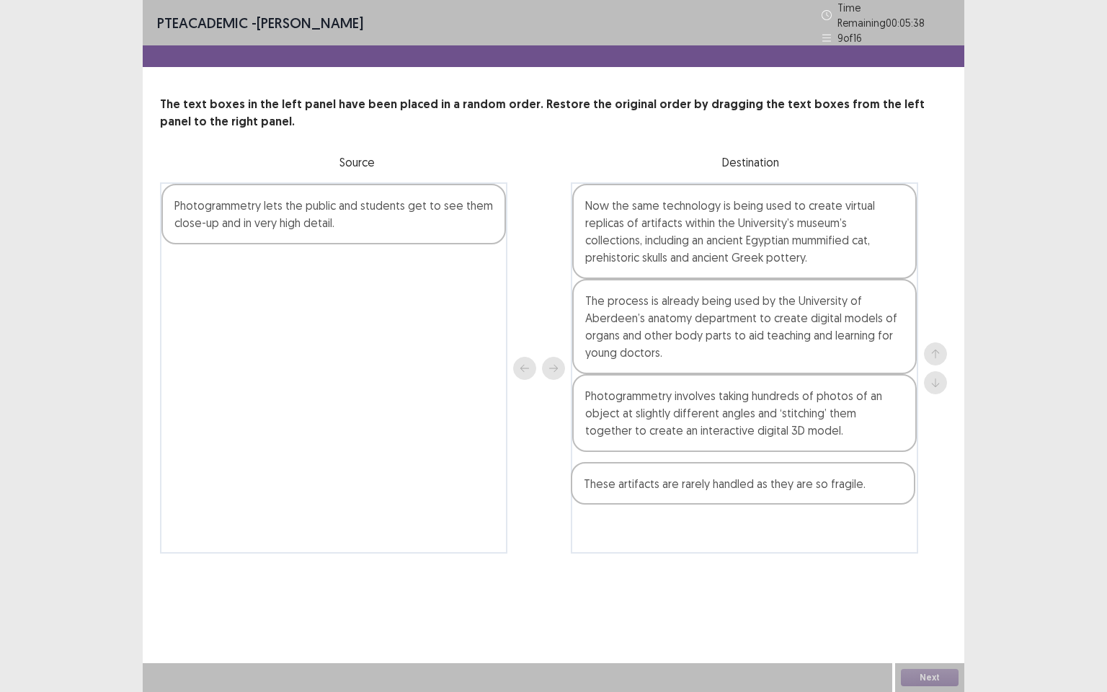
drag, startPoint x: 409, startPoint y: 206, endPoint x: 619, endPoint y: 399, distance: 285.2
click at [814, 484] on div "These artifacts are rarely handled as they are so fragile. Photogrammetry lets …" at bounding box center [553, 367] width 787 height 371
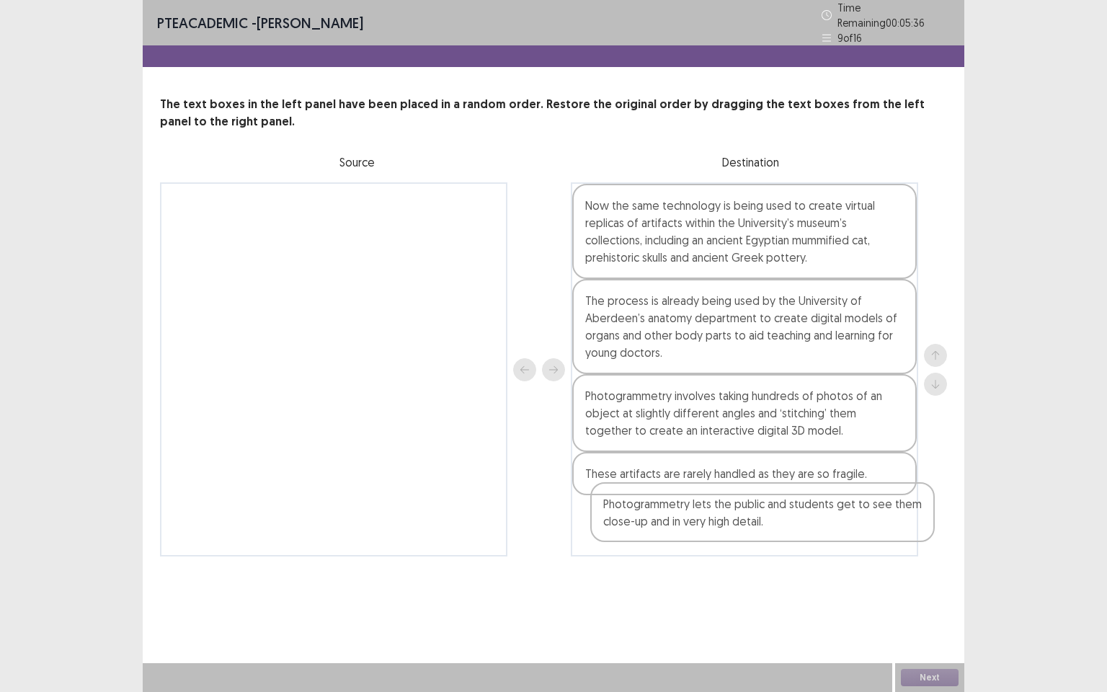
drag, startPoint x: 355, startPoint y: 202, endPoint x: 787, endPoint y: 515, distance: 533.7
click at [787, 515] on div "Photogrammetry lets the public and students get to see them close-up and in ver…" at bounding box center [553, 369] width 787 height 374
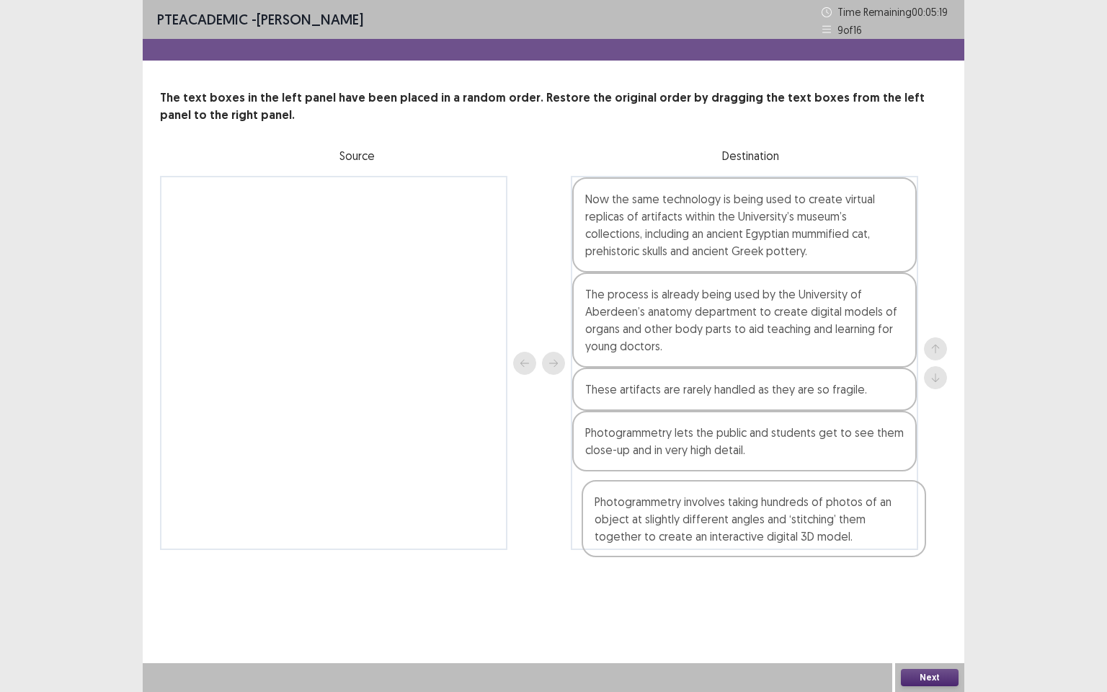
drag, startPoint x: 779, startPoint y: 390, endPoint x: 790, endPoint y: 508, distance: 118.1
click at [790, 509] on div "Now the same technology is being used to create virtual replicas of artifacts w…" at bounding box center [744, 363] width 347 height 374
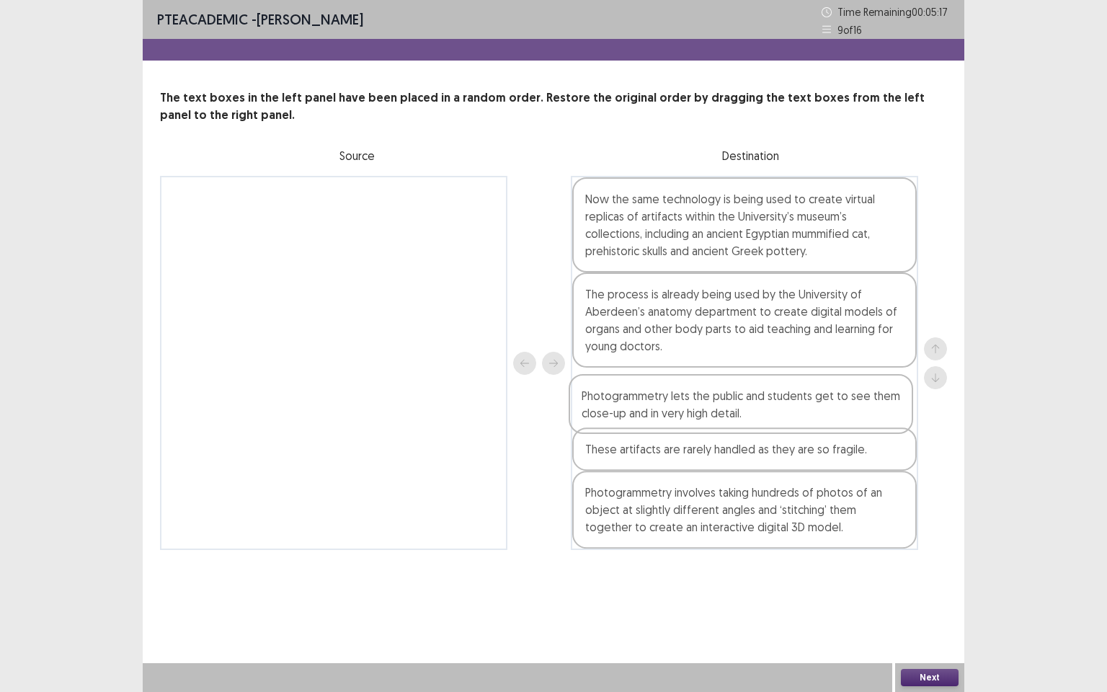
drag, startPoint x: 781, startPoint y: 435, endPoint x: 777, endPoint y: 397, distance: 39.1
click at [777, 397] on div "Now the same technology is being used to create virtual replicas of artifacts w…" at bounding box center [744, 363] width 347 height 374
click at [928, 595] on button "Next" at bounding box center [930, 677] width 58 height 17
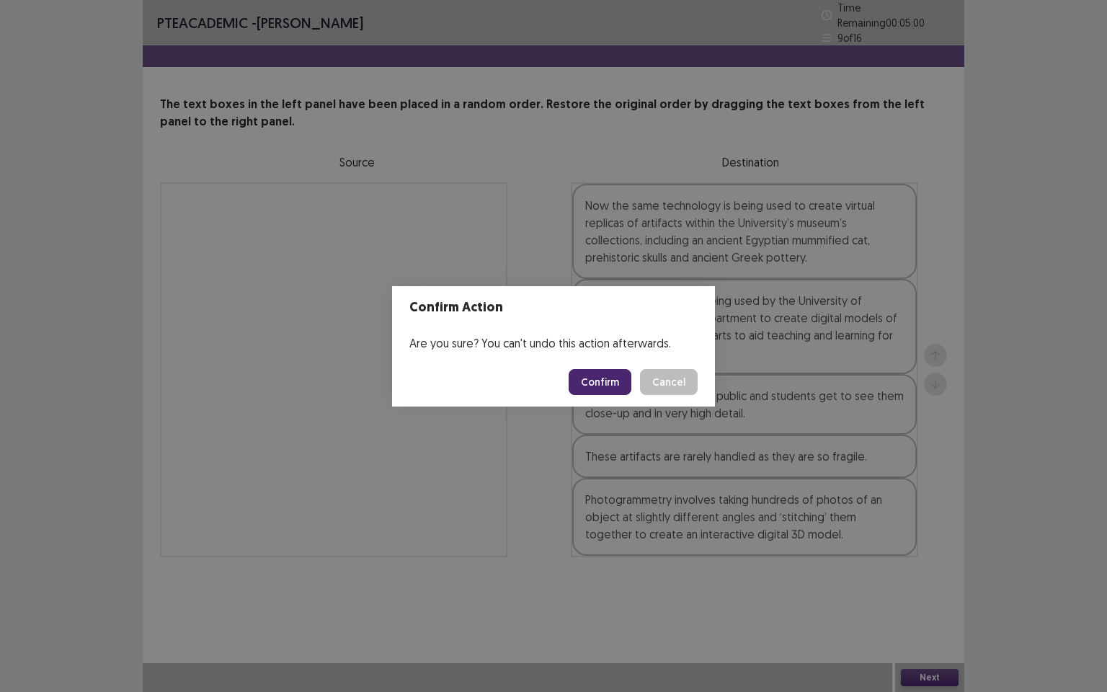
click at [605, 377] on button "Confirm" at bounding box center [600, 382] width 63 height 26
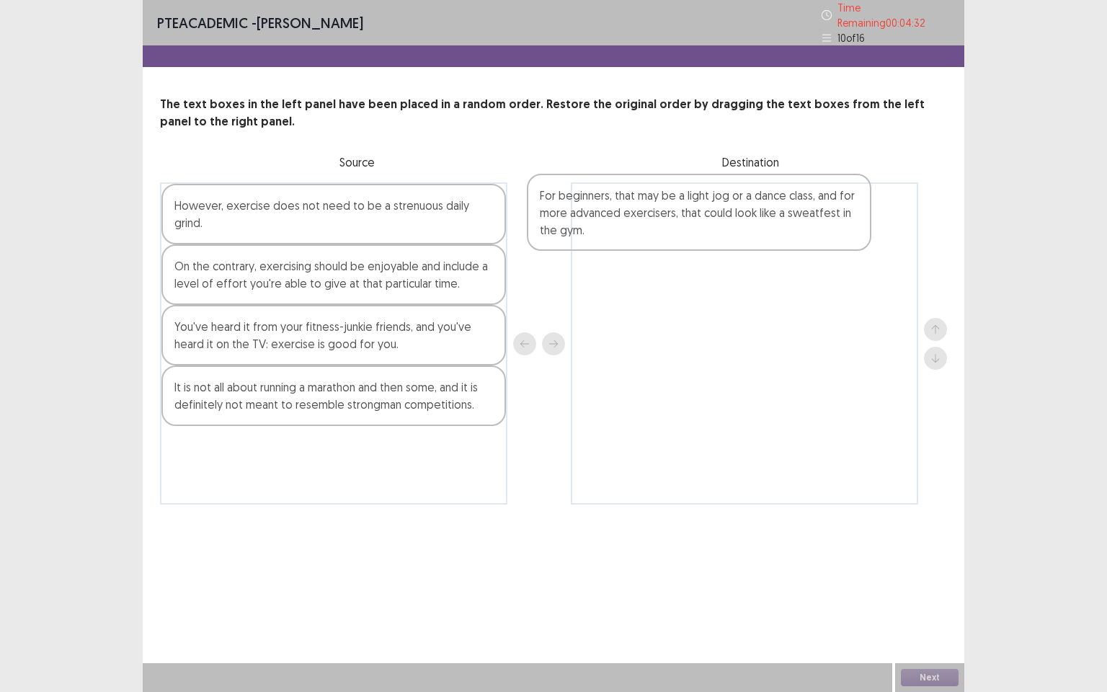
drag, startPoint x: 269, startPoint y: 408, endPoint x: 640, endPoint y: 225, distance: 414.0
click at [640, 225] on div "However, exercise does not need to be a strenuous daily grind. On the contrary,…" at bounding box center [553, 343] width 787 height 322
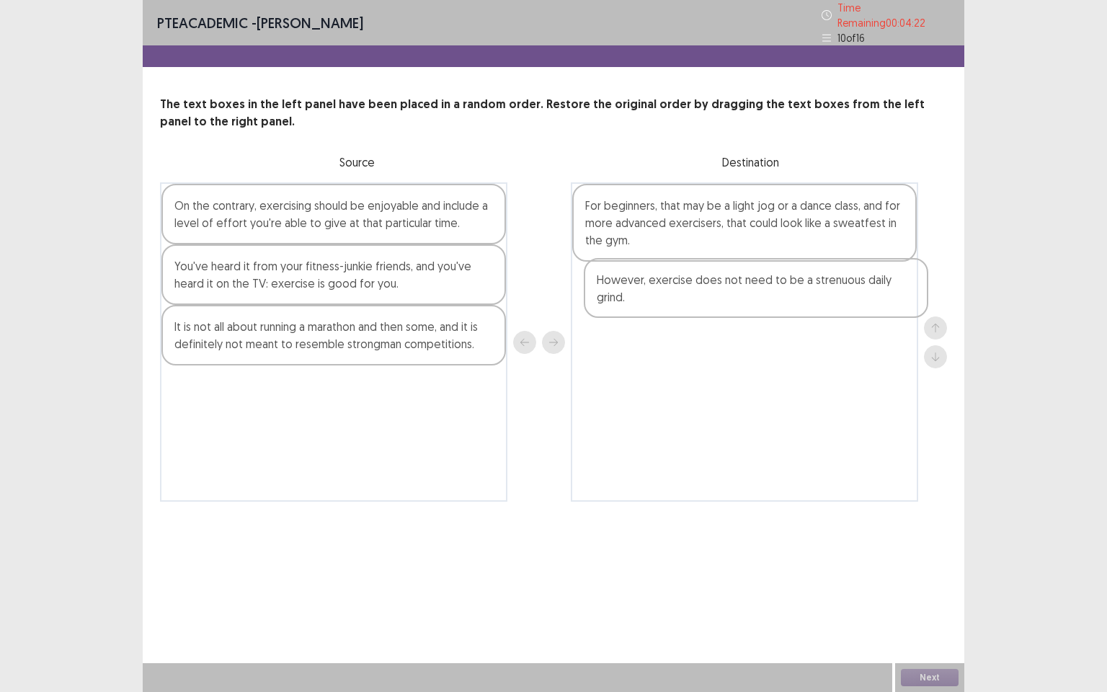
drag, startPoint x: 344, startPoint y: 216, endPoint x: 773, endPoint y: 306, distance: 438.3
click at [773, 306] on div "However, exercise does not need to be a strenuous daily grind. On the contrary,…" at bounding box center [553, 341] width 787 height 319
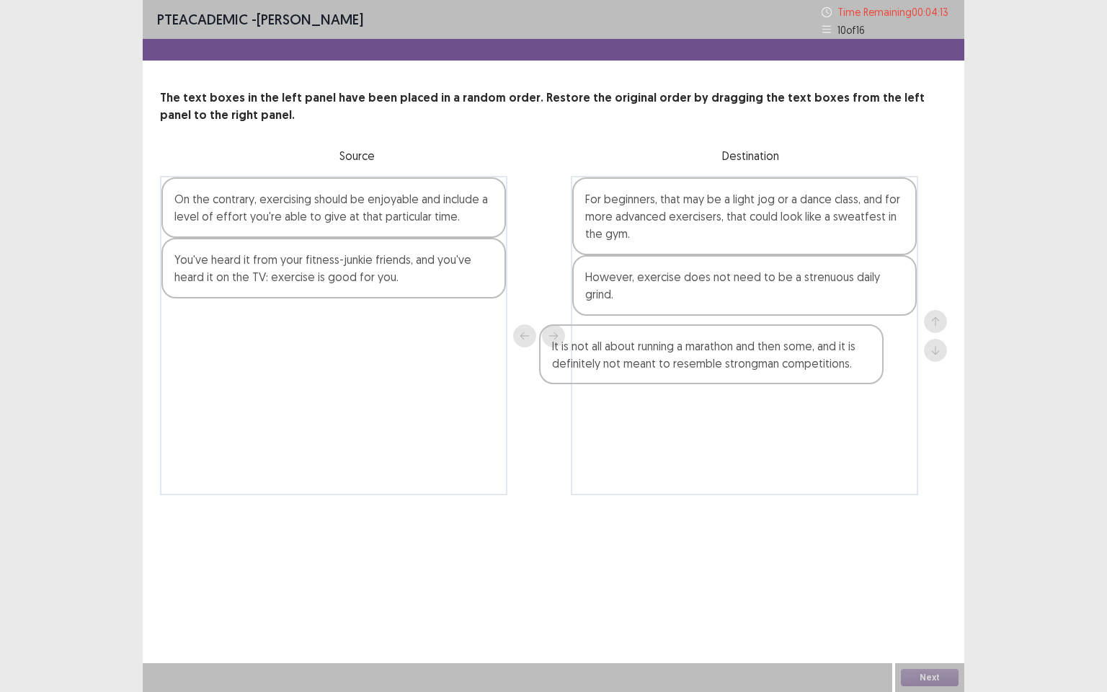
drag, startPoint x: 314, startPoint y: 340, endPoint x: 703, endPoint y: 366, distance: 389.5
click at [703, 366] on div "On the contrary, exercising should be enjoyable and include a level of effort y…" at bounding box center [553, 335] width 787 height 319
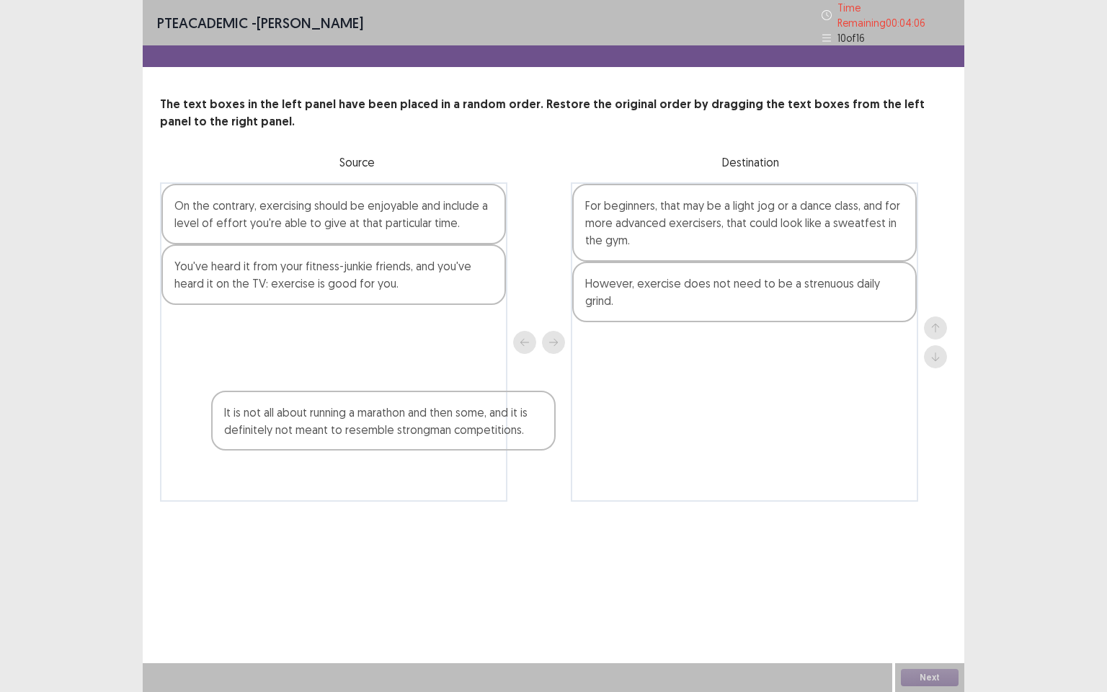
drag, startPoint x: 695, startPoint y: 335, endPoint x: 254, endPoint y: 369, distance: 441.8
click at [329, 412] on div "On the contrary, exercising should be enjoyable and include a level of effort y…" at bounding box center [553, 341] width 787 height 319
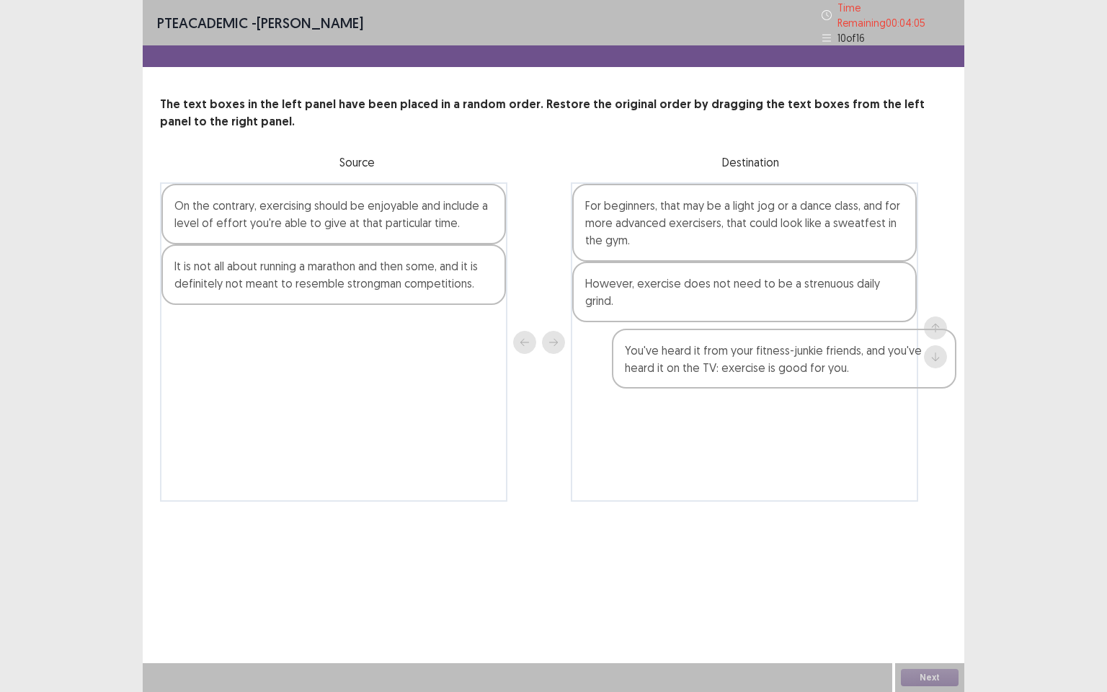
drag, startPoint x: 231, startPoint y: 255, endPoint x: 668, endPoint y: 319, distance: 441.6
click at [683, 329] on div "On the contrary, exercising should be enjoyable and include a level of effort y…" at bounding box center [553, 341] width 787 height 319
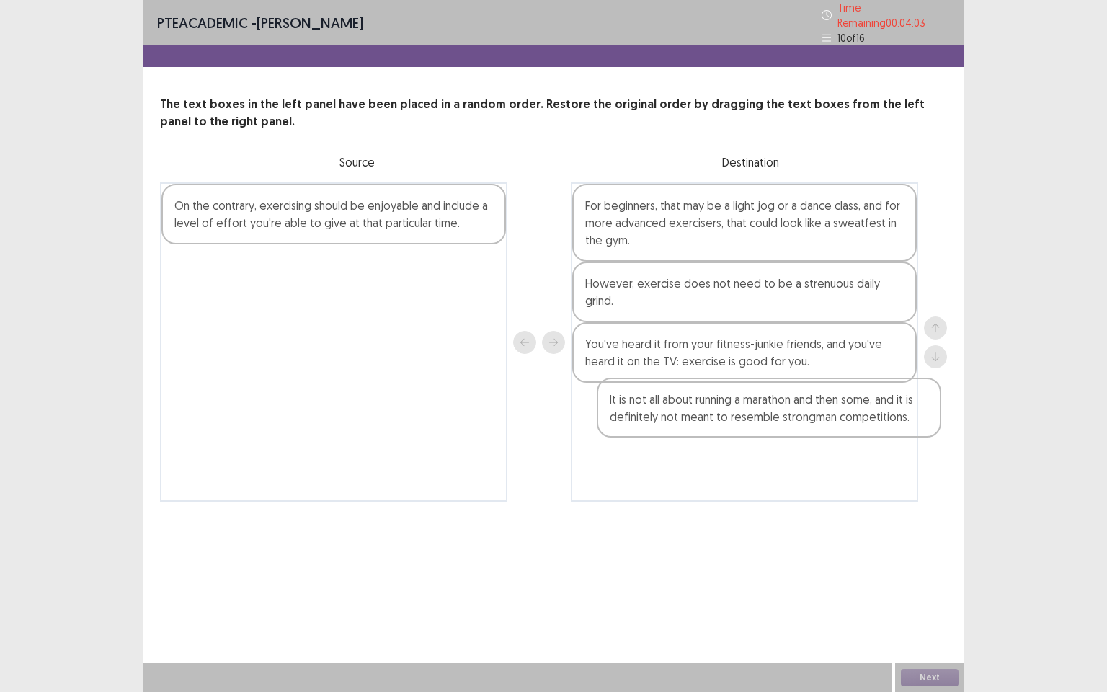
drag, startPoint x: 351, startPoint y: 274, endPoint x: 761, endPoint y: 412, distance: 432.9
click at [784, 414] on div "On the contrary, exercising should be enjoyable and include a level of effort y…" at bounding box center [553, 341] width 787 height 319
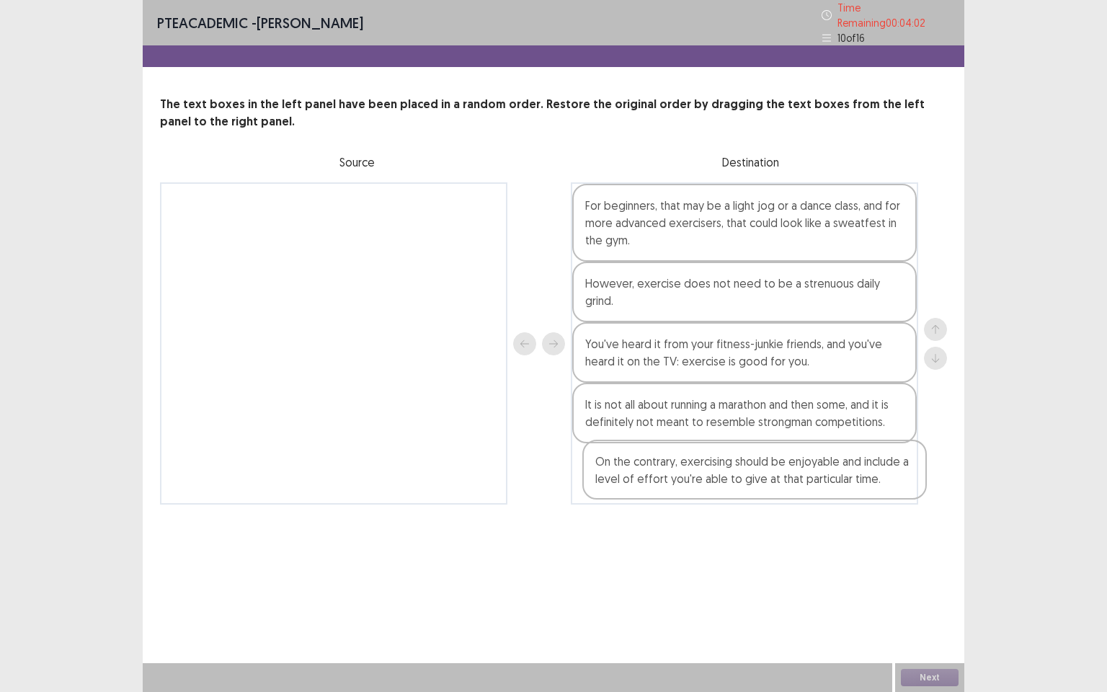
drag, startPoint x: 369, startPoint y: 213, endPoint x: 790, endPoint y: 475, distance: 496.1
click at [790, 475] on div "On the contrary, exercising should be enjoyable and include a level of effort y…" at bounding box center [553, 343] width 787 height 322
drag, startPoint x: 776, startPoint y: 407, endPoint x: 760, endPoint y: 476, distance: 71.0
click at [760, 476] on div "For beginners, that may be a light jog or a dance class, and for more advanced …" at bounding box center [744, 343] width 347 height 322
click at [920, 595] on button "Next" at bounding box center [930, 677] width 58 height 17
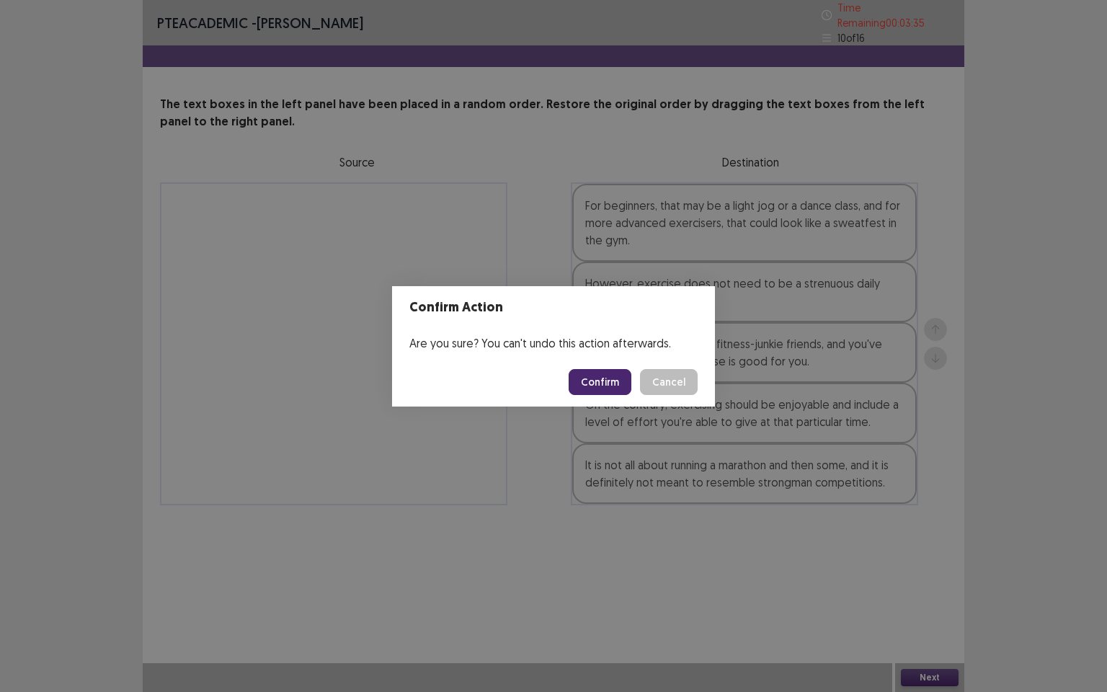
click at [606, 389] on button "Confirm" at bounding box center [600, 382] width 63 height 26
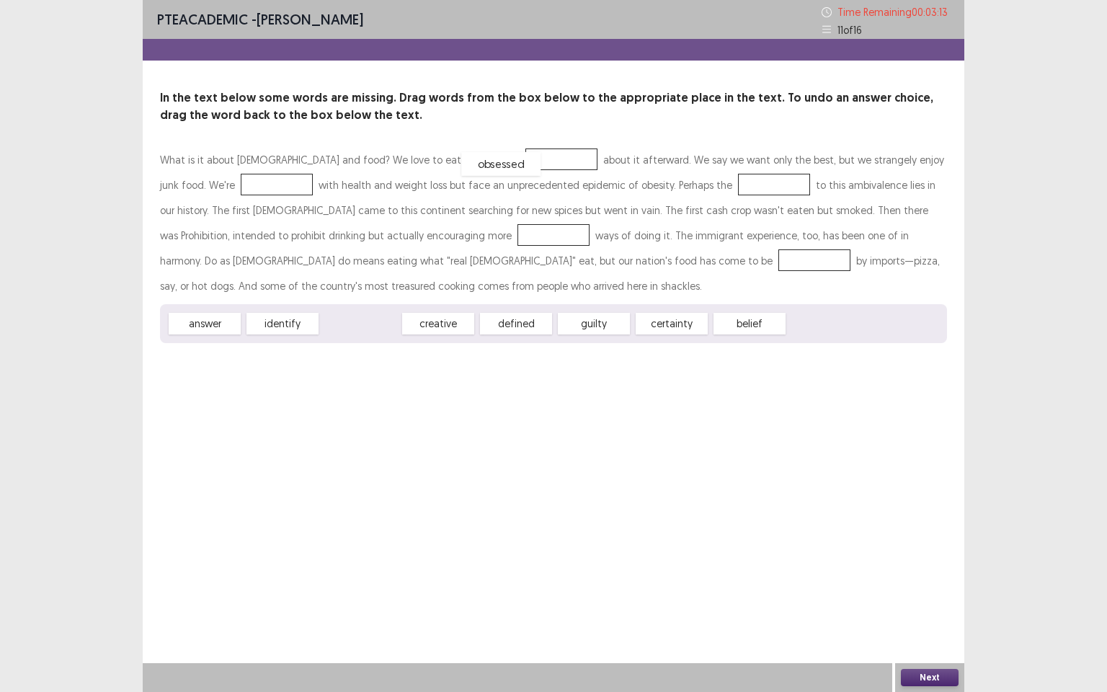
drag, startPoint x: 373, startPoint y: 324, endPoint x: 511, endPoint y: 161, distance: 213.2
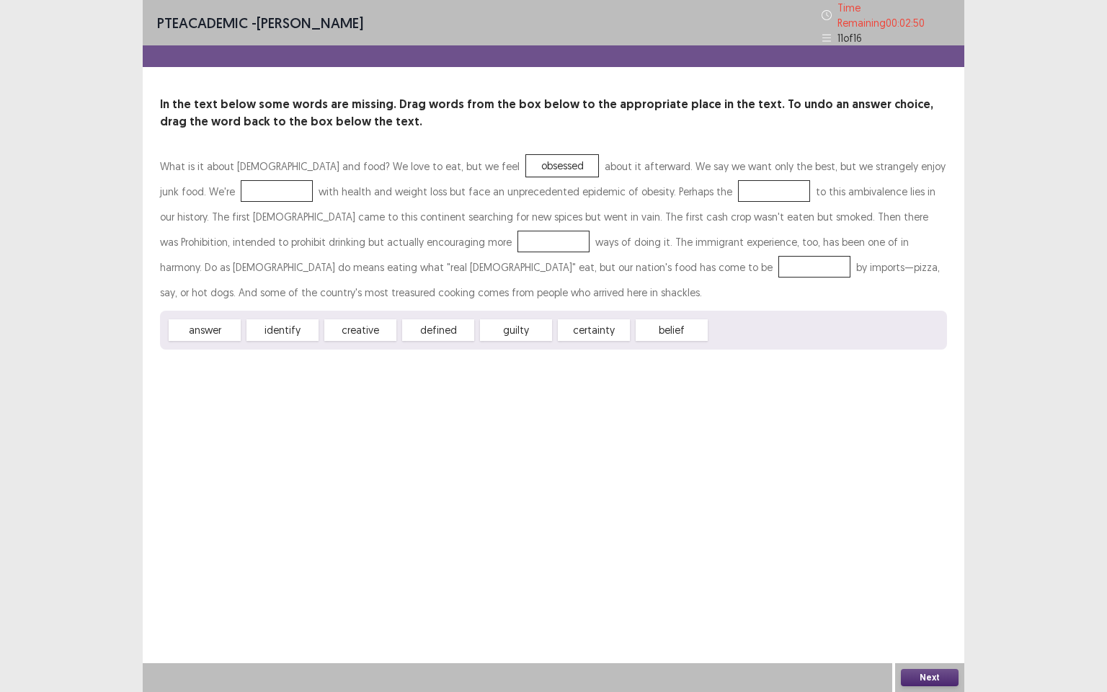
drag, startPoint x: 430, startPoint y: 336, endPoint x: 222, endPoint y: 163, distance: 270.8
click at [222, 163] on div "What is it about Americans and food? We love to eat, but we feel obsessed about…" at bounding box center [553, 252] width 787 height 196
drag, startPoint x: 369, startPoint y: 326, endPoint x: 203, endPoint y: 181, distance: 220.2
click at [357, 325] on div "defined" at bounding box center [360, 331] width 79 height 24
drag, startPoint x: 200, startPoint y: 322, endPoint x: 657, endPoint y: 190, distance: 475.0
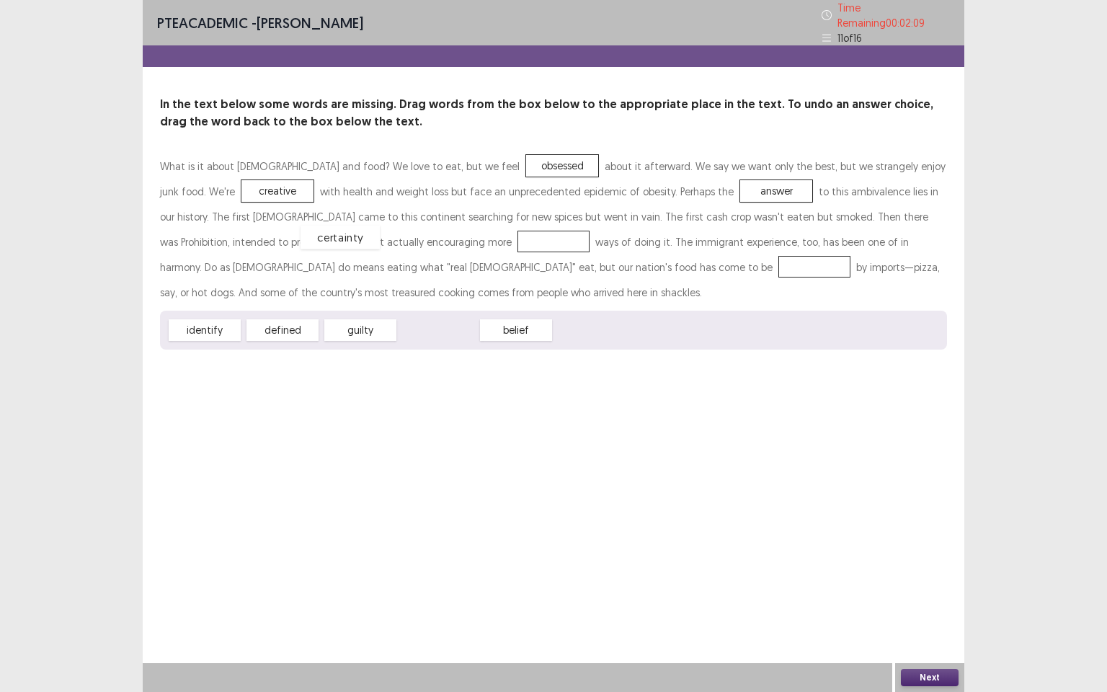
drag, startPoint x: 435, startPoint y: 331, endPoint x: 337, endPoint y: 238, distance: 135.1
drag, startPoint x: 435, startPoint y: 328, endPoint x: 440, endPoint y: 343, distance: 15.7
click at [456, 334] on div "belief" at bounding box center [457, 336] width 79 height 24
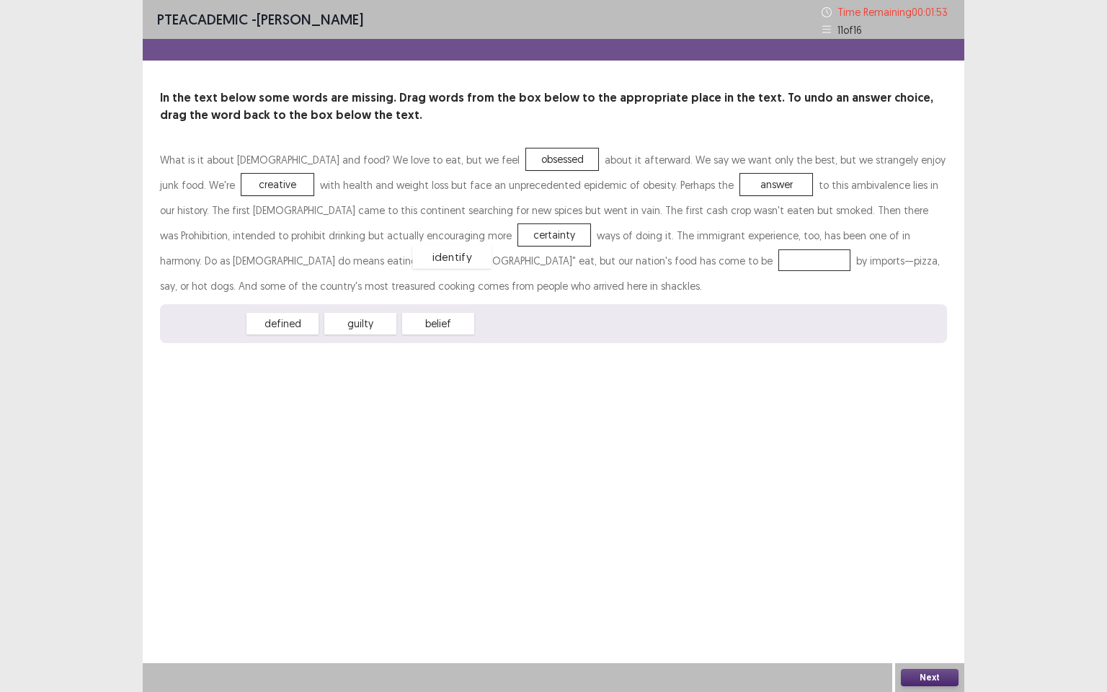
drag, startPoint x: 205, startPoint y: 321, endPoint x: 452, endPoint y: 254, distance: 256.2
click at [948, 595] on button "Next" at bounding box center [930, 677] width 58 height 17
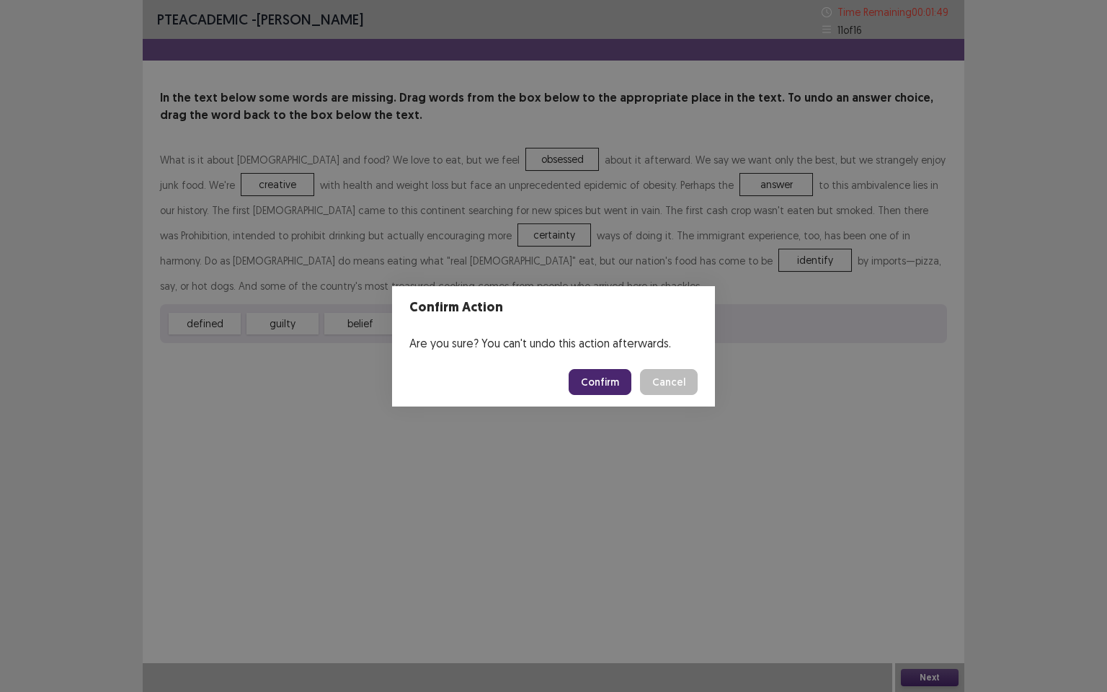
click at [613, 386] on button "Confirm" at bounding box center [600, 382] width 63 height 26
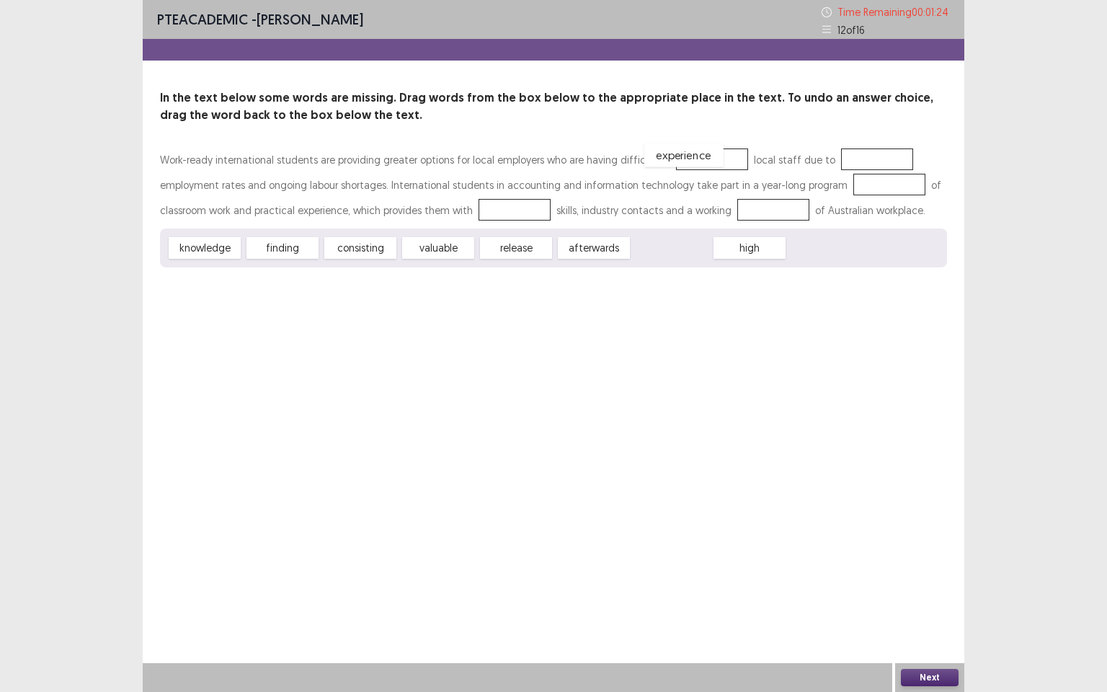
drag, startPoint x: 666, startPoint y: 251, endPoint x: 678, endPoint y: 158, distance: 93.8
drag, startPoint x: 666, startPoint y: 251, endPoint x: 846, endPoint y: 160, distance: 201.8
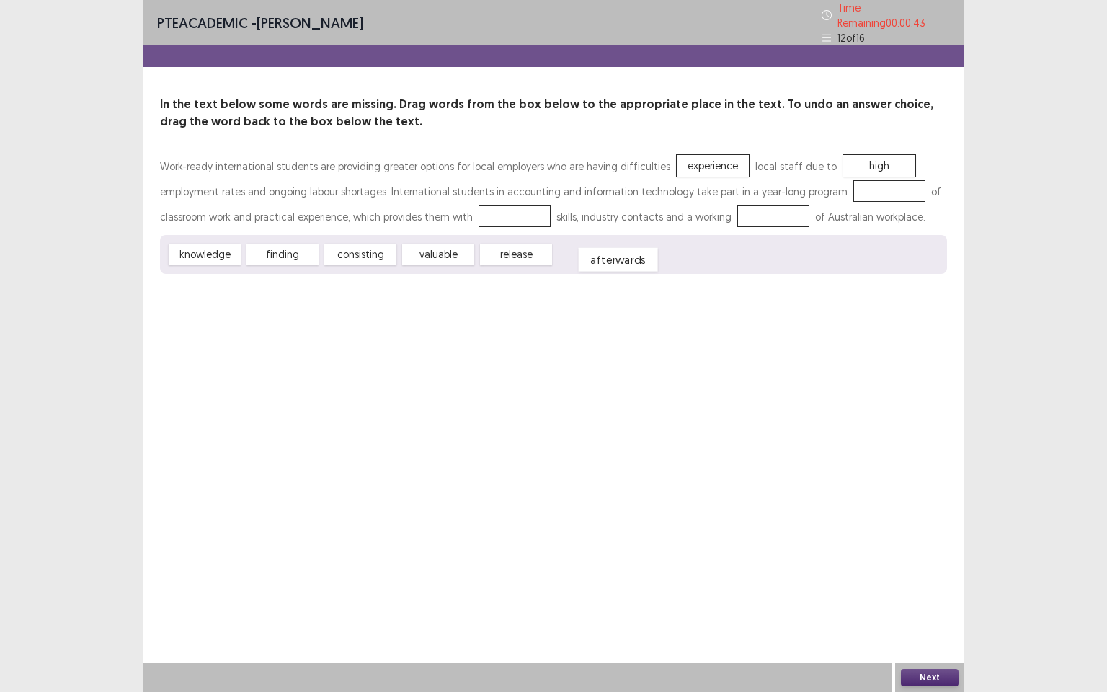
drag, startPoint x: 586, startPoint y: 254, endPoint x: 605, endPoint y: 260, distance: 19.6
click at [605, 260] on div "afterwards" at bounding box center [618, 260] width 79 height 24
drag, startPoint x: 205, startPoint y: 248, endPoint x: 849, endPoint y: 186, distance: 646.8
drag, startPoint x: 845, startPoint y: 182, endPoint x: 167, endPoint y: 273, distance: 684.4
click at [515, 249] on div "afterwards" at bounding box center [516, 255] width 79 height 24
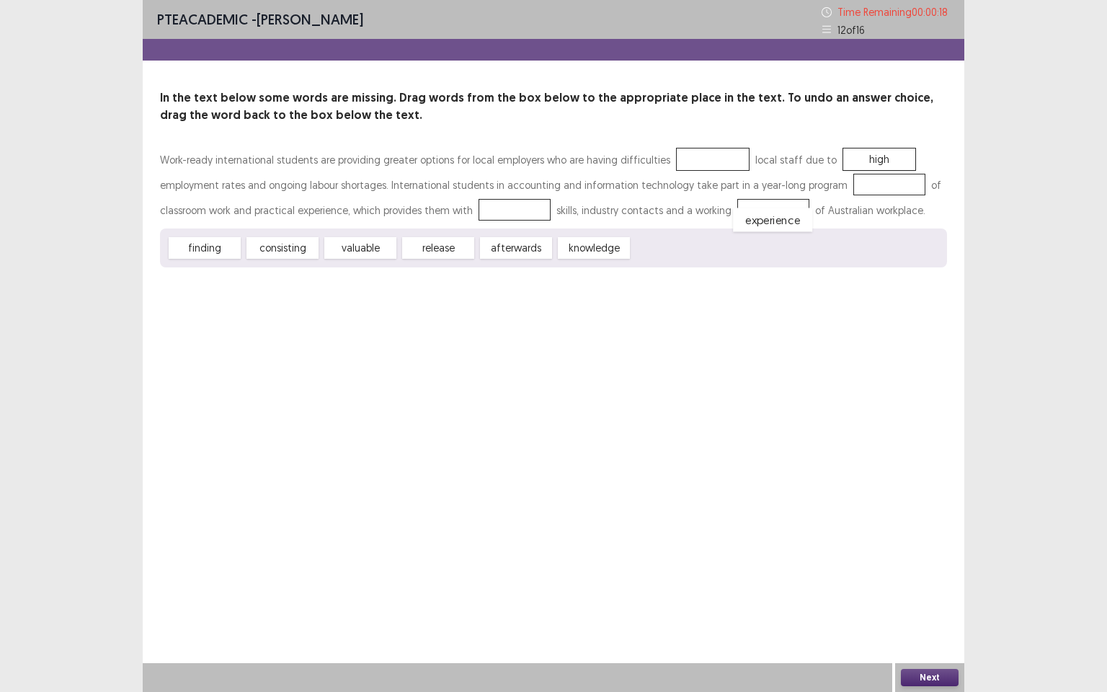
drag, startPoint x: 677, startPoint y: 154, endPoint x: 737, endPoint y: 213, distance: 84.1
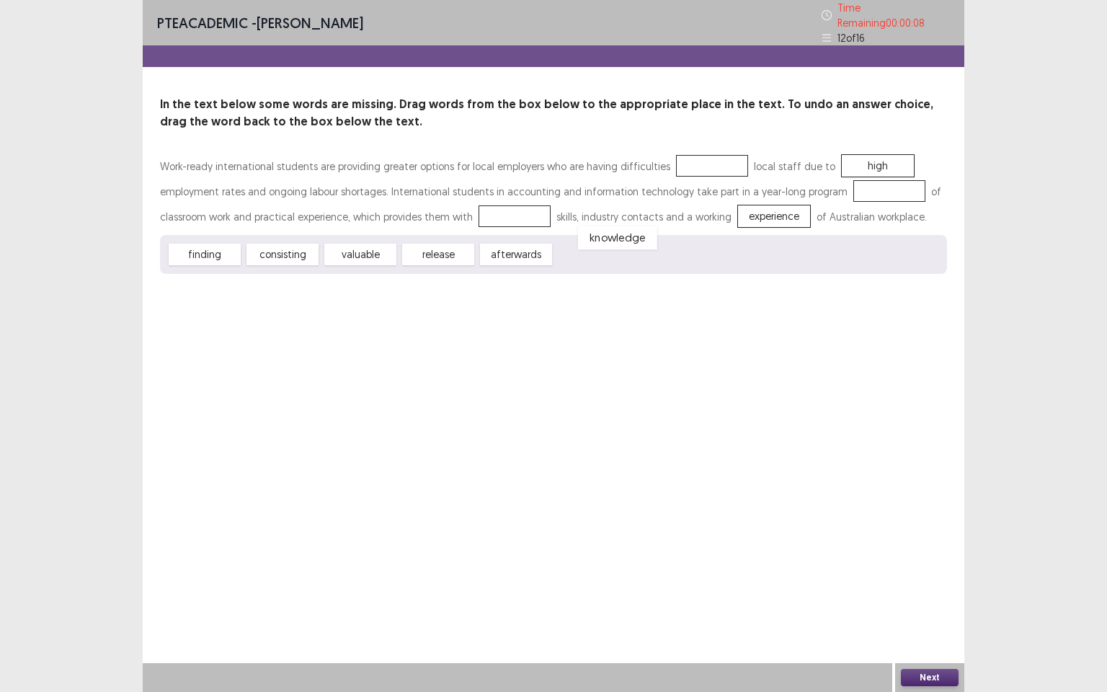
drag, startPoint x: 589, startPoint y: 254, endPoint x: 613, endPoint y: 236, distance: 29.4
click at [613, 236] on div "knowledge" at bounding box center [617, 238] width 79 height 24
drag, startPoint x: 516, startPoint y: 249, endPoint x: 658, endPoint y: 247, distance: 142.0
click at [673, 172] on div "Work-ready international students are providing greater options for local emplo…" at bounding box center [553, 214] width 787 height 120
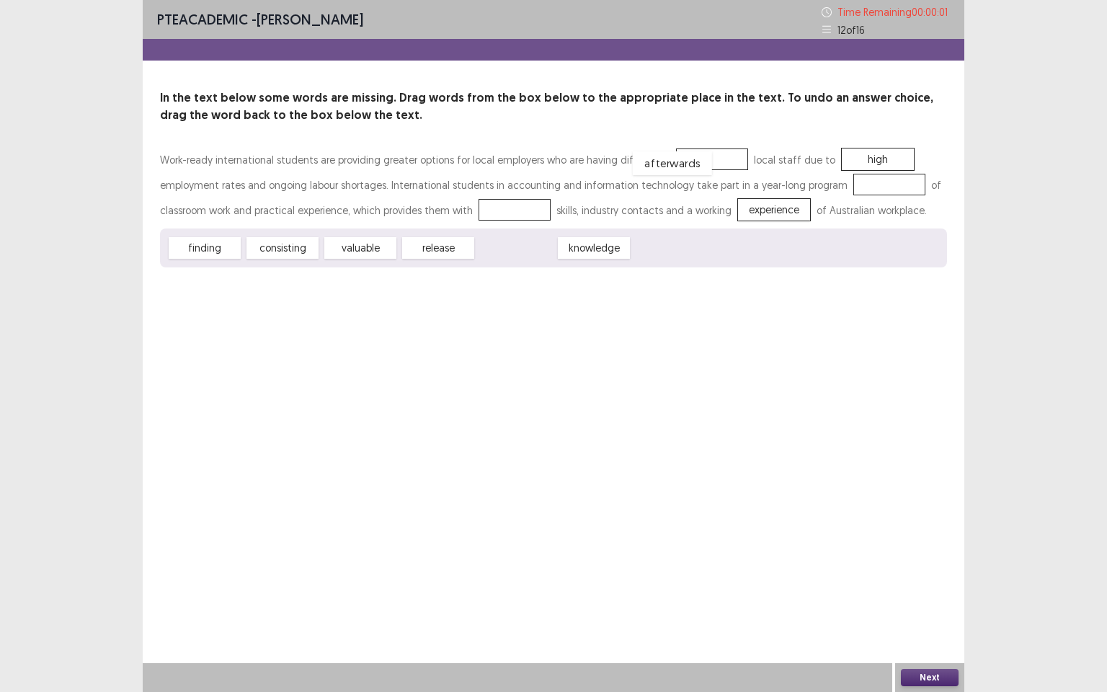
drag, startPoint x: 531, startPoint y: 247, endPoint x: 692, endPoint y: 158, distance: 183.6
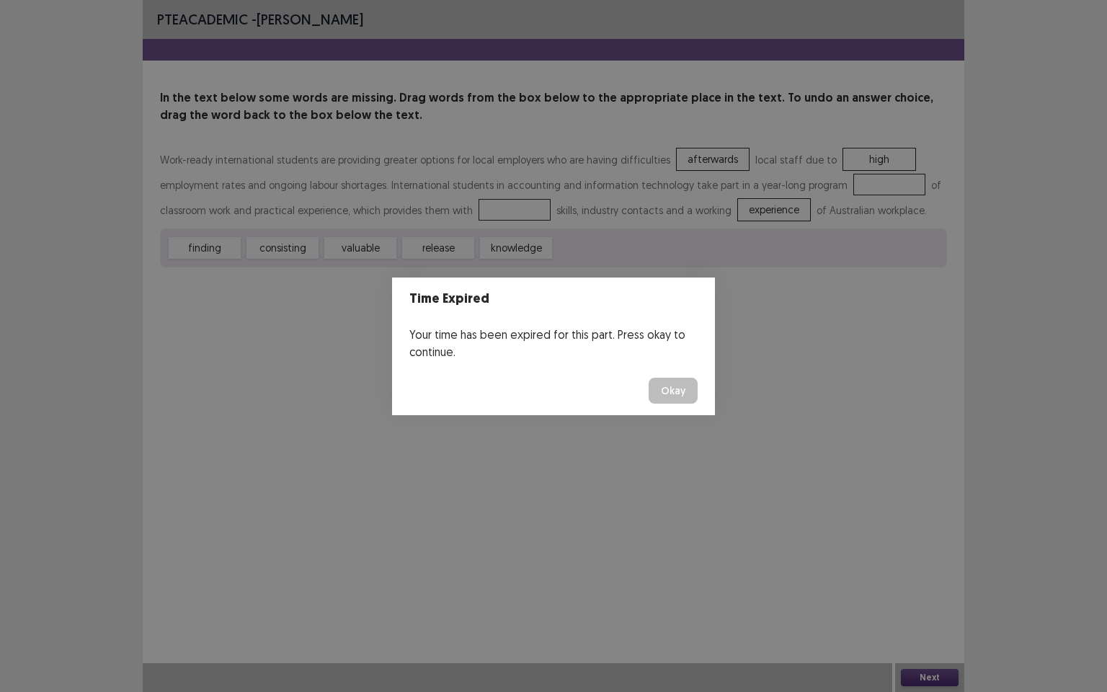
click at [675, 386] on button "Okay" at bounding box center [673, 391] width 49 height 26
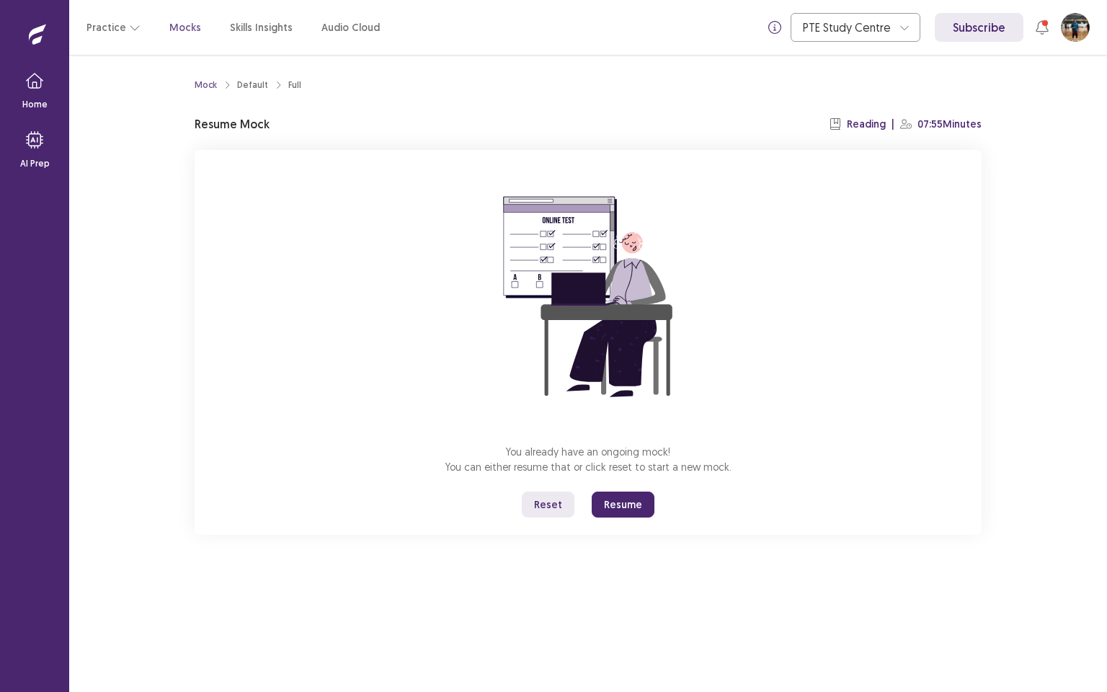
click at [623, 508] on button "Resume" at bounding box center [623, 505] width 63 height 26
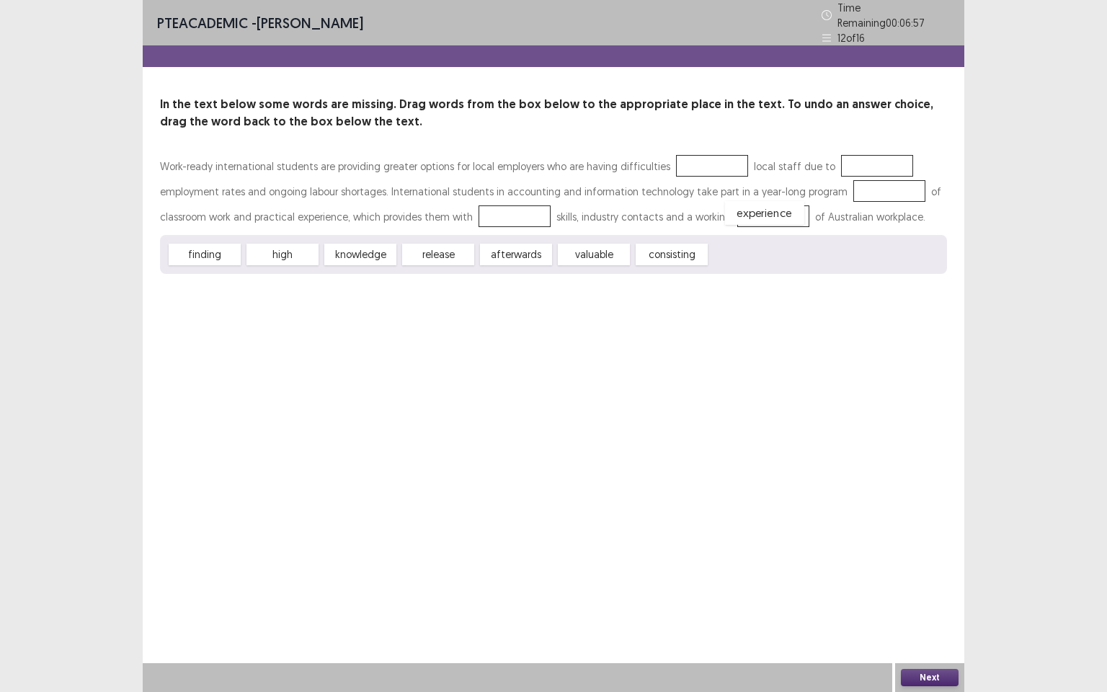
drag, startPoint x: 742, startPoint y: 243, endPoint x: 757, endPoint y: 202, distance: 43.8
drag, startPoint x: 300, startPoint y: 245, endPoint x: 652, endPoint y: 208, distance: 354.5
click at [702, 201] on div "Work-ready international students are providing greater options for local emplo…" at bounding box center [553, 214] width 787 height 120
drag, startPoint x: 283, startPoint y: 245, endPoint x: 865, endPoint y: 144, distance: 591.2
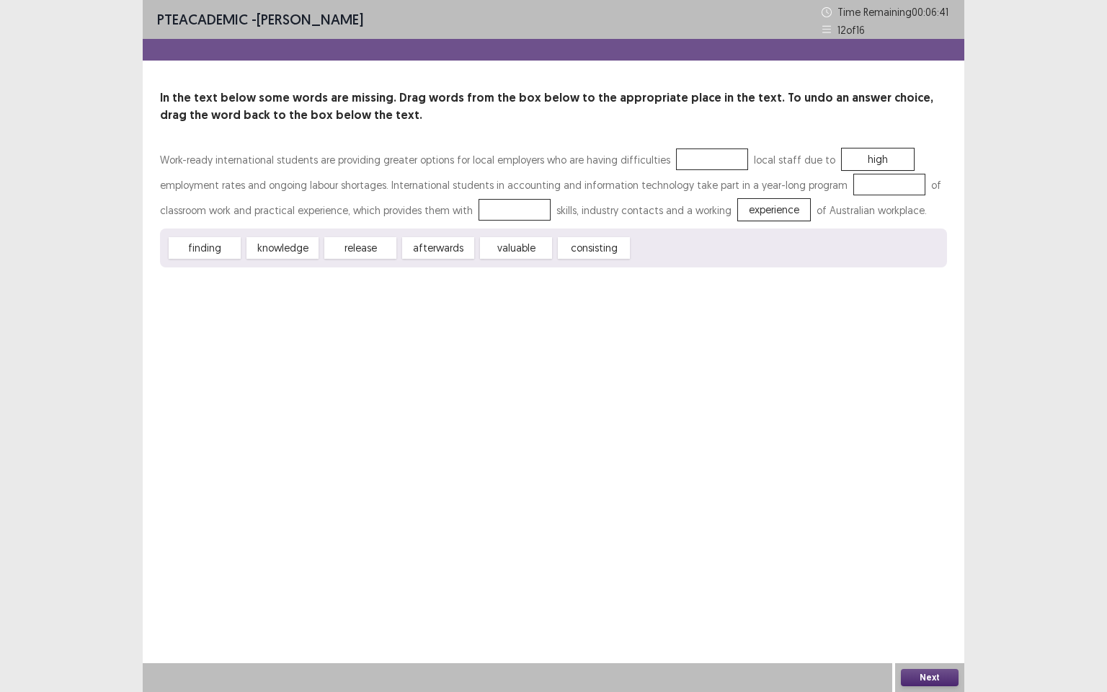
drag, startPoint x: 363, startPoint y: 248, endPoint x: 638, endPoint y: 238, distance: 274.9
click at [810, 182] on div "Work-ready international students are providing greater options for local emplo…" at bounding box center [553, 207] width 787 height 120
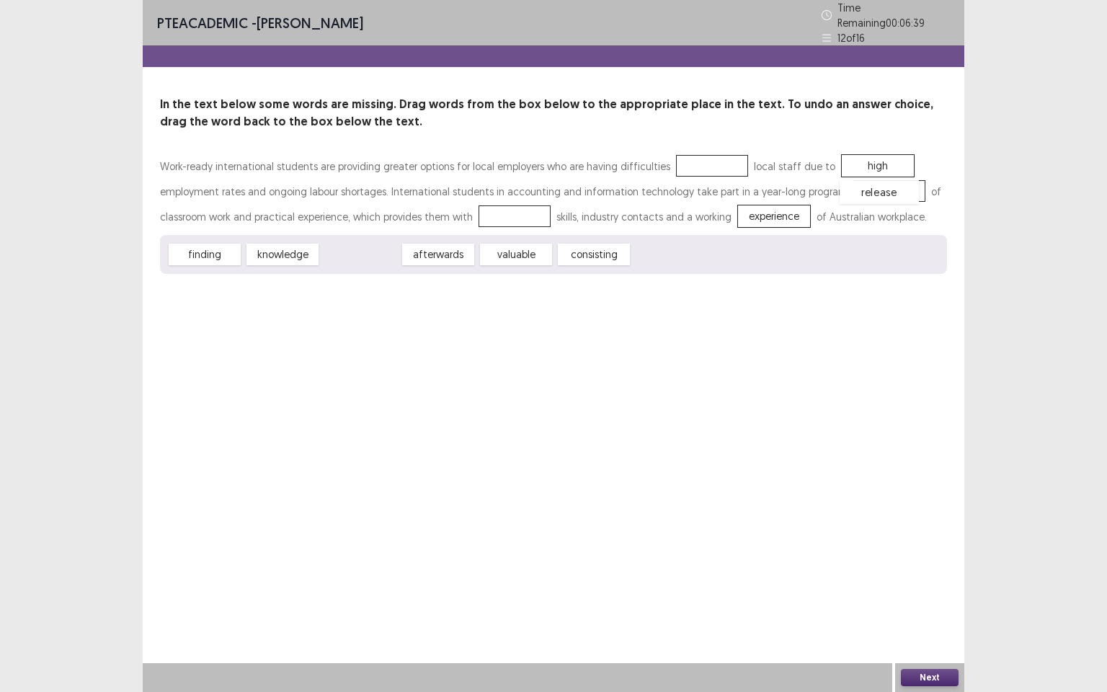
drag, startPoint x: 360, startPoint y: 250, endPoint x: 880, endPoint y: 187, distance: 522.9
drag, startPoint x: 305, startPoint y: 245, endPoint x: 528, endPoint y: 208, distance: 225.8
click at [373, 249] on div "valuable" at bounding box center [360, 255] width 72 height 22
drag, startPoint x: 231, startPoint y: 251, endPoint x: 718, endPoint y: 158, distance: 496.1
click at [924, 595] on button "Next" at bounding box center [930, 677] width 58 height 17
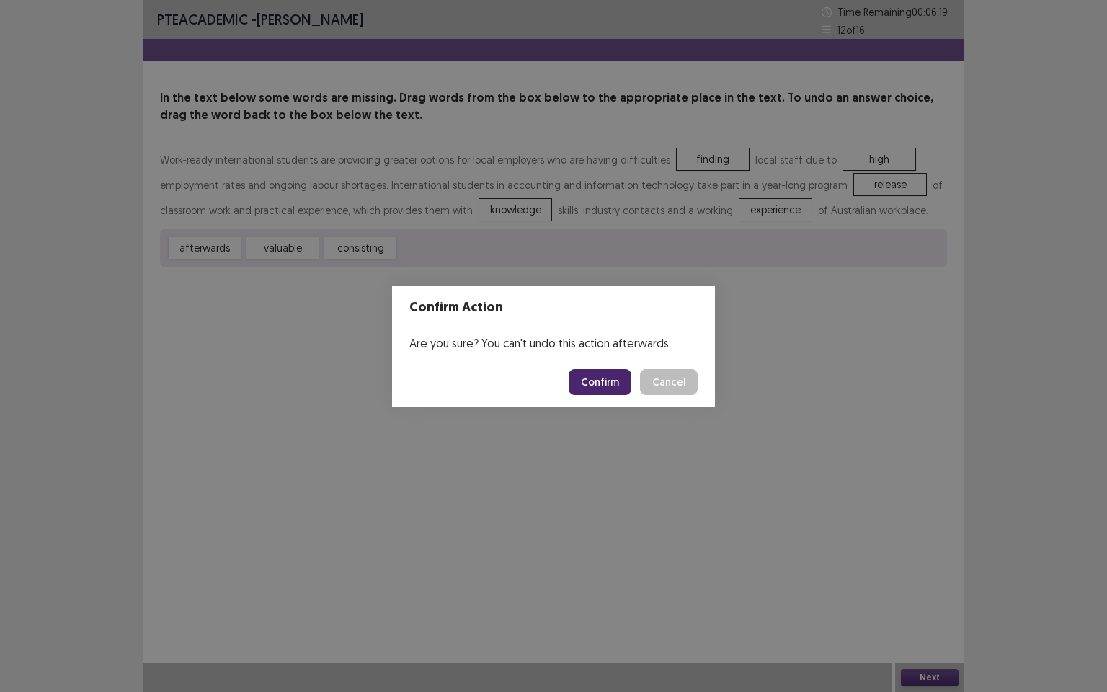
click at [600, 380] on button "Confirm" at bounding box center [600, 382] width 63 height 26
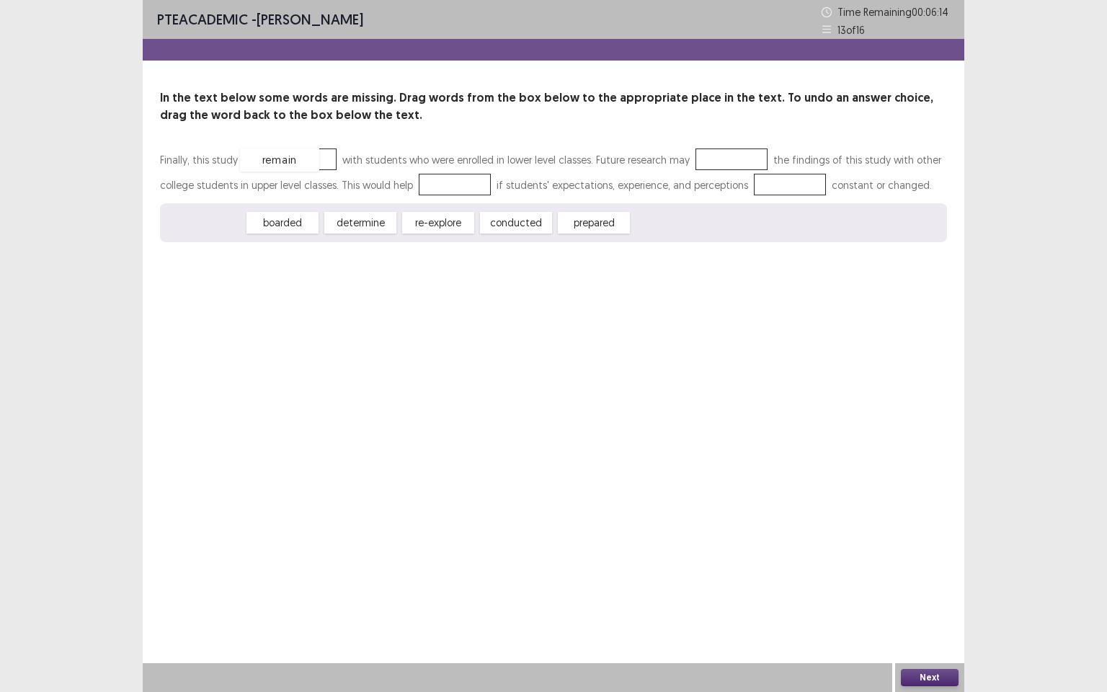
drag, startPoint x: 214, startPoint y: 229, endPoint x: 289, endPoint y: 165, distance: 98.7
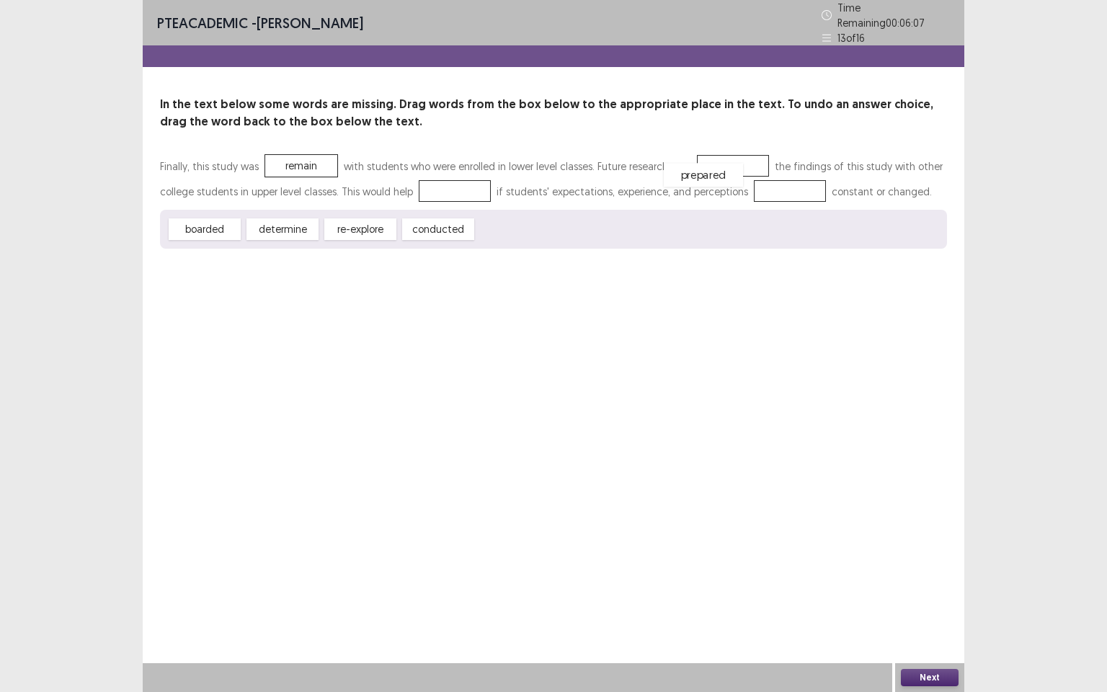
drag, startPoint x: 531, startPoint y: 218, endPoint x: 721, endPoint y: 159, distance: 199.1
drag, startPoint x: 296, startPoint y: 225, endPoint x: 468, endPoint y: 185, distance: 176.3
drag, startPoint x: 312, startPoint y: 158, endPoint x: 785, endPoint y: 181, distance: 473.5
drag, startPoint x: 454, startPoint y: 182, endPoint x: 307, endPoint y: 161, distance: 148.5
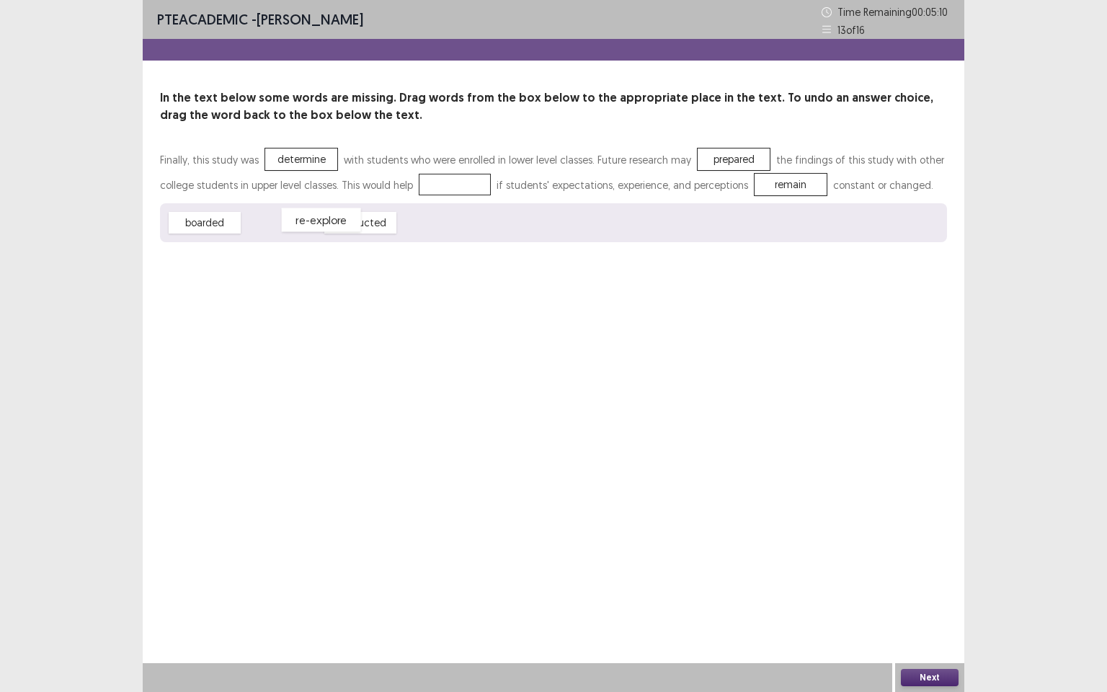
drag, startPoint x: 293, startPoint y: 223, endPoint x: 291, endPoint y: 232, distance: 8.8
click at [309, 223] on div "re-explore" at bounding box center [321, 220] width 79 height 24
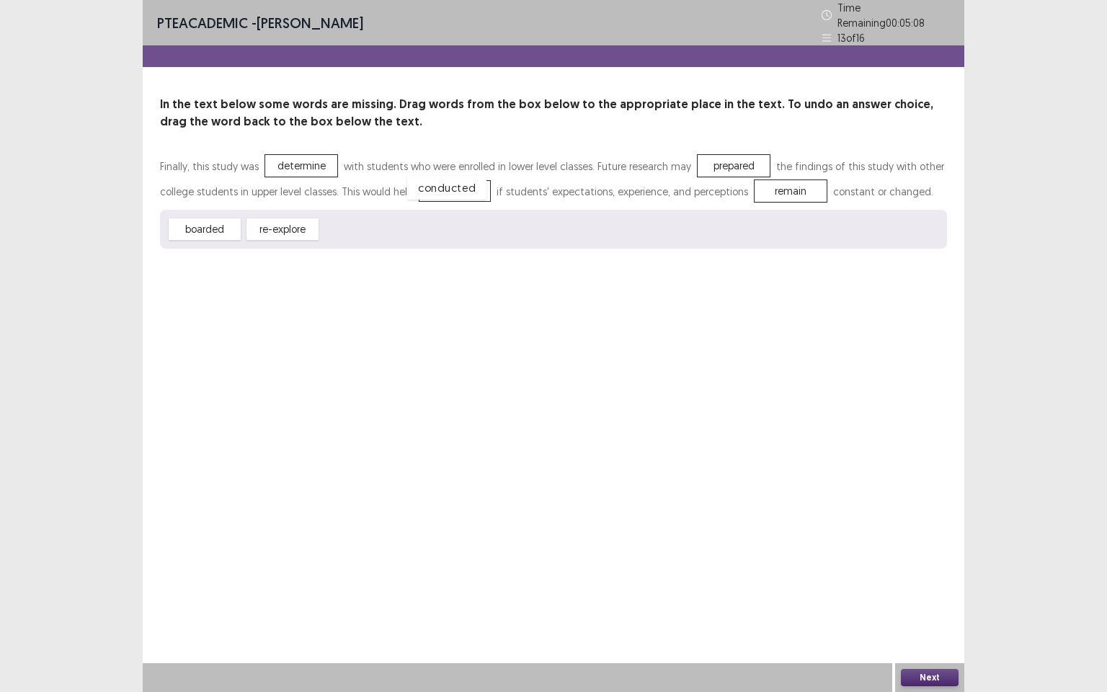
drag, startPoint x: 355, startPoint y: 226, endPoint x: 441, endPoint y: 185, distance: 95.8
drag, startPoint x: 448, startPoint y: 179, endPoint x: 342, endPoint y: 229, distance: 117.4
drag, startPoint x: 216, startPoint y: 219, endPoint x: 455, endPoint y: 182, distance: 241.4
click at [918, 595] on button "Next" at bounding box center [930, 677] width 58 height 17
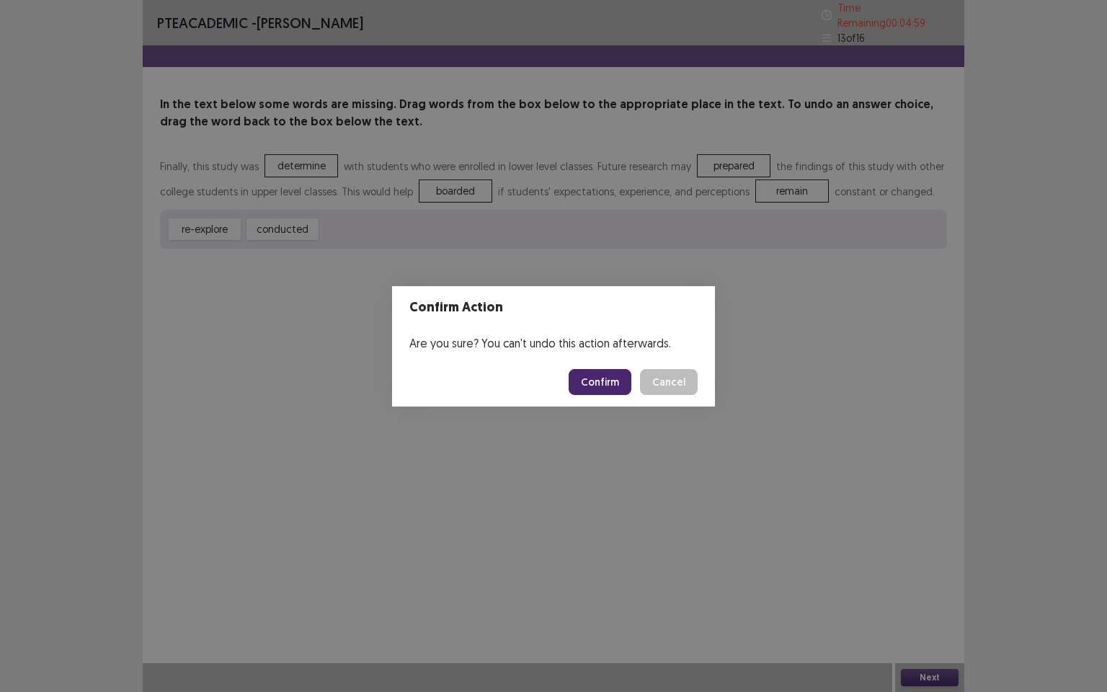
click at [588, 383] on button "Confirm" at bounding box center [600, 382] width 63 height 26
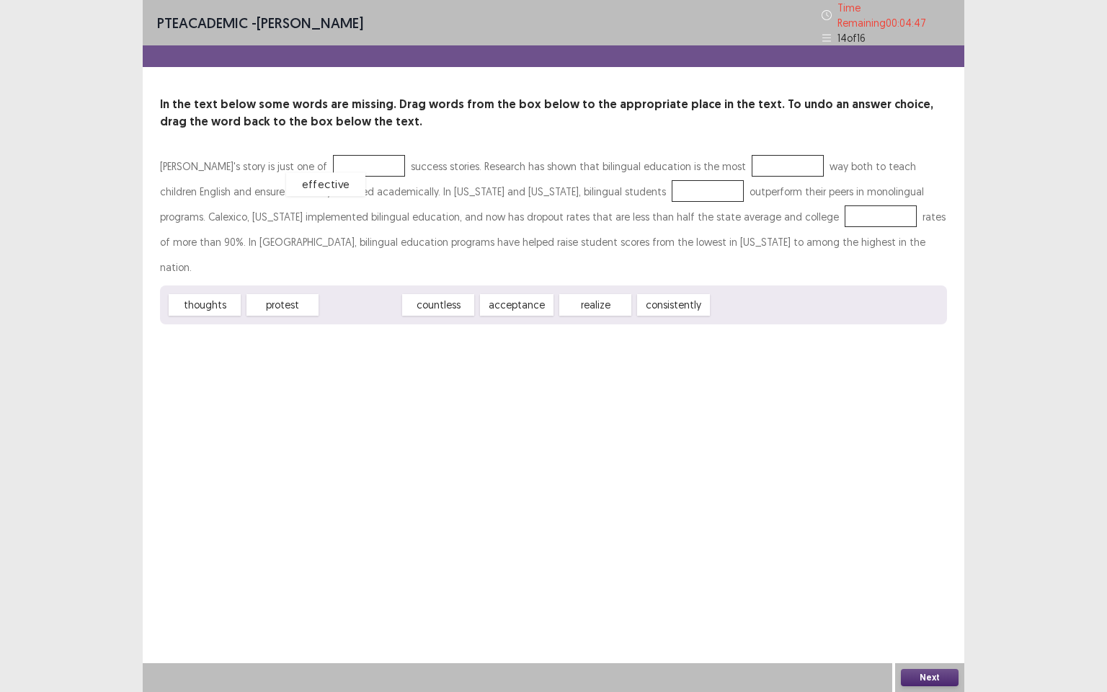
drag, startPoint x: 352, startPoint y: 276, endPoint x: 317, endPoint y: 150, distance: 130.8
drag, startPoint x: 608, startPoint y: 270, endPoint x: 749, endPoint y: 157, distance: 181.0
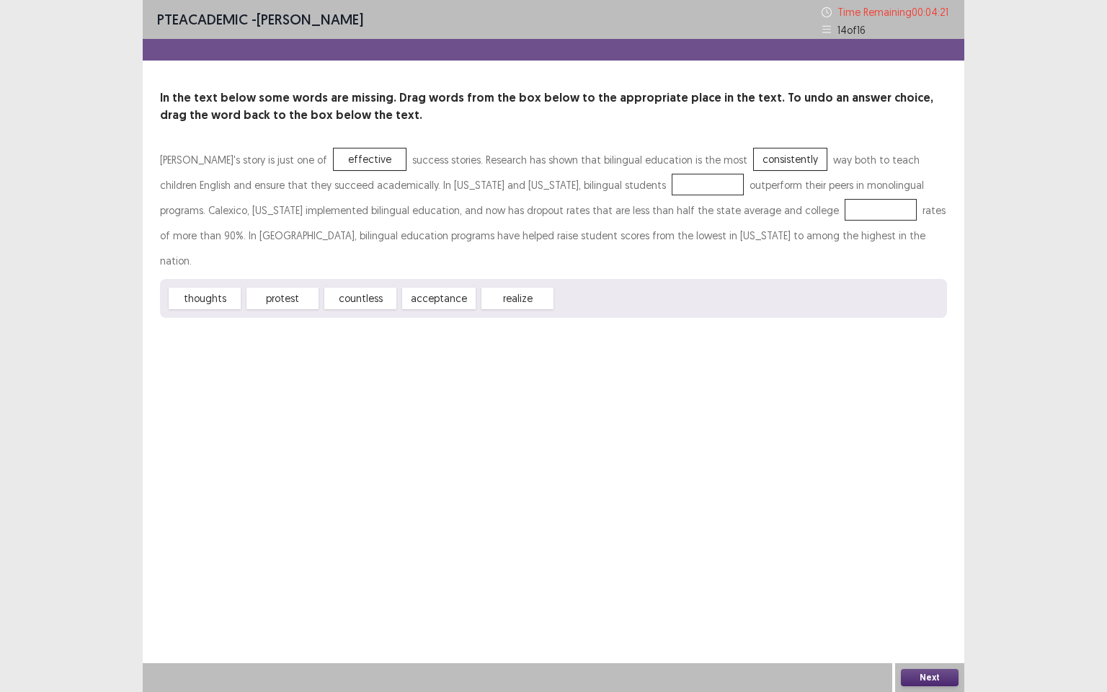
drag, startPoint x: 548, startPoint y: 234, endPoint x: 561, endPoint y: 206, distance: 31.0
click at [563, 178] on div "Roberto's story is just one of effective success stories. Research has shown th…" at bounding box center [553, 232] width 787 height 171
drag, startPoint x: 523, startPoint y: 270, endPoint x: 562, endPoint y: 182, distance: 97.1
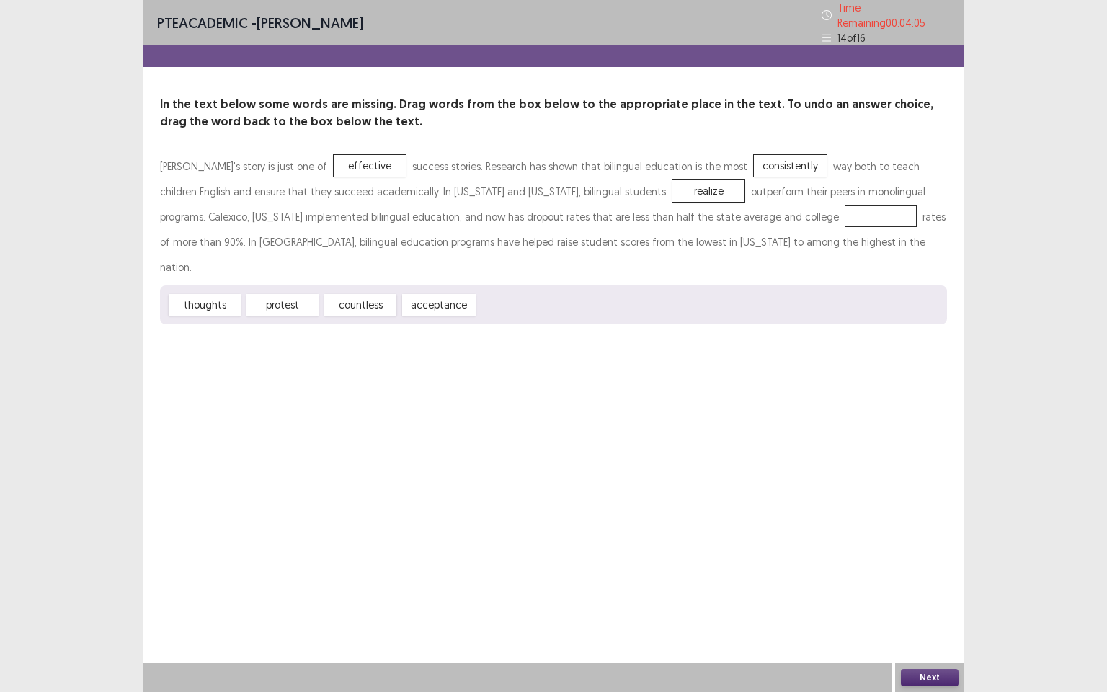
drag, startPoint x: 438, startPoint y: 277, endPoint x: 531, endPoint y: 271, distance: 92.5
click at [577, 248] on div "Roberto's story is just one of effective success stories. Research has shown th…" at bounding box center [553, 239] width 787 height 171
drag, startPoint x: 377, startPoint y: 270, endPoint x: 709, endPoint y: 210, distance: 337.8
drag, startPoint x: 727, startPoint y: 159, endPoint x: 539, endPoint y: 301, distance: 235.2
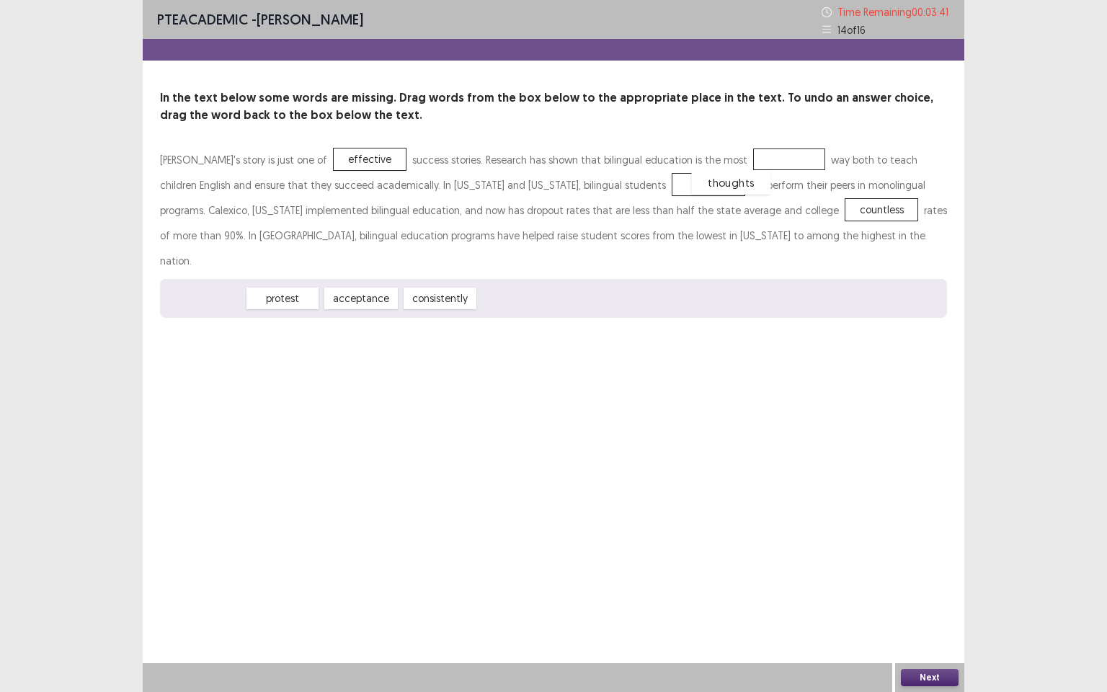
drag, startPoint x: 208, startPoint y: 278, endPoint x: 734, endPoint y: 162, distance: 538.9
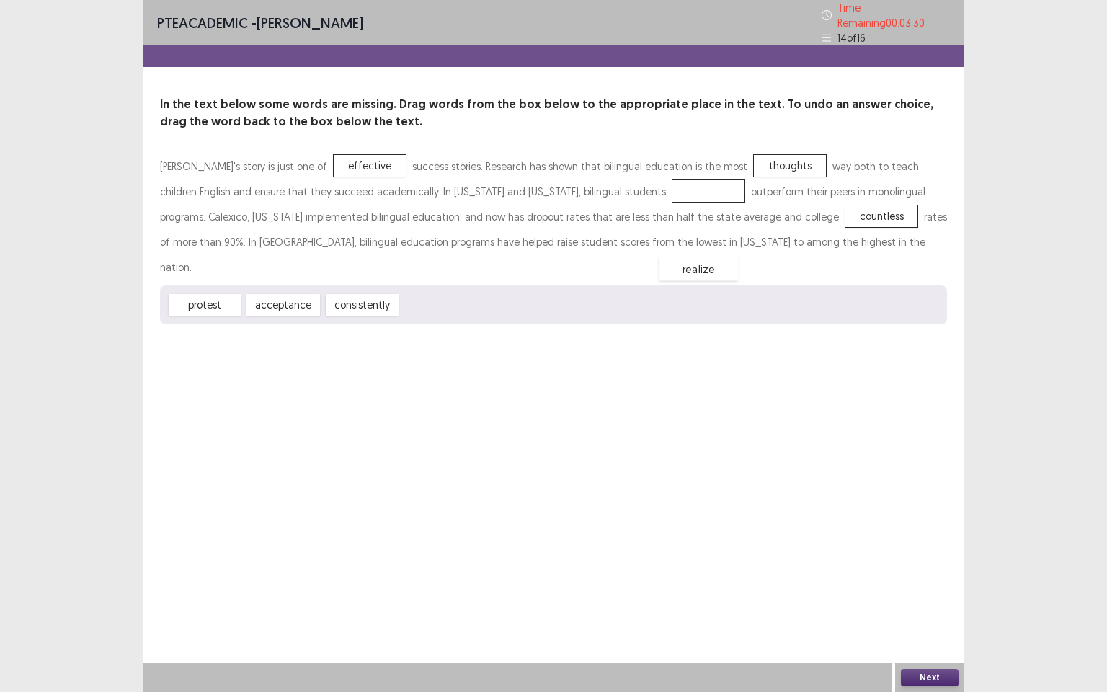
drag, startPoint x: 562, startPoint y: 178, endPoint x: 468, endPoint y: 300, distance: 153.7
drag, startPoint x: 216, startPoint y: 274, endPoint x: 590, endPoint y: 198, distance: 381.0
click at [918, 595] on button "Next" at bounding box center [930, 677] width 58 height 17
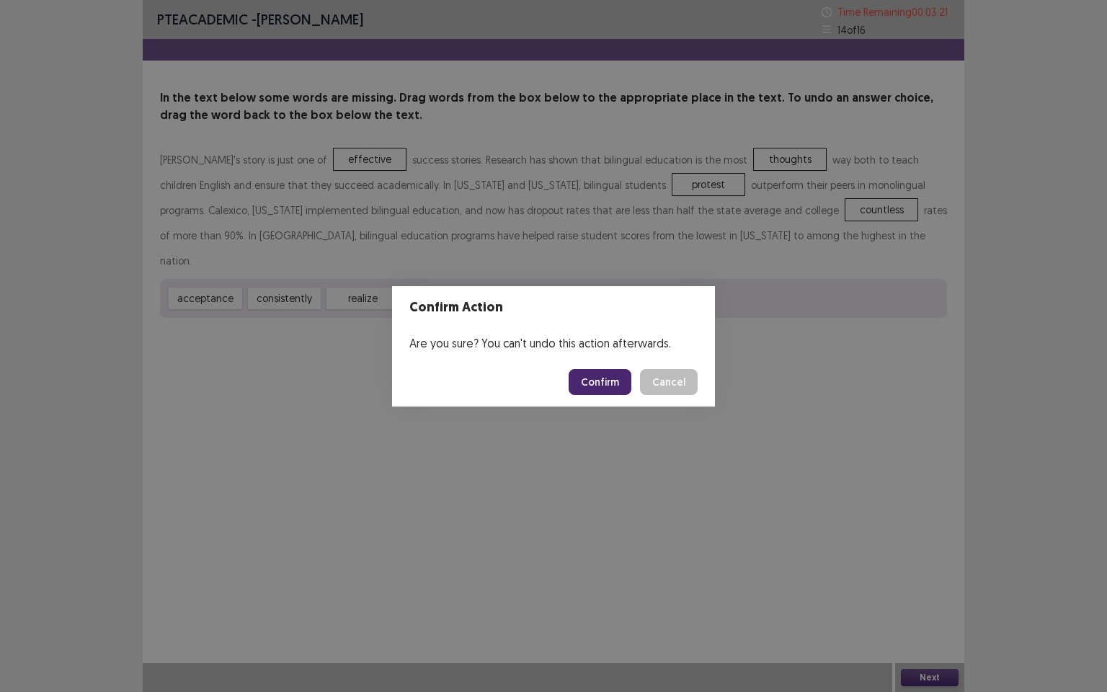
click at [617, 375] on button "Confirm" at bounding box center [600, 382] width 63 height 26
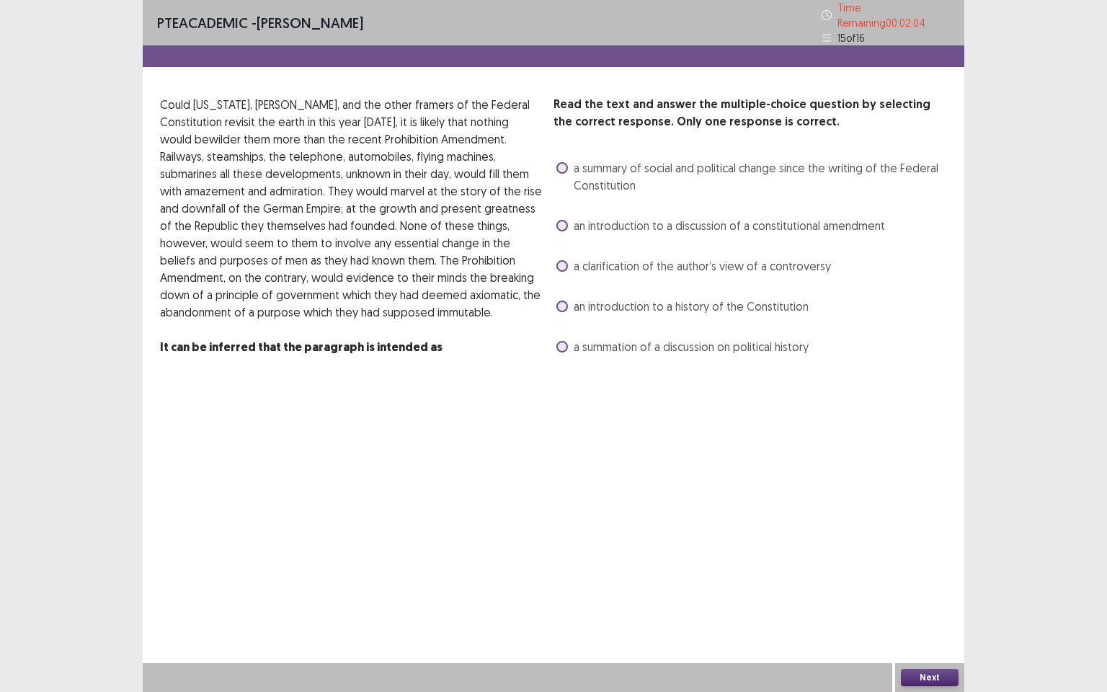
click at [564, 217] on label "an introduction to a discussion of a constitutional amendment" at bounding box center [721, 225] width 329 height 17
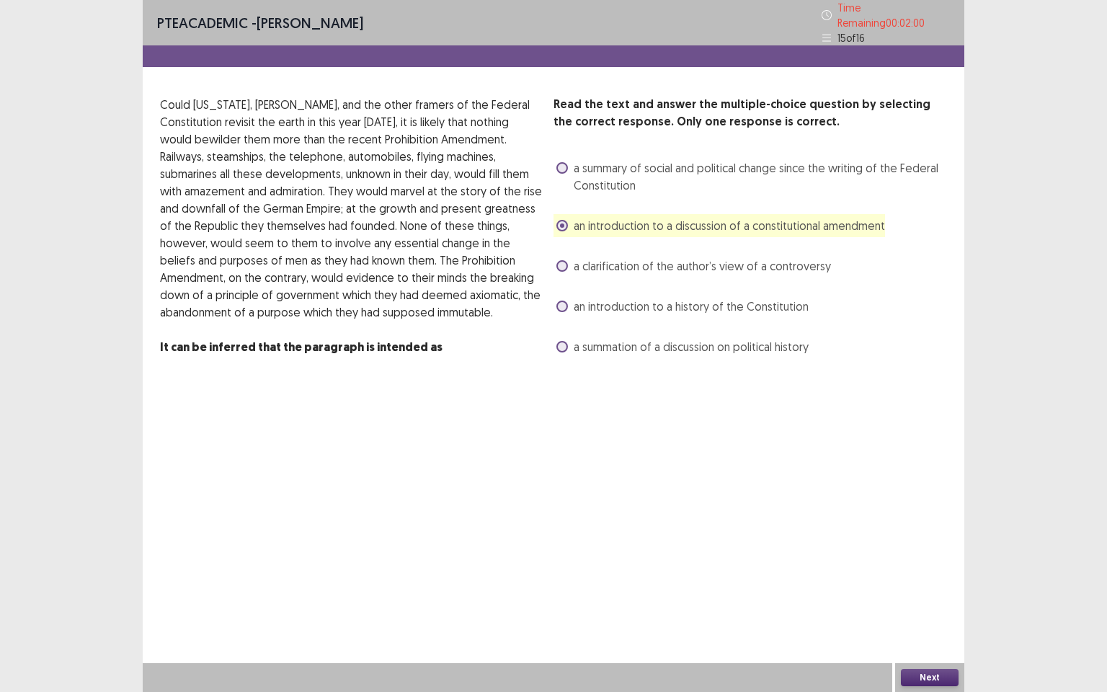
click at [926, 595] on button "Next" at bounding box center [930, 677] width 58 height 17
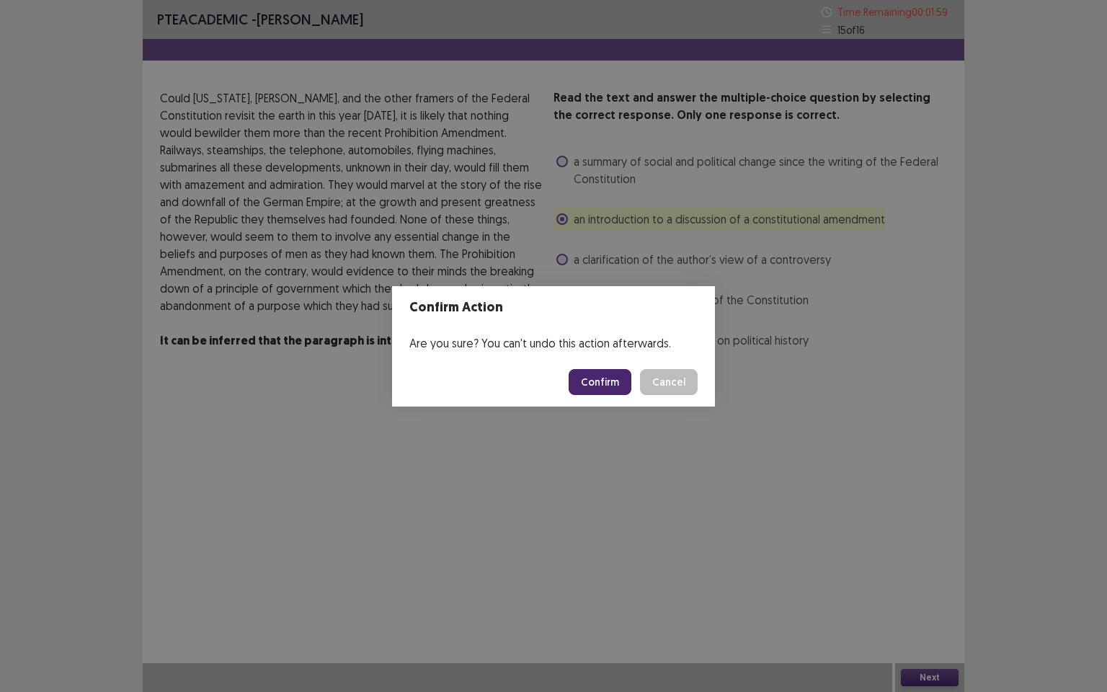
click at [592, 384] on button "Confirm" at bounding box center [600, 382] width 63 height 26
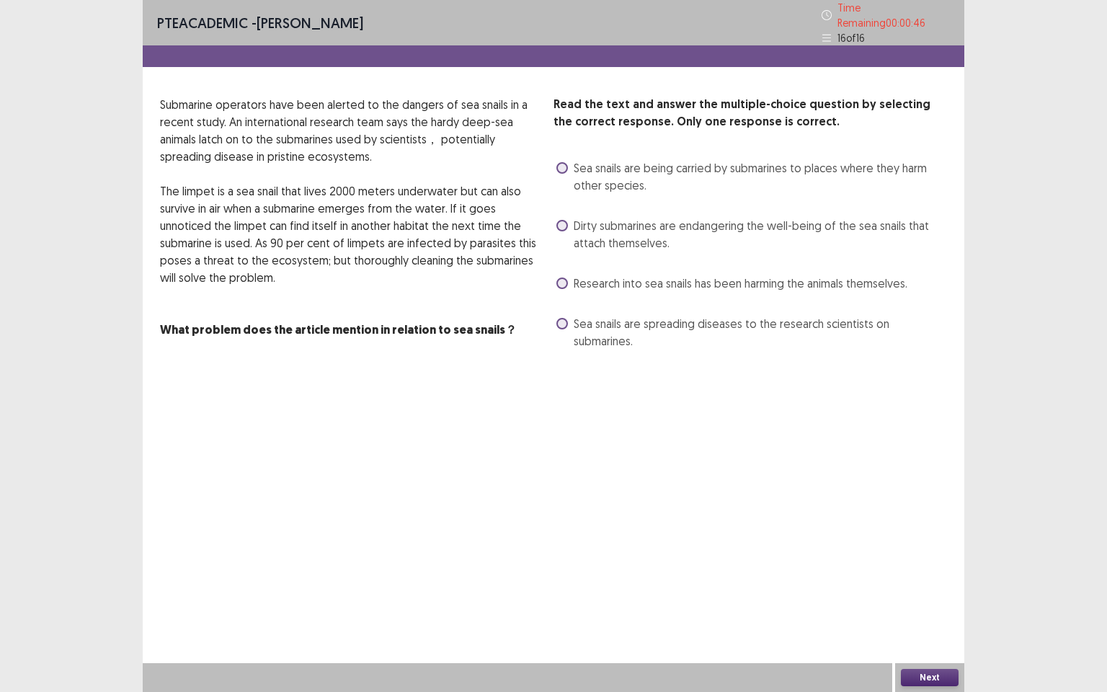
click at [563, 318] on span at bounding box center [563, 324] width 12 height 12
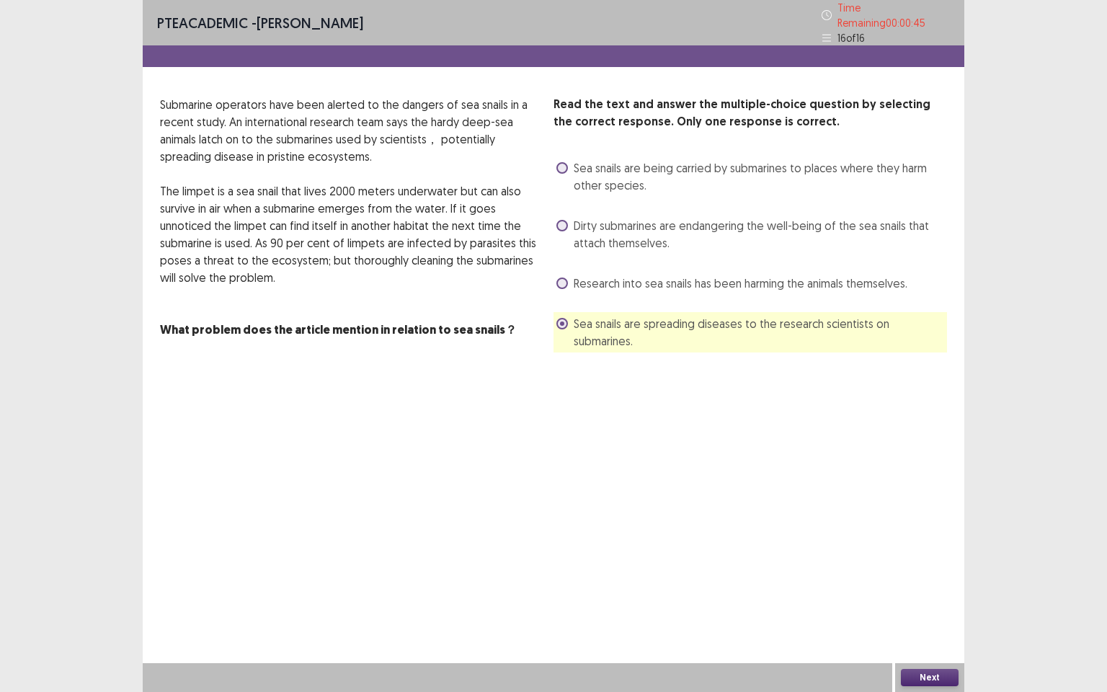
click at [916, 595] on button "Next" at bounding box center [930, 677] width 58 height 17
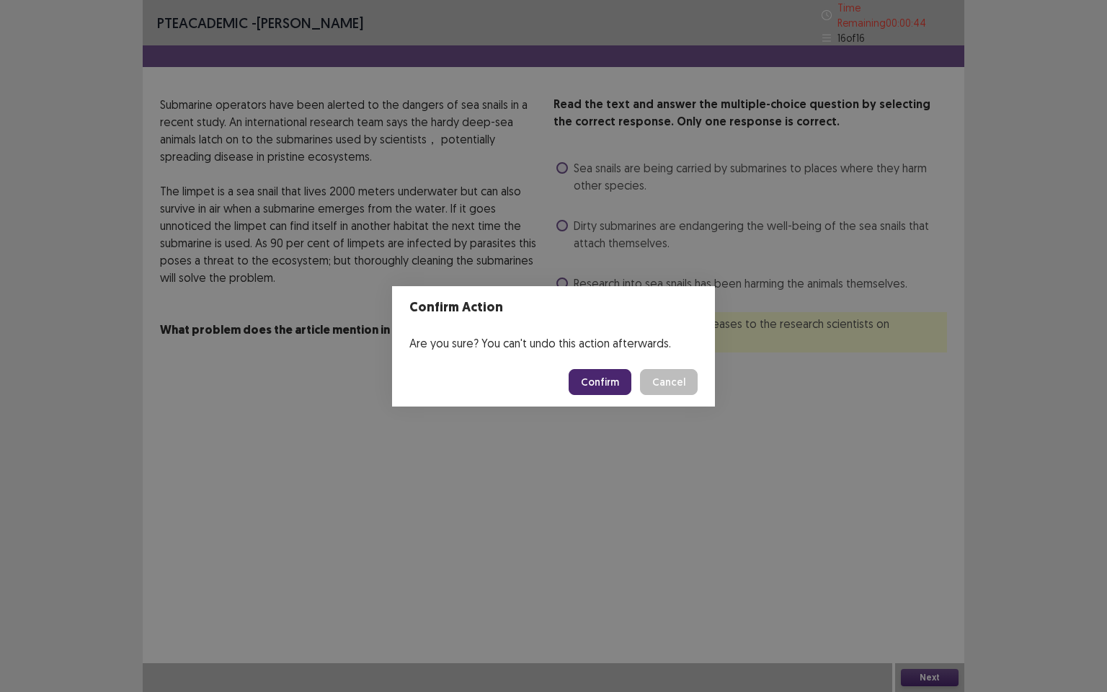
click at [603, 382] on button "Confirm" at bounding box center [600, 382] width 63 height 26
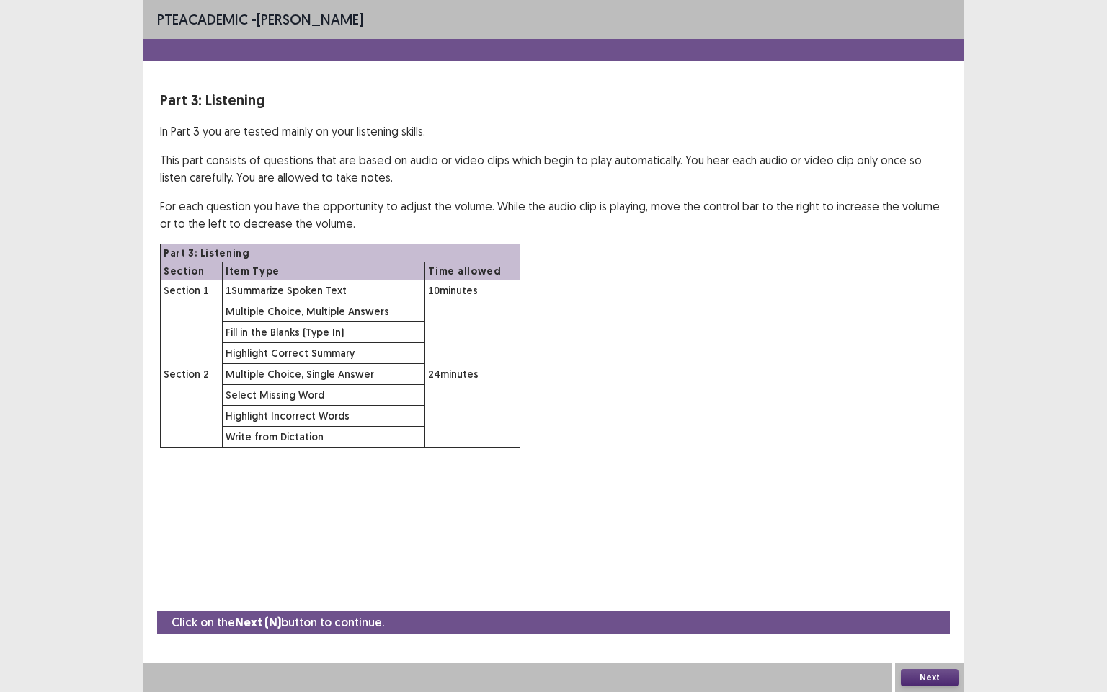
click at [927, 595] on button "Next" at bounding box center [930, 677] width 58 height 17
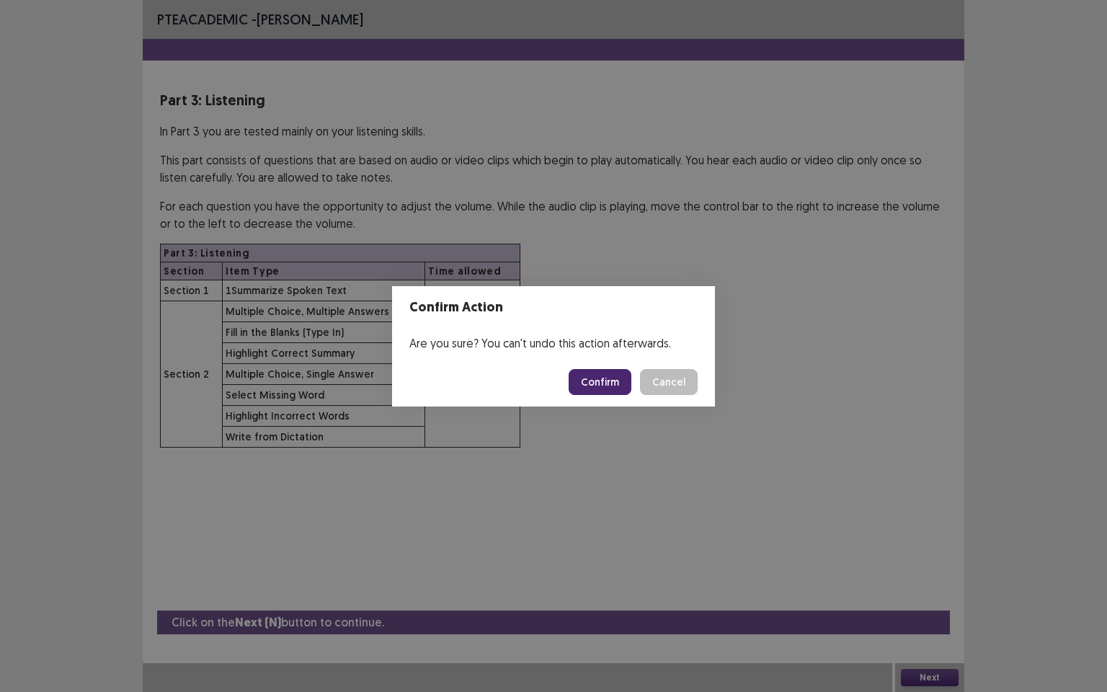
click at [601, 384] on button "Confirm" at bounding box center [600, 382] width 63 height 26
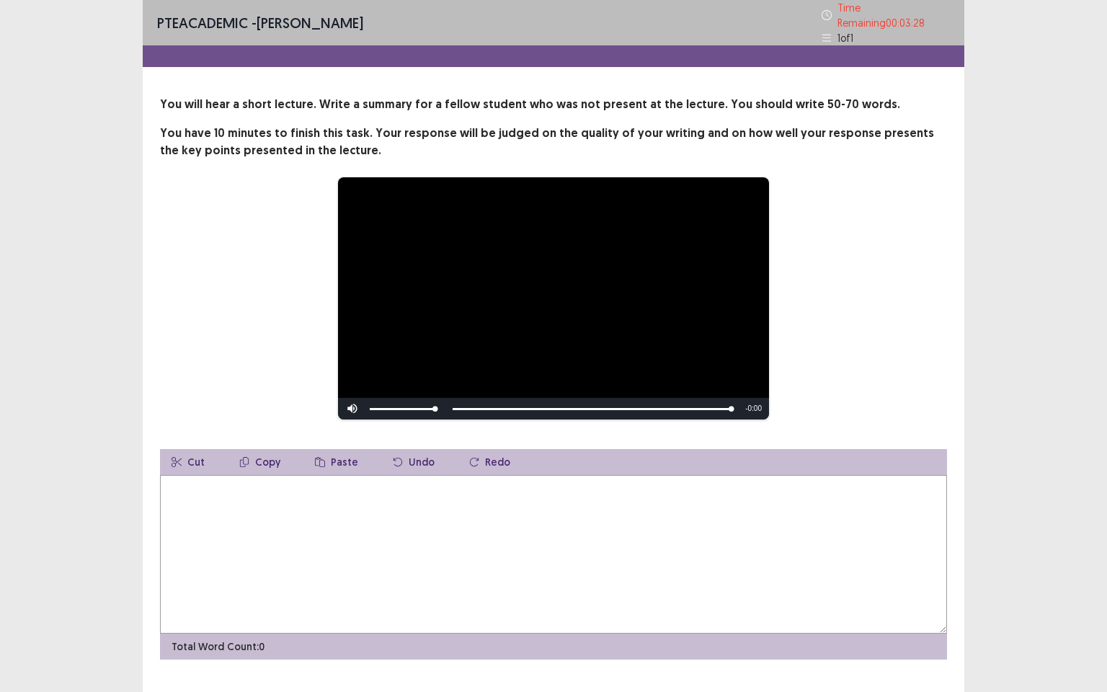
click at [202, 488] on textarea at bounding box center [553, 554] width 787 height 159
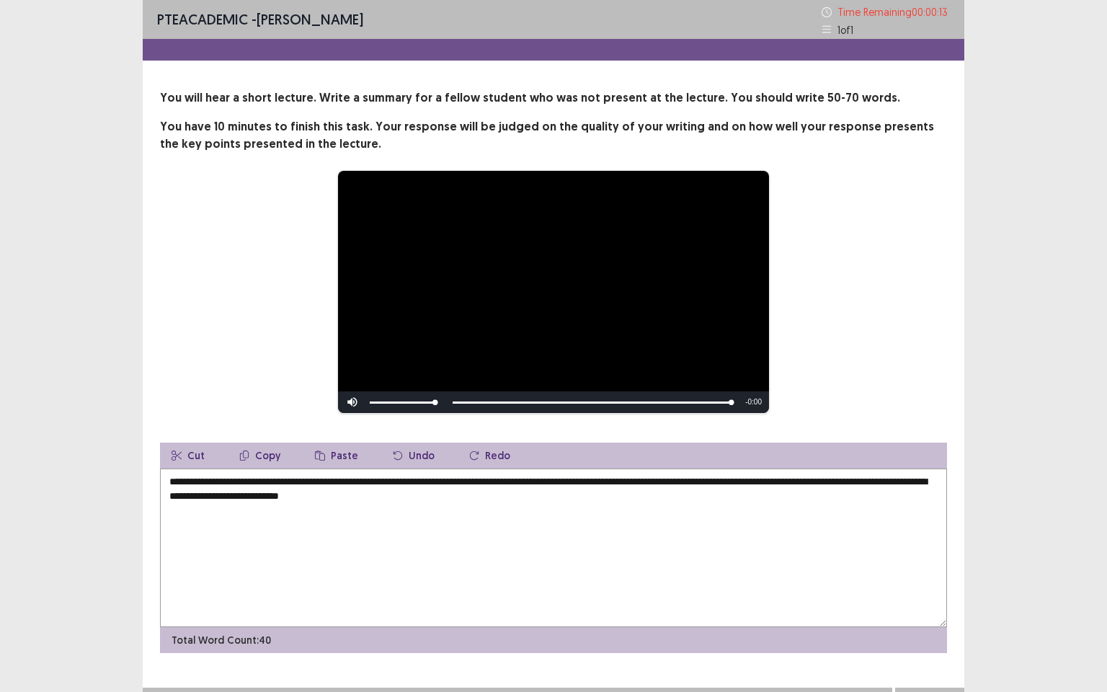
drag, startPoint x: 166, startPoint y: 482, endPoint x: 529, endPoint y: 539, distance: 367.7
click at [528, 539] on textarea "**********" at bounding box center [553, 548] width 787 height 159
click at [472, 501] on textarea "**********" at bounding box center [553, 548] width 787 height 159
type textarea "**********"
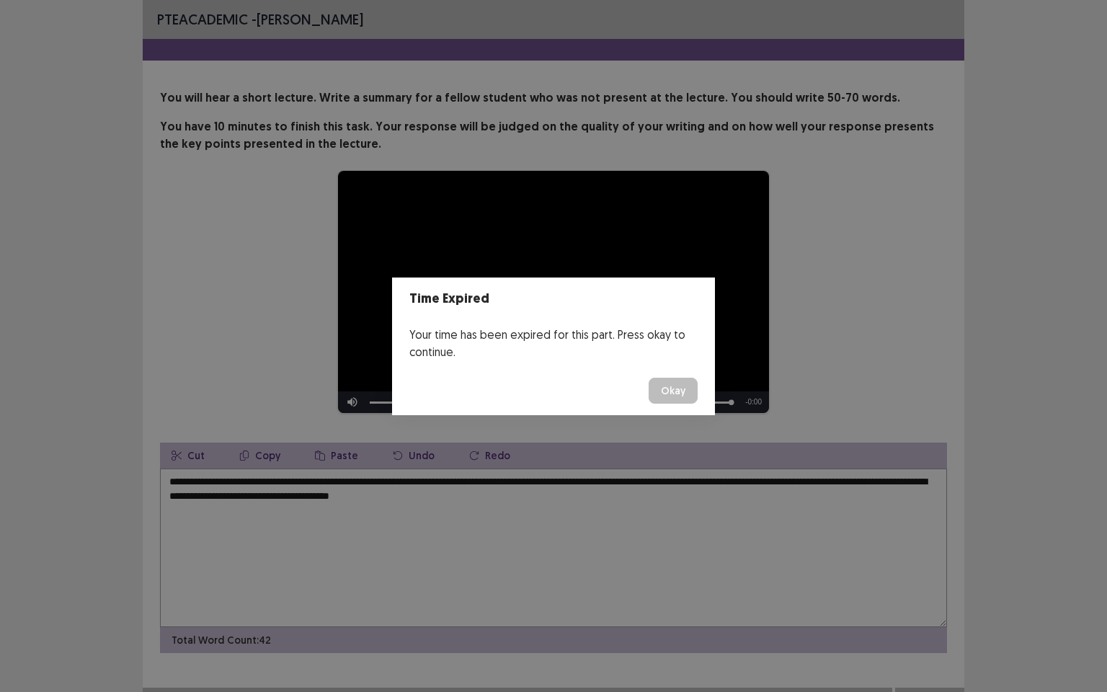
click at [671, 390] on button "Okay" at bounding box center [673, 391] width 49 height 26
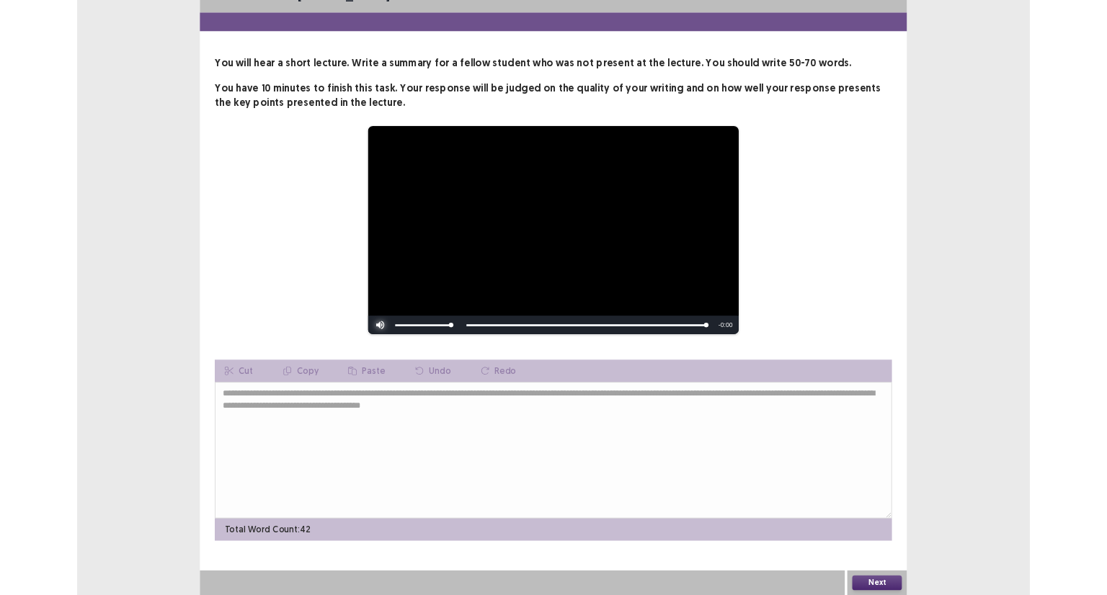
scroll to position [0, 0]
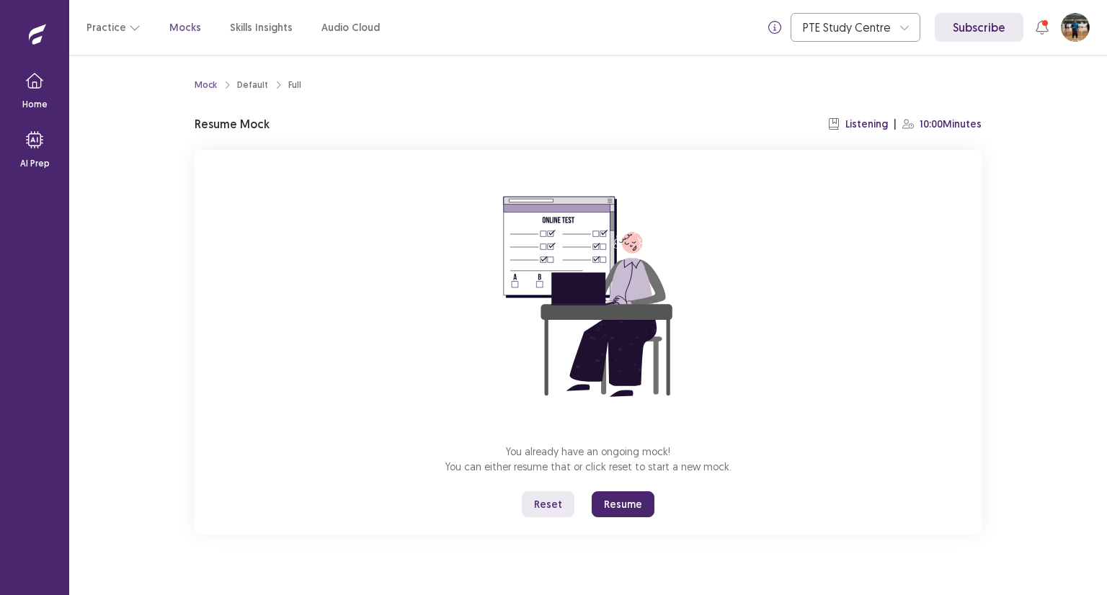
click at [616, 510] on button "Resume" at bounding box center [623, 505] width 63 height 26
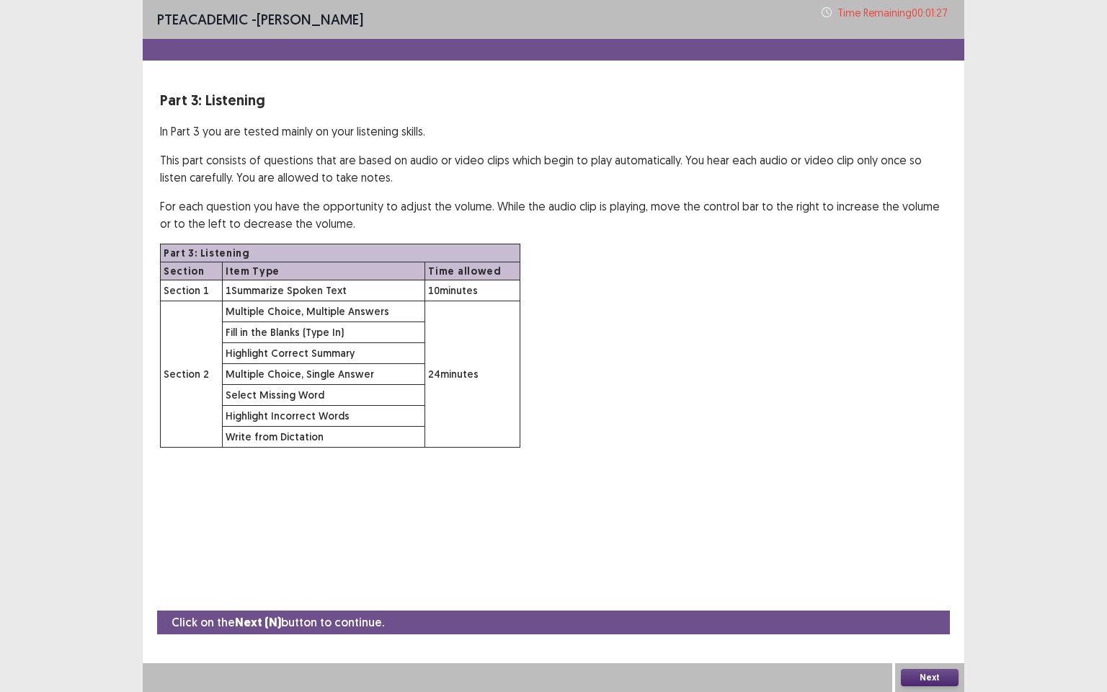
click at [917, 595] on button "Next" at bounding box center [930, 677] width 58 height 17
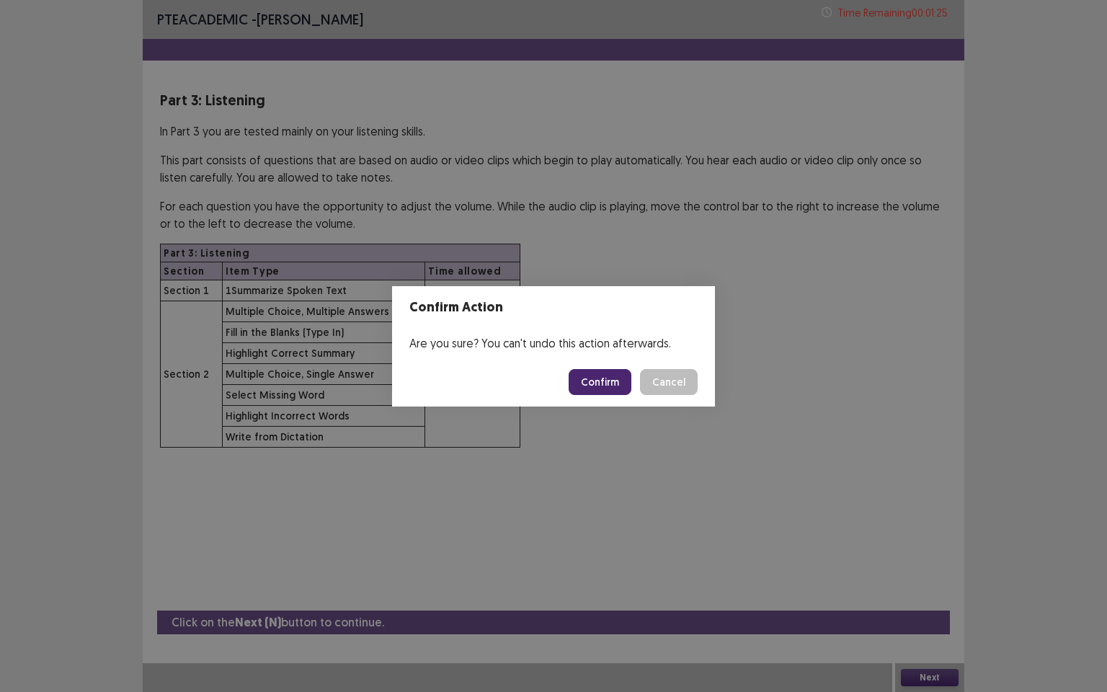
click at [616, 385] on button "Confirm" at bounding box center [600, 382] width 63 height 26
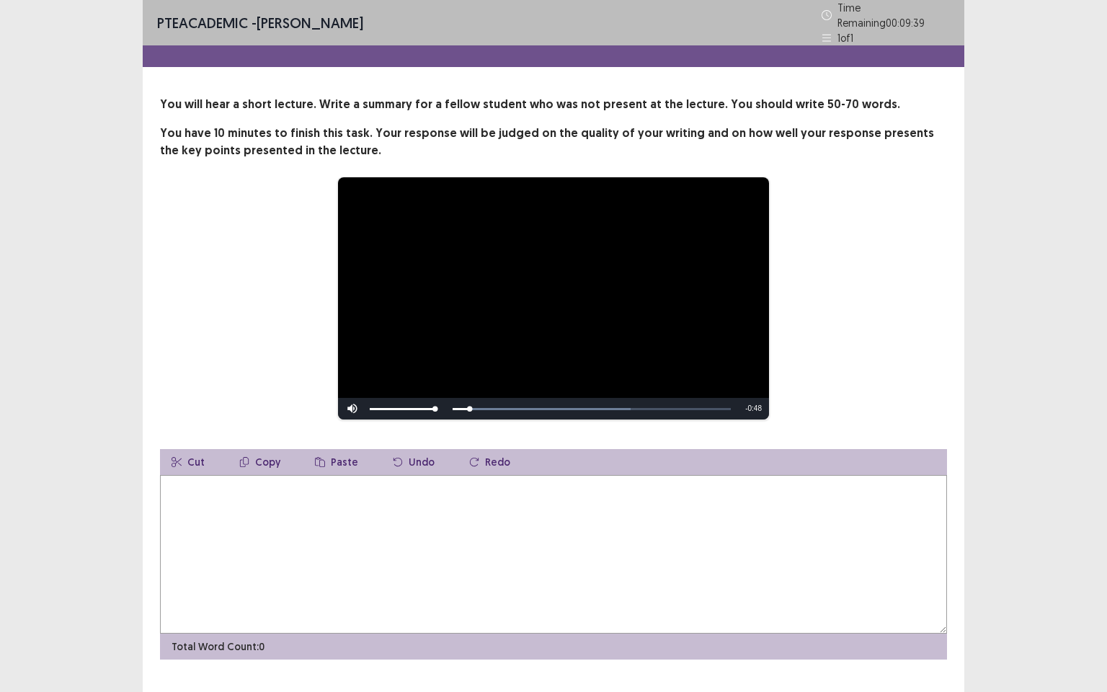
click at [234, 503] on textarea at bounding box center [553, 554] width 787 height 159
click at [192, 482] on textarea at bounding box center [553, 554] width 787 height 159
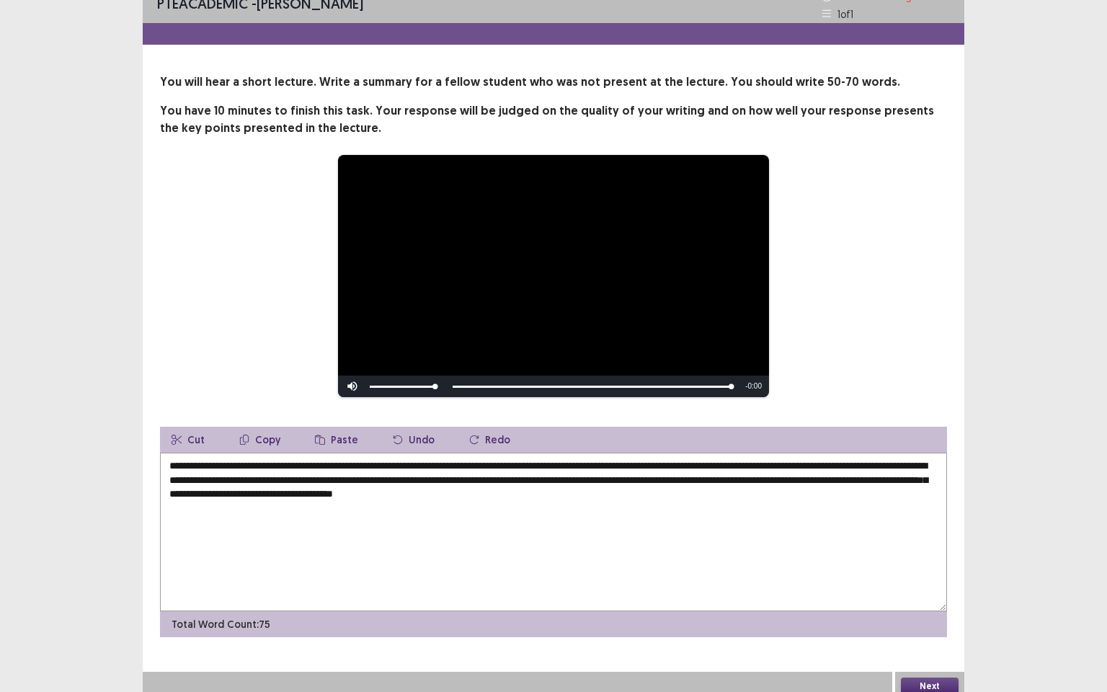
scroll to position [25, 0]
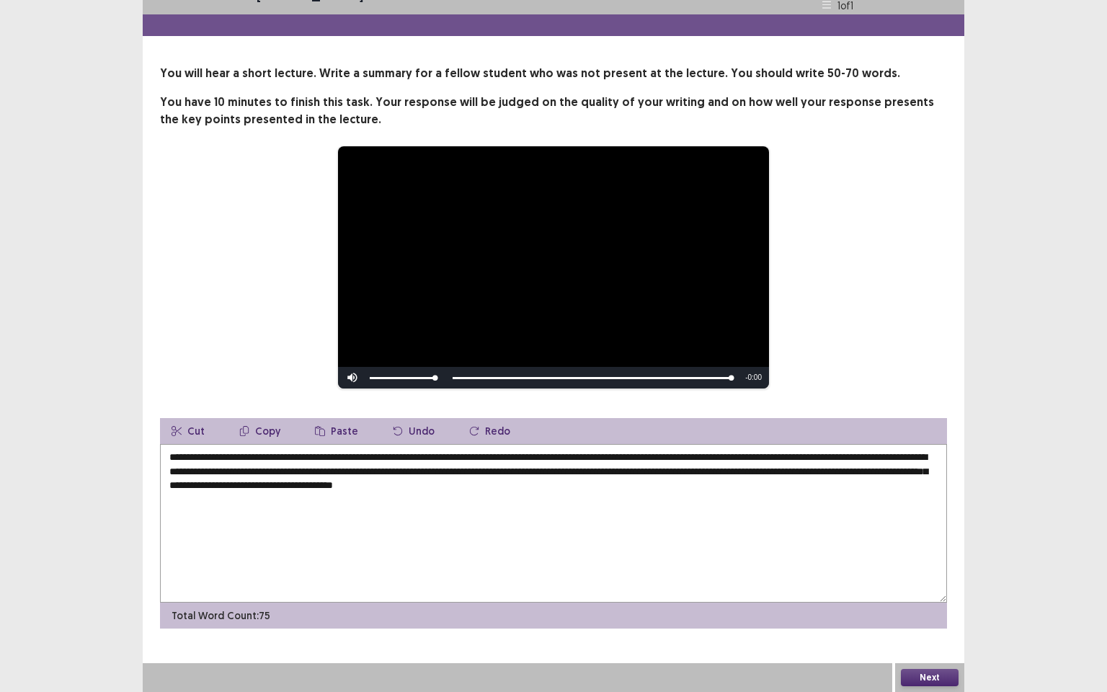
type textarea "**********"
click at [934, 595] on button "Next" at bounding box center [930, 677] width 58 height 17
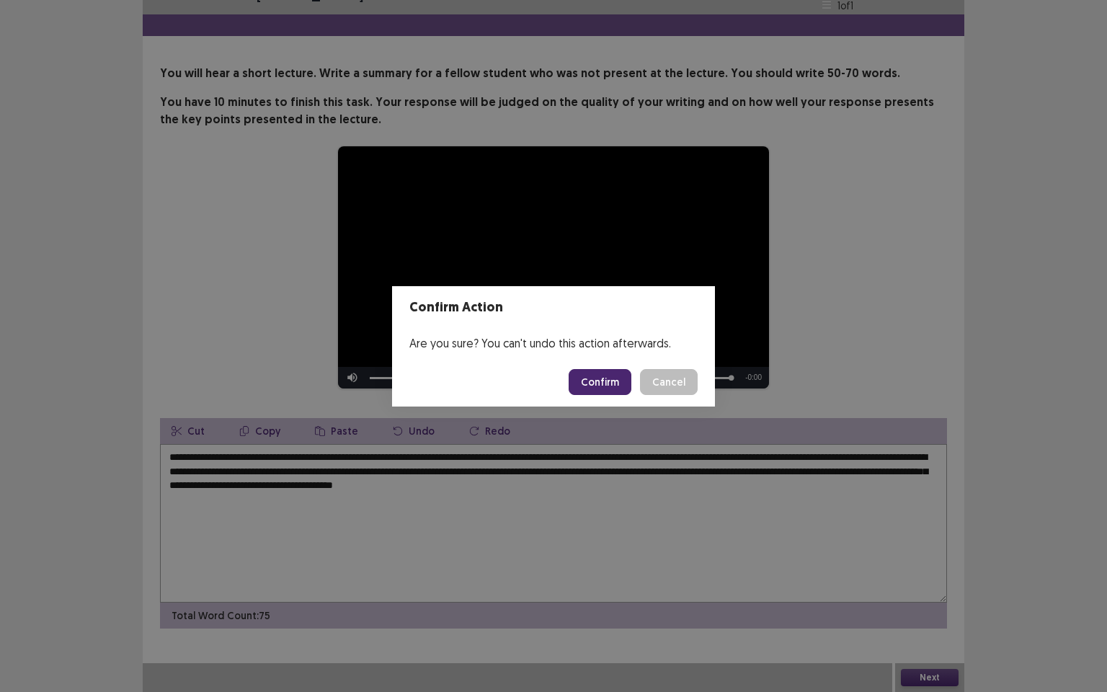
click at [611, 376] on button "Confirm" at bounding box center [600, 382] width 63 height 26
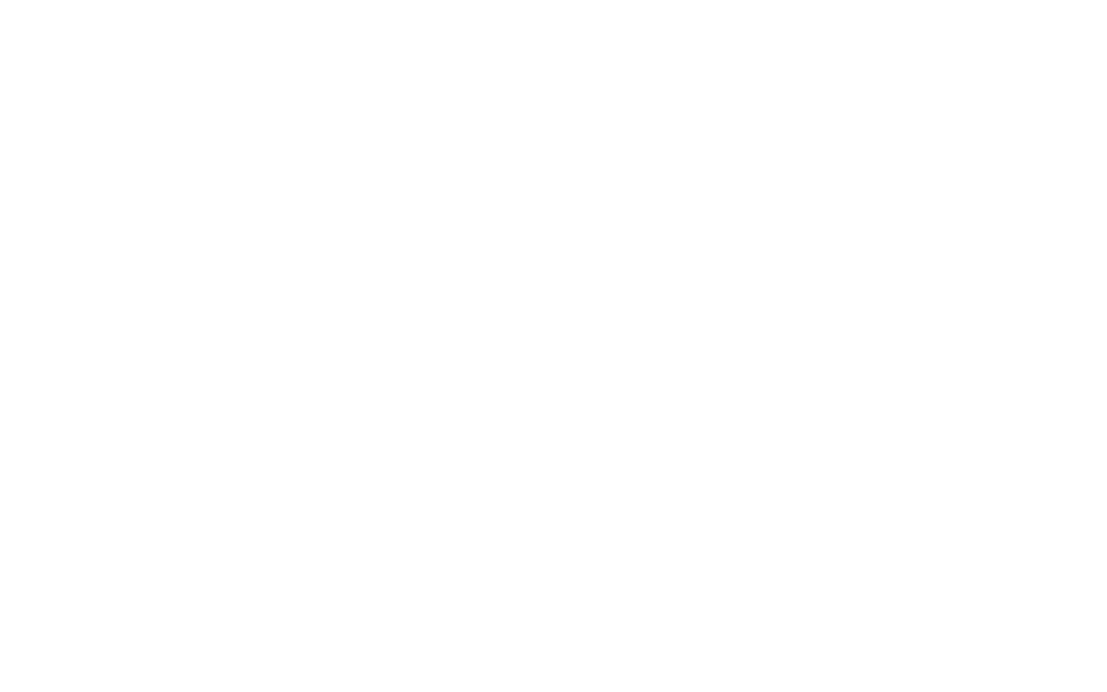
scroll to position [0, 0]
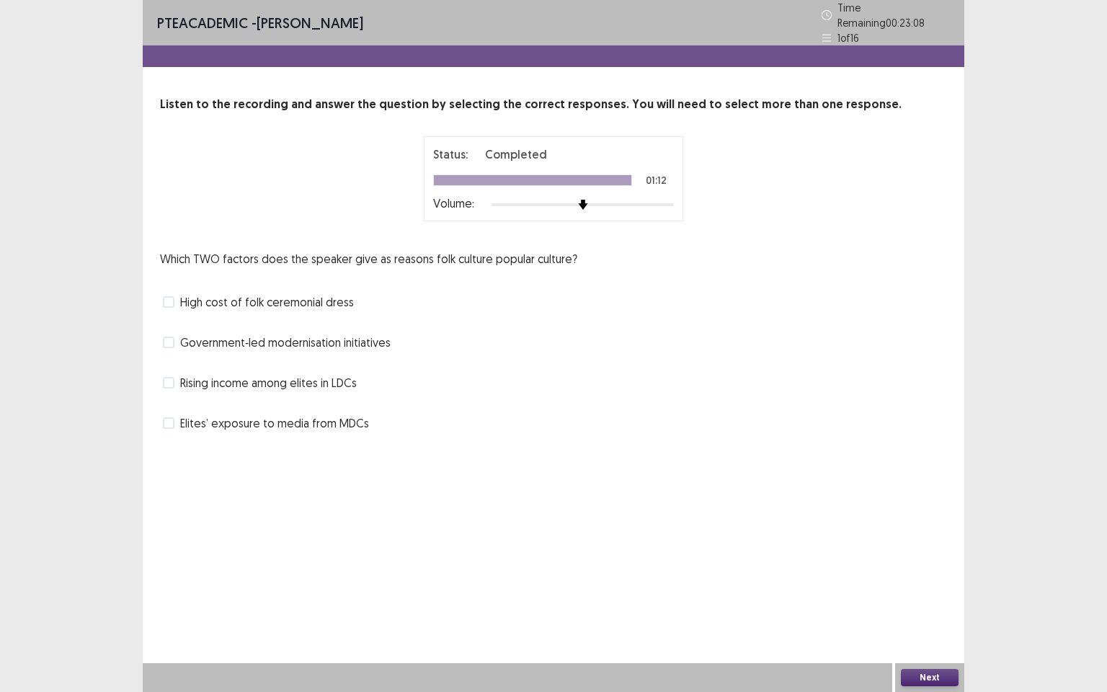
click at [174, 417] on label "Elites’ exposure to media from MDCs" at bounding box center [266, 423] width 206 height 17
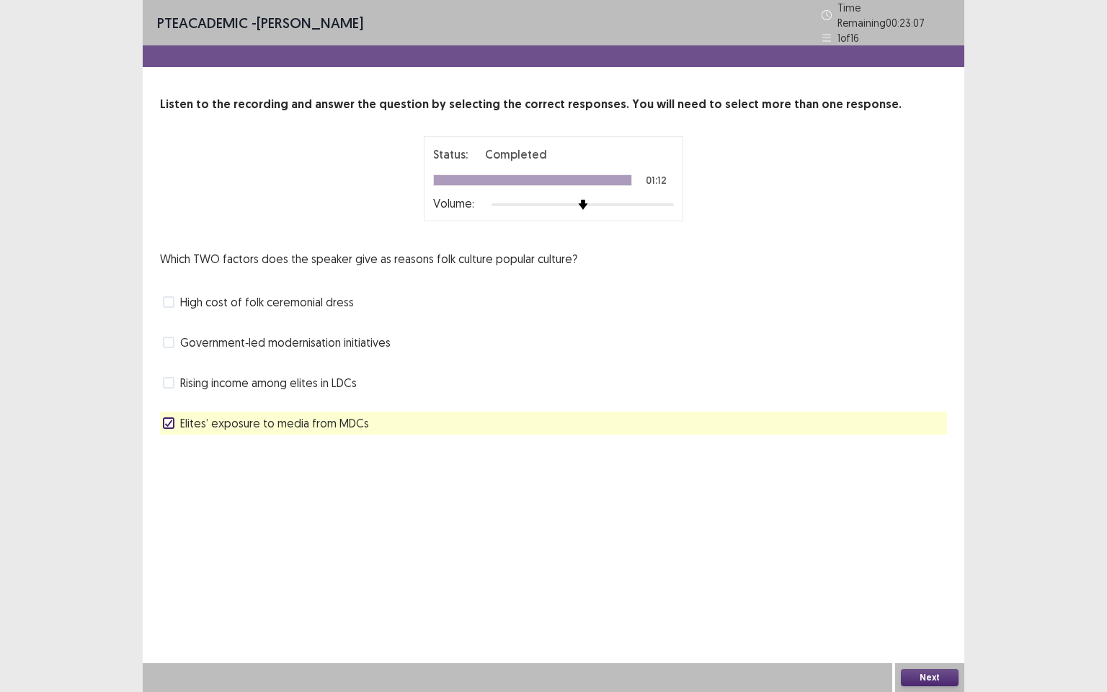
click at [954, 595] on button "Next" at bounding box center [930, 677] width 58 height 17
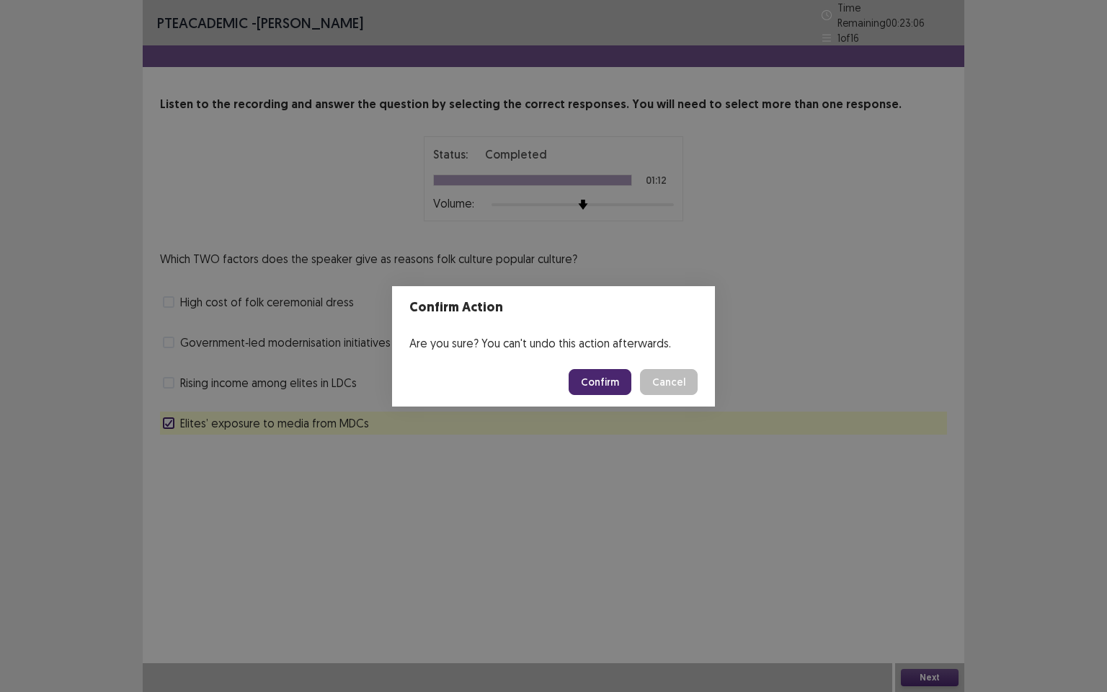
click at [604, 373] on button "Confirm" at bounding box center [600, 382] width 63 height 26
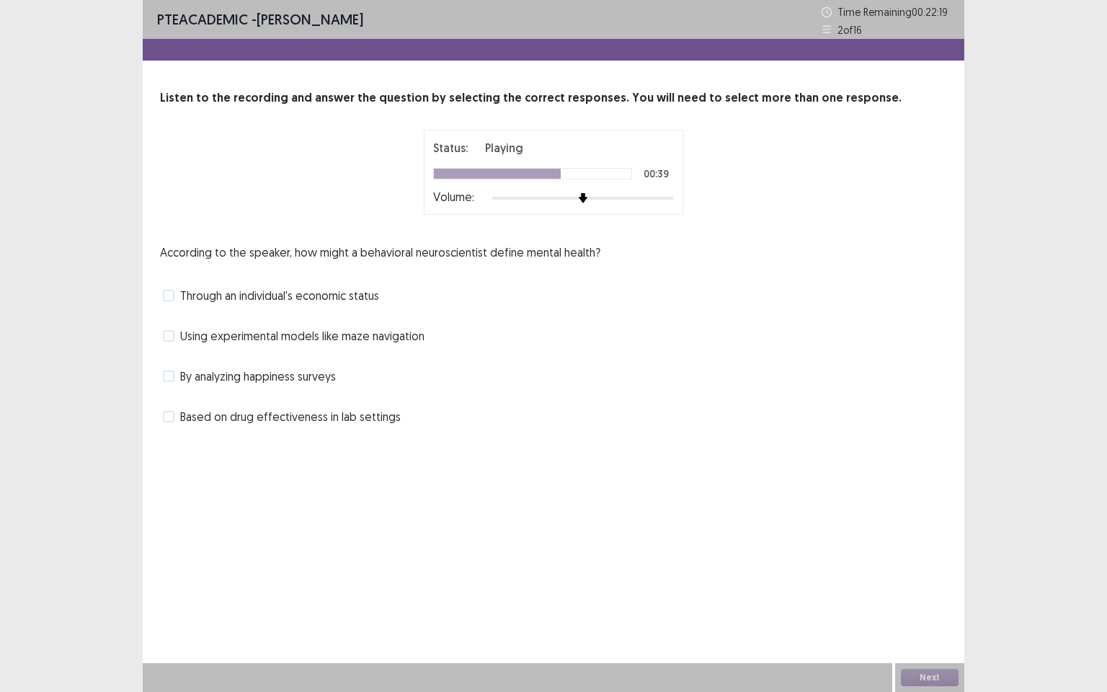
click at [167, 293] on span at bounding box center [169, 296] width 12 height 12
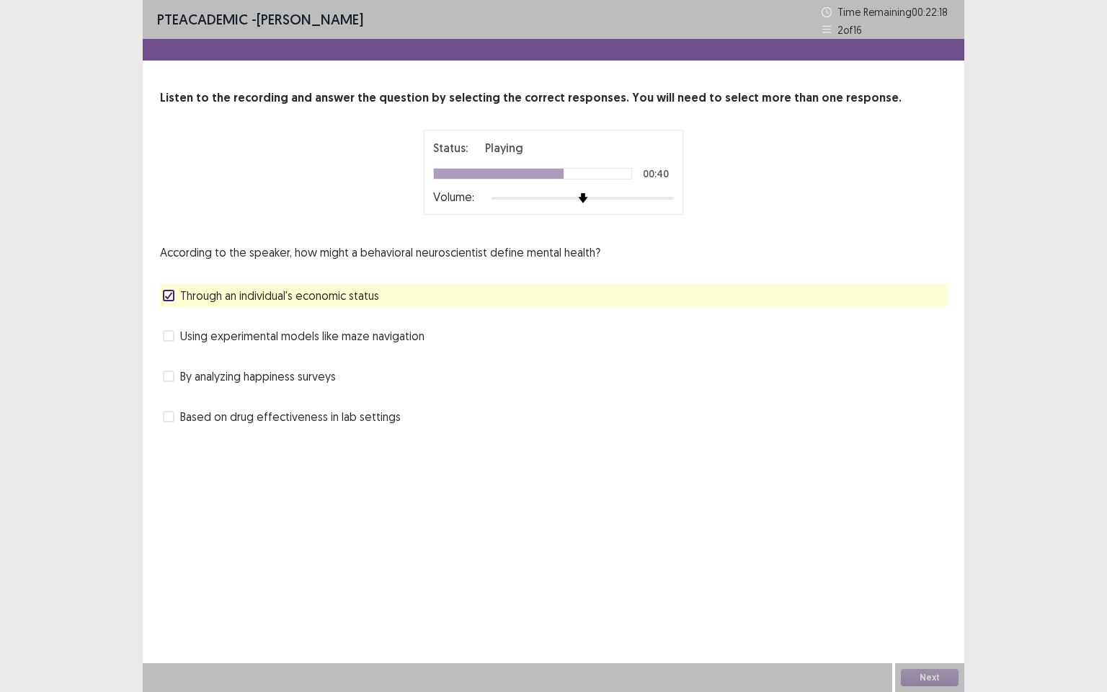
click at [172, 337] on span at bounding box center [169, 336] width 12 height 12
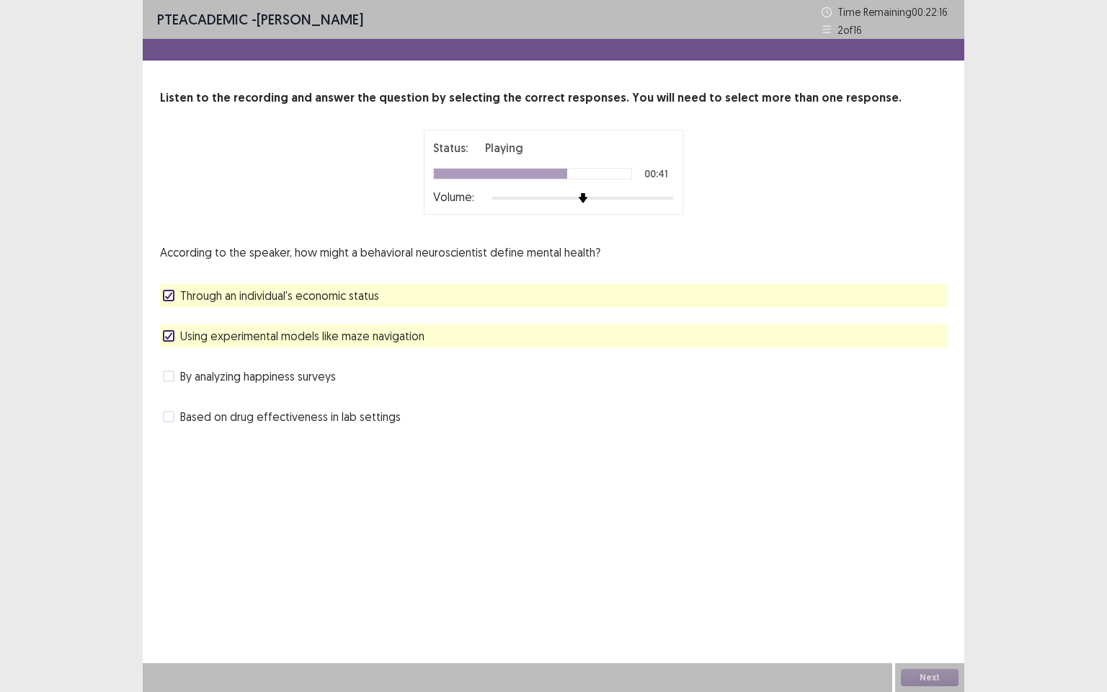
click at [176, 378] on label "By analyzing happiness surveys" at bounding box center [249, 376] width 173 height 17
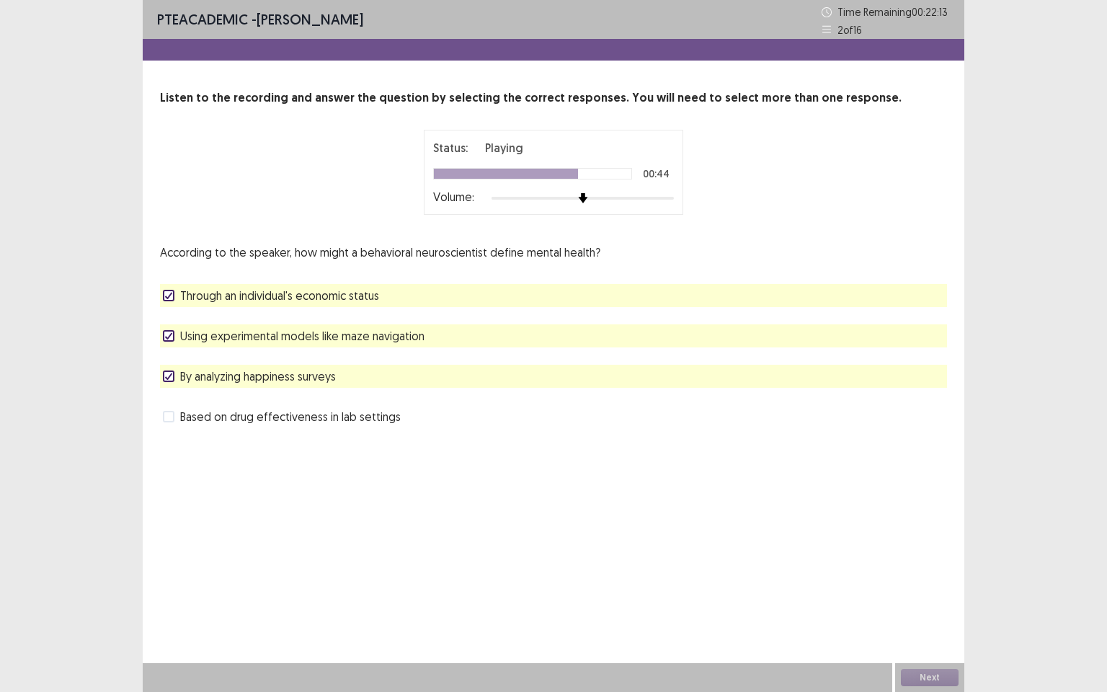
click at [173, 420] on span at bounding box center [169, 417] width 12 height 12
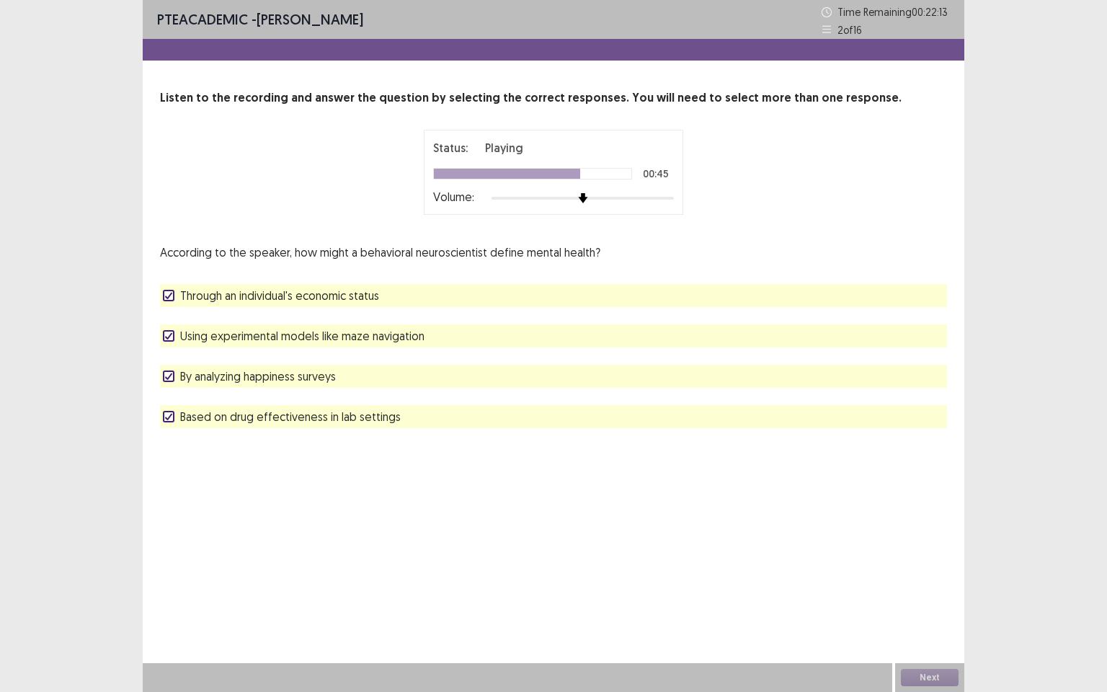
click at [169, 375] on polyline at bounding box center [169, 376] width 6 height 6
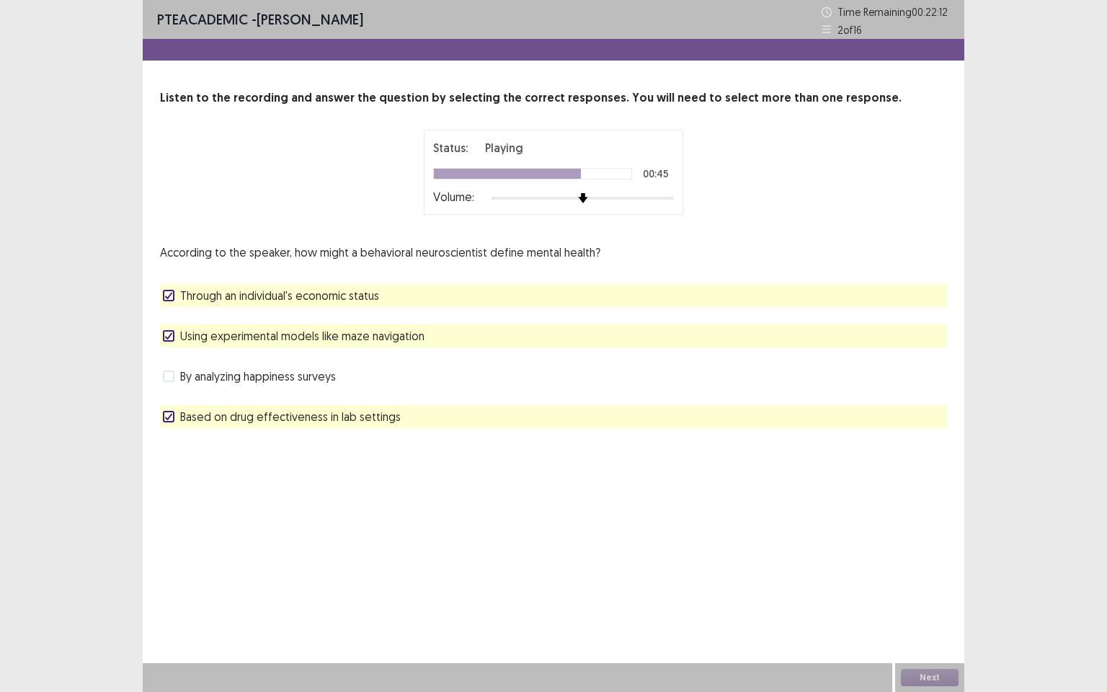
drag, startPoint x: 173, startPoint y: 409, endPoint x: 171, endPoint y: 389, distance: 20.3
click at [173, 409] on label "Based on drug effectiveness in lab settings" at bounding box center [282, 416] width 238 height 17
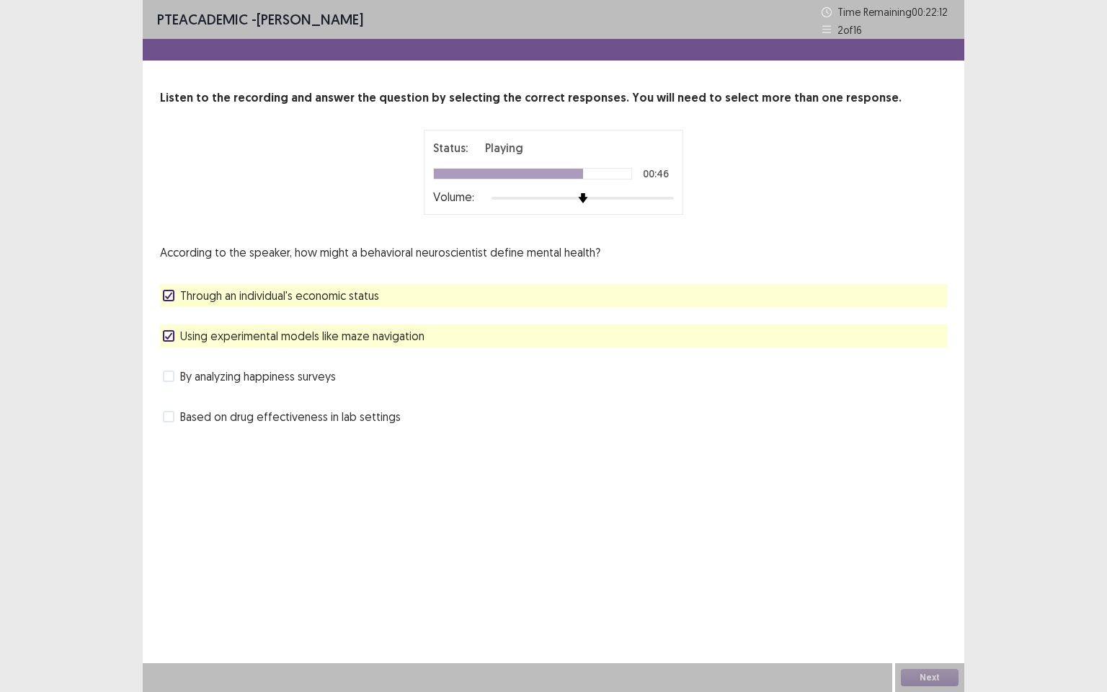
drag, startPoint x: 170, startPoint y: 340, endPoint x: 171, endPoint y: 308, distance: 32.5
click at [170, 337] on span at bounding box center [169, 336] width 12 height 12
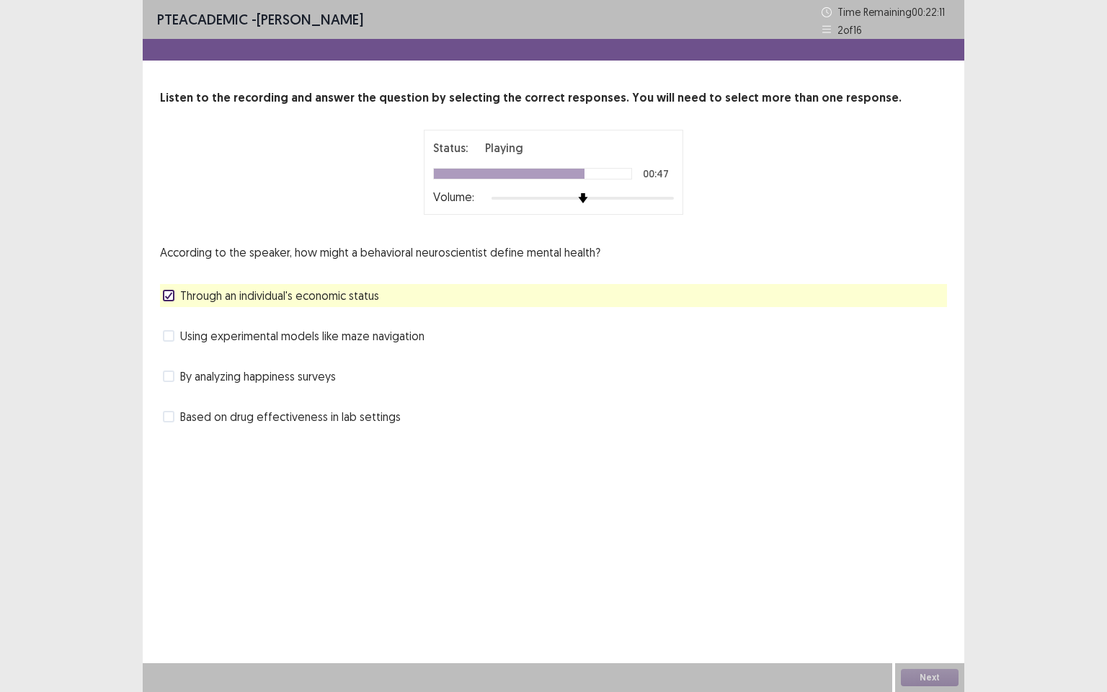
click at [174, 285] on div "Through an individual's economic status" at bounding box center [553, 295] width 787 height 23
click at [170, 297] on icon at bounding box center [168, 295] width 9 height 7
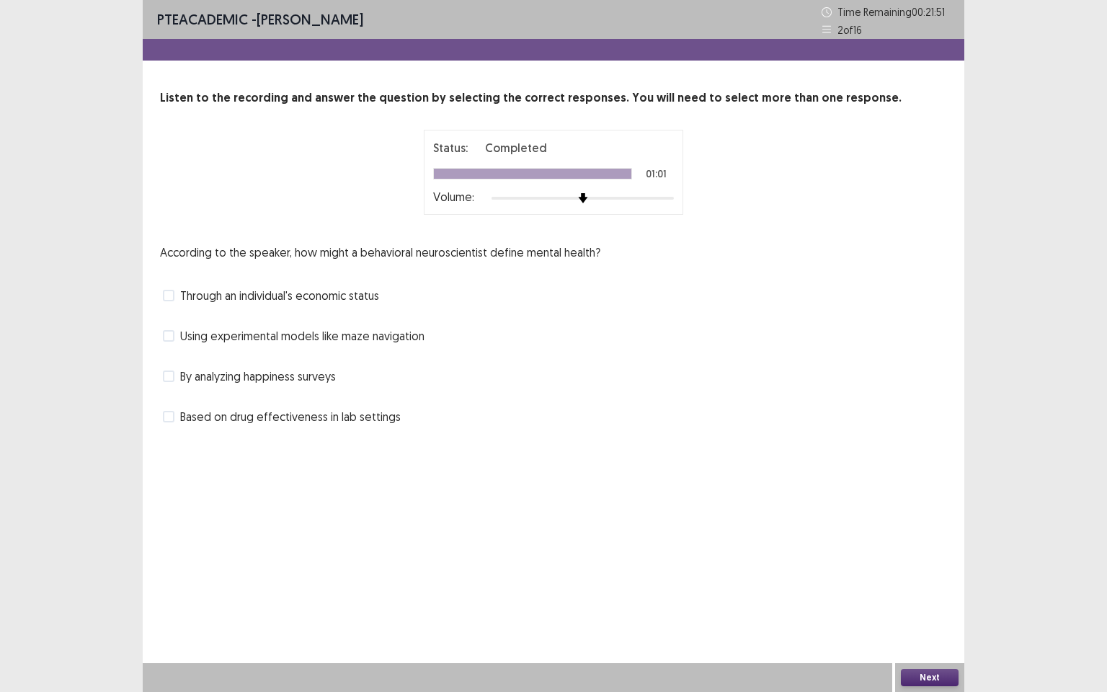
click at [176, 375] on label "By analyzing happiness surveys" at bounding box center [249, 376] width 173 height 17
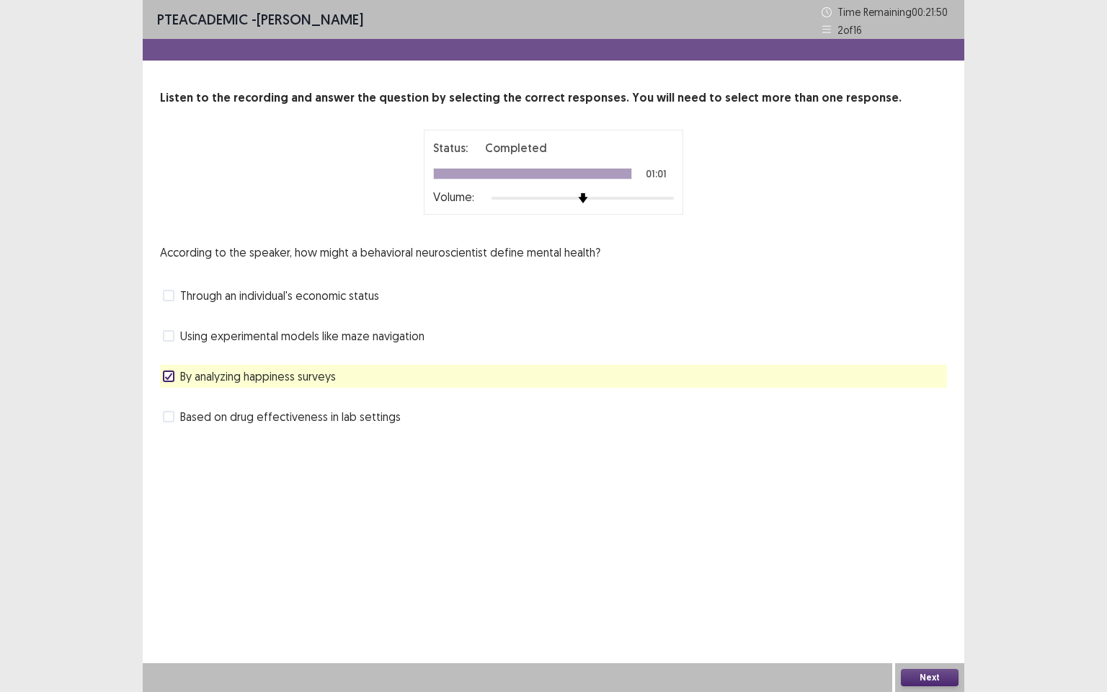
click at [921, 595] on button "Next" at bounding box center [930, 677] width 58 height 17
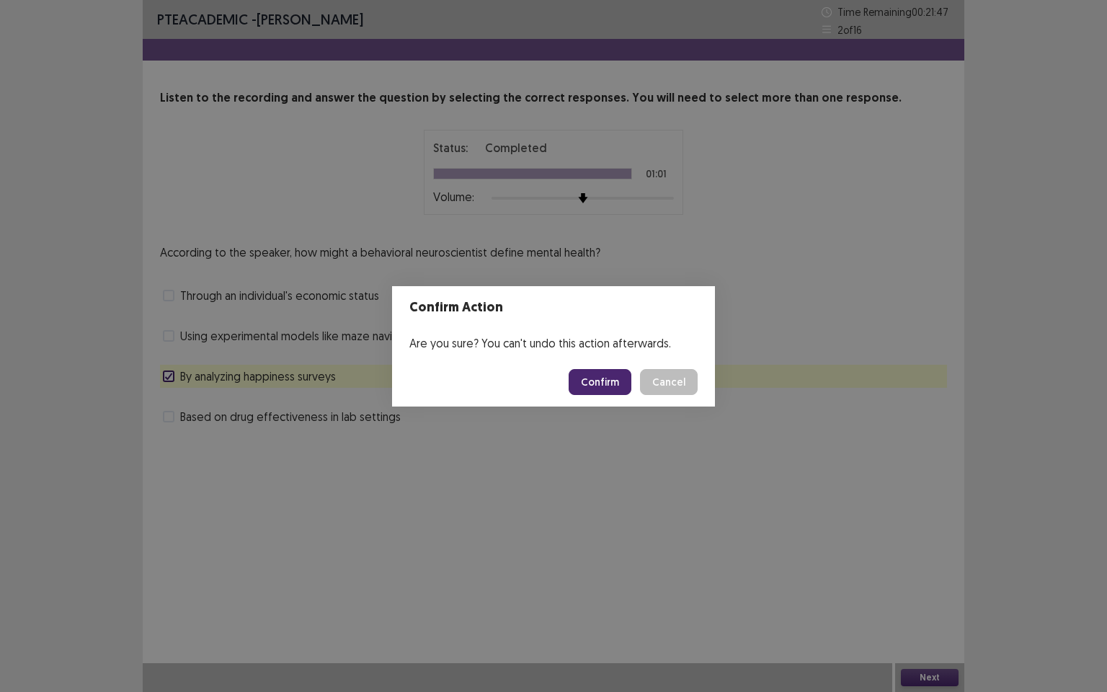
click at [601, 378] on button "Confirm" at bounding box center [600, 382] width 63 height 26
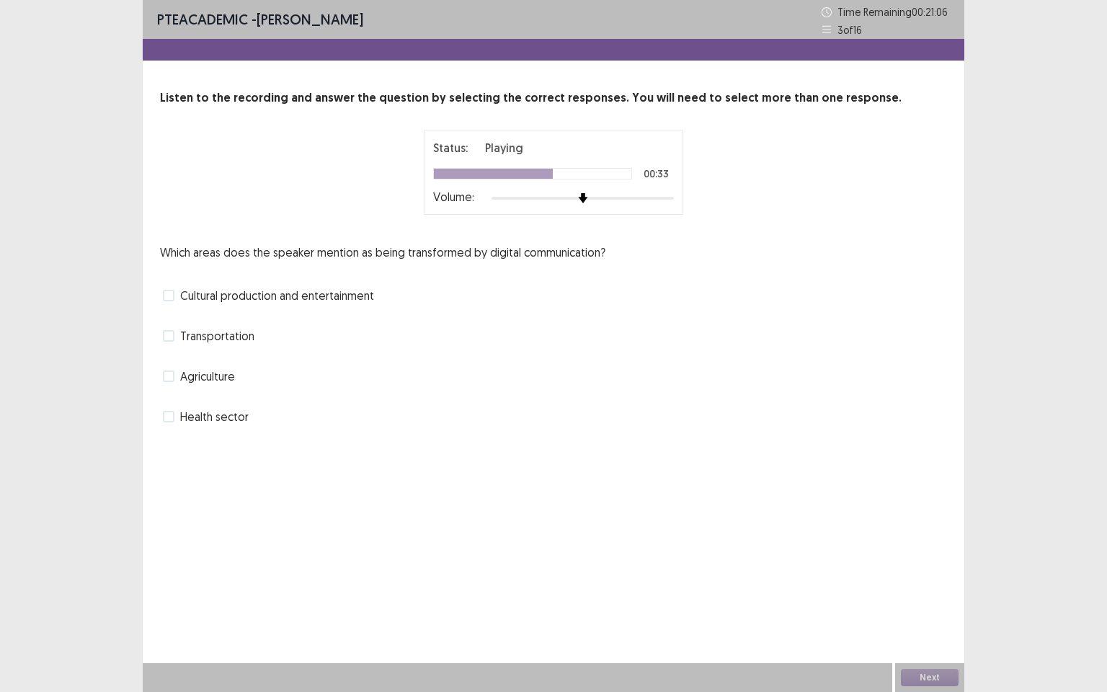
click at [179, 289] on label "Cultural production and entertainment" at bounding box center [268, 295] width 211 height 17
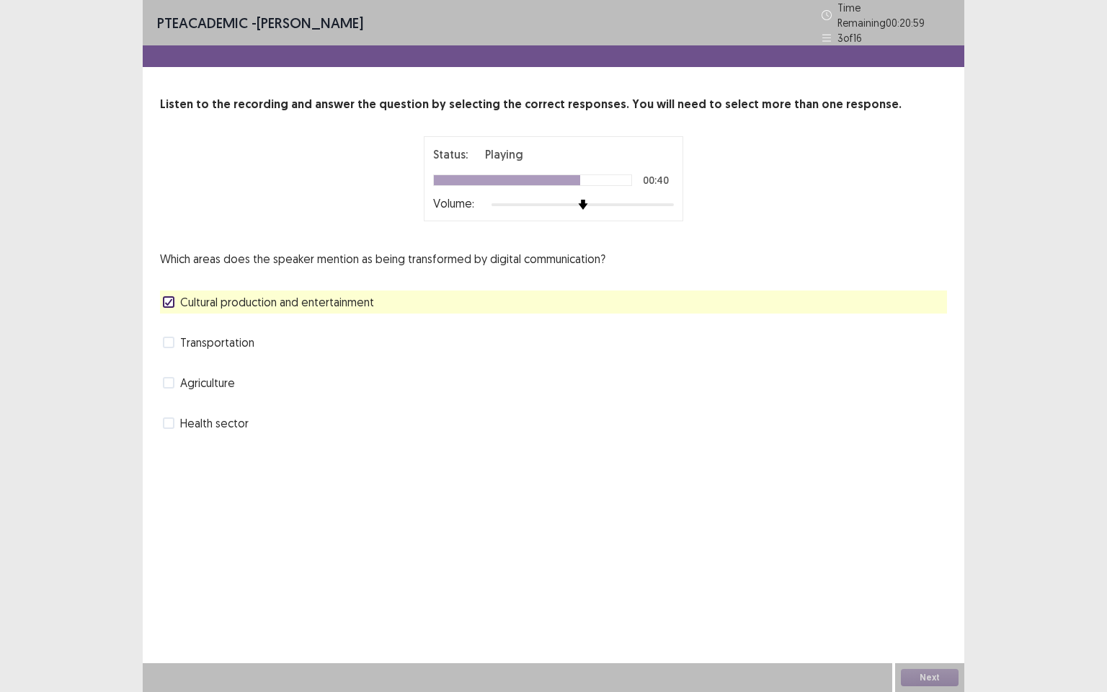
click at [177, 420] on label "Health sector" at bounding box center [206, 423] width 86 height 17
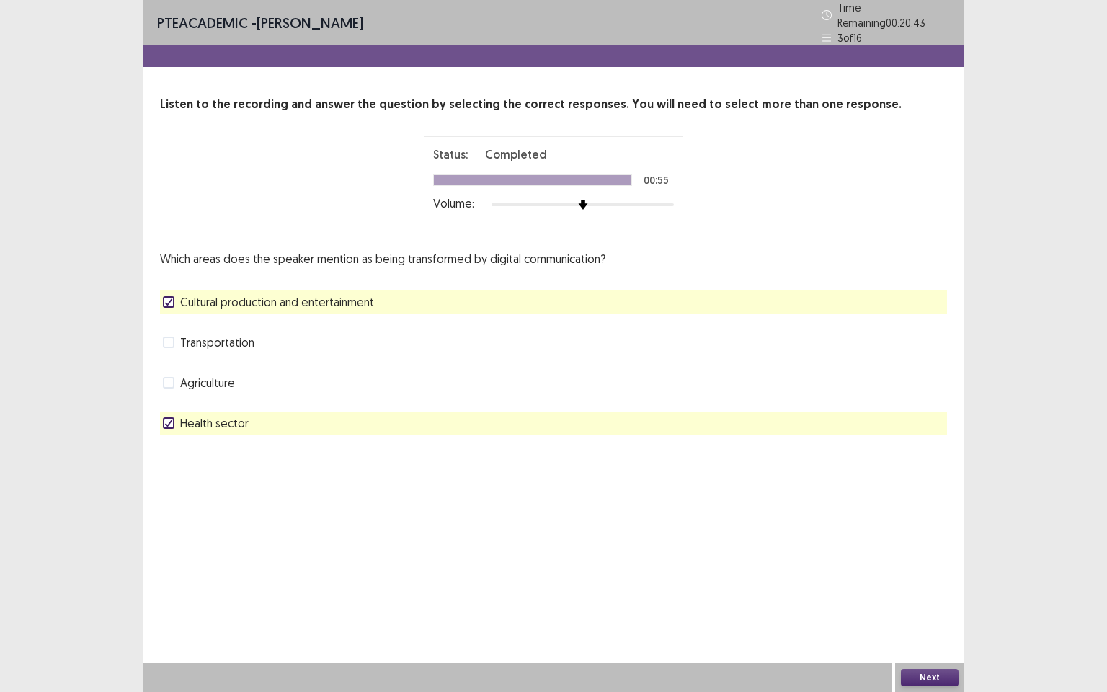
click at [930, 595] on button "Next" at bounding box center [930, 677] width 58 height 17
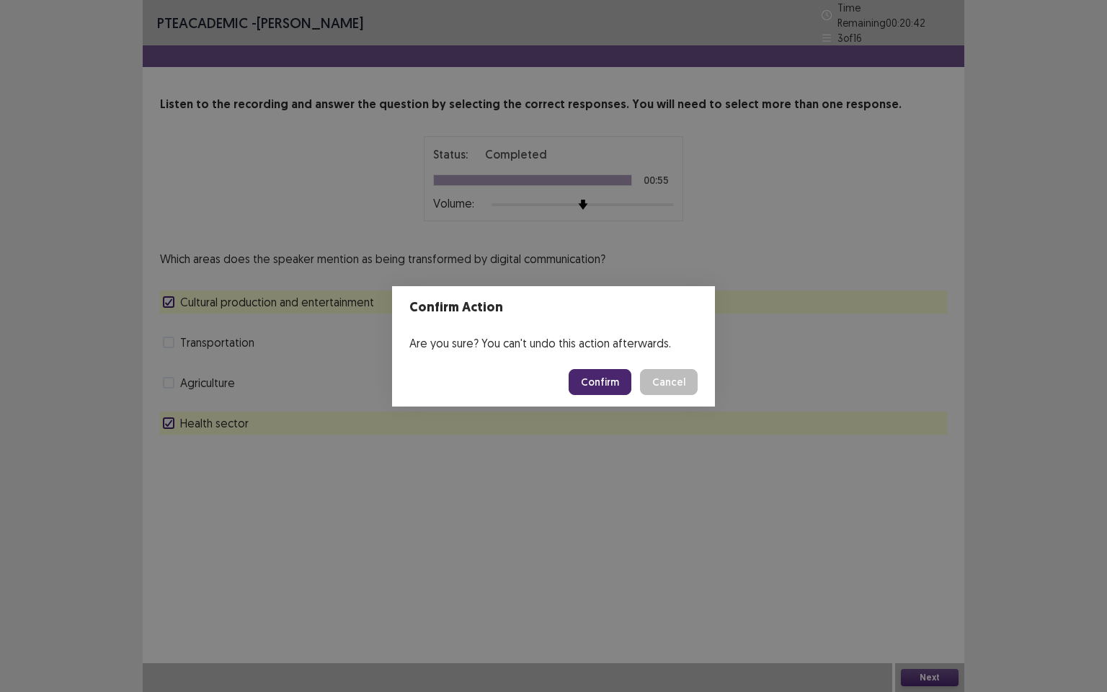
click at [606, 387] on button "Confirm" at bounding box center [600, 382] width 63 height 26
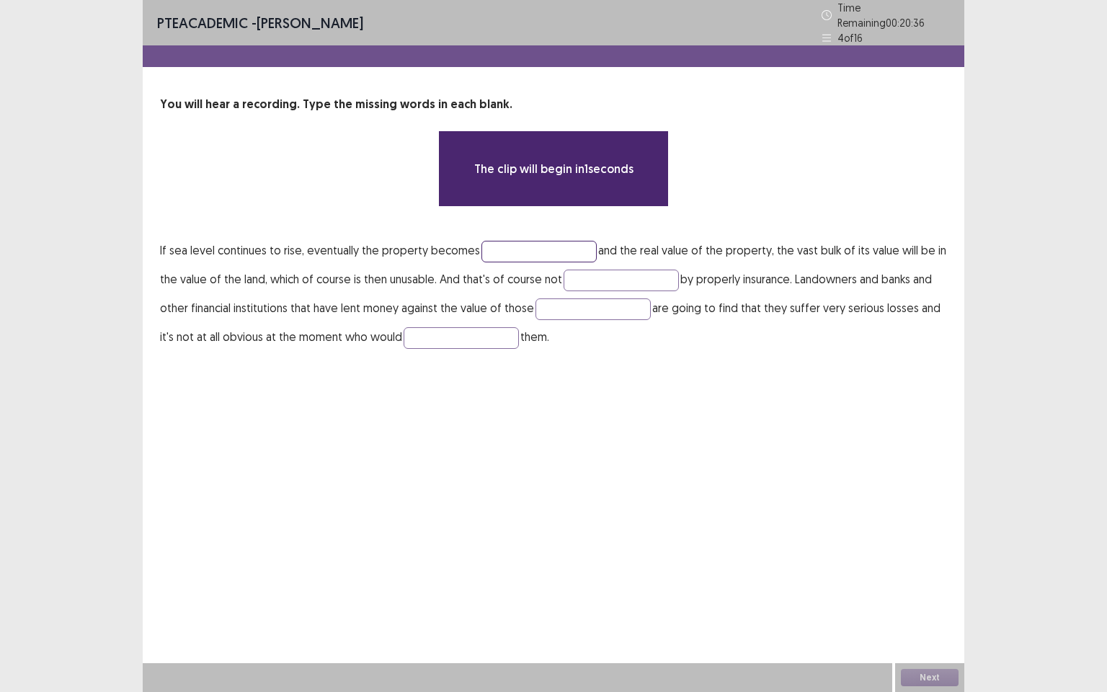
click at [536, 241] on input "text" at bounding box center [539, 252] width 115 height 22
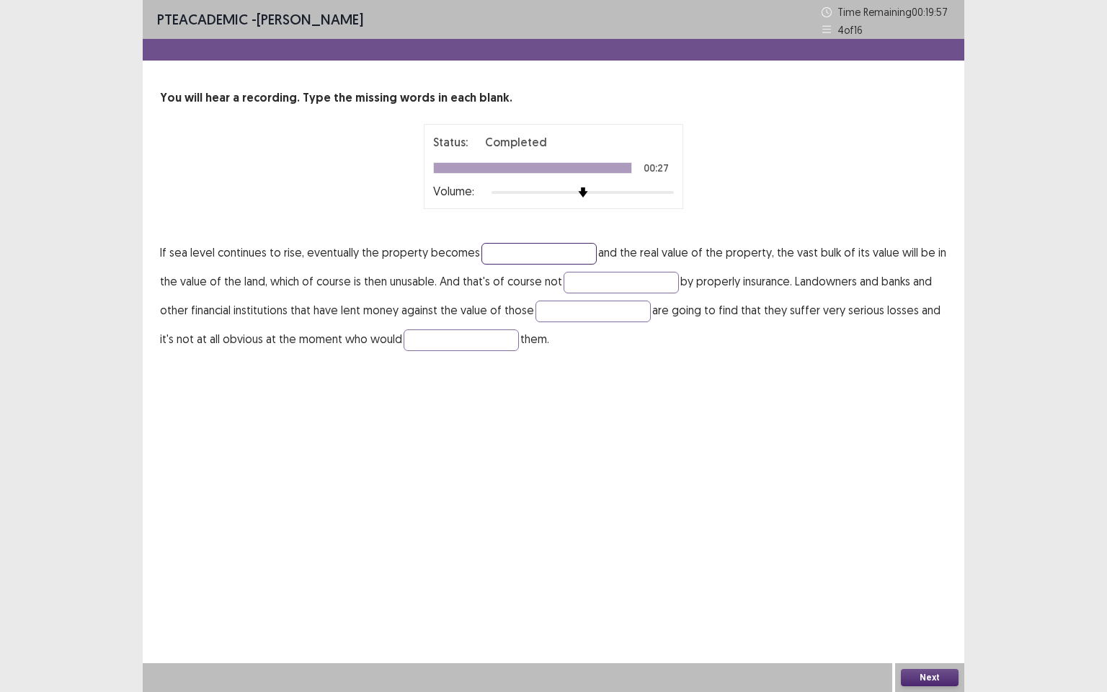
click at [537, 254] on input "text" at bounding box center [539, 254] width 115 height 22
type input "******"
click at [595, 278] on input "text" at bounding box center [621, 283] width 115 height 22
type input "*******"
drag, startPoint x: 554, startPoint y: 317, endPoint x: 523, endPoint y: 324, distance: 31.0
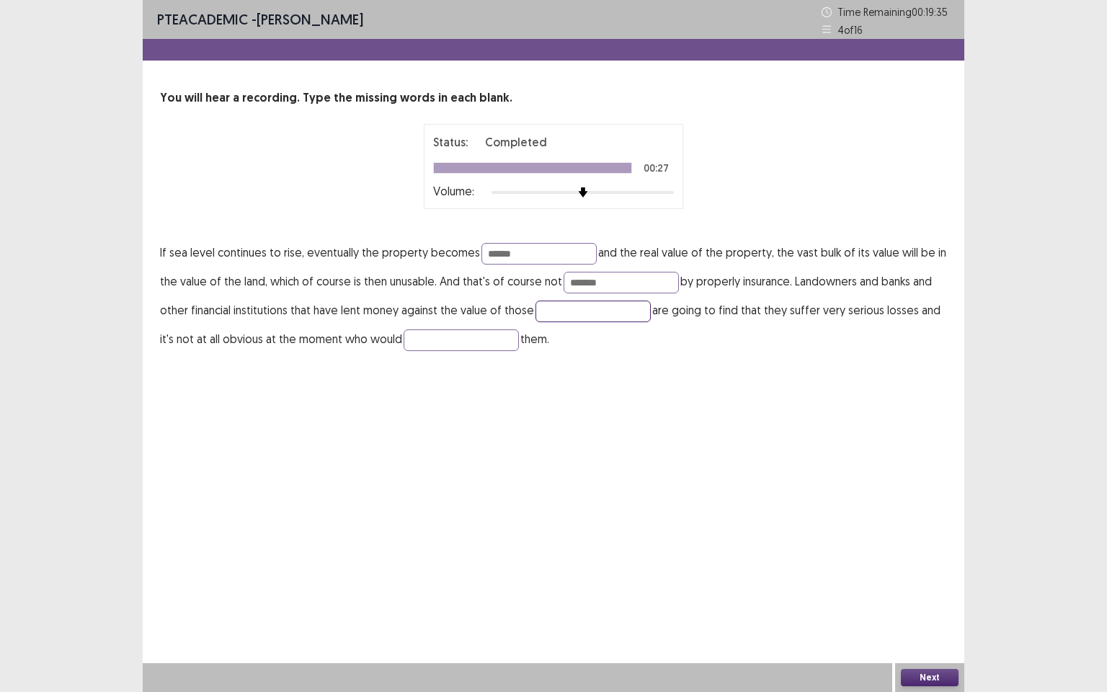
click at [548, 317] on input "text" at bounding box center [593, 312] width 115 height 22
type input "********"
click at [452, 346] on input "text" at bounding box center [461, 340] width 115 height 22
type input "**********"
click at [518, 245] on input "******" at bounding box center [539, 254] width 115 height 22
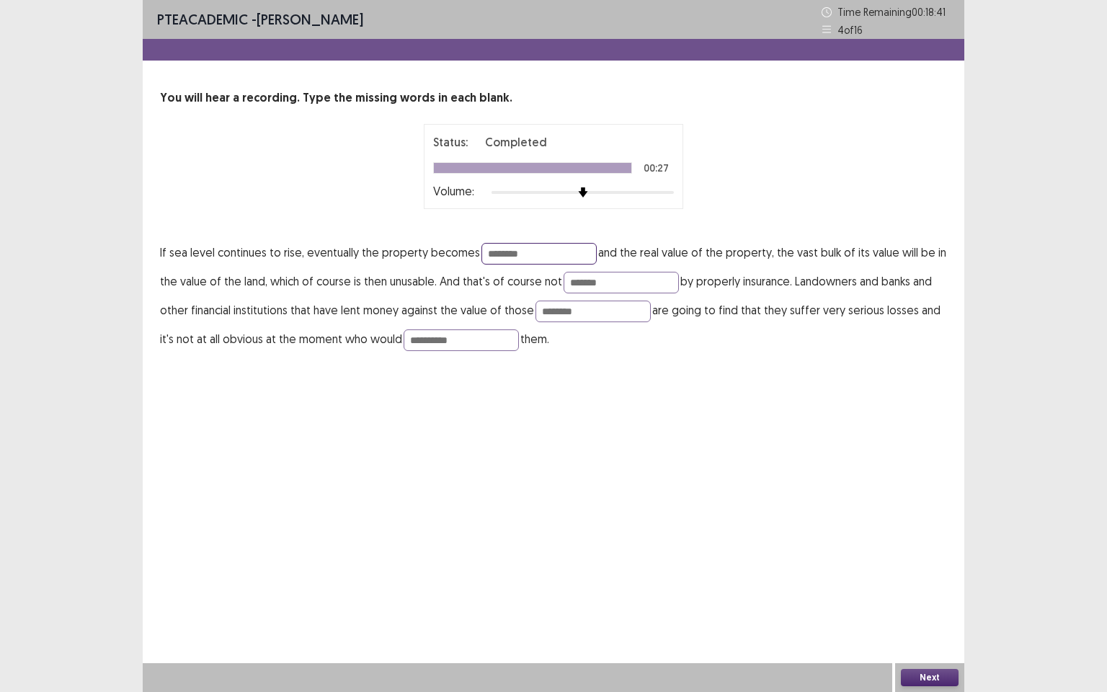
type input "********"
click at [931, 595] on button "Next" at bounding box center [930, 677] width 58 height 17
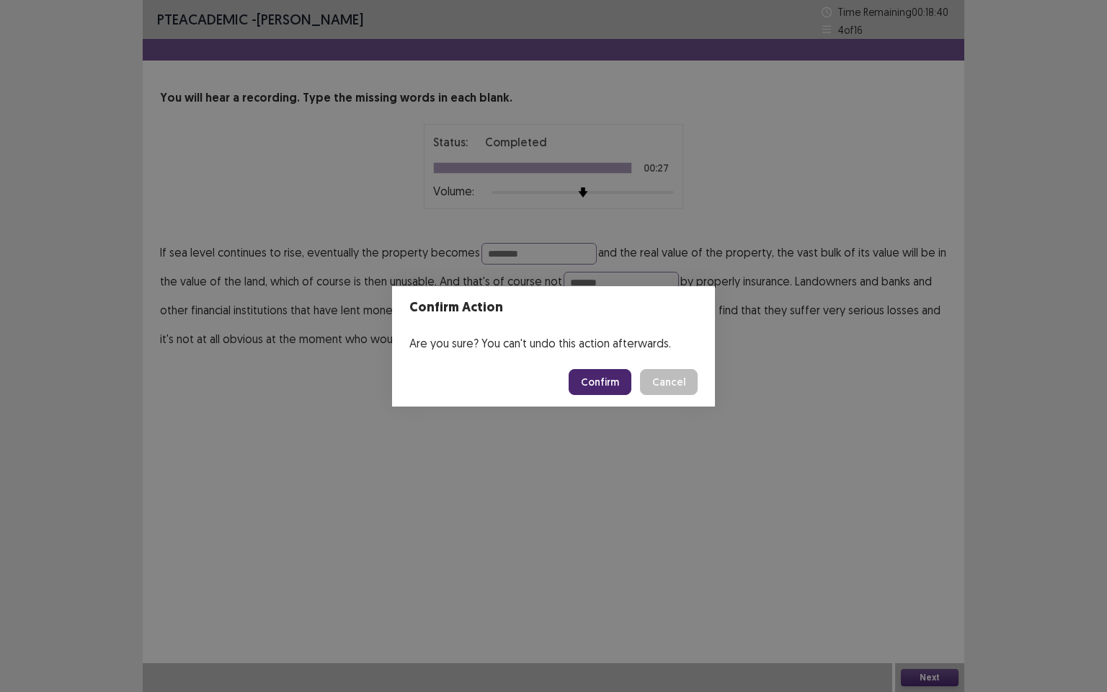
click at [604, 380] on button "Confirm" at bounding box center [600, 382] width 63 height 26
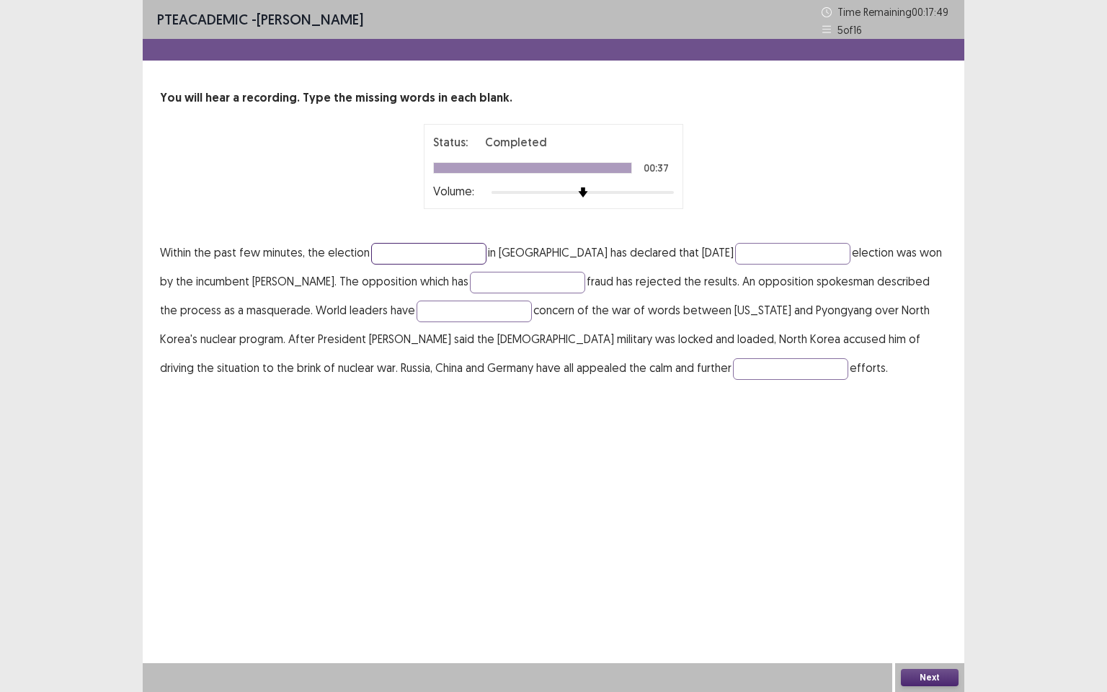
click at [409, 254] on input "text" at bounding box center [428, 254] width 115 height 22
click at [735, 252] on input "text" at bounding box center [792, 254] width 115 height 22
type input "**********"
click at [487, 285] on input "text" at bounding box center [527, 283] width 115 height 22
click at [459, 316] on input "text" at bounding box center [474, 312] width 115 height 22
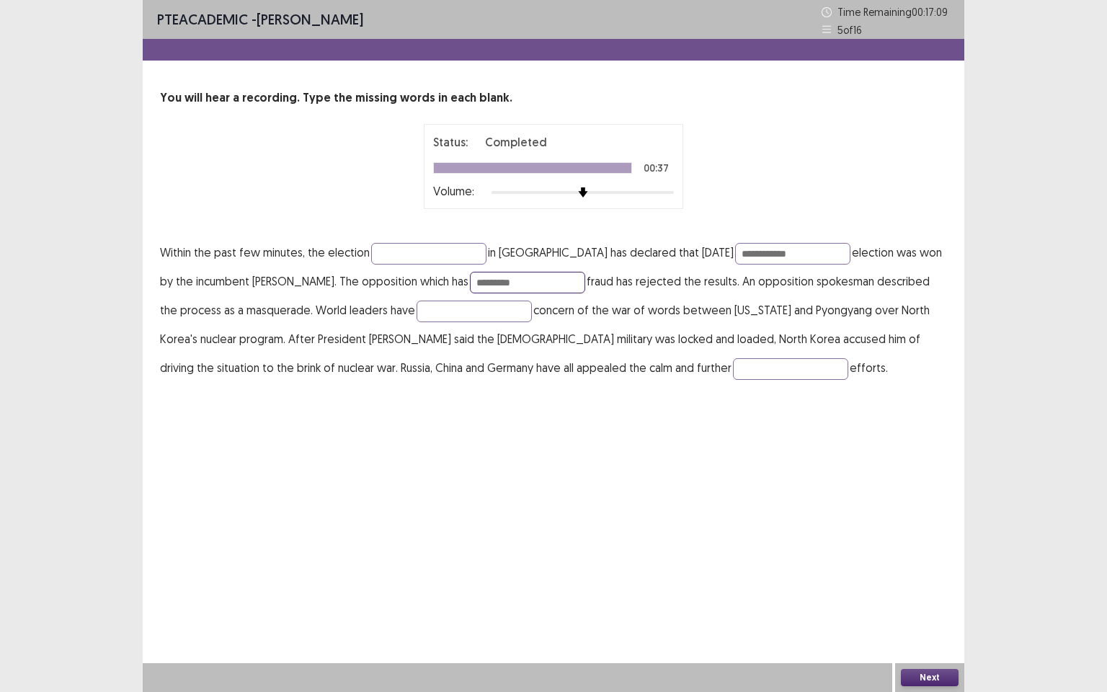
drag, startPoint x: 487, startPoint y: 278, endPoint x: 435, endPoint y: 291, distance: 54.4
click at [421, 278] on p "**********" at bounding box center [553, 310] width 787 height 144
click at [418, 306] on input "text" at bounding box center [474, 312] width 115 height 22
click at [449, 309] on input "text" at bounding box center [474, 312] width 115 height 22
click at [508, 285] on input "*********" at bounding box center [527, 283] width 115 height 22
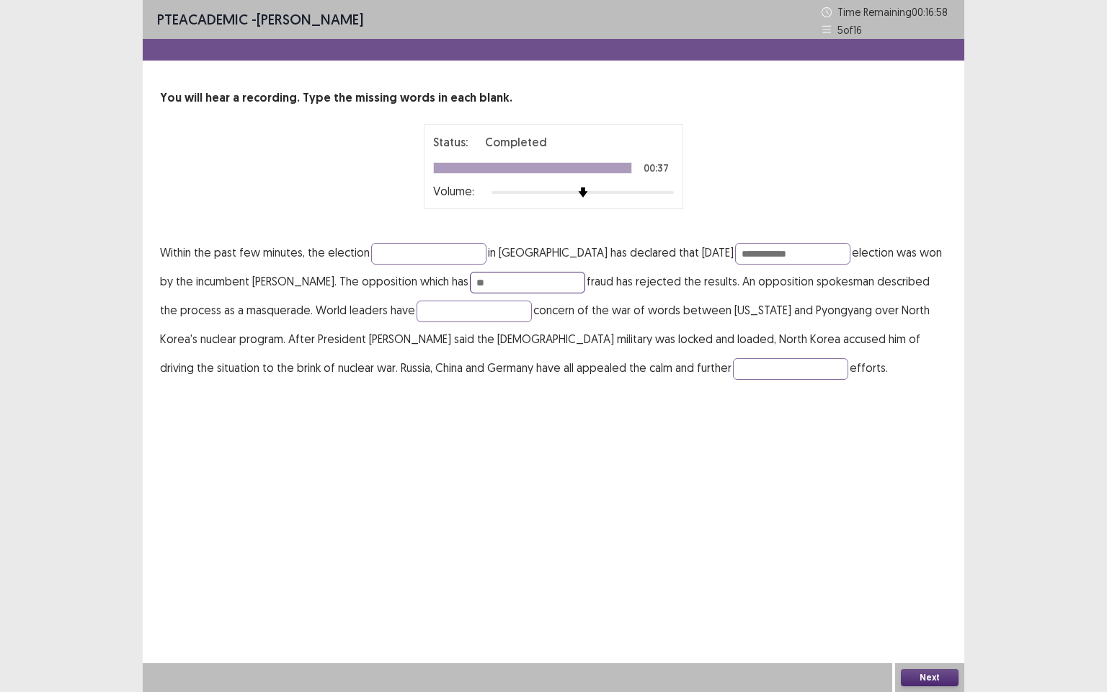
type input "*"
click at [468, 315] on input "text" at bounding box center [474, 312] width 115 height 22
type input "*********"
click at [733, 373] on input "text" at bounding box center [790, 369] width 115 height 22
type input "**********"
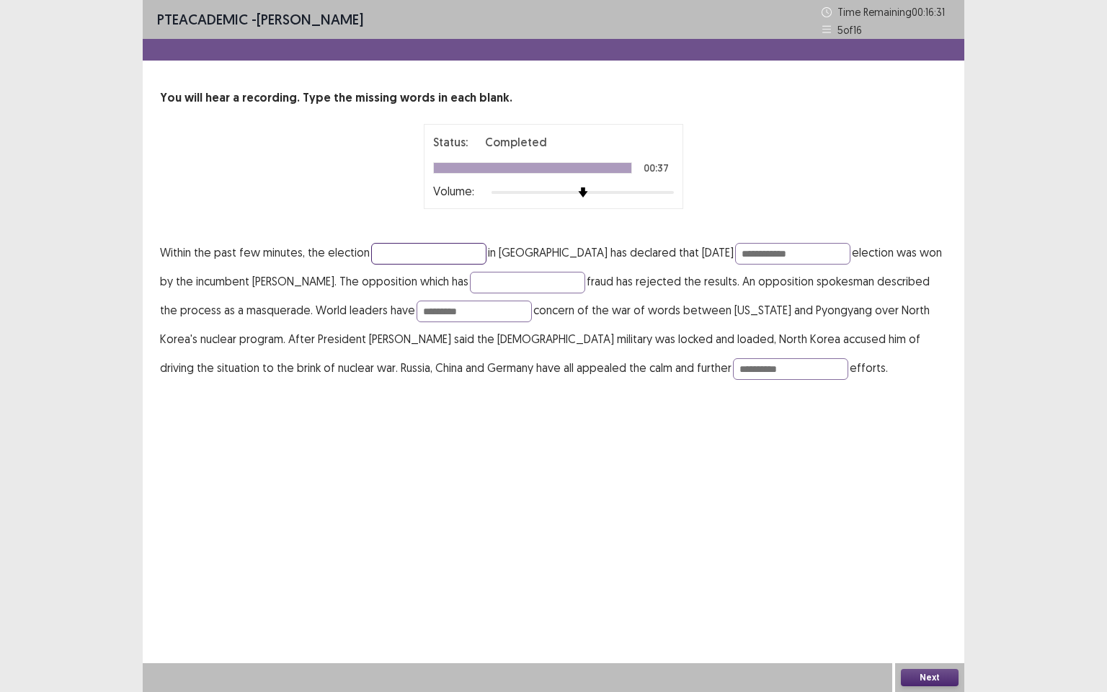
click at [453, 257] on input "text" at bounding box center [428, 254] width 115 height 22
type input "*"
type input "********"
click at [492, 282] on input "text" at bounding box center [527, 283] width 115 height 22
type input "********"
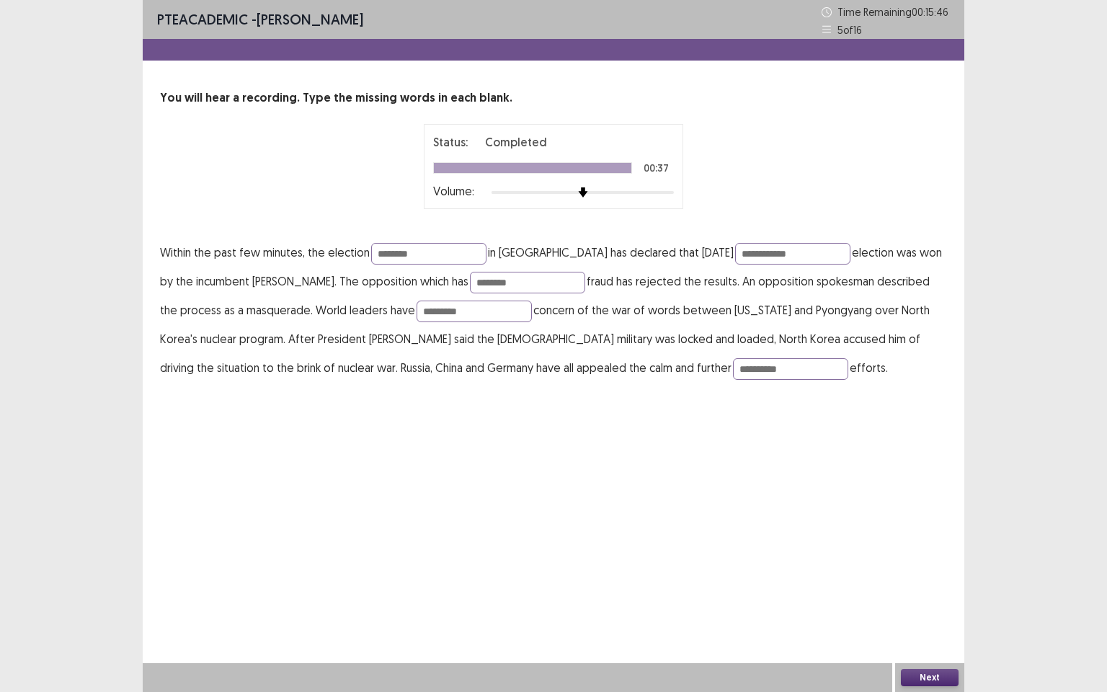
click at [939, 595] on button "Next" at bounding box center [930, 677] width 58 height 17
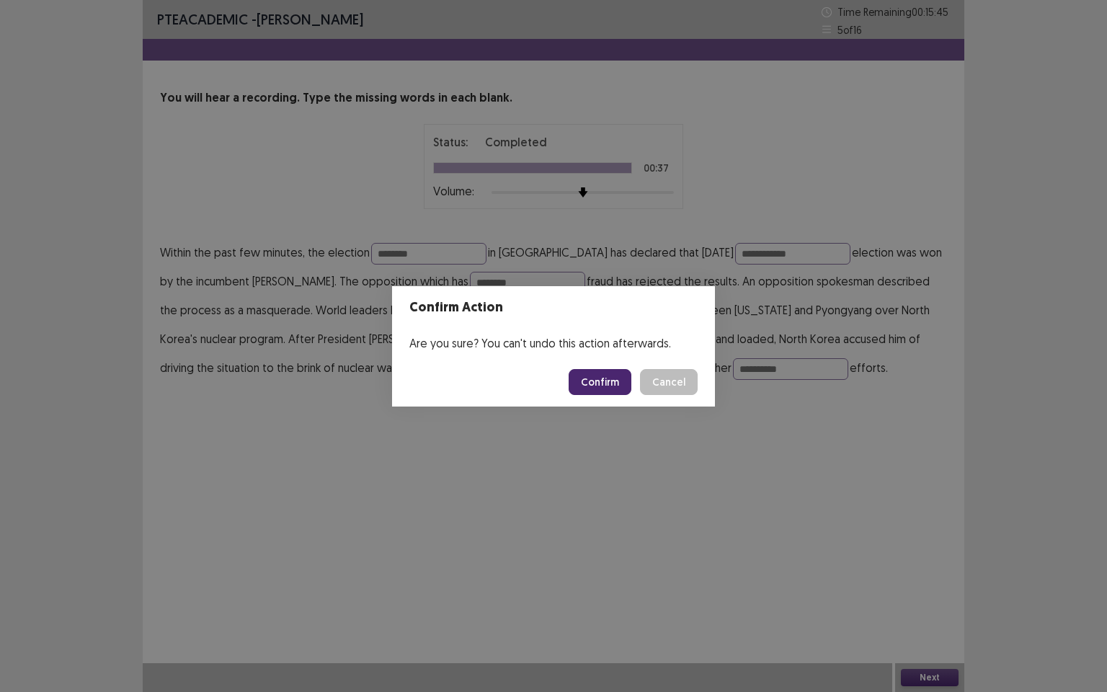
click at [600, 381] on button "Confirm" at bounding box center [600, 382] width 63 height 26
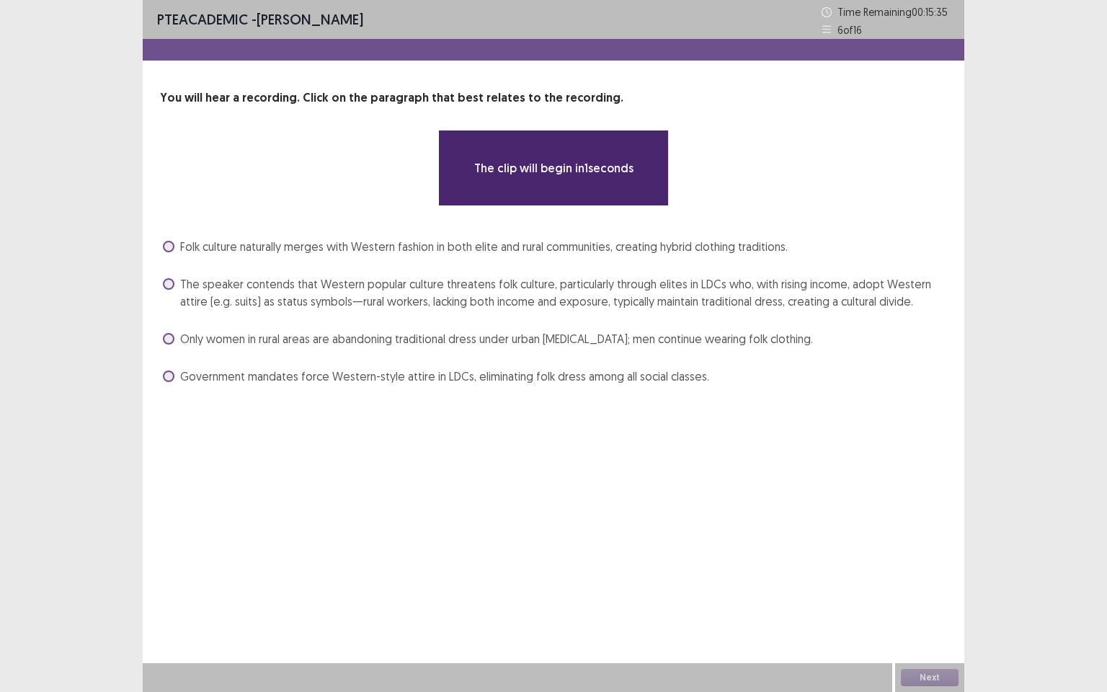
click at [156, 252] on div "You will hear a recording. Click on the paragraph that best relates to the reco…" at bounding box center [554, 238] width 822 height 298
click at [164, 248] on span at bounding box center [169, 247] width 12 height 12
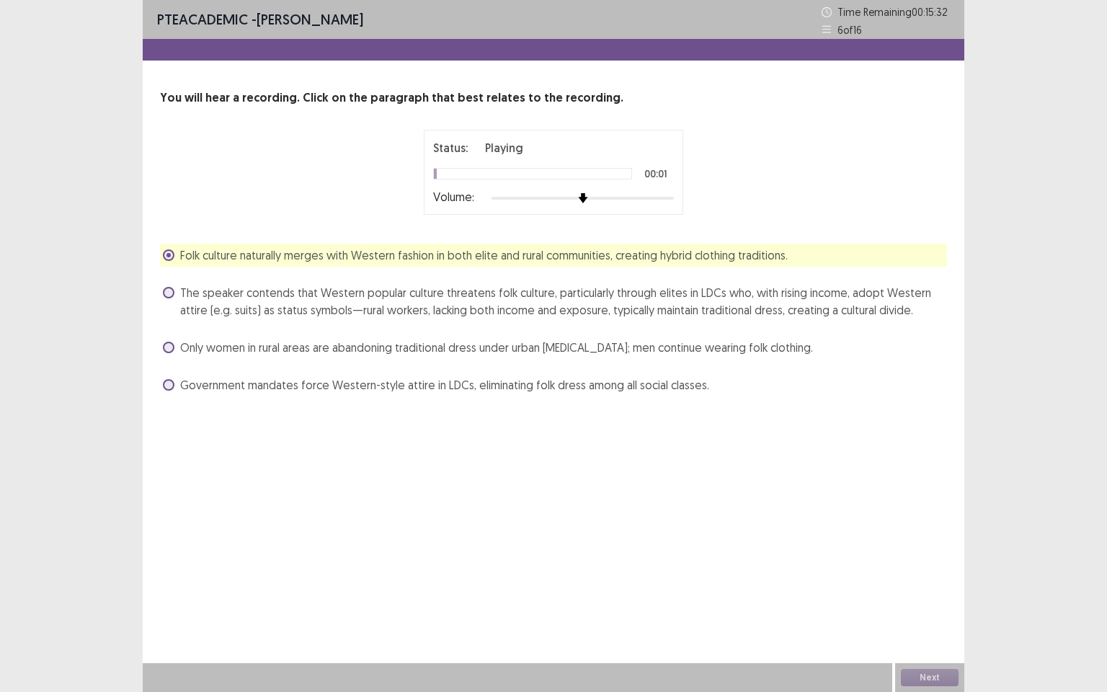
click at [177, 294] on label "The speaker contends that Western popular culture threatens folk culture, parti…" at bounding box center [555, 301] width 784 height 35
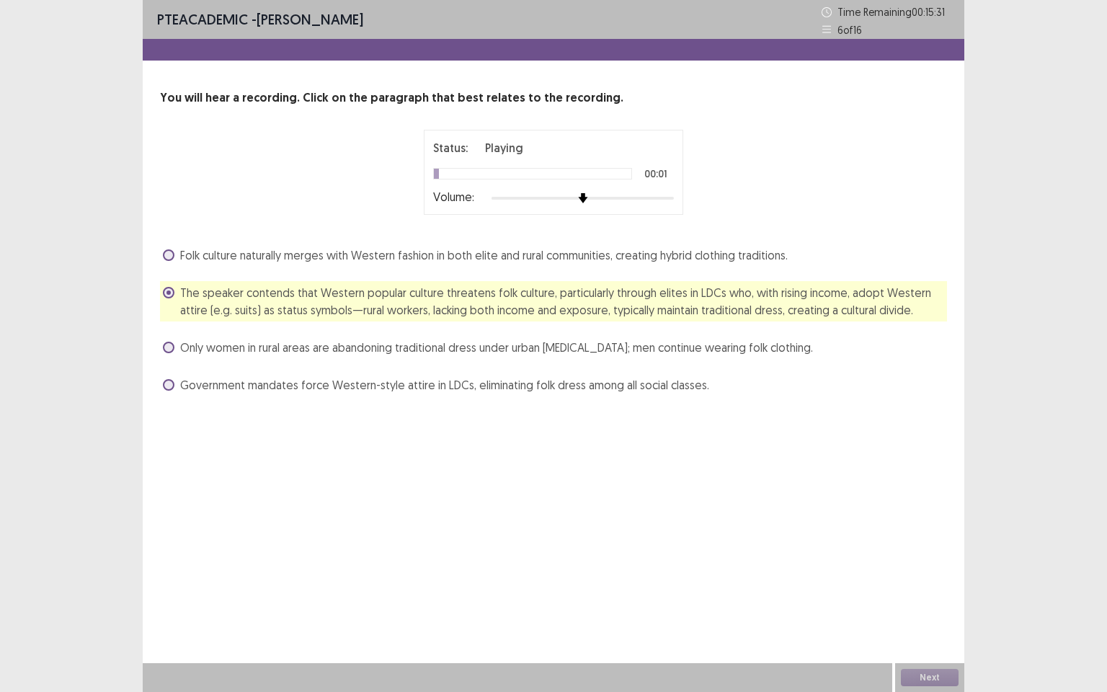
click at [165, 352] on span at bounding box center [169, 348] width 12 height 12
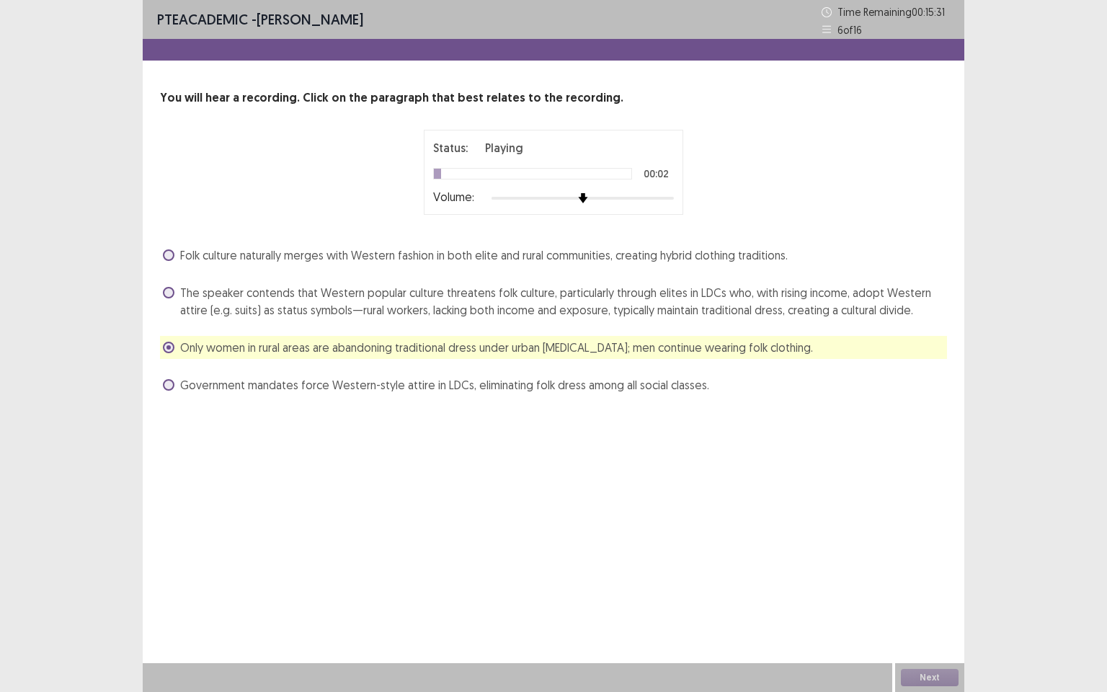
click at [167, 387] on span at bounding box center [169, 385] width 12 height 12
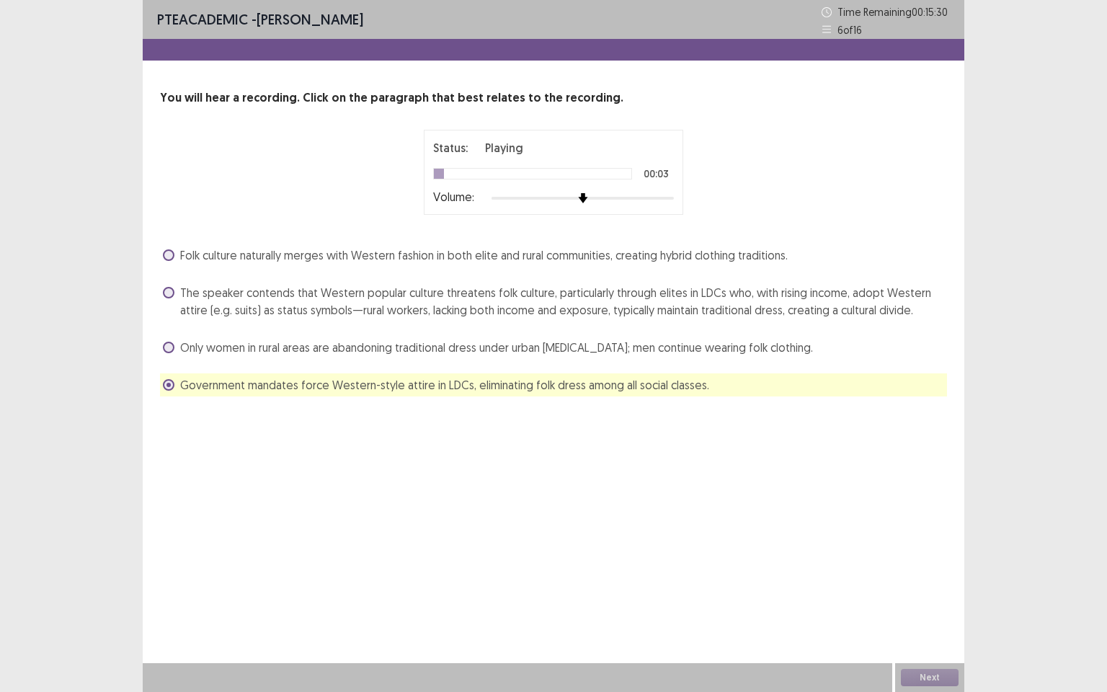
click at [172, 347] on span at bounding box center [169, 348] width 12 height 12
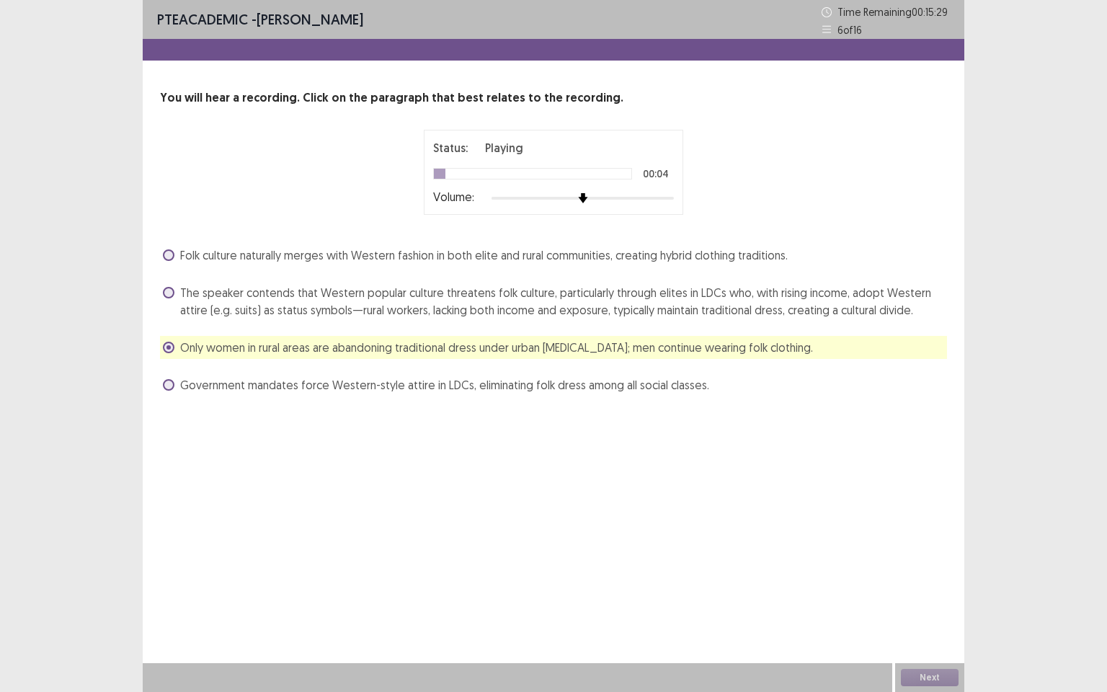
click at [172, 294] on span at bounding box center [169, 293] width 12 height 12
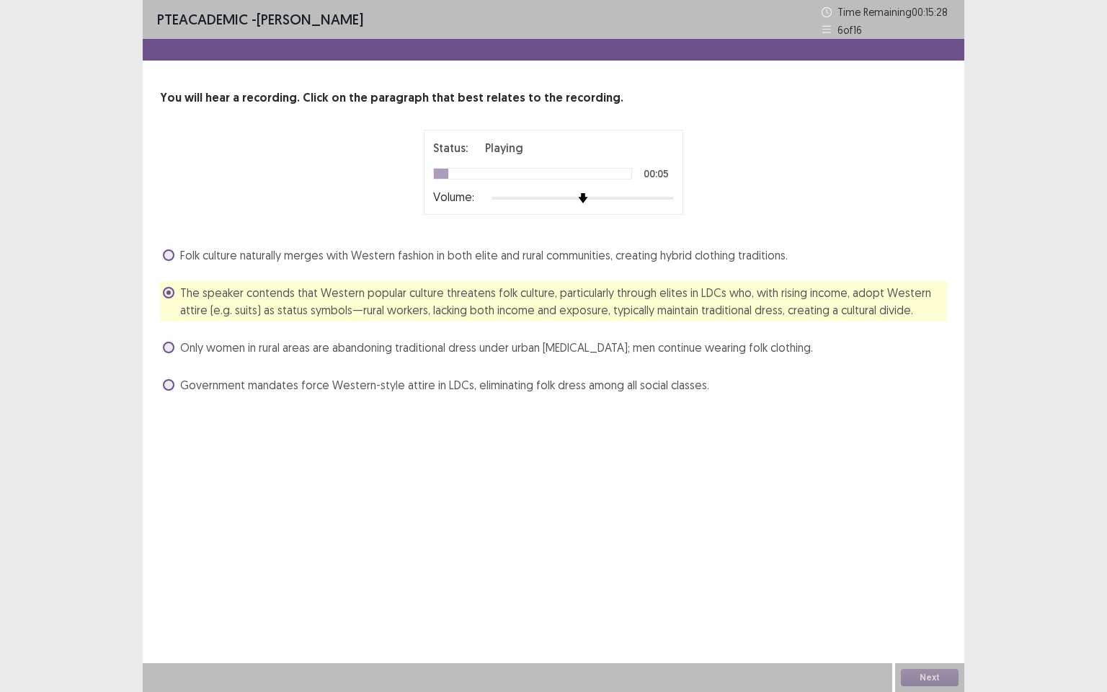
click at [170, 254] on span at bounding box center [169, 255] width 12 height 12
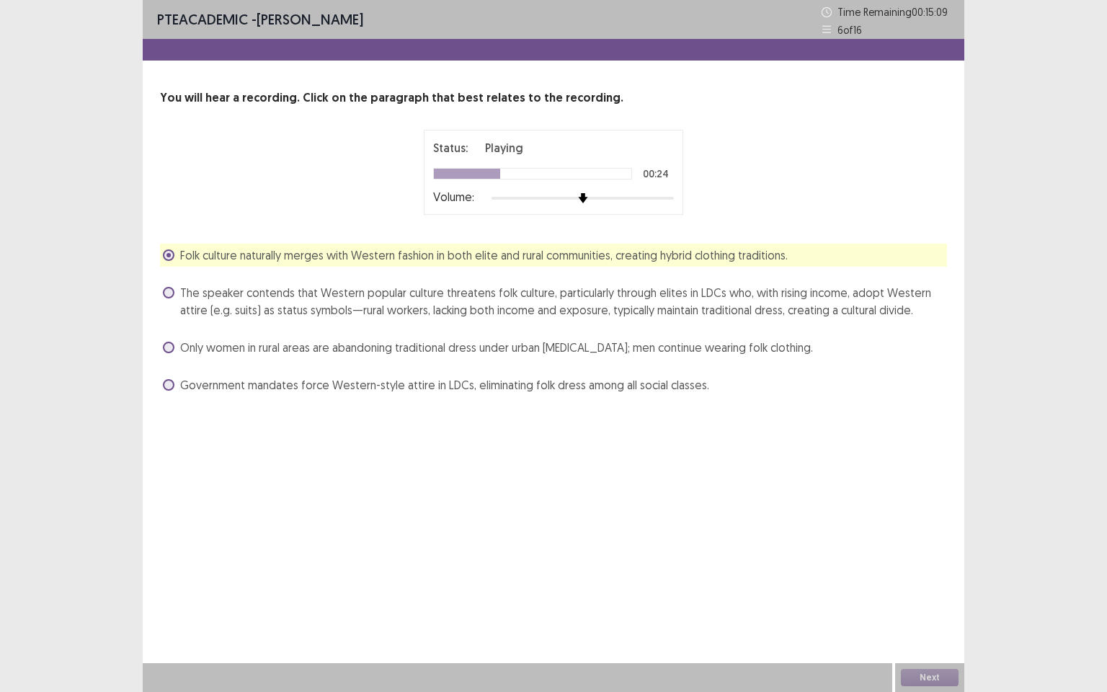
click at [167, 292] on span at bounding box center [169, 293] width 12 height 12
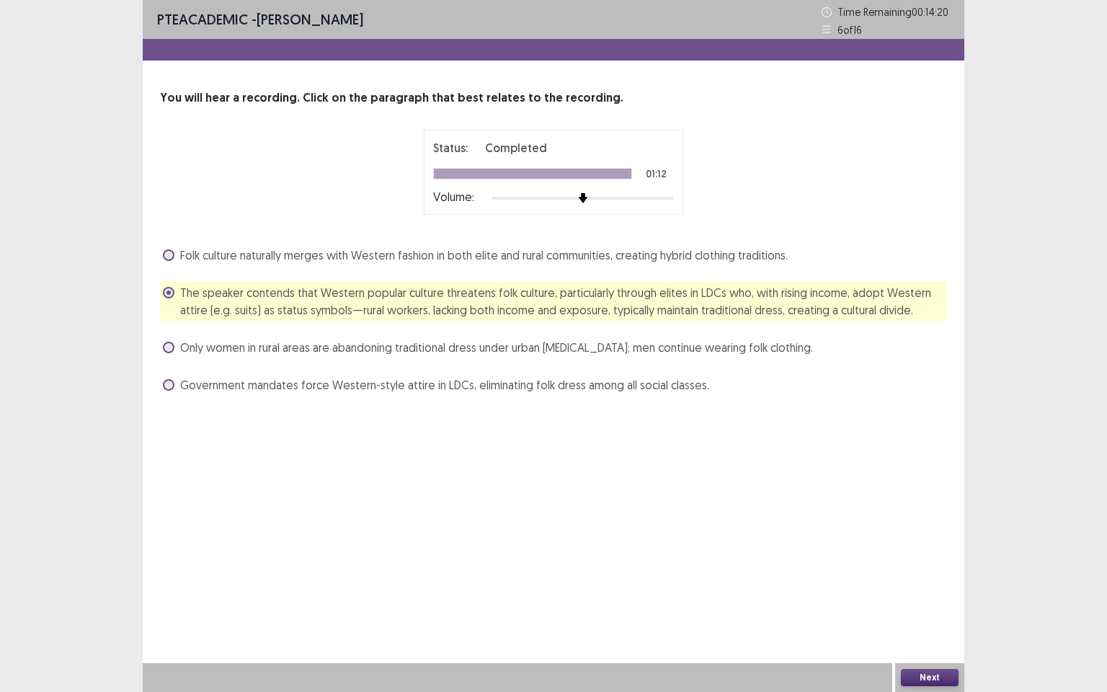
click at [944, 595] on button "Next" at bounding box center [930, 677] width 58 height 17
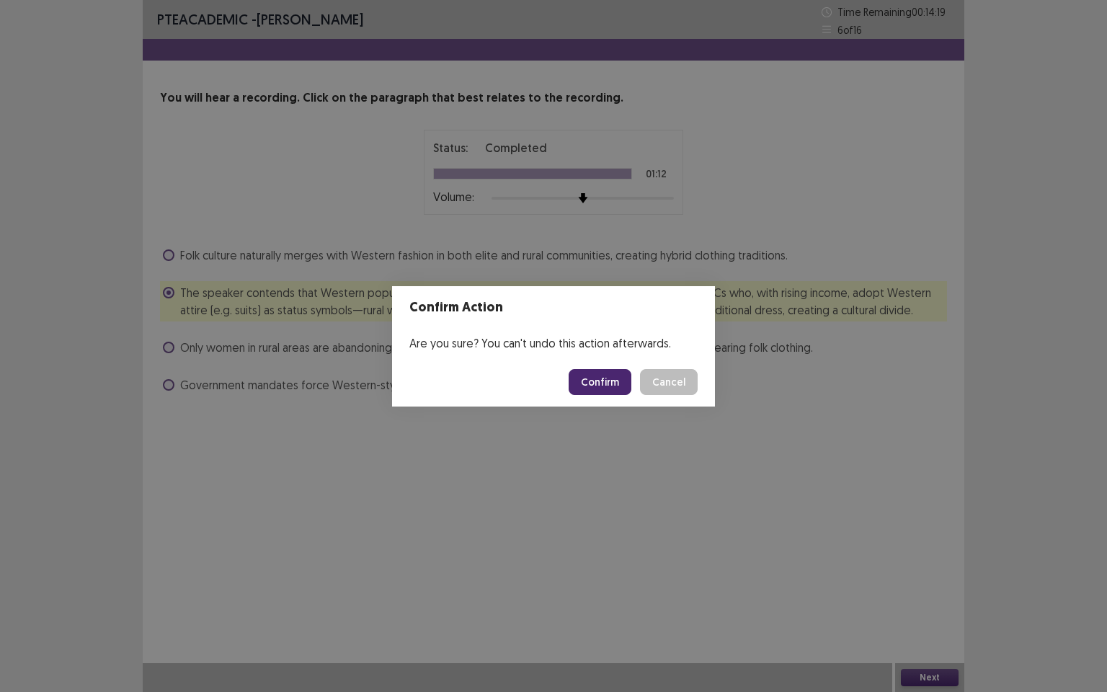
click at [616, 378] on button "Confirm" at bounding box center [600, 382] width 63 height 26
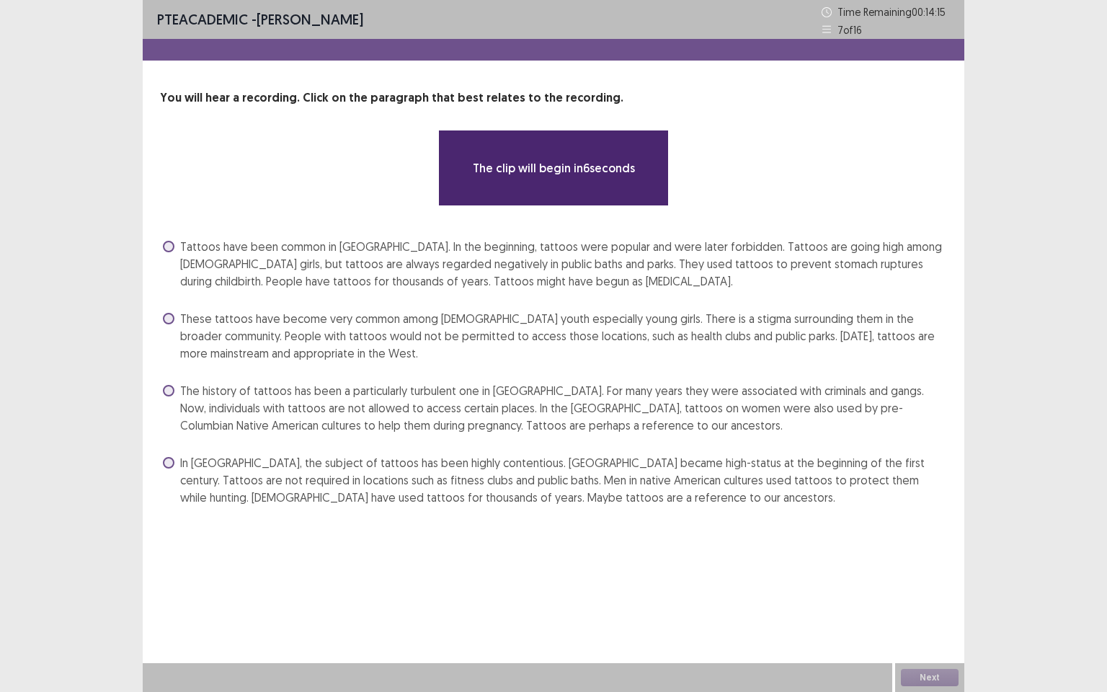
click at [169, 245] on span at bounding box center [169, 247] width 12 height 12
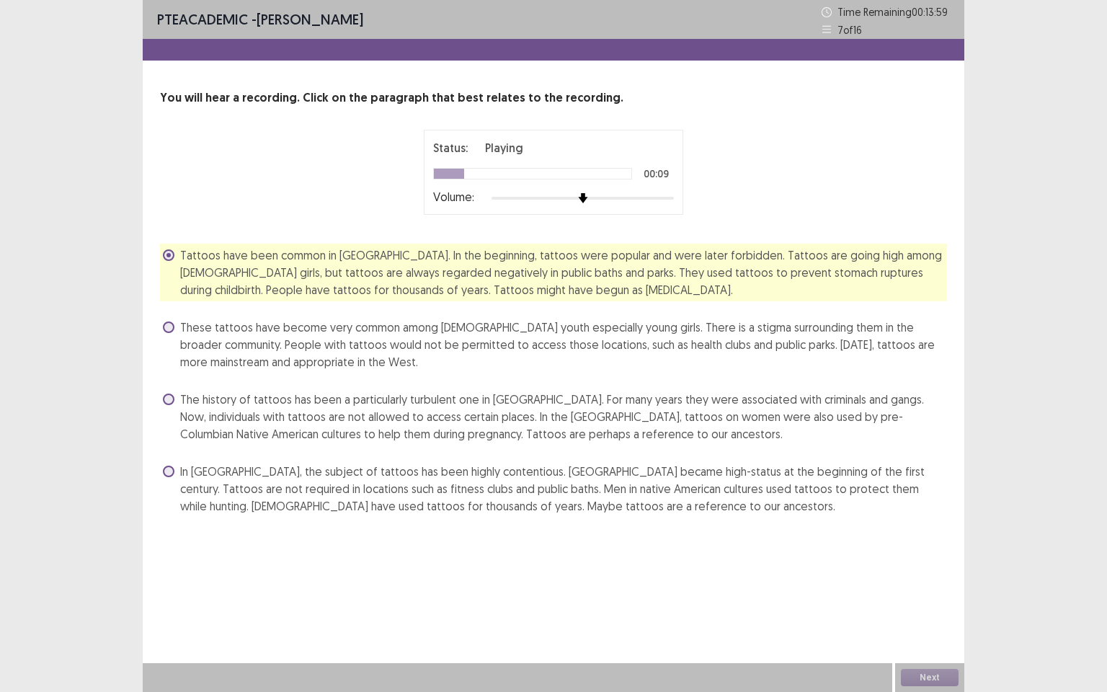
click at [170, 328] on span at bounding box center [169, 328] width 12 height 12
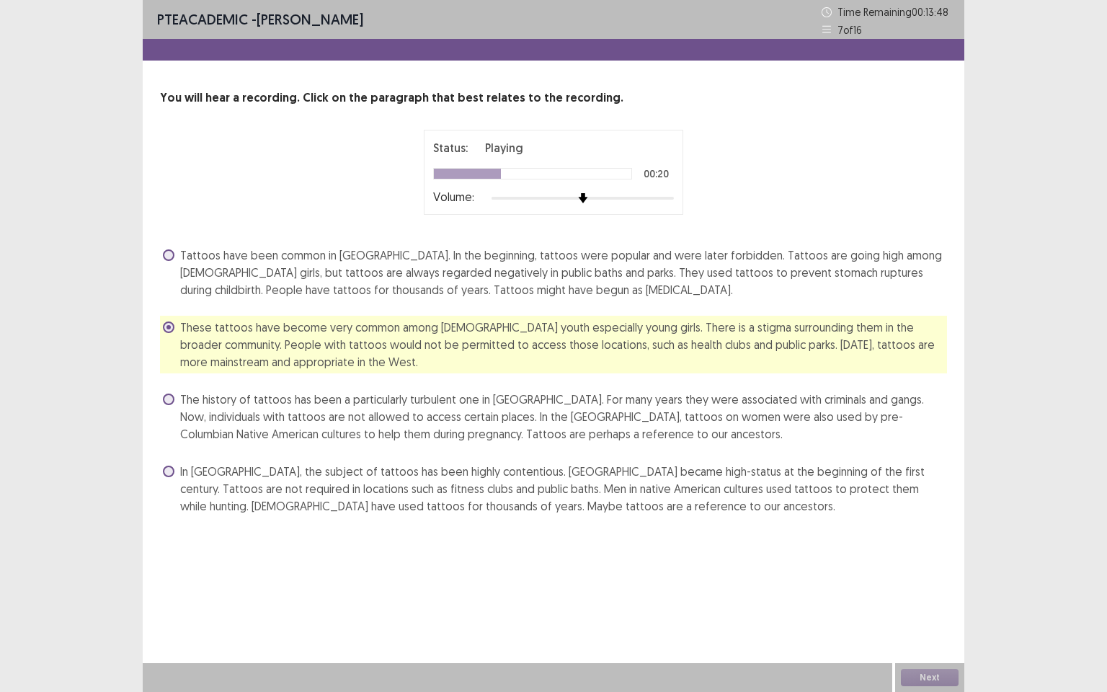
click at [170, 401] on span at bounding box center [169, 400] width 12 height 12
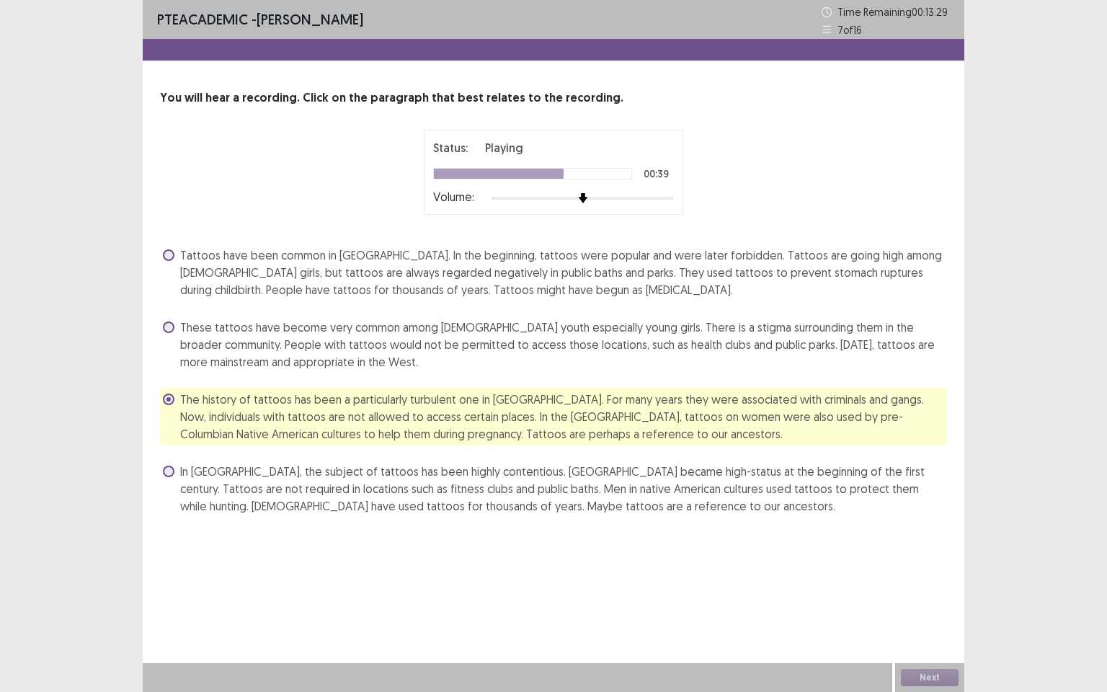
click at [164, 473] on span at bounding box center [169, 472] width 12 height 12
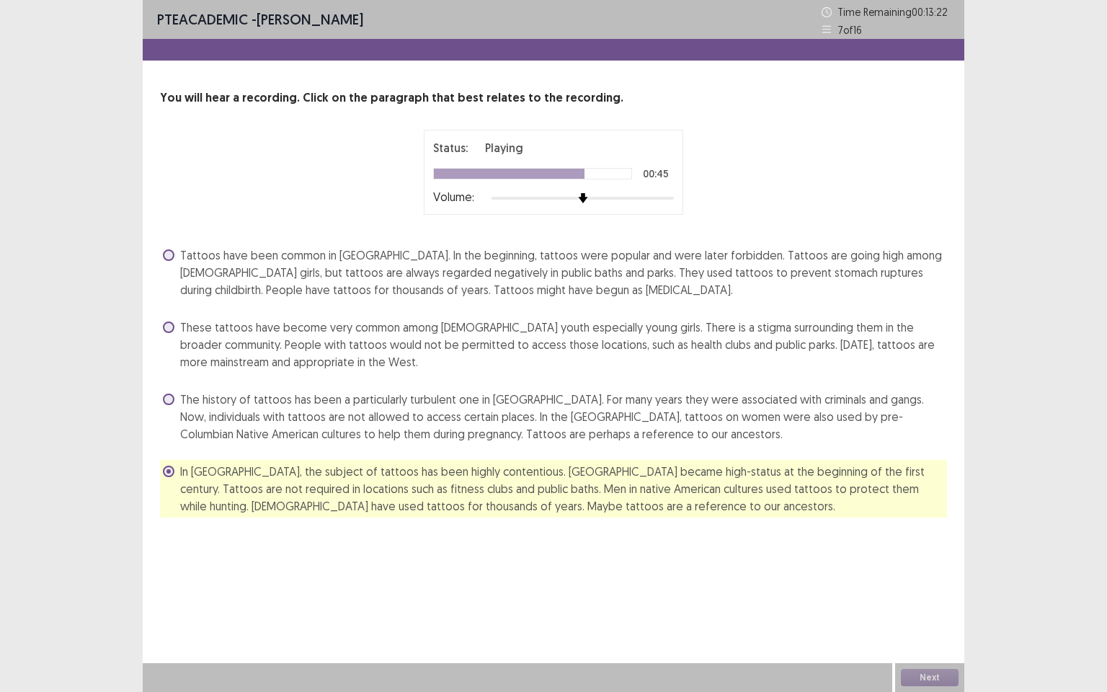
click at [169, 401] on span at bounding box center [169, 400] width 12 height 12
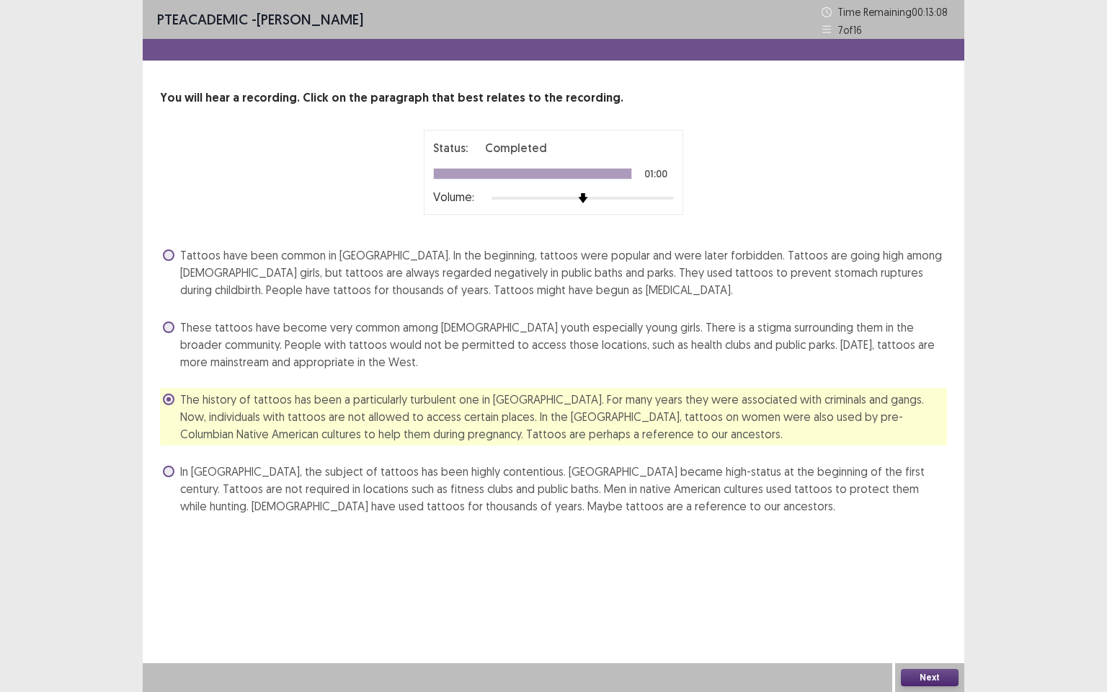
click at [945, 595] on button "Next" at bounding box center [930, 677] width 58 height 17
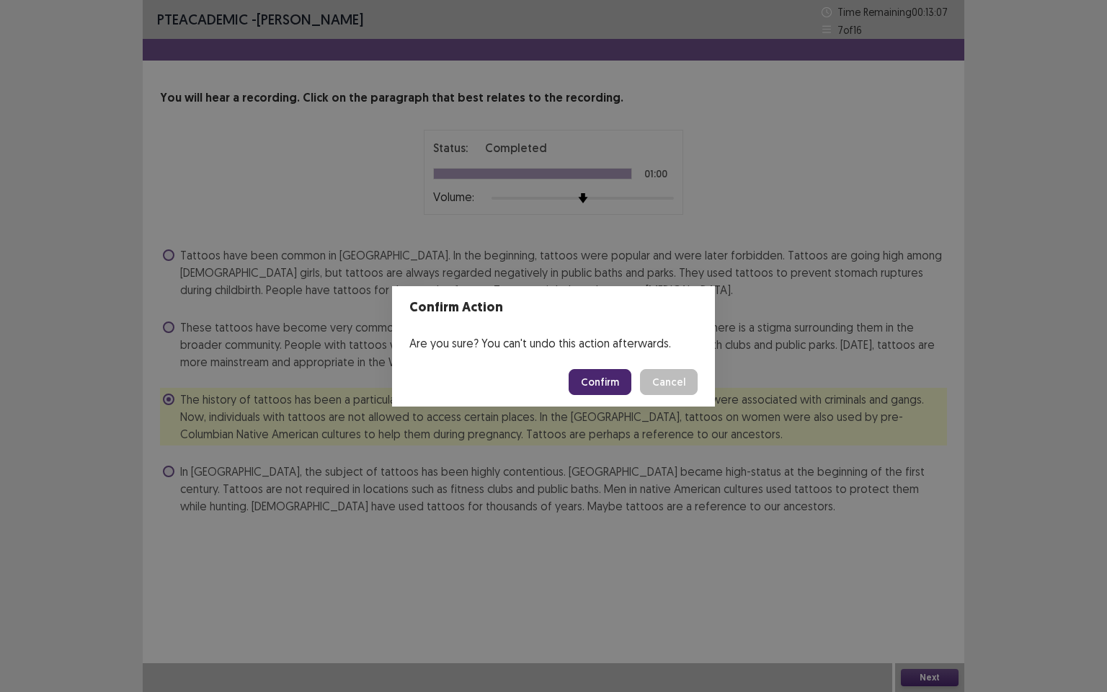
click at [604, 382] on button "Confirm" at bounding box center [600, 382] width 63 height 26
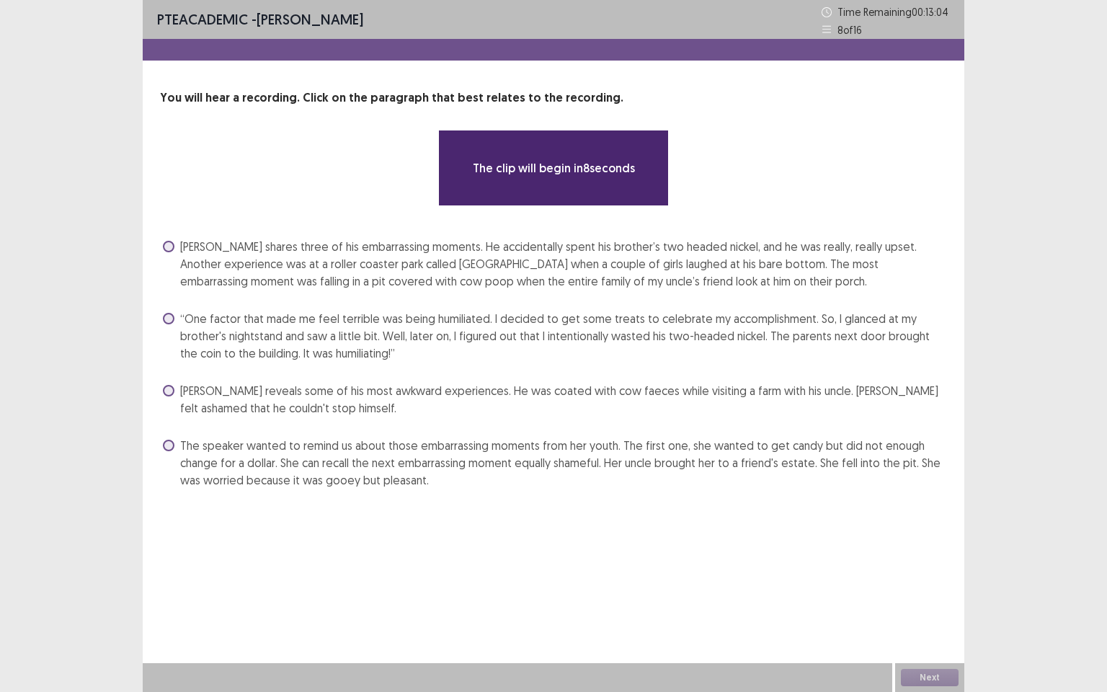
click at [169, 251] on span at bounding box center [169, 247] width 12 height 12
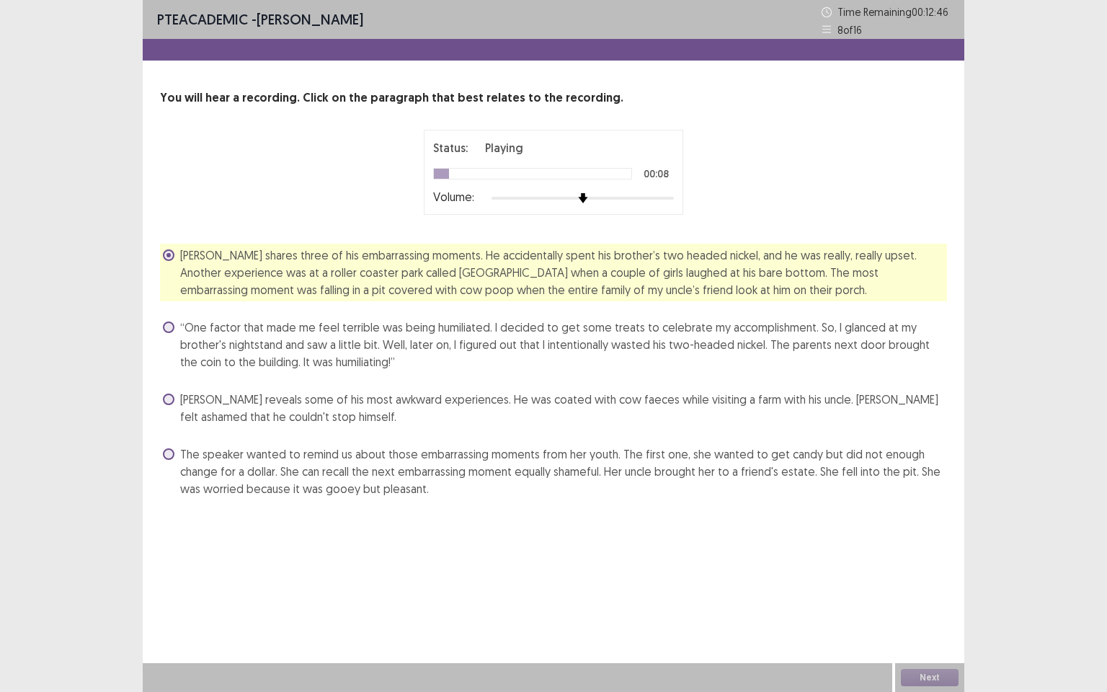
click at [172, 332] on span at bounding box center [169, 328] width 12 height 12
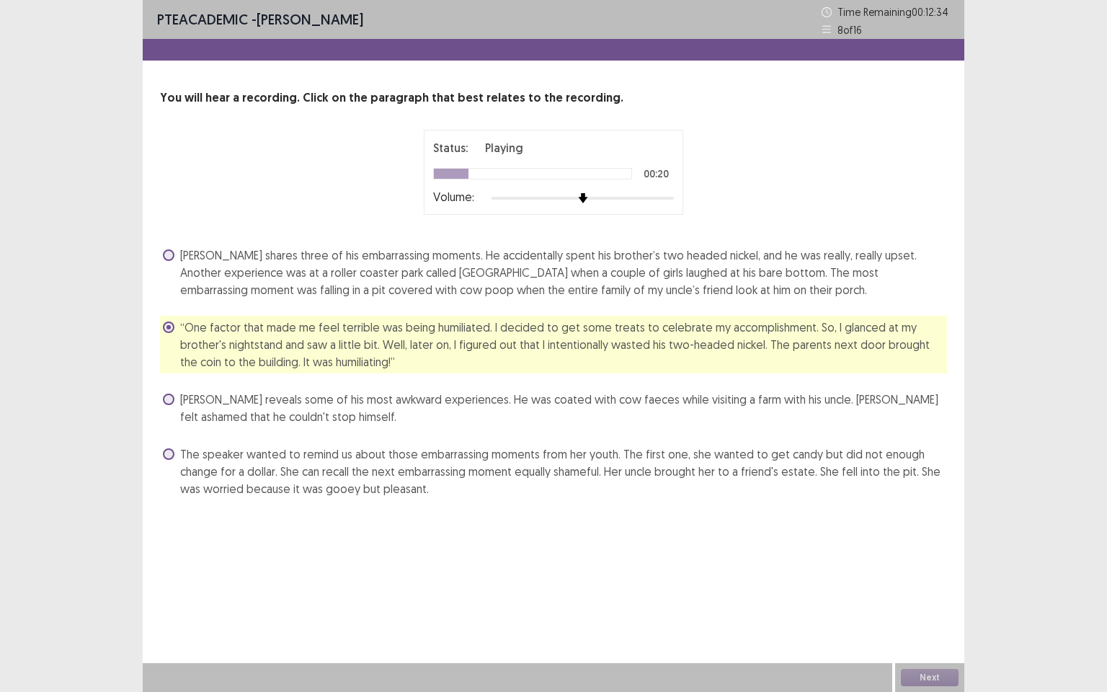
click at [169, 453] on span at bounding box center [169, 454] width 12 height 12
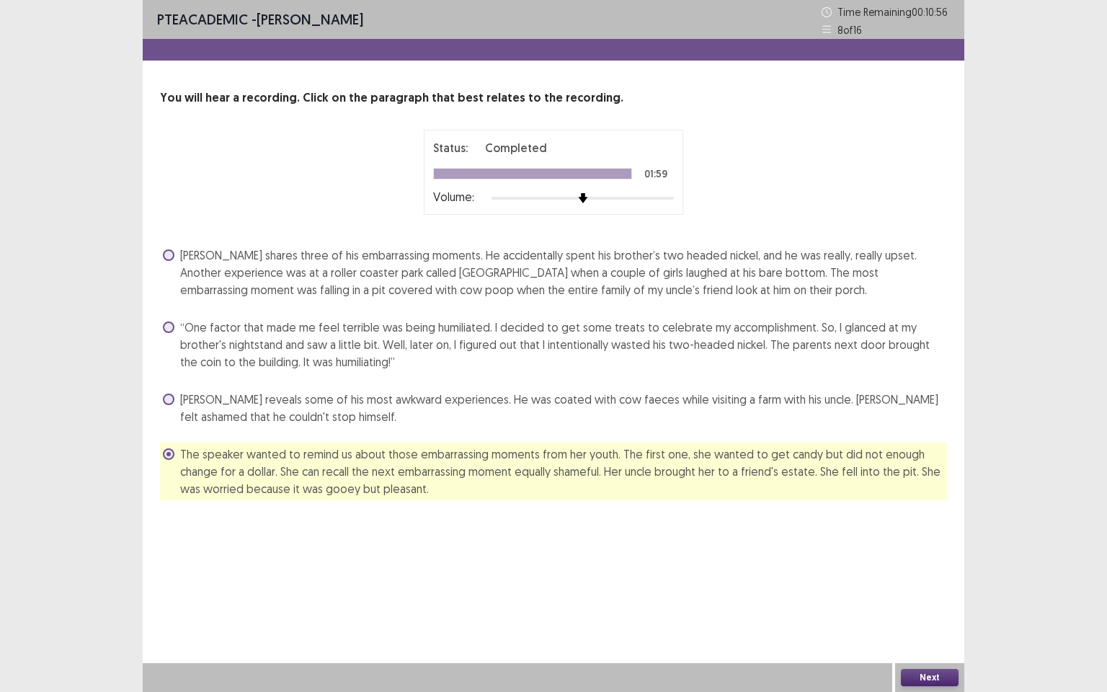
click at [919, 595] on button "Next" at bounding box center [930, 677] width 58 height 17
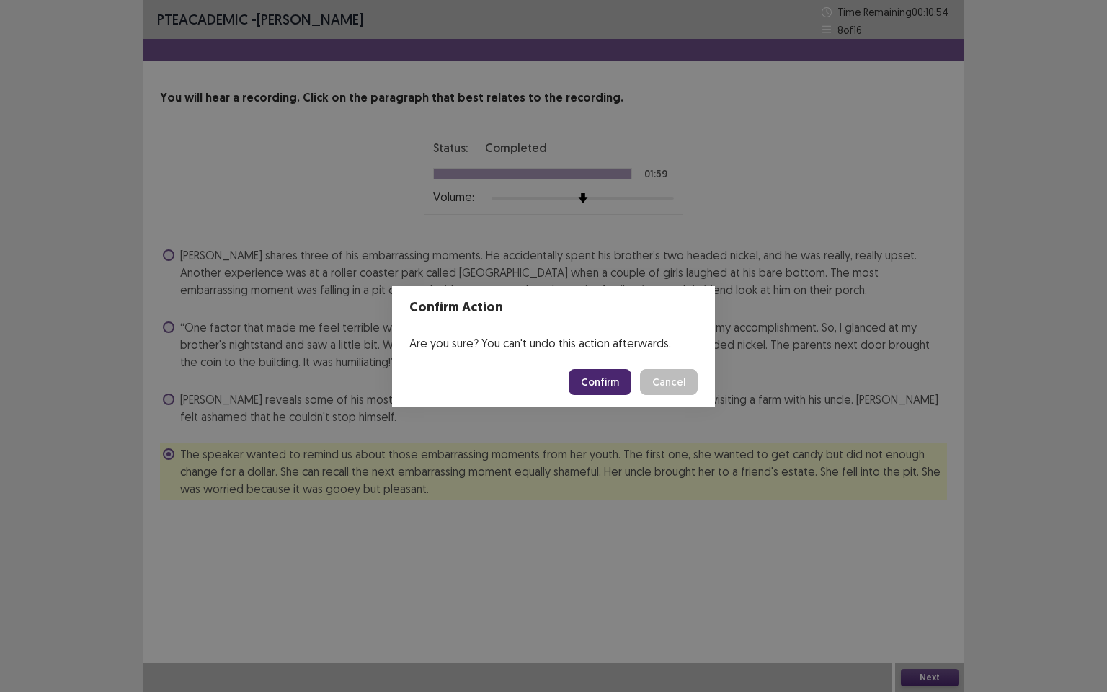
click at [606, 385] on button "Confirm" at bounding box center [600, 382] width 63 height 26
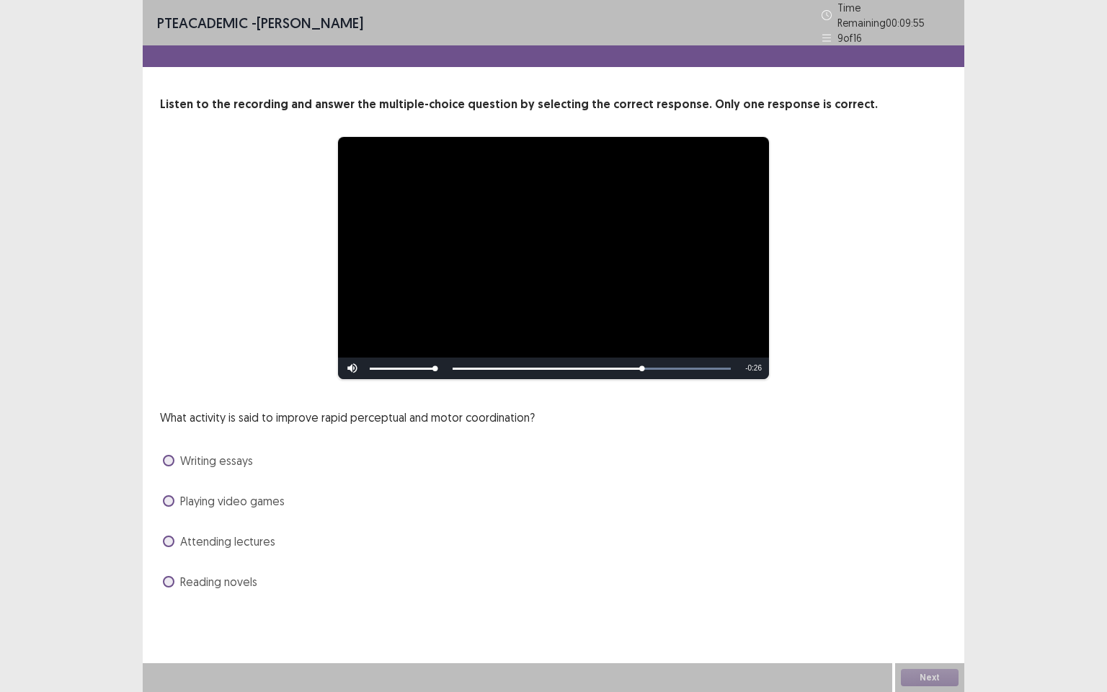
click at [179, 539] on label "Attending lectures" at bounding box center [219, 541] width 112 height 17
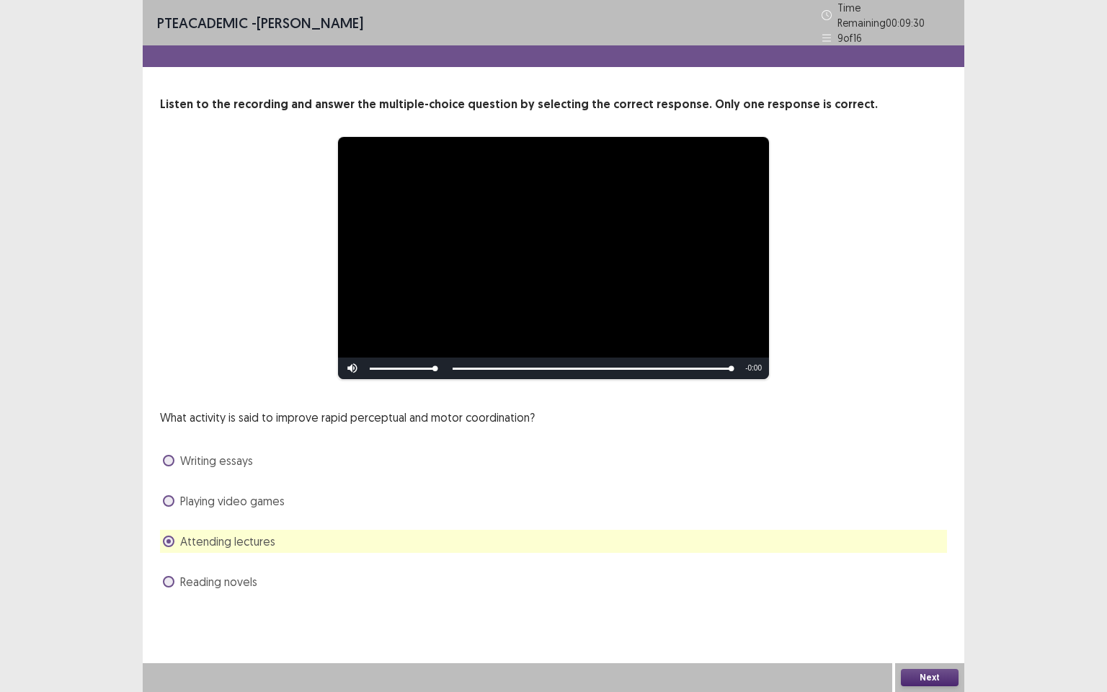
click at [939, 595] on button "Next" at bounding box center [930, 677] width 58 height 17
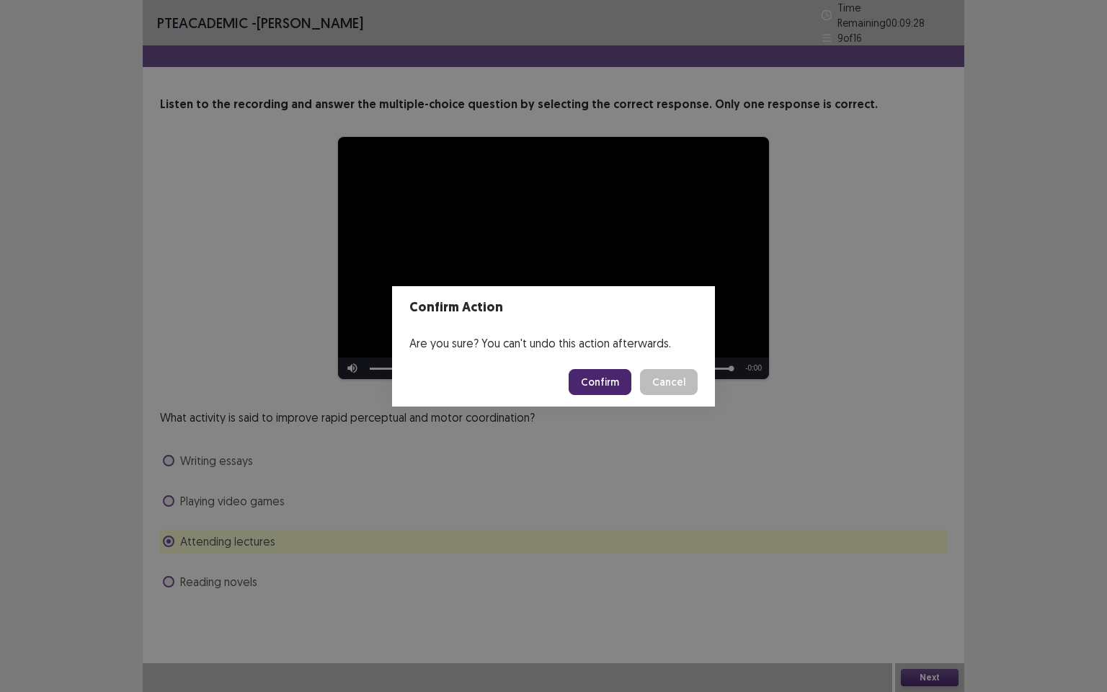
click at [619, 379] on button "Confirm" at bounding box center [600, 382] width 63 height 26
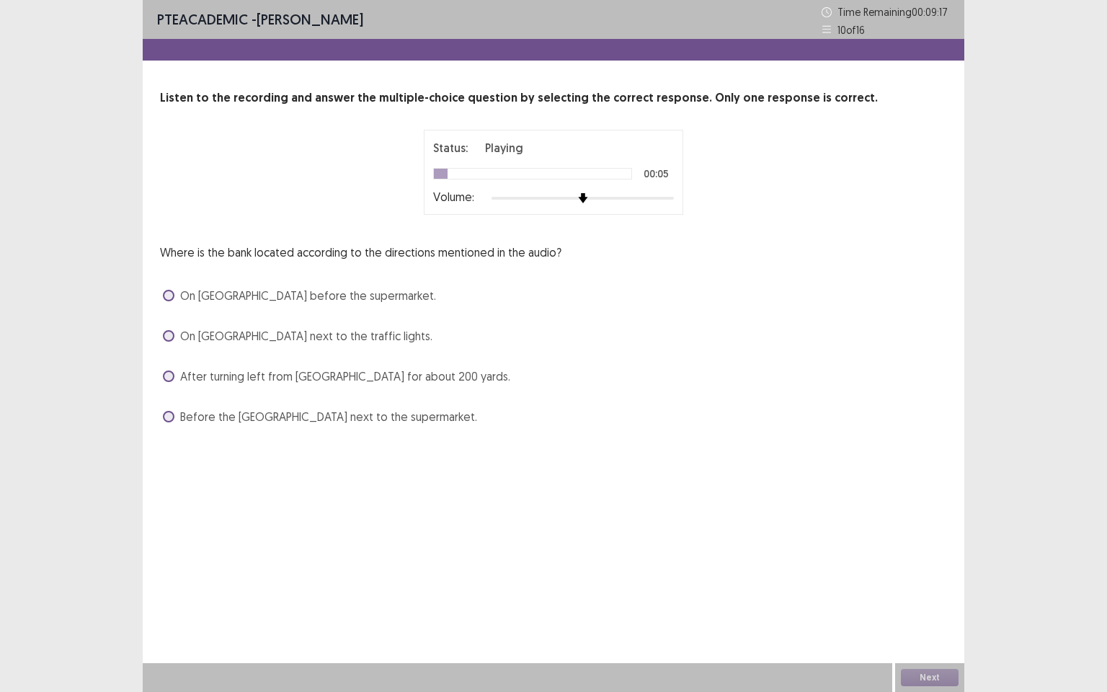
click at [170, 297] on span at bounding box center [169, 296] width 12 height 12
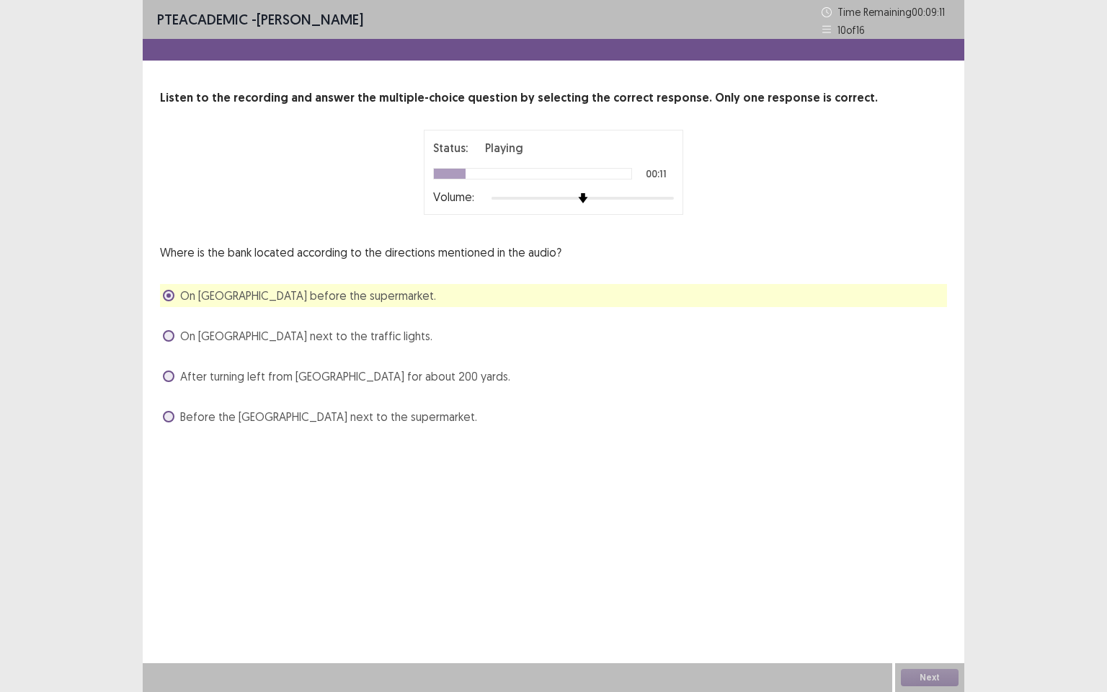
click at [169, 340] on span at bounding box center [169, 336] width 12 height 12
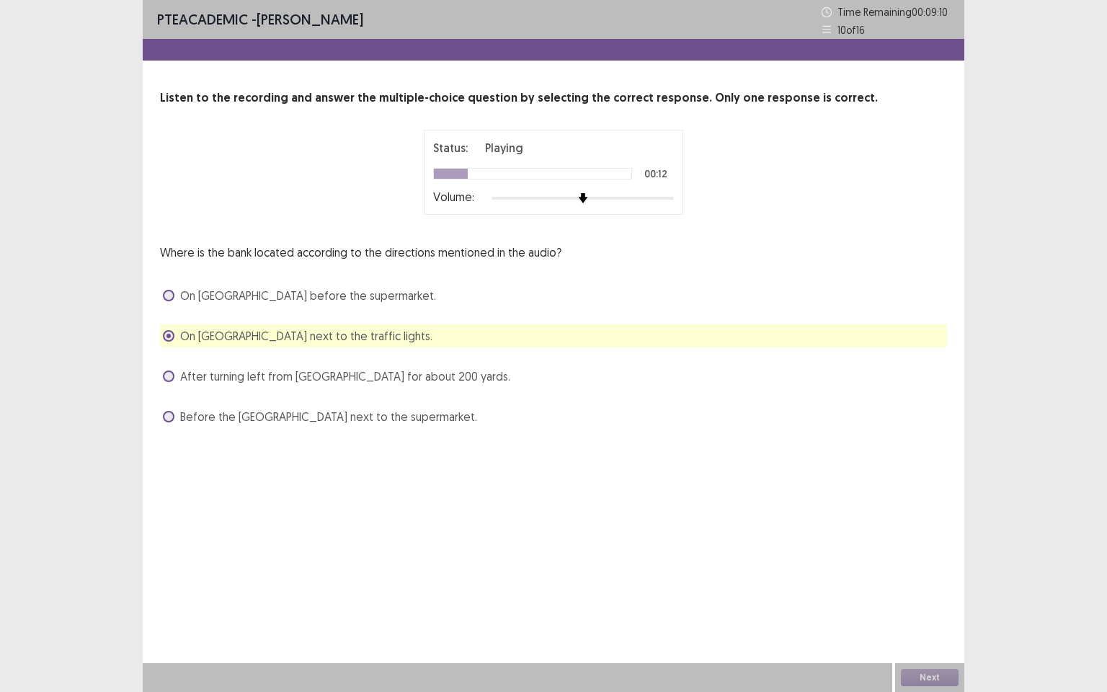
click at [169, 381] on label "After turning left from 8th Avenue for about 200 yards." at bounding box center [336, 376] width 347 height 17
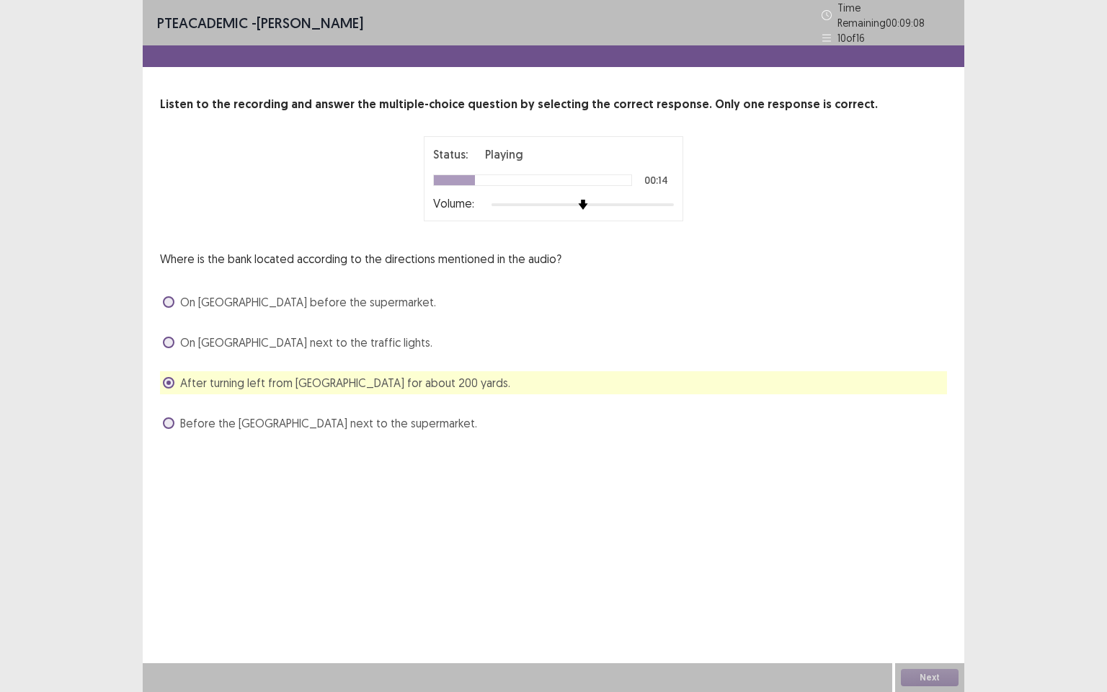
click at [168, 421] on span at bounding box center [169, 423] width 12 height 12
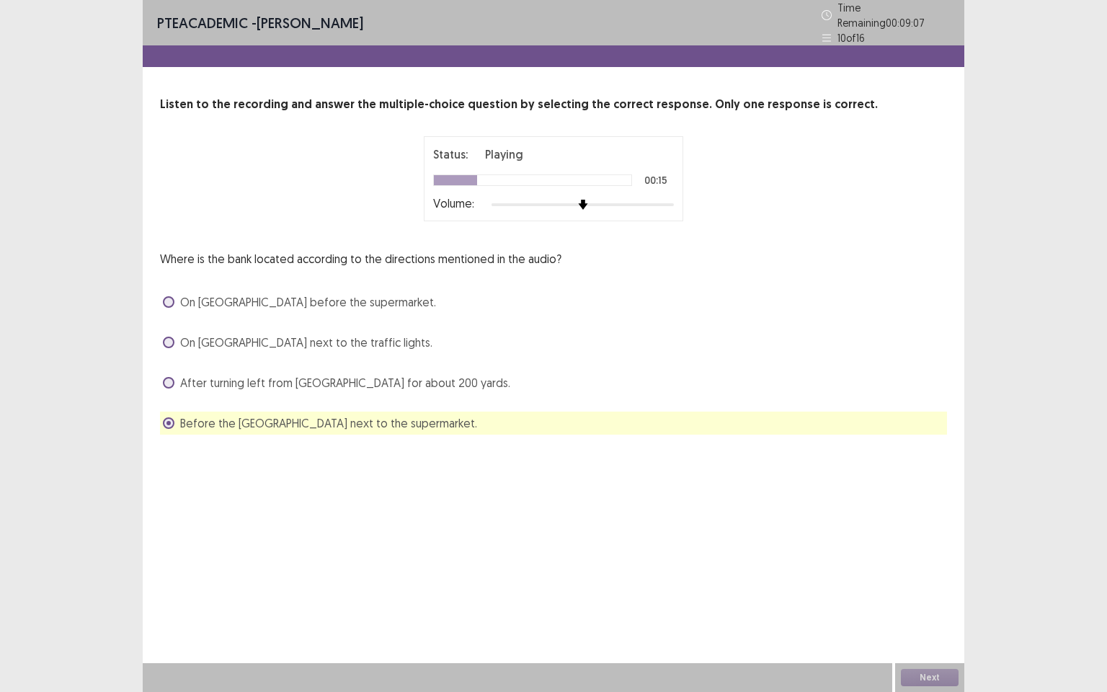
click at [168, 381] on span at bounding box center [169, 383] width 12 height 12
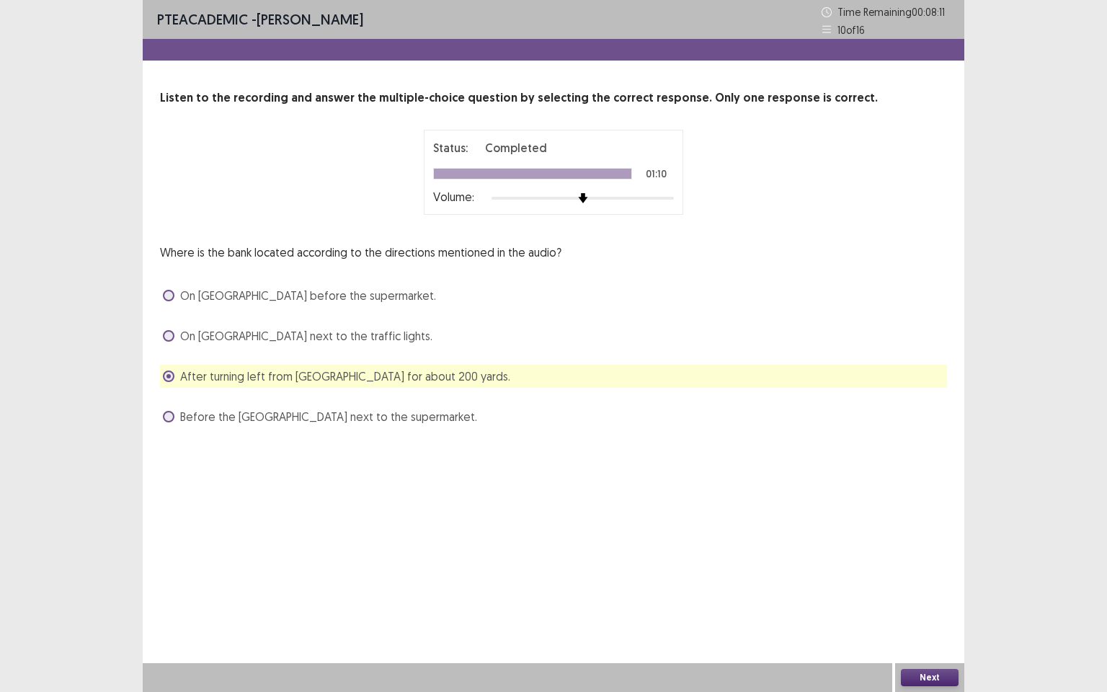
click at [926, 595] on button "Next" at bounding box center [930, 677] width 58 height 17
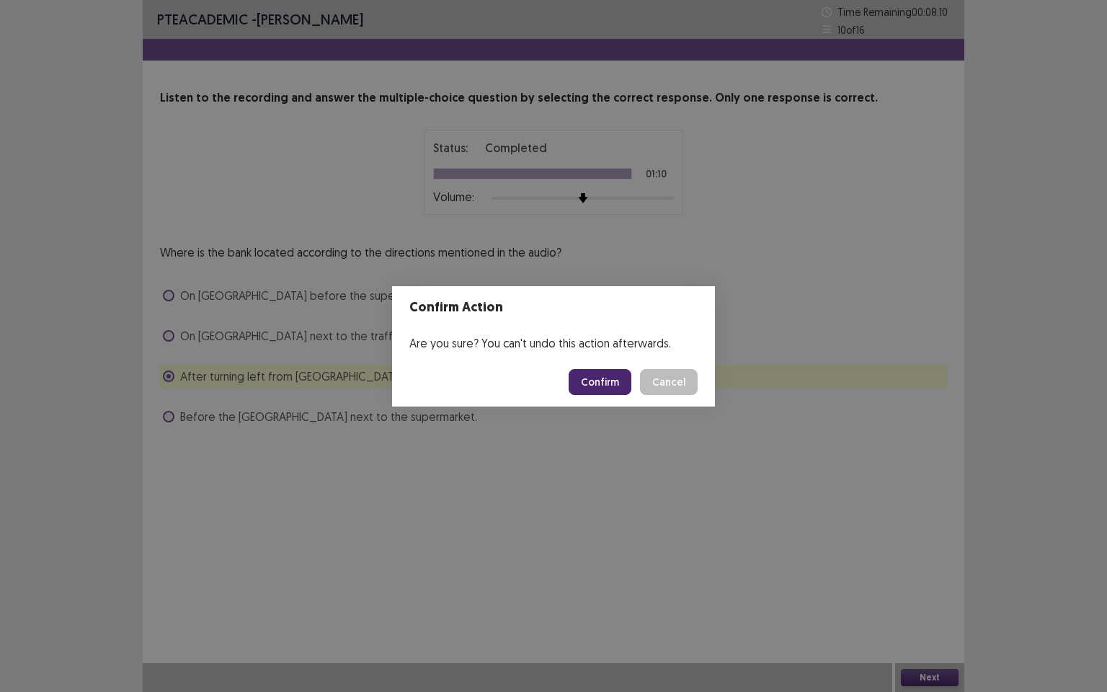
click at [618, 381] on button "Confirm" at bounding box center [600, 382] width 63 height 26
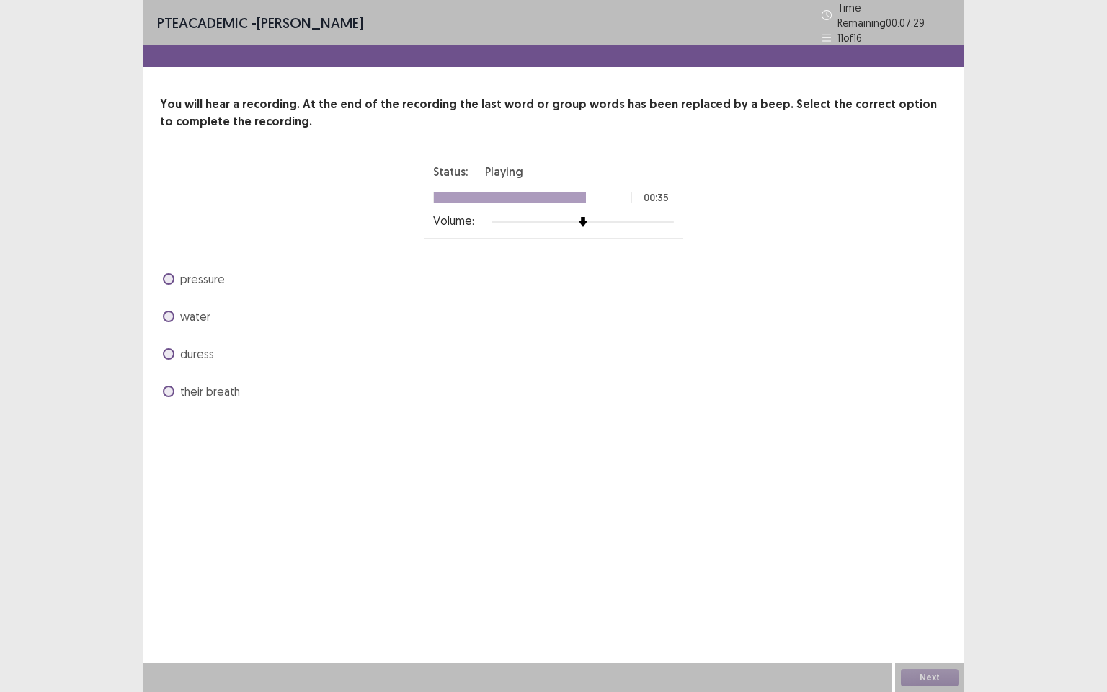
click at [168, 386] on span at bounding box center [169, 392] width 12 height 12
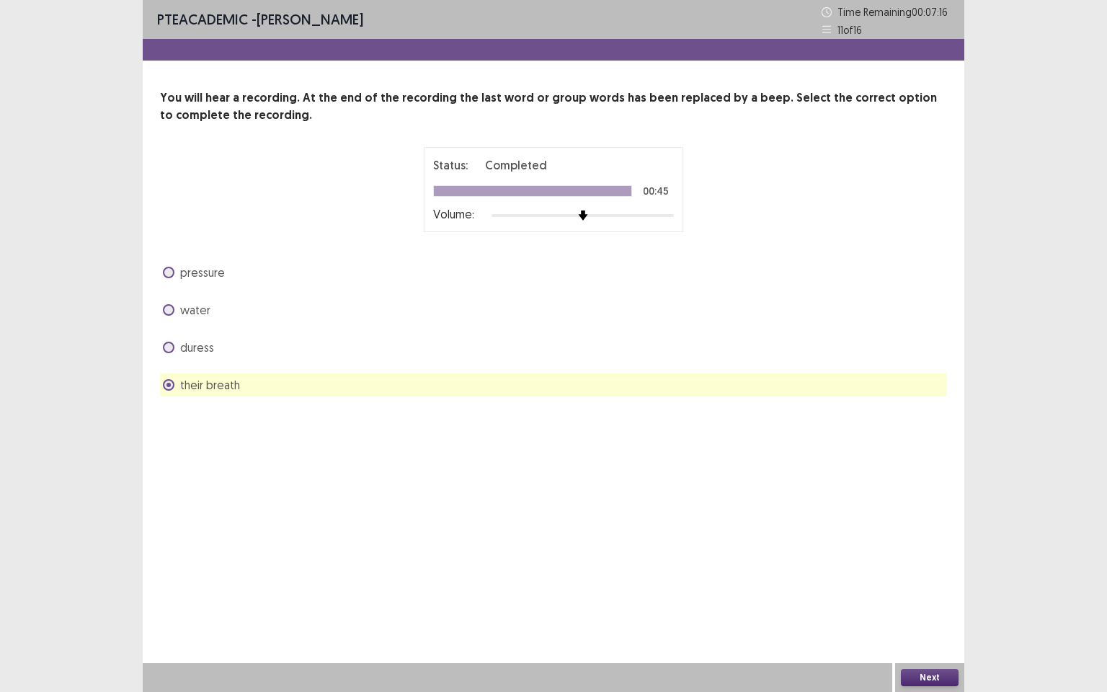
click at [941, 595] on button "Next" at bounding box center [930, 677] width 58 height 17
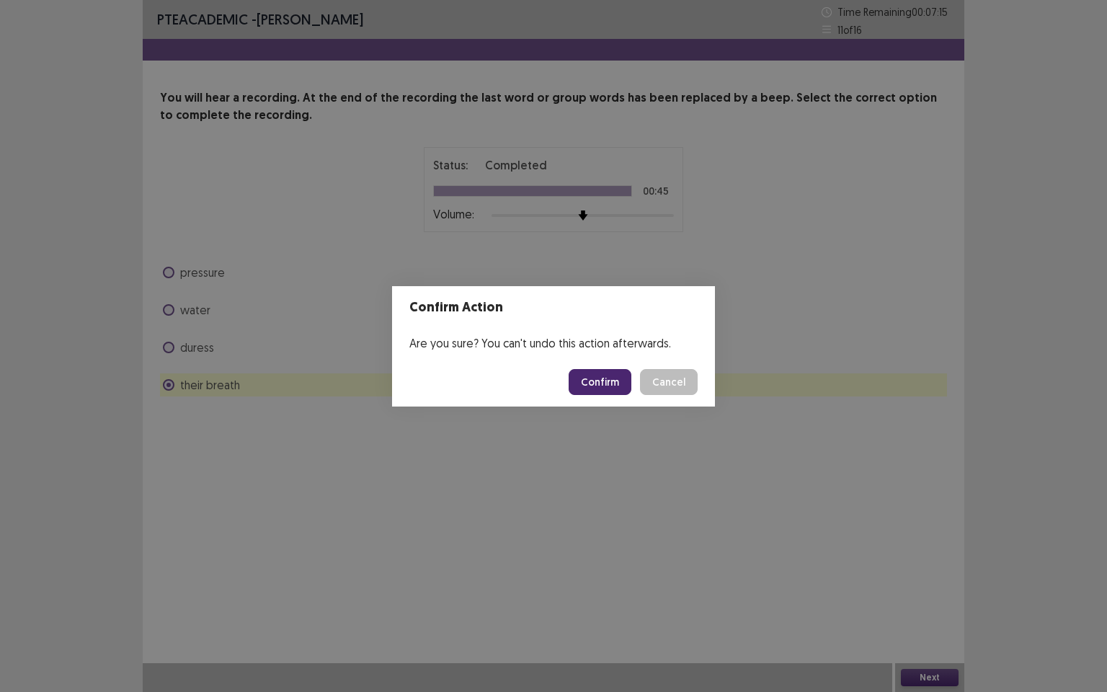
click at [603, 386] on button "Confirm" at bounding box center [600, 382] width 63 height 26
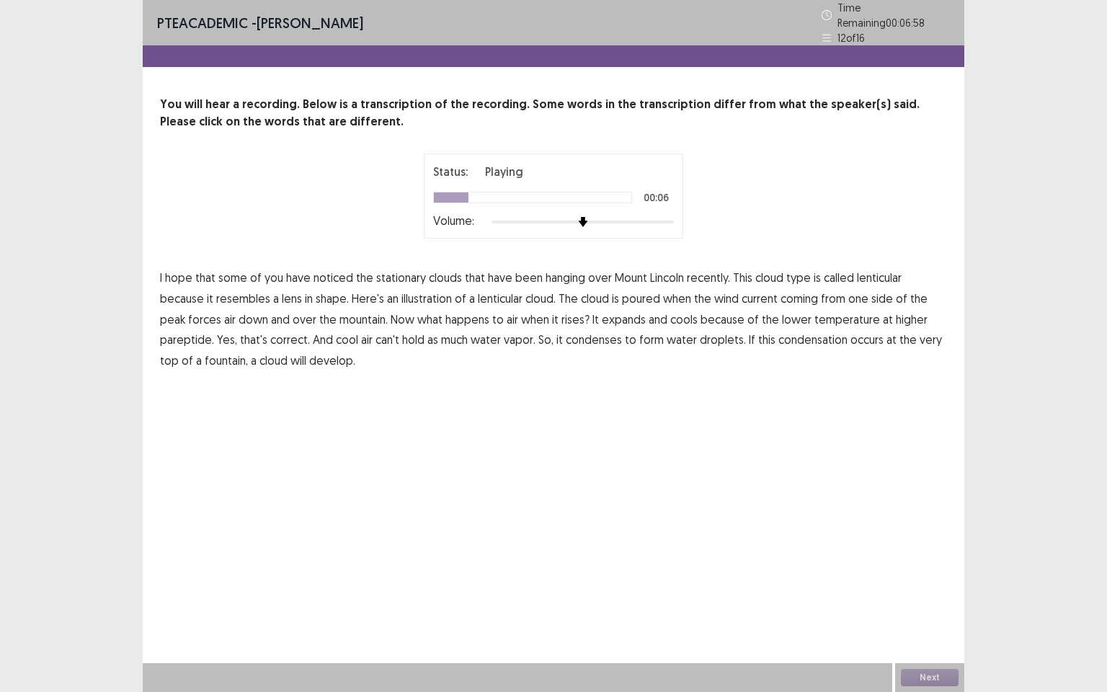
click at [880, 274] on span "lenticular" at bounding box center [879, 277] width 45 height 17
drag, startPoint x: 875, startPoint y: 269, endPoint x: 396, endPoint y: 260, distance: 479.5
click at [857, 269] on span "lenticular" at bounding box center [879, 277] width 45 height 17
click at [214, 331] on span "pareptide." at bounding box center [187, 339] width 54 height 17
click at [248, 352] on span "fountain," at bounding box center [226, 360] width 43 height 17
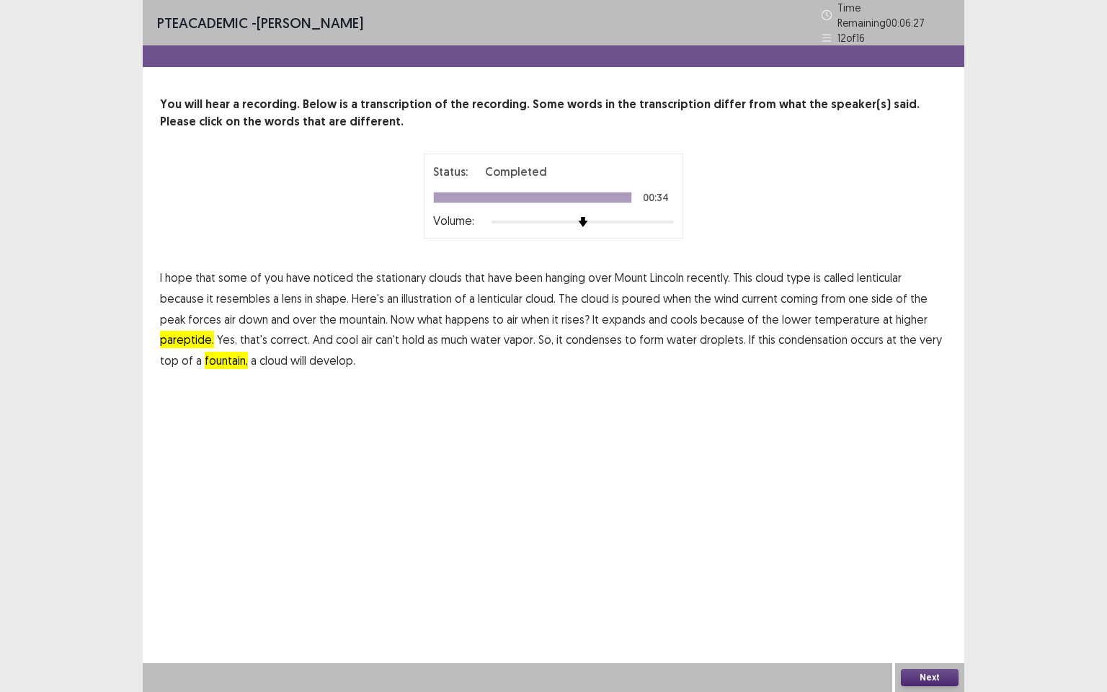
click at [921, 595] on button "Next" at bounding box center [930, 677] width 58 height 17
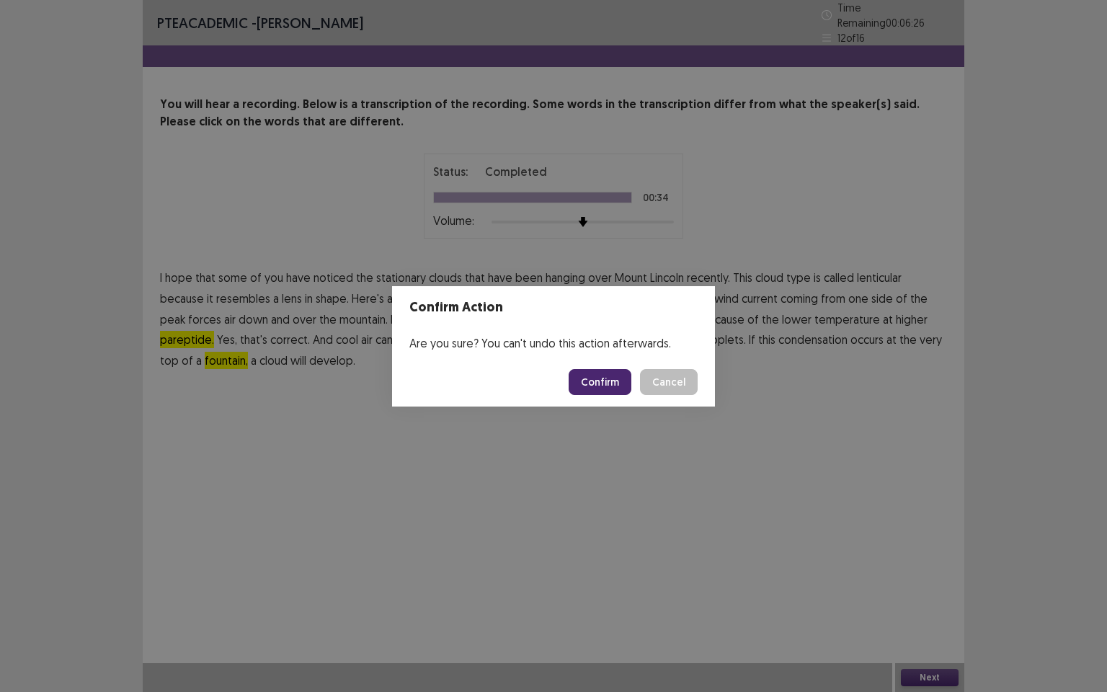
click at [608, 385] on button "Confirm" at bounding box center [600, 382] width 63 height 26
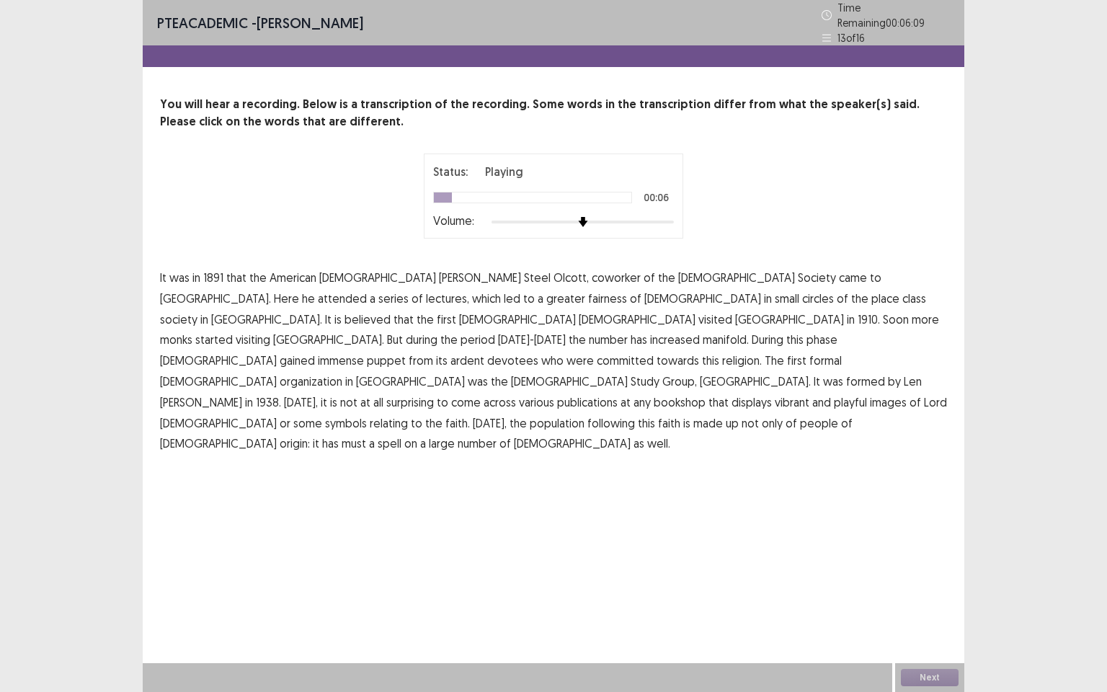
click at [592, 270] on span "coworker" at bounding box center [616, 277] width 49 height 17
click at [588, 294] on span "fairness" at bounding box center [607, 298] width 39 height 17
click at [233, 331] on span "started" at bounding box center [213, 339] width 37 height 17
click at [618, 394] on span "publications" at bounding box center [587, 402] width 61 height 17
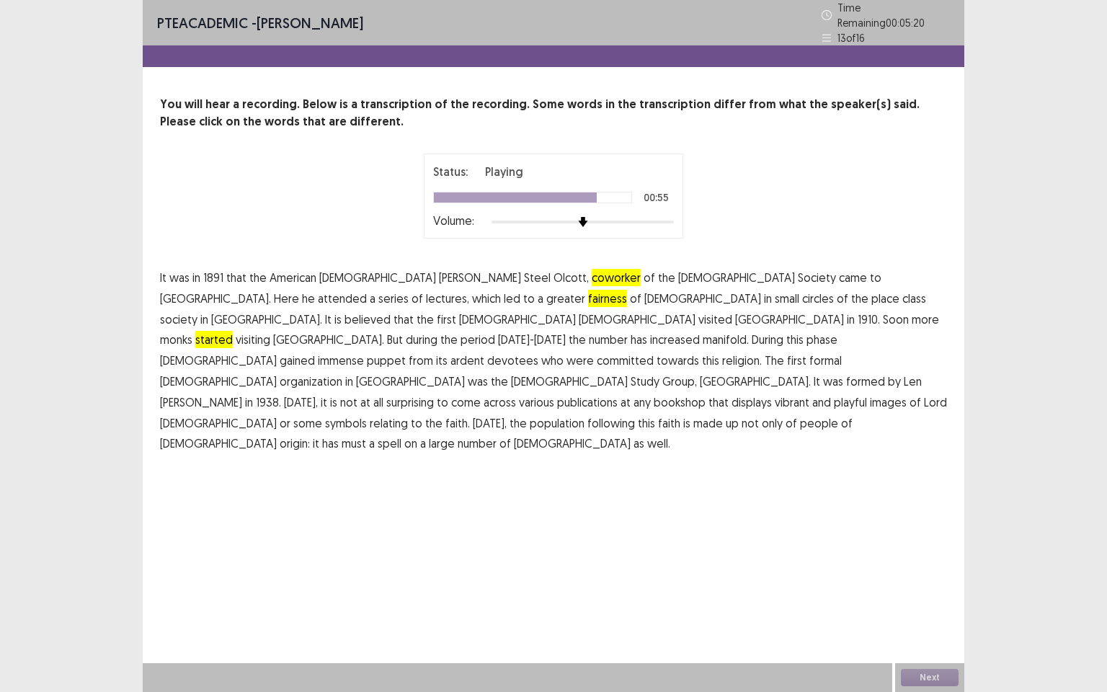
drag, startPoint x: 288, startPoint y: 372, endPoint x: 340, endPoint y: 389, distance: 54.7
click at [834, 394] on span "playful" at bounding box center [850, 402] width 33 height 17
click at [233, 331] on span "started" at bounding box center [213, 339] width 37 height 17
click at [924, 595] on button "Next" at bounding box center [930, 677] width 58 height 17
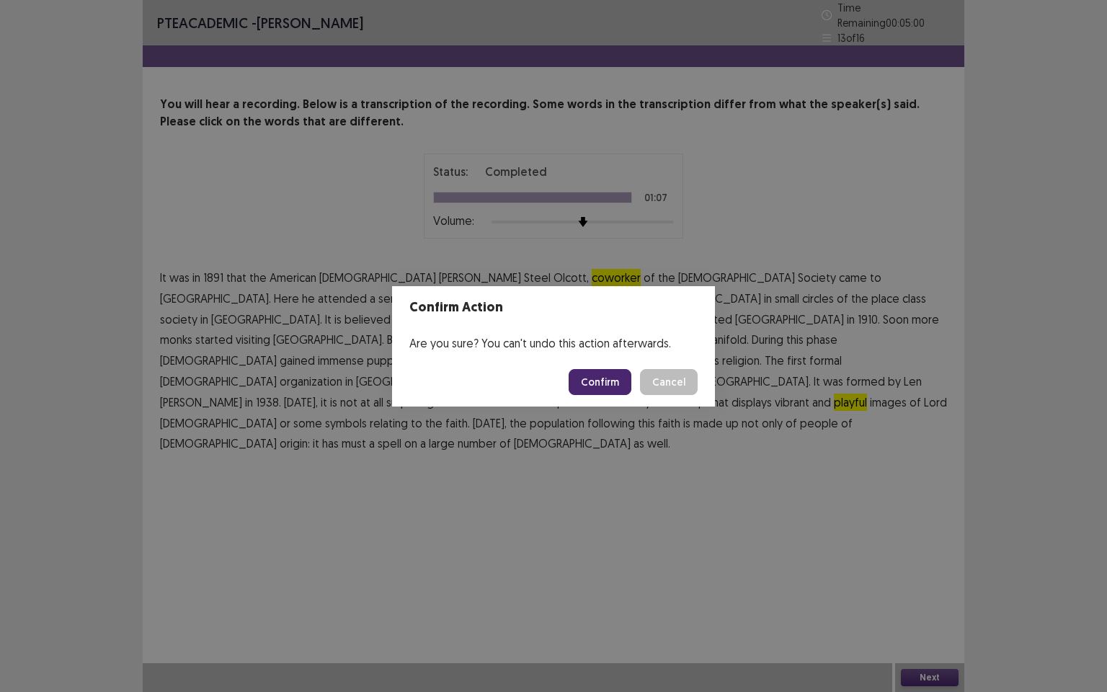
click at [585, 382] on button "Confirm" at bounding box center [600, 382] width 63 height 26
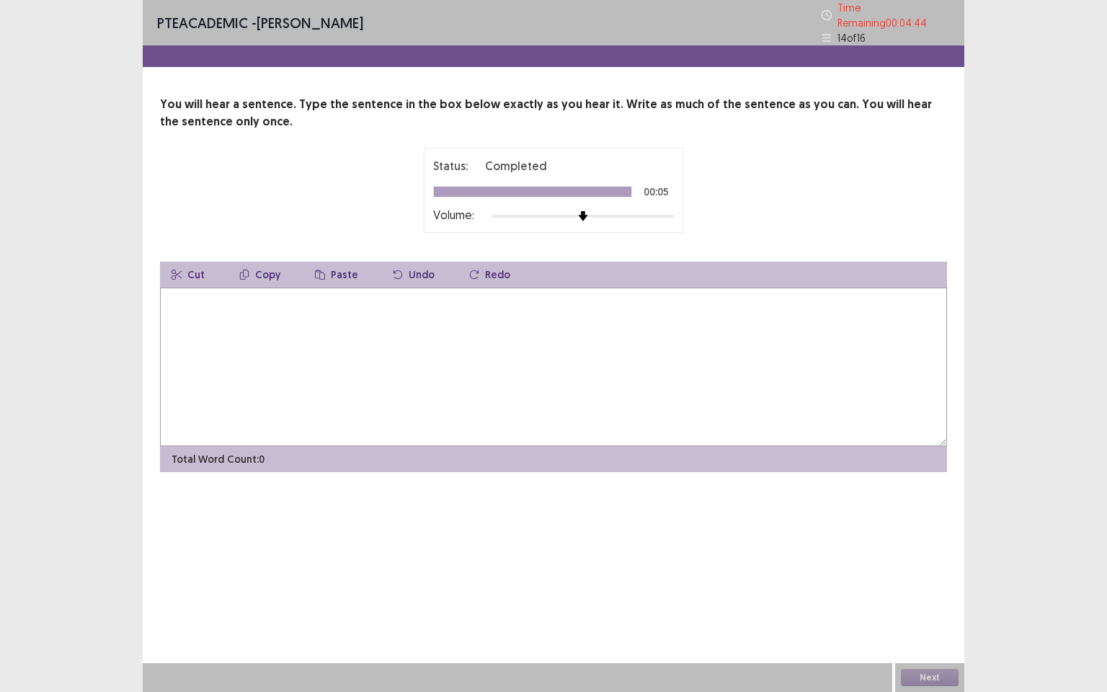
click at [352, 316] on textarea at bounding box center [553, 367] width 787 height 159
type textarea "**********"
click at [944, 595] on button "Next" at bounding box center [930, 677] width 58 height 17
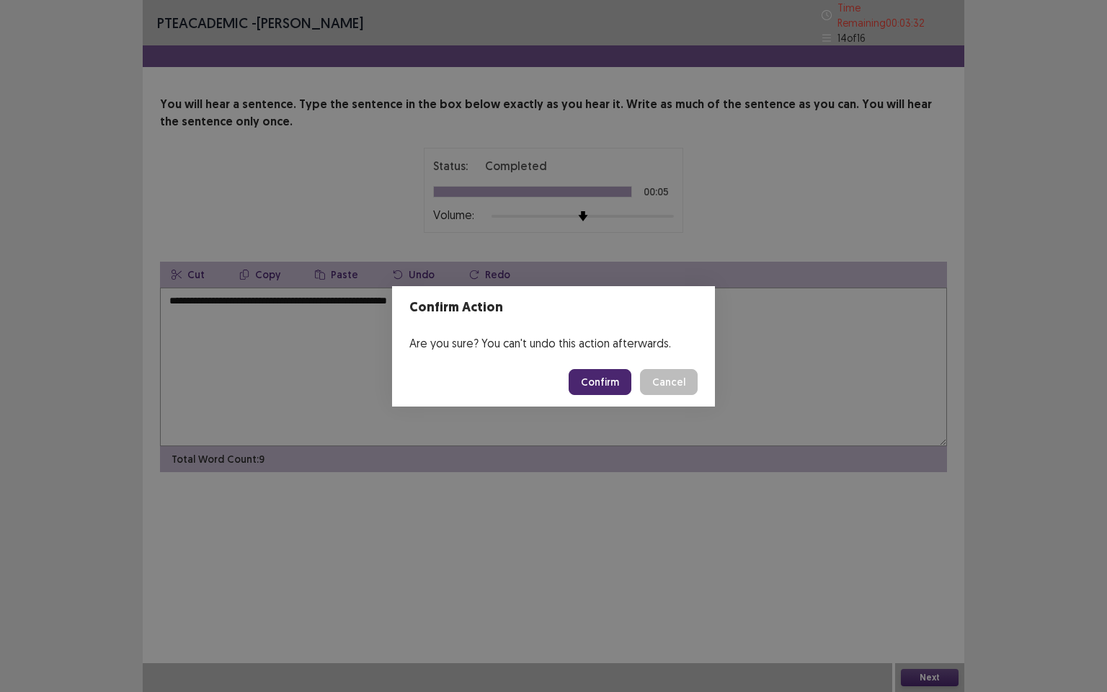
drag, startPoint x: 601, startPoint y: 386, endPoint x: 909, endPoint y: 37, distance: 464.8
click at [603, 381] on button "Confirm" at bounding box center [600, 382] width 63 height 26
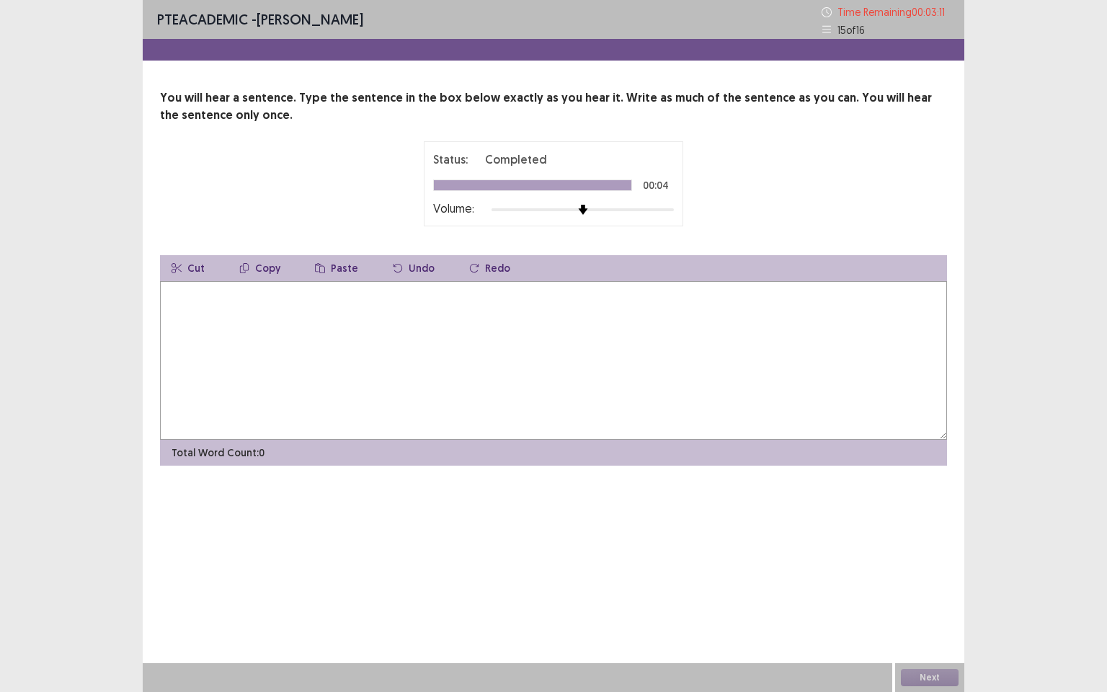
drag, startPoint x: 242, startPoint y: 302, endPoint x: 248, endPoint y: 295, distance: 9.7
click at [242, 302] on textarea at bounding box center [553, 360] width 787 height 159
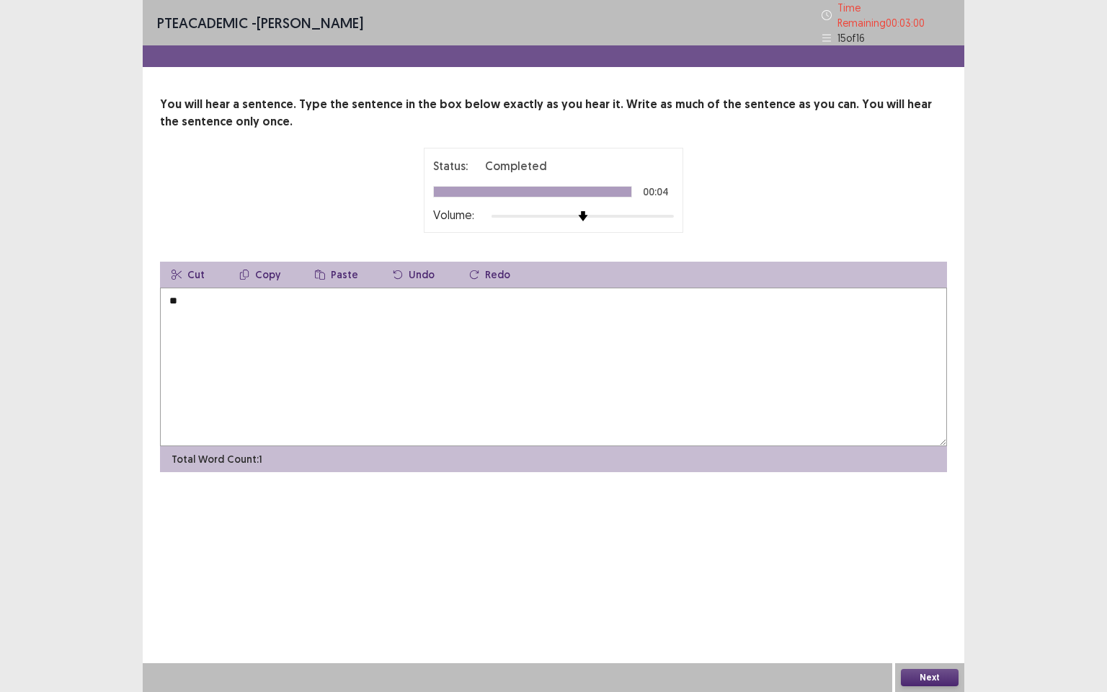
type textarea "*"
type textarea "**********"
click at [942, 595] on button "Next" at bounding box center [930, 677] width 58 height 17
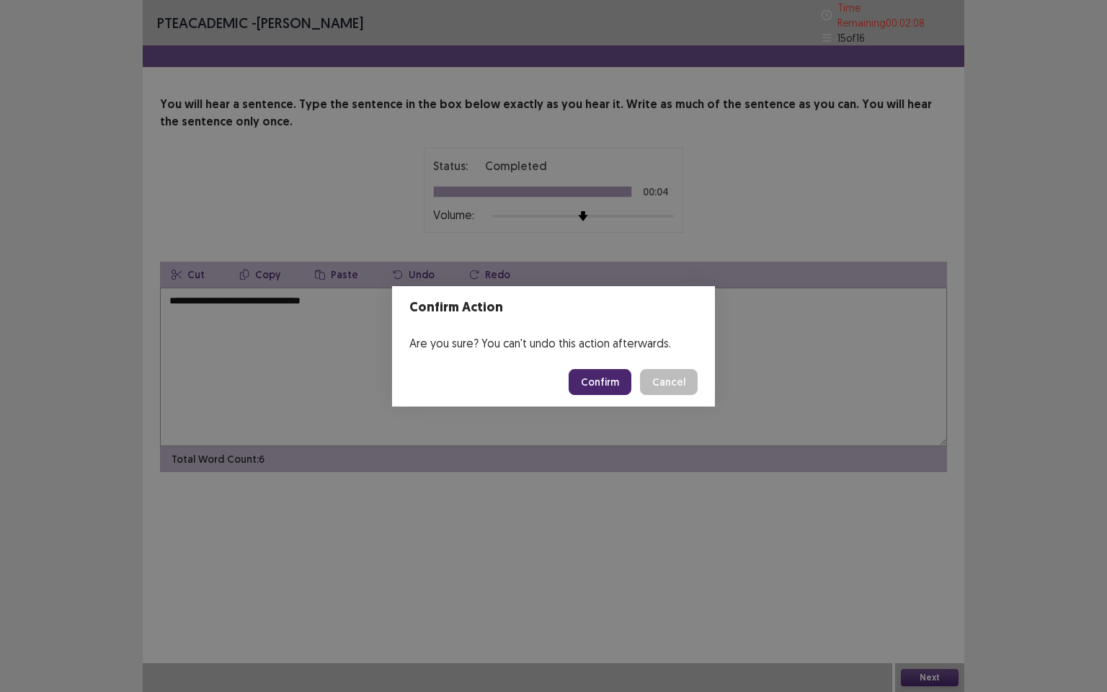
click at [597, 381] on button "Confirm" at bounding box center [600, 382] width 63 height 26
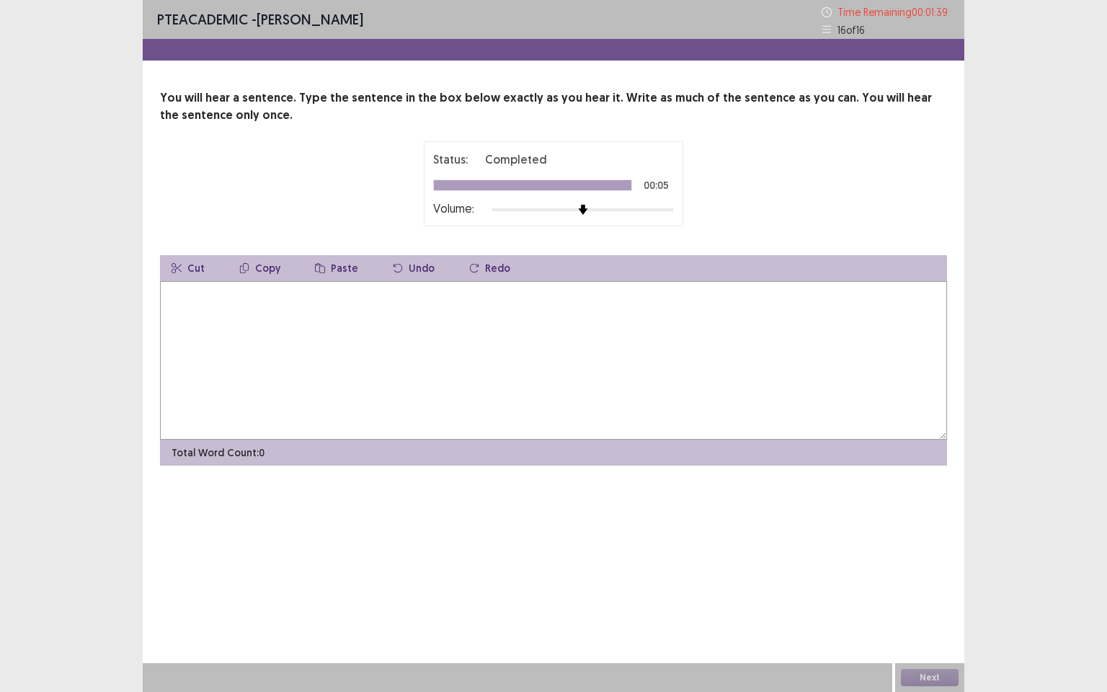
click at [290, 304] on textarea at bounding box center [553, 360] width 787 height 159
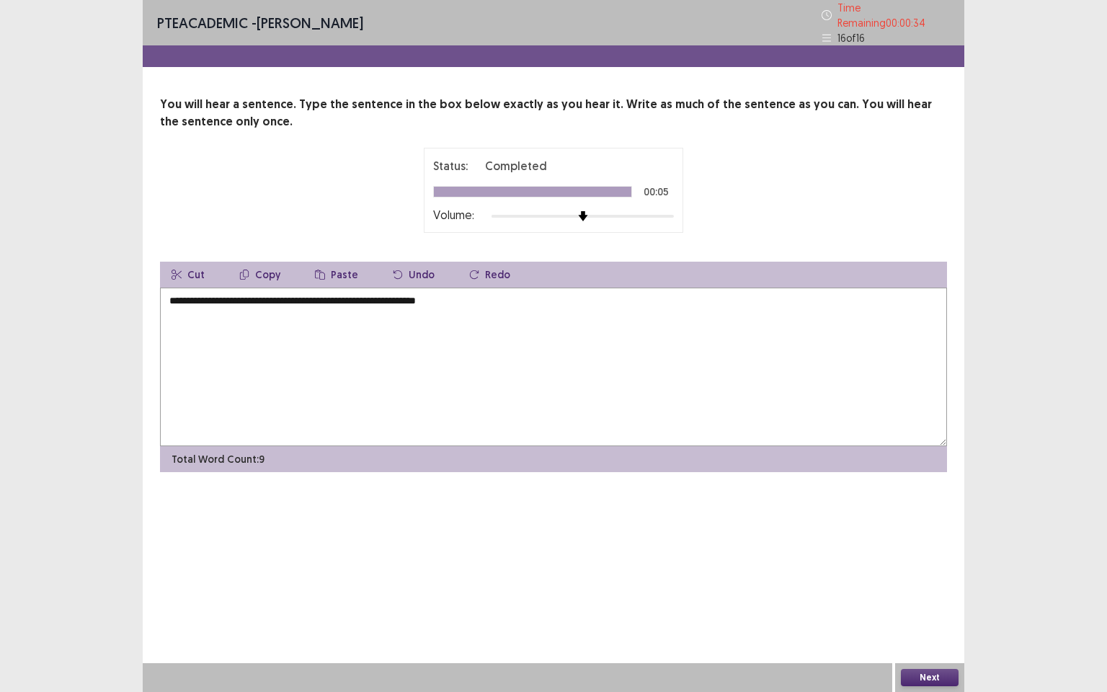
type textarea "**********"
click at [947, 595] on button "Next" at bounding box center [930, 677] width 58 height 17
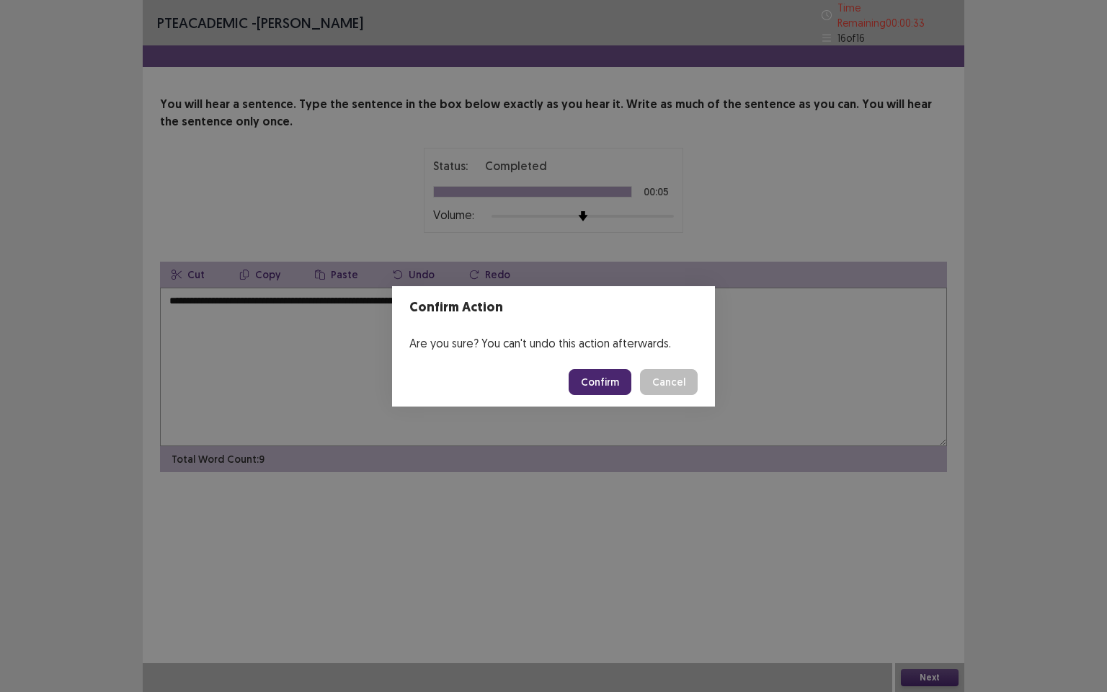
click at [609, 381] on button "Confirm" at bounding box center [600, 382] width 63 height 26
